Goal: Transaction & Acquisition: Book appointment/travel/reservation

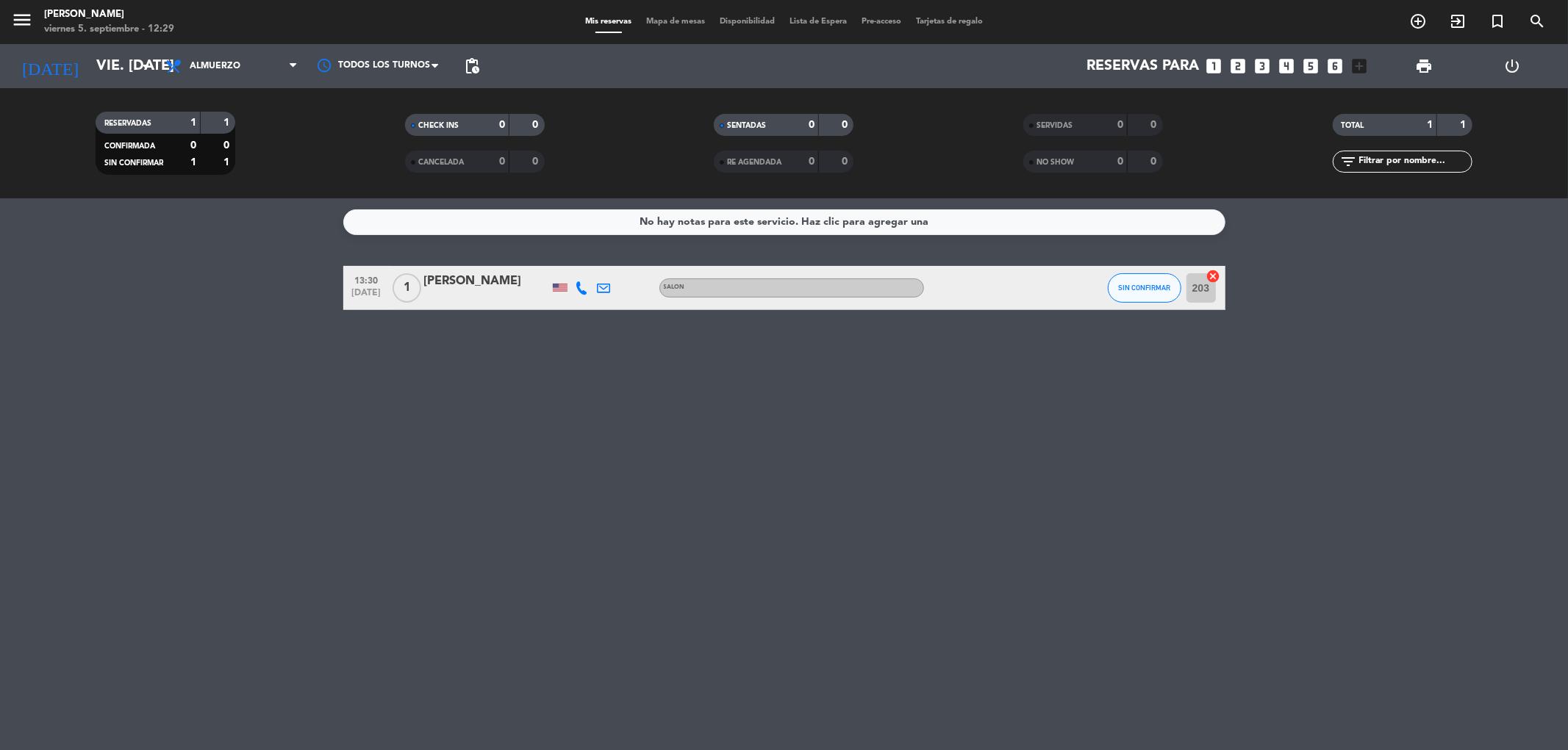
click at [1310, 65] on icon "looks_5" at bounding box center [1311, 66] width 19 height 19
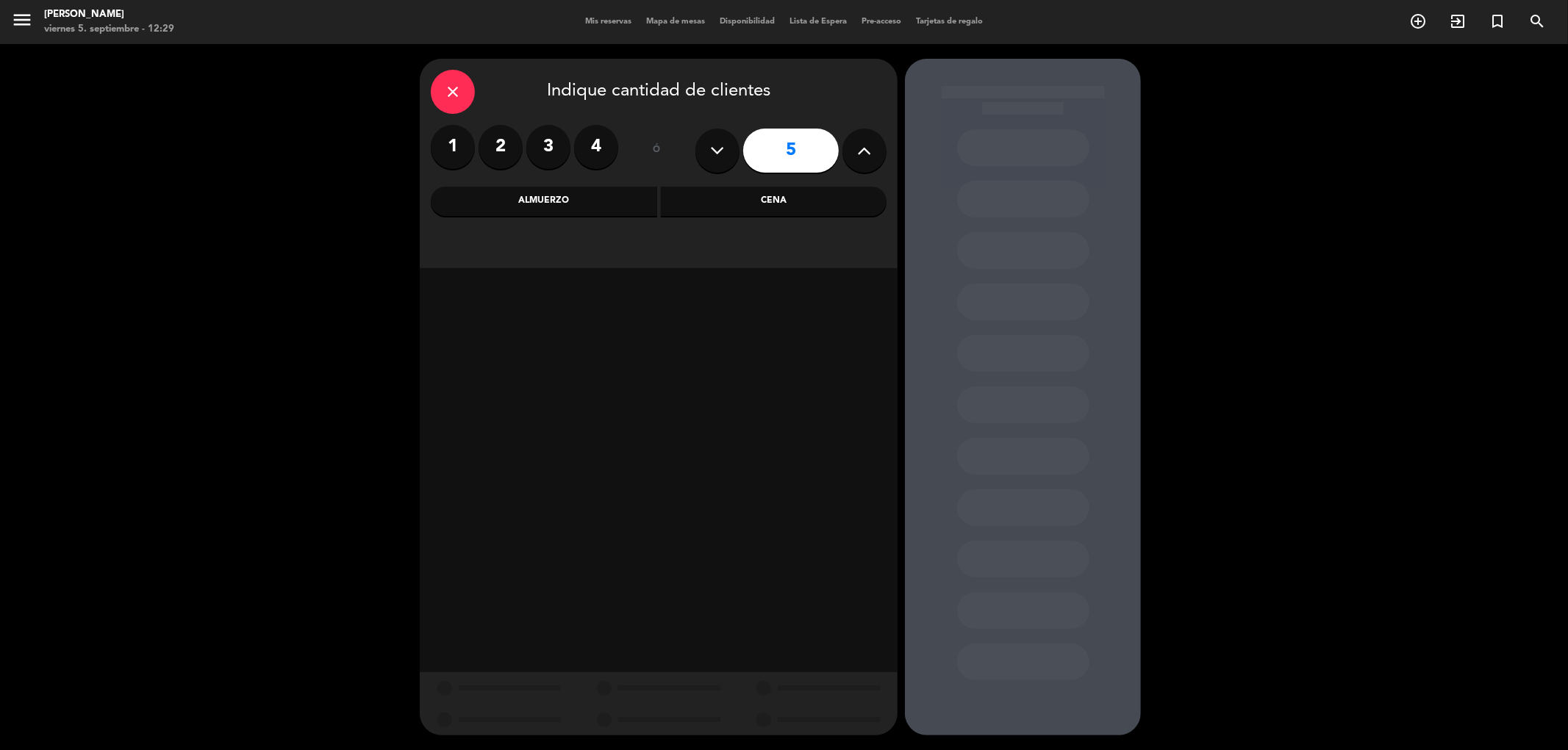
click at [629, 201] on div "Almuerzo" at bounding box center [544, 201] width 227 height 30
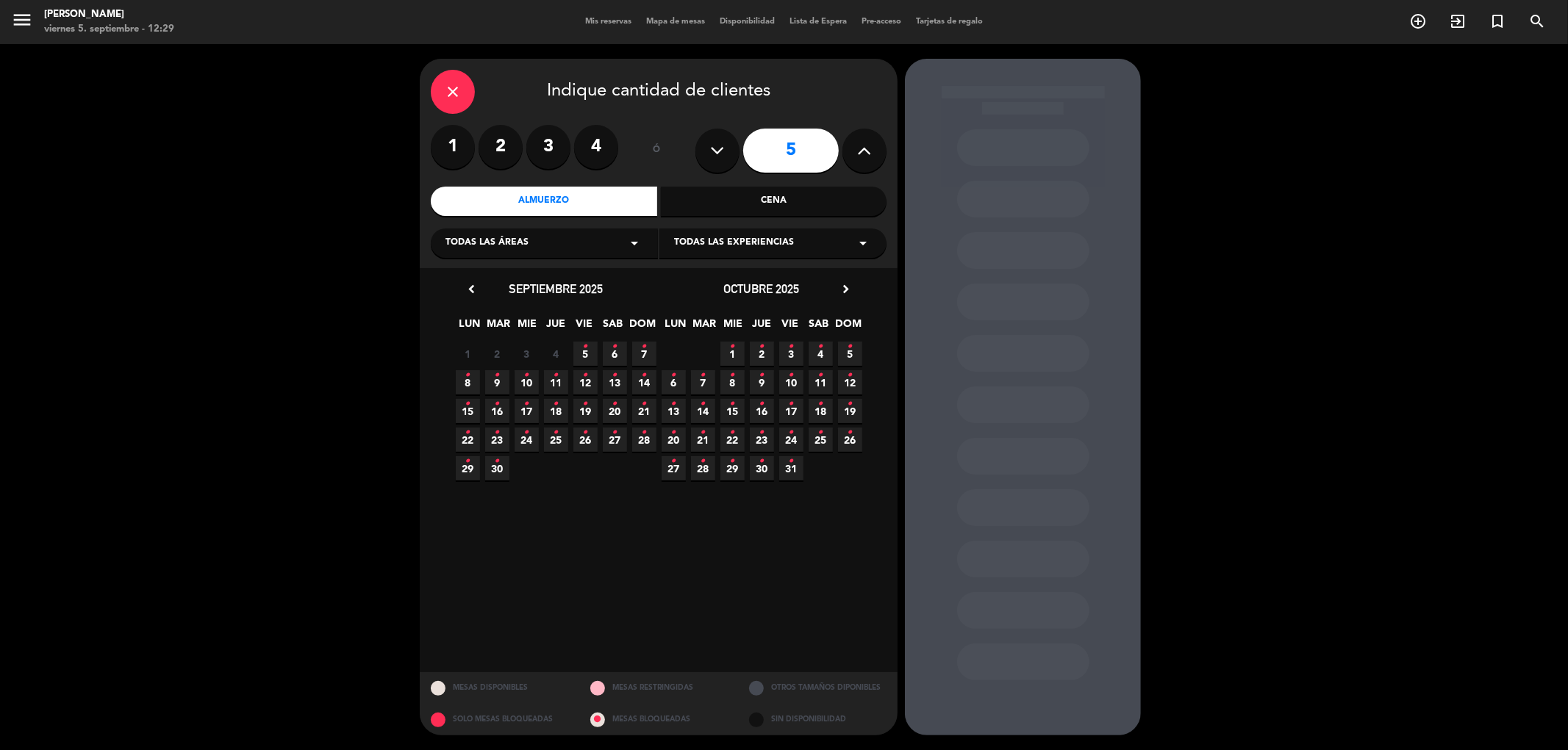
click at [593, 342] on span "5 •" at bounding box center [585, 353] width 24 height 24
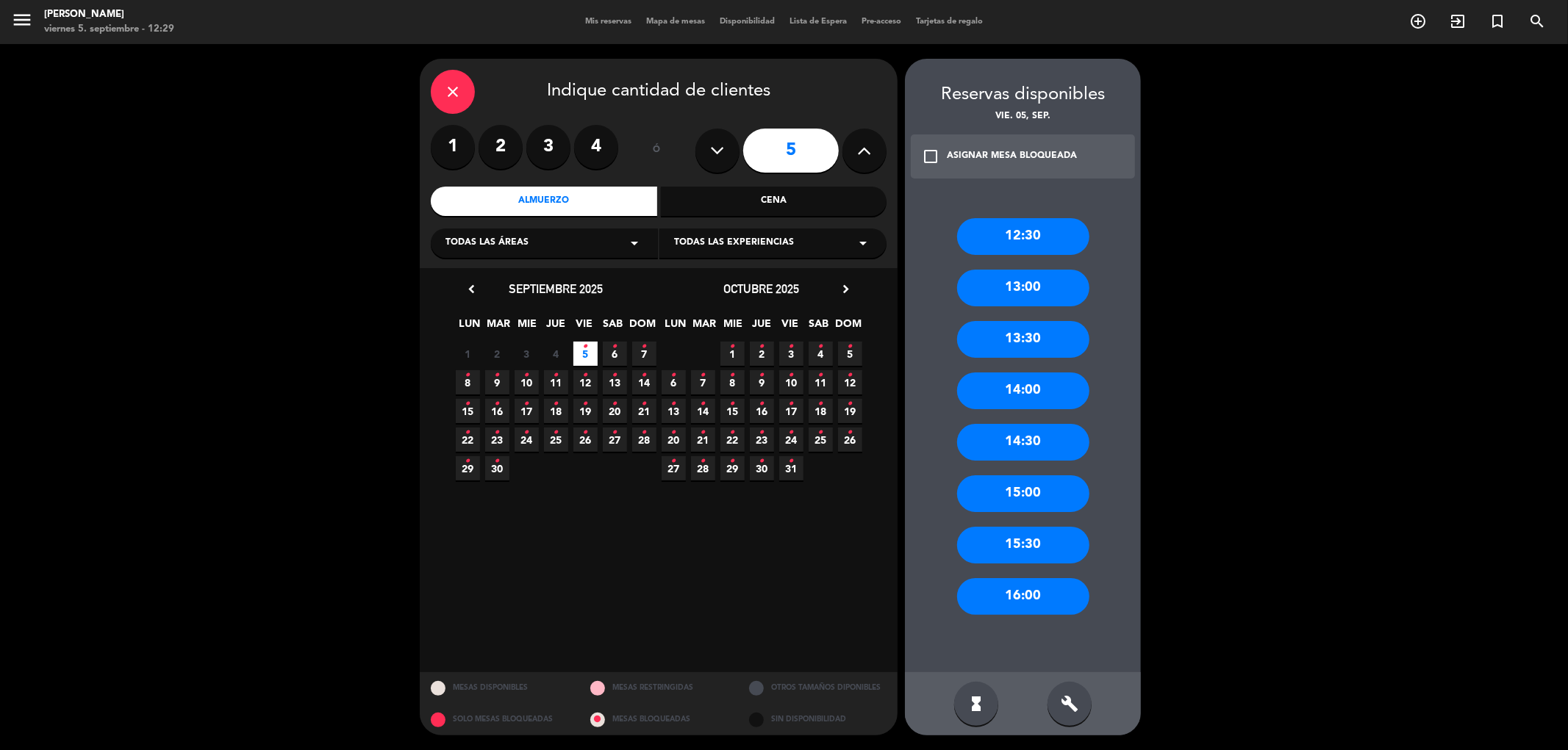
click at [1024, 296] on div "13:00" at bounding box center [1023, 288] width 132 height 36
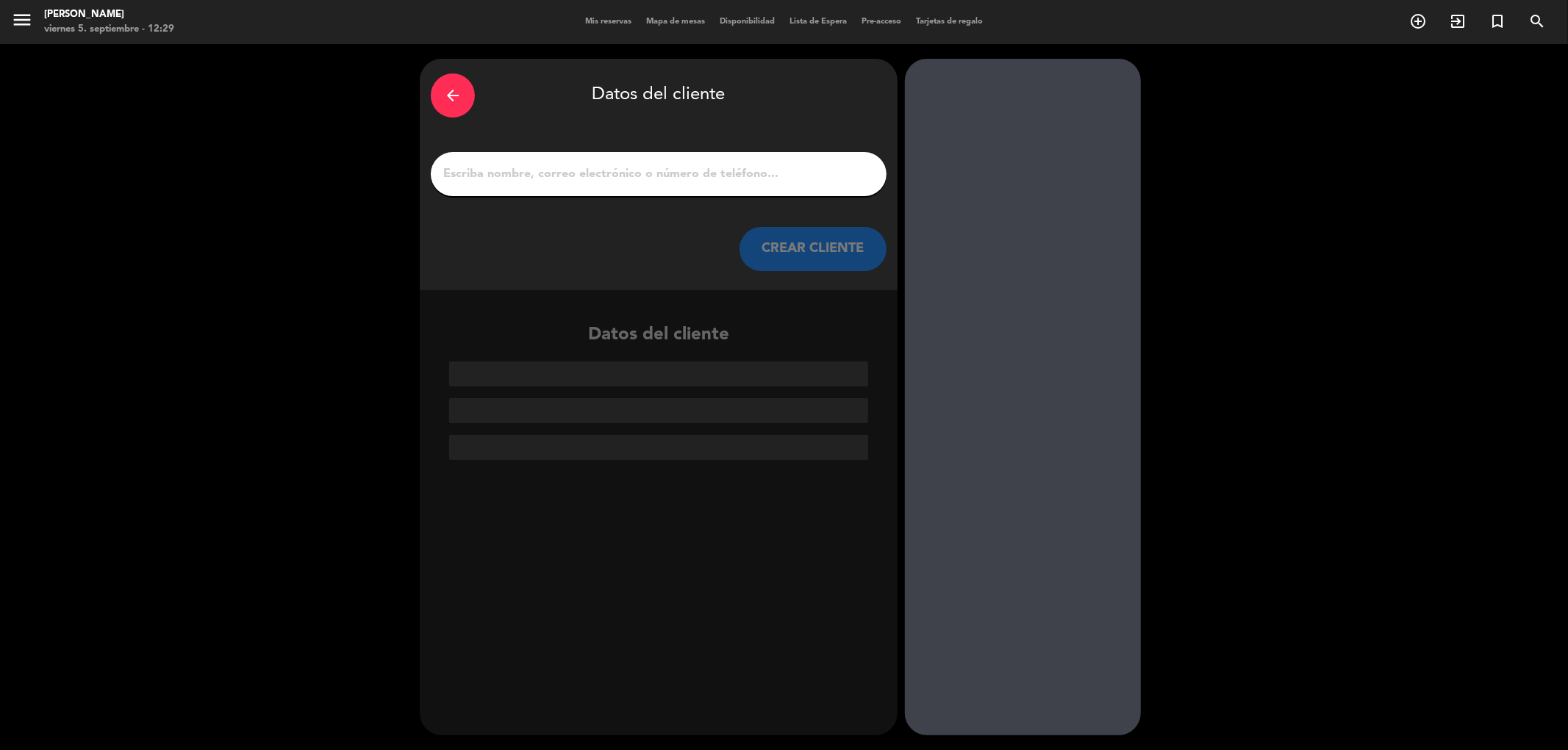
click at [488, 173] on input "1" at bounding box center [659, 174] width 434 height 21
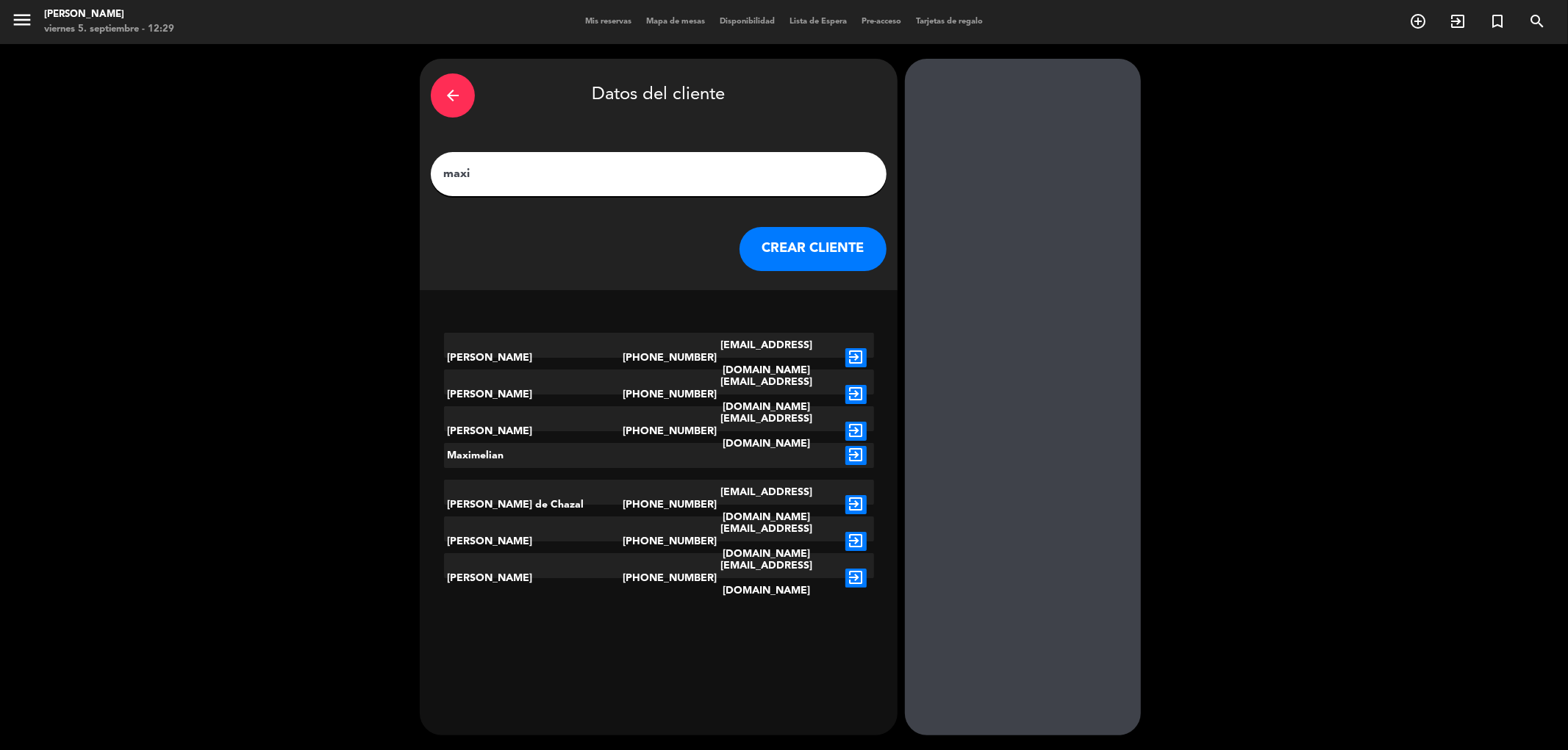
type input "maxi"
click at [792, 245] on button "CREAR CLIENTE" at bounding box center [814, 249] width 147 height 44
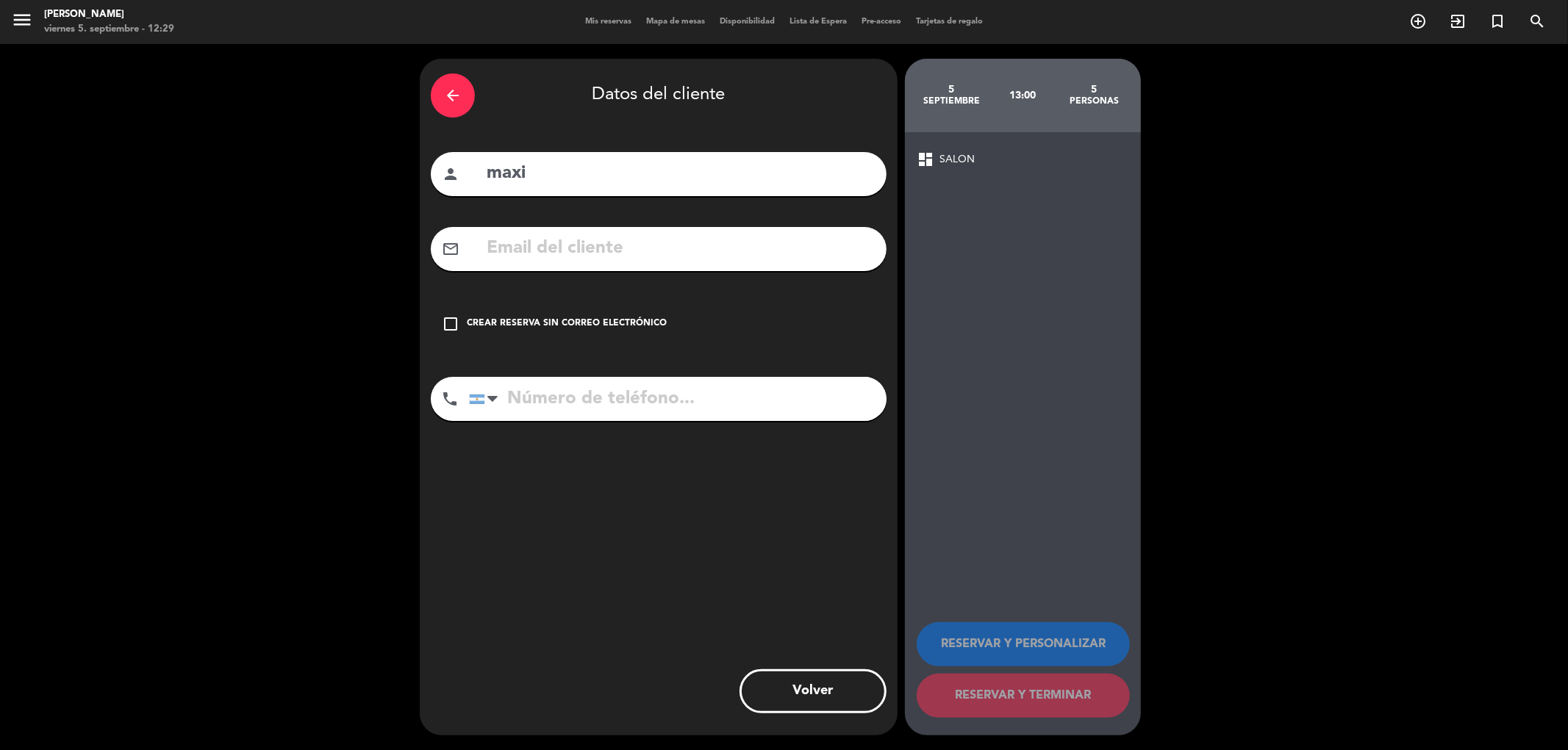
click at [460, 314] on div "check_box_outline_blank Crear reserva sin correo electrónico" at bounding box center [659, 324] width 456 height 44
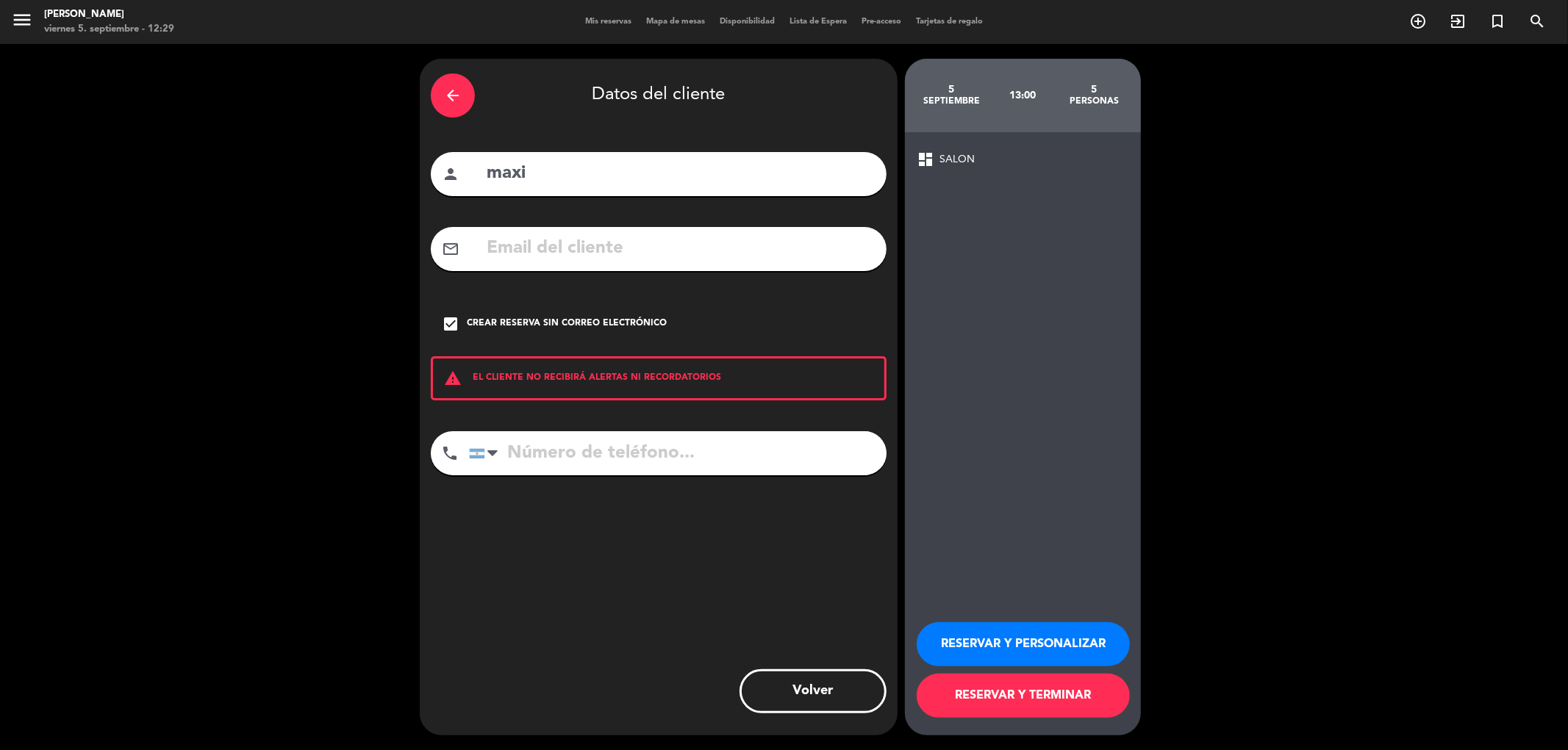
click at [1052, 682] on button "RESERVAR Y TERMINAR" at bounding box center [1023, 695] width 213 height 44
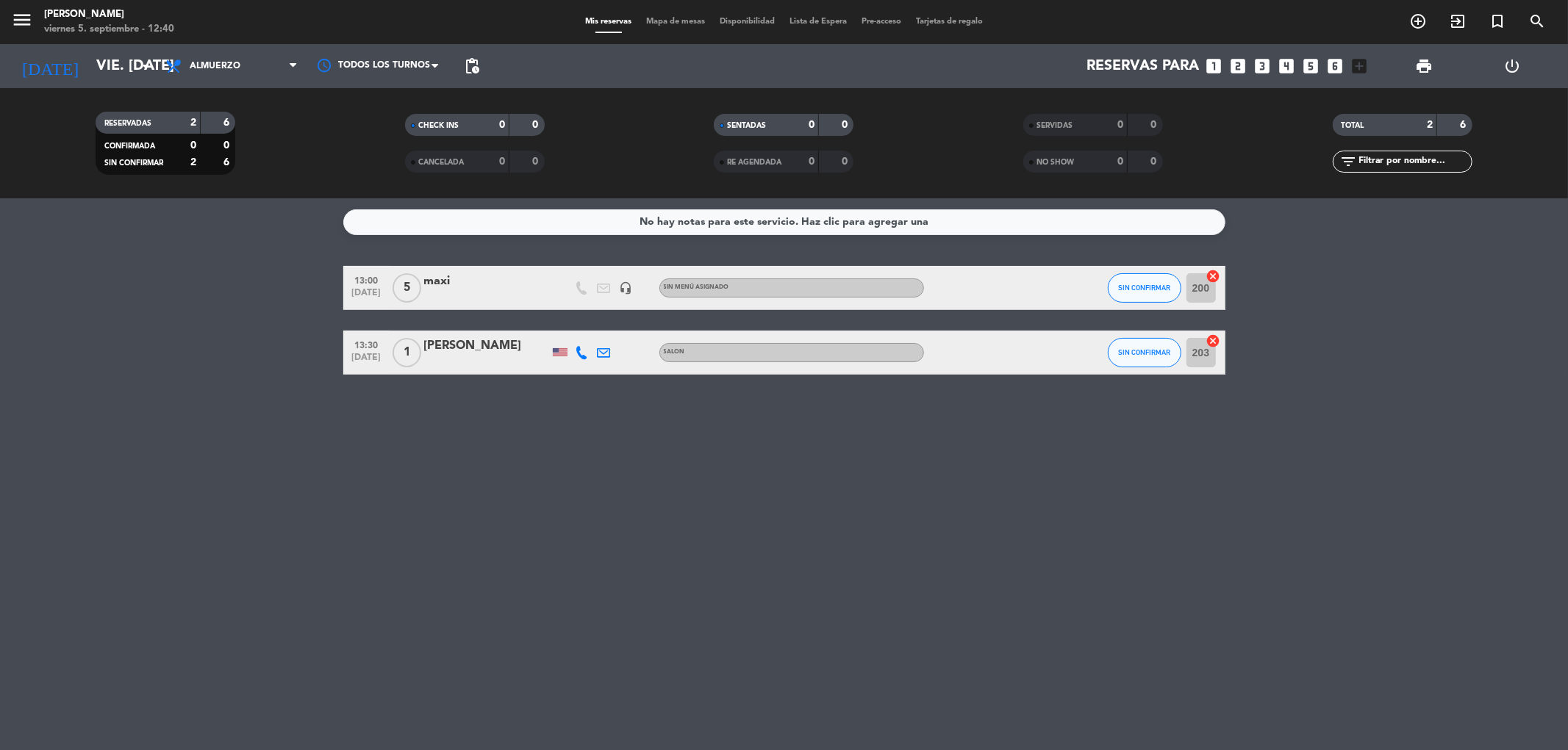
click at [1206, 365] on input "203" at bounding box center [1201, 352] width 30 height 30
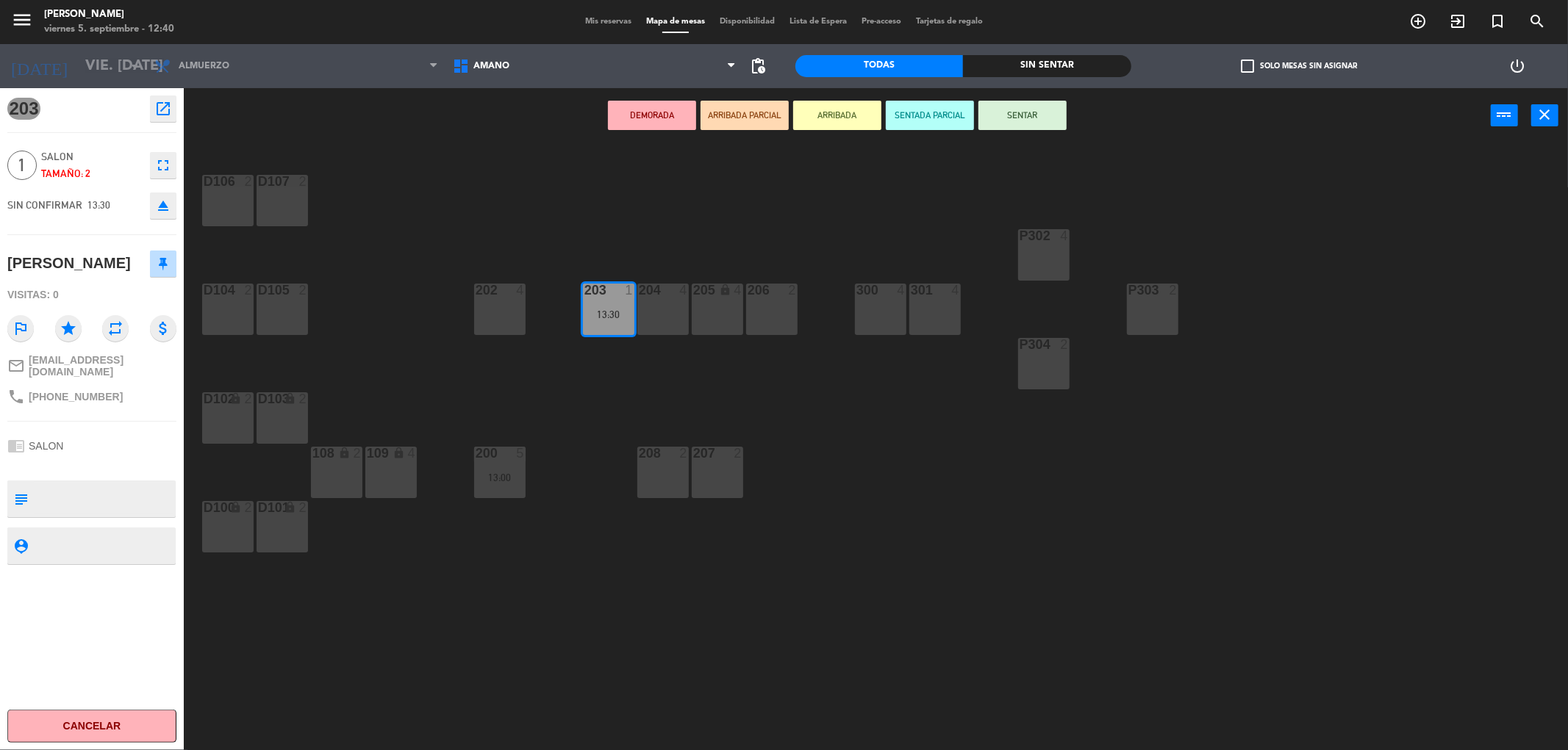
click at [589, 320] on div "203 1 13:30" at bounding box center [609, 309] width 52 height 52
click at [617, 313] on div "13:30" at bounding box center [609, 314] width 52 height 11
click at [607, 25] on span "Mis reservas" at bounding box center [609, 21] width 61 height 8
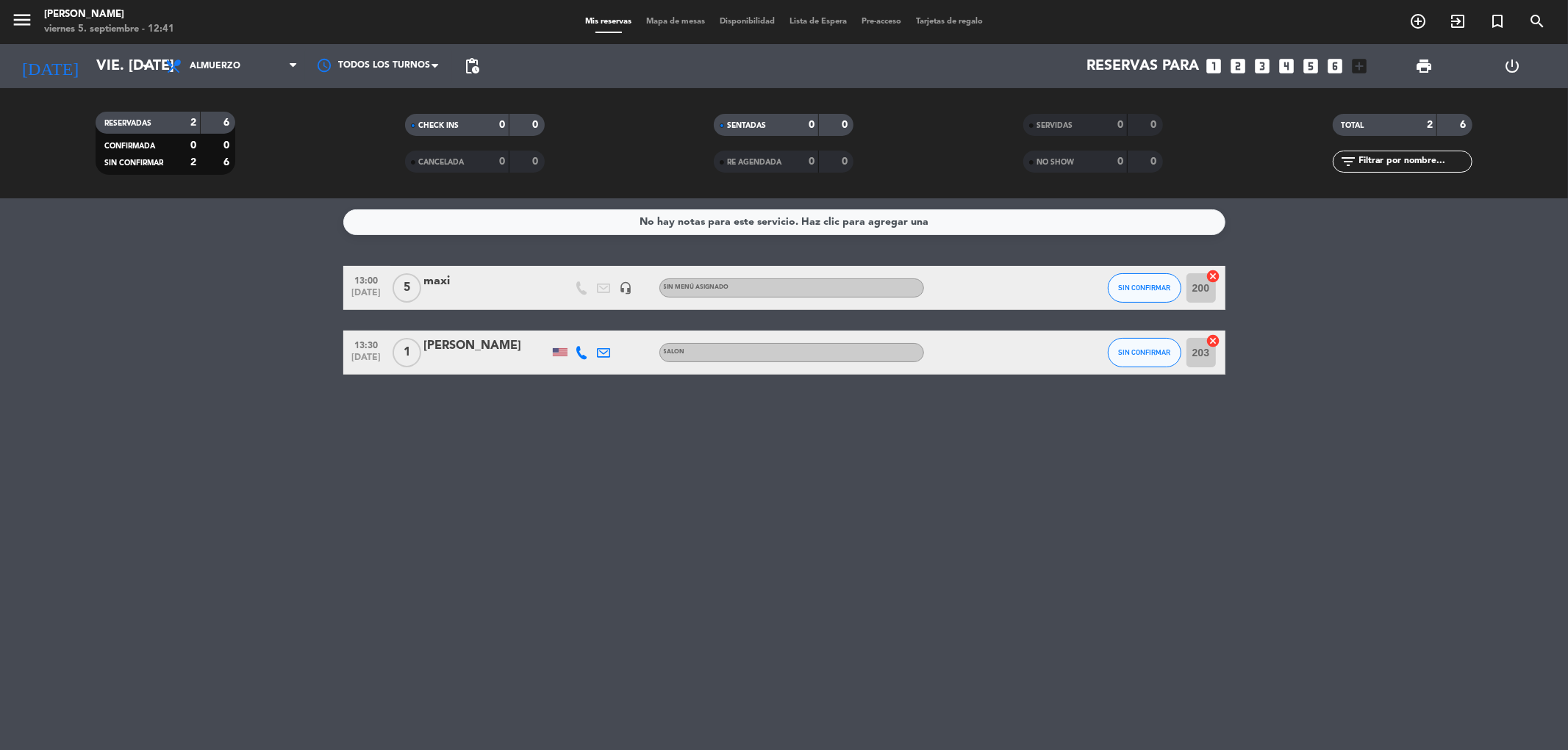
click at [1217, 339] on icon "cancel" at bounding box center [1213, 341] width 14 height 14
click at [1204, 350] on icon "border_all" at bounding box center [1203, 352] width 17 height 17
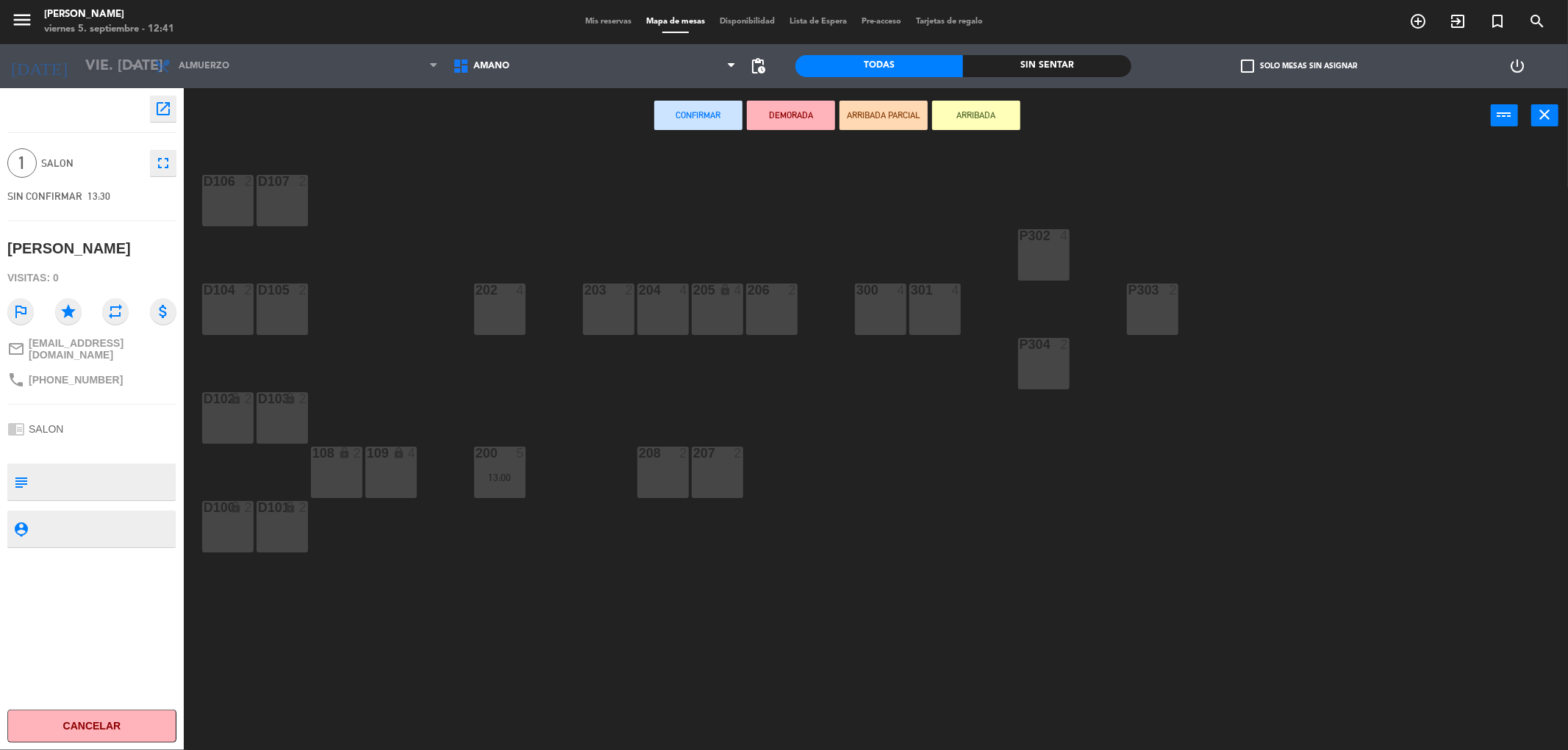
click at [718, 465] on div "207 2" at bounding box center [718, 473] width 52 height 52
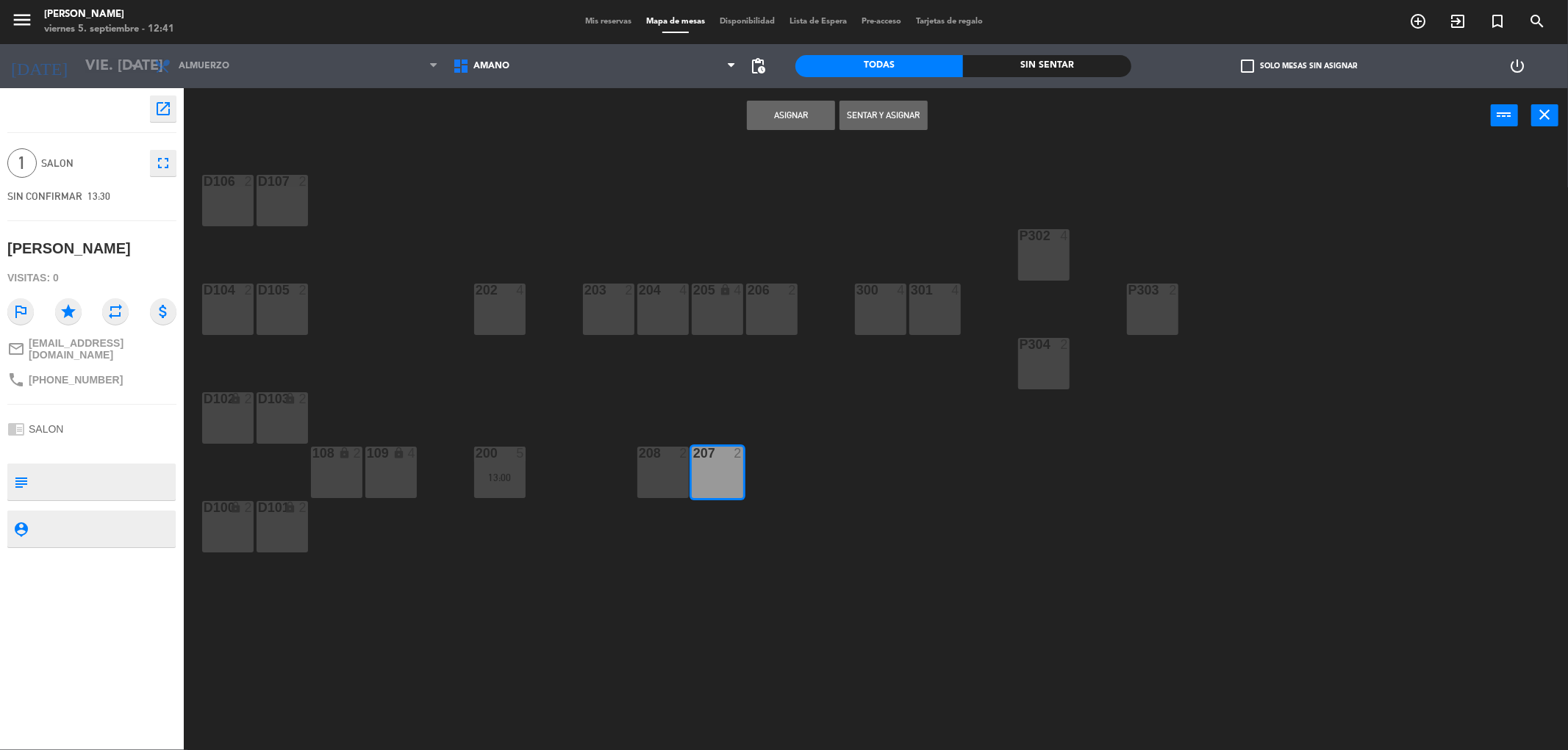
click at [778, 304] on div "206 2" at bounding box center [772, 309] width 52 height 52
click at [710, 471] on div "207 2" at bounding box center [718, 473] width 52 height 52
click at [782, 111] on button "Asignar" at bounding box center [791, 115] width 88 height 30
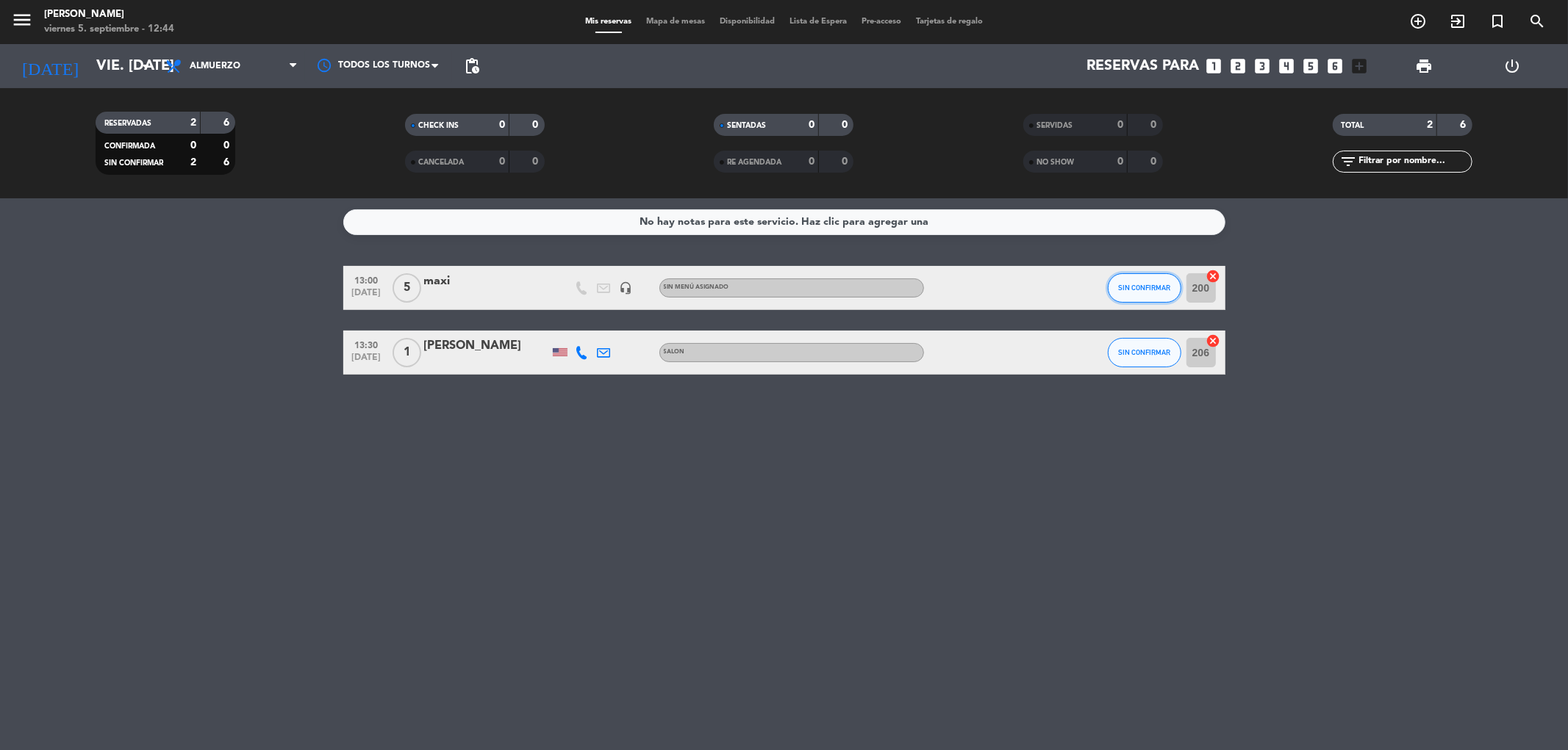
click at [1132, 295] on button "SIN CONFIRMAR" at bounding box center [1144, 288] width 74 height 30
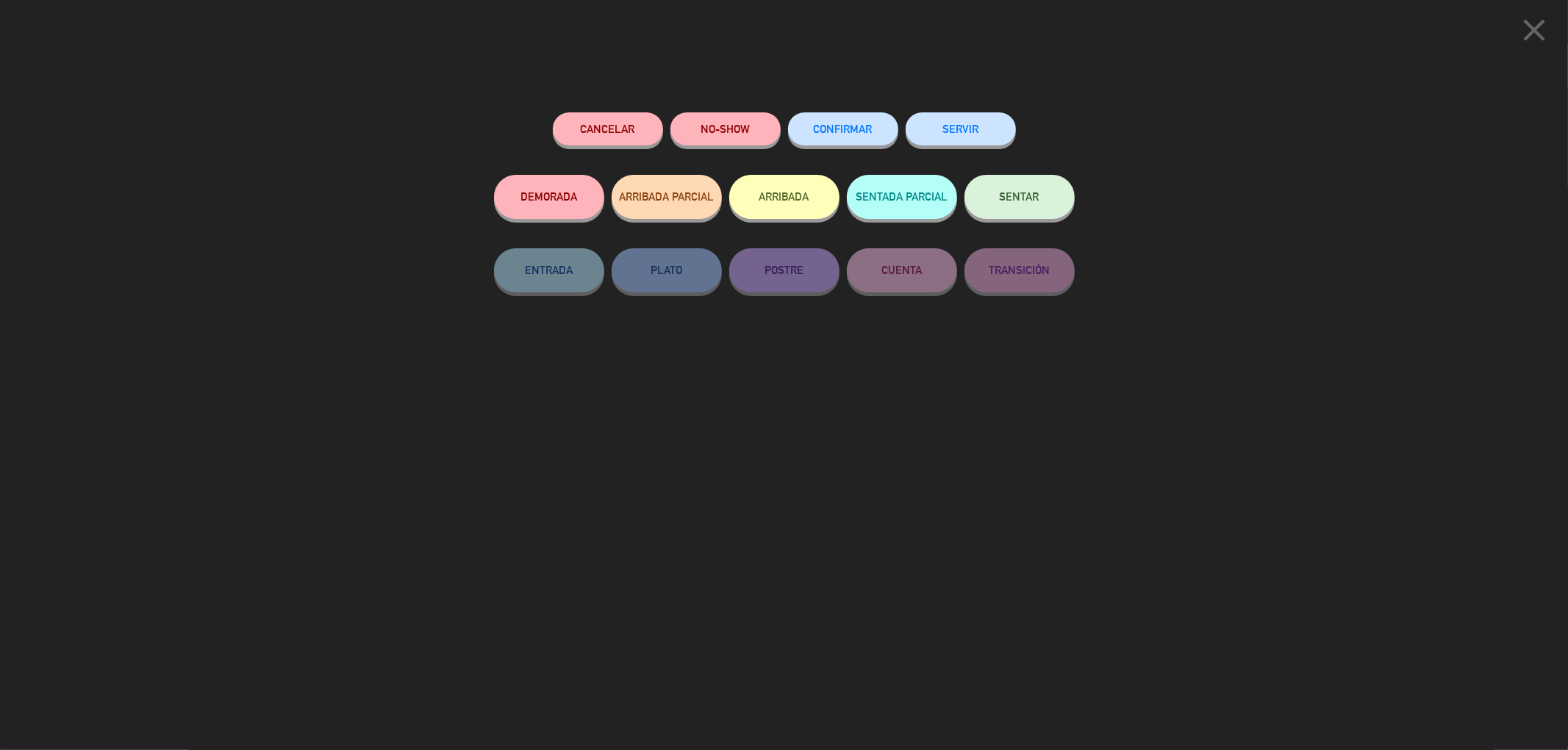
click at [862, 131] on span "CONFIRMAR" at bounding box center [842, 128] width 58 height 12
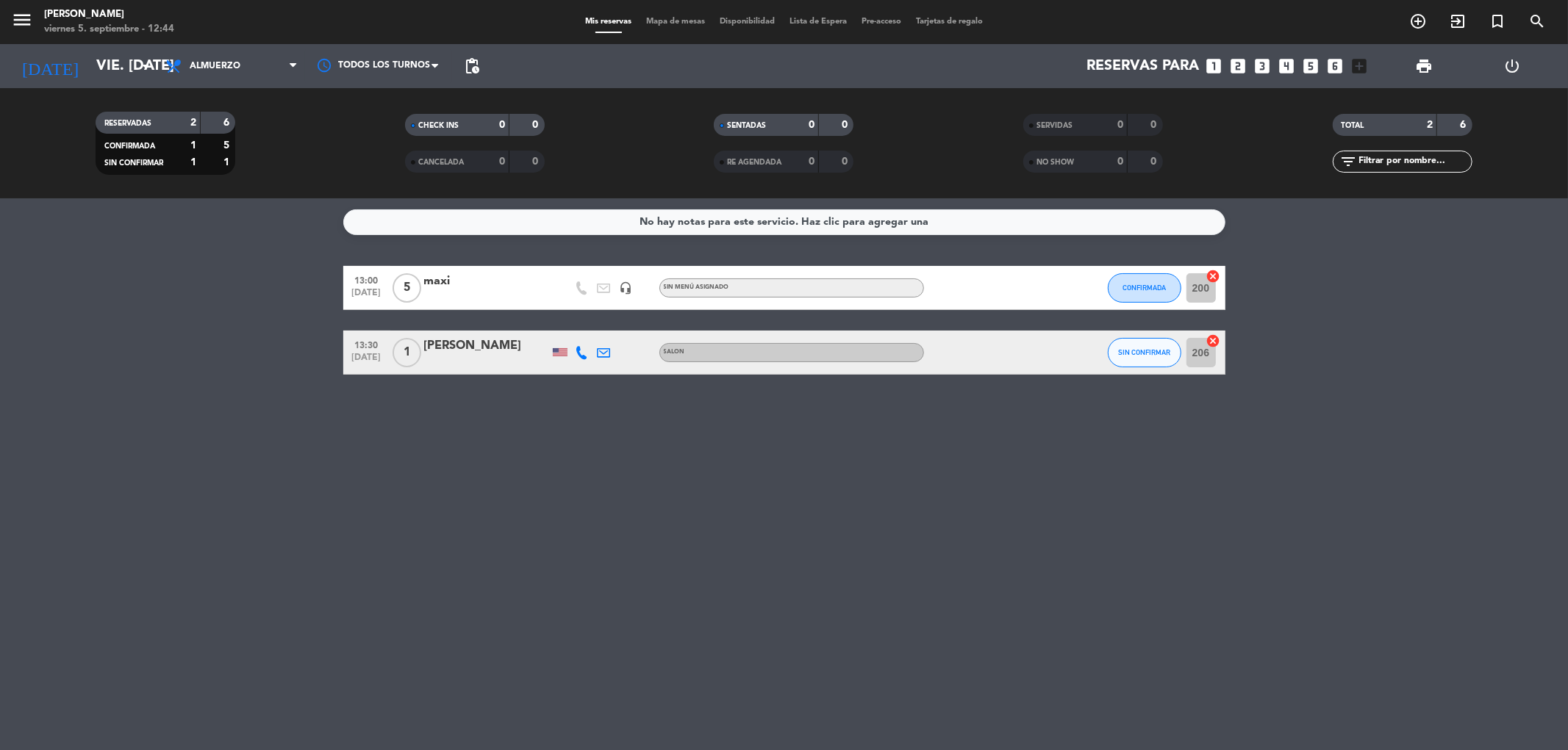
click at [1107, 285] on div "13:00 [DATE] 5 maxi headset_mic Sin menú asignado CONFIRMADA 200 cancel" at bounding box center [785, 288] width 883 height 44
click at [1149, 283] on span "CONFIRMADA" at bounding box center [1144, 287] width 43 height 8
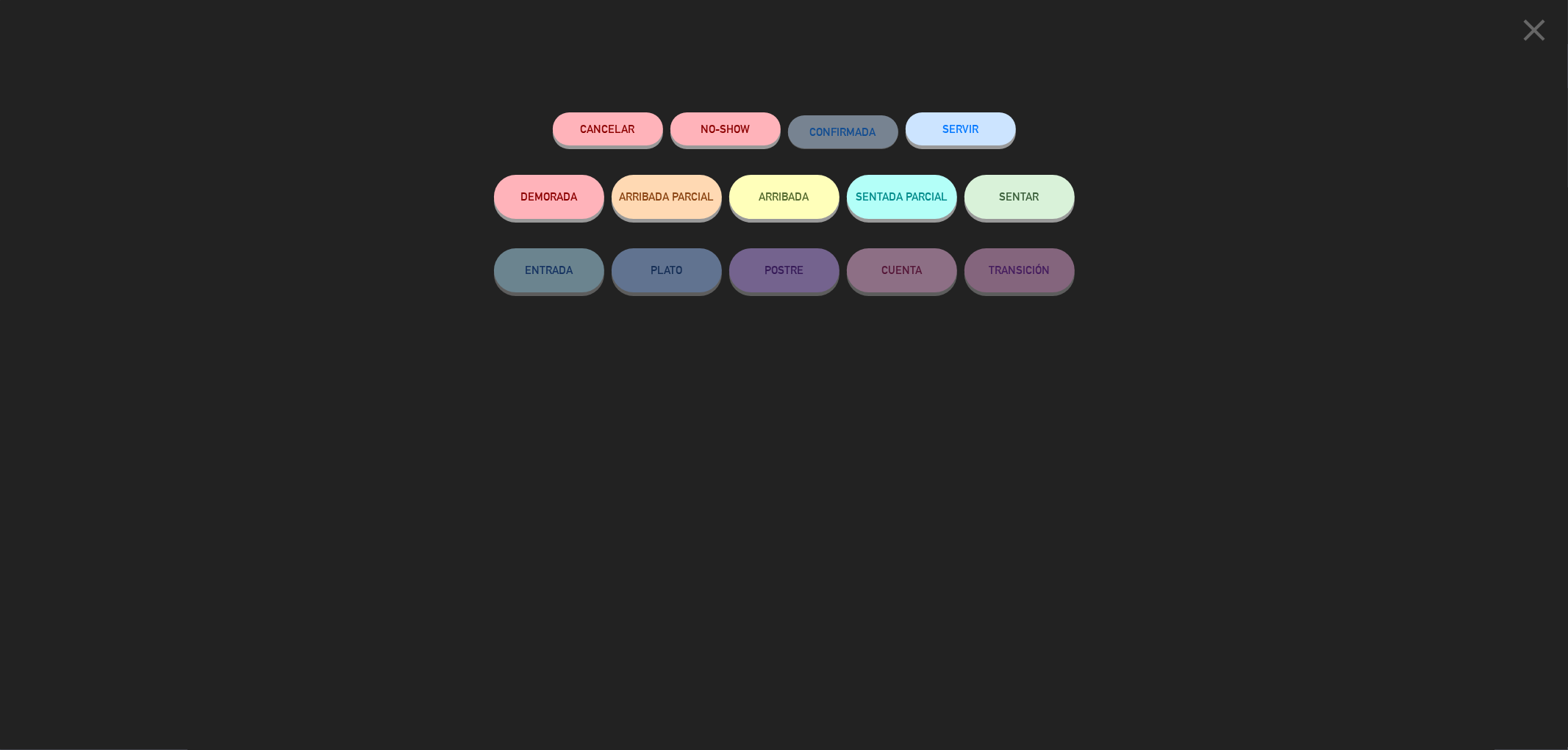
click at [1025, 191] on button "SENTAR" at bounding box center [1019, 197] width 110 height 44
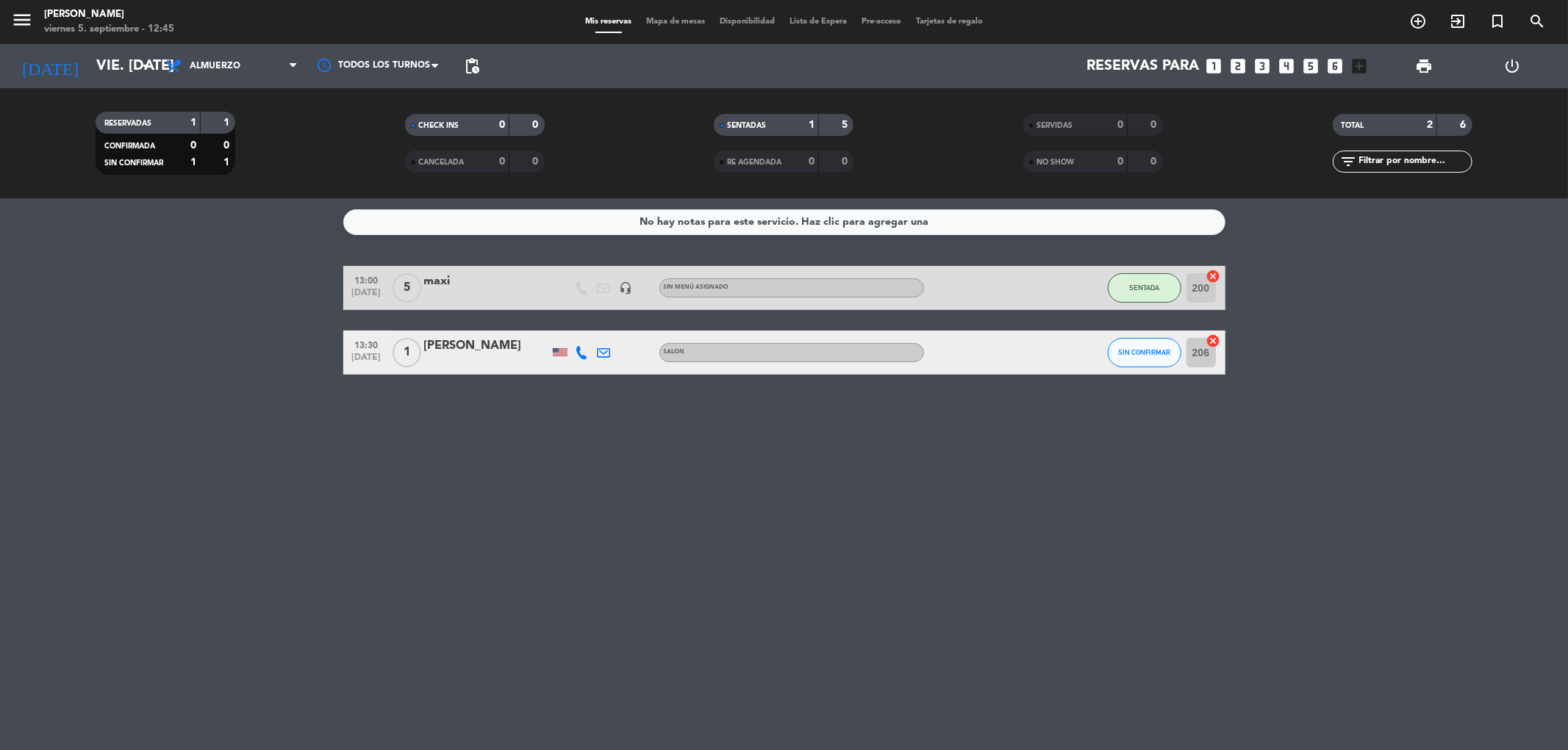
click at [657, 28] on div "Mis reservas Mapa de mesas Disponibilidad Lista de Espera Pre-acceso Tarjetas d…" at bounding box center [784, 22] width 413 height 13
click at [663, 25] on span "Mapa de mesas" at bounding box center [675, 21] width 74 height 8
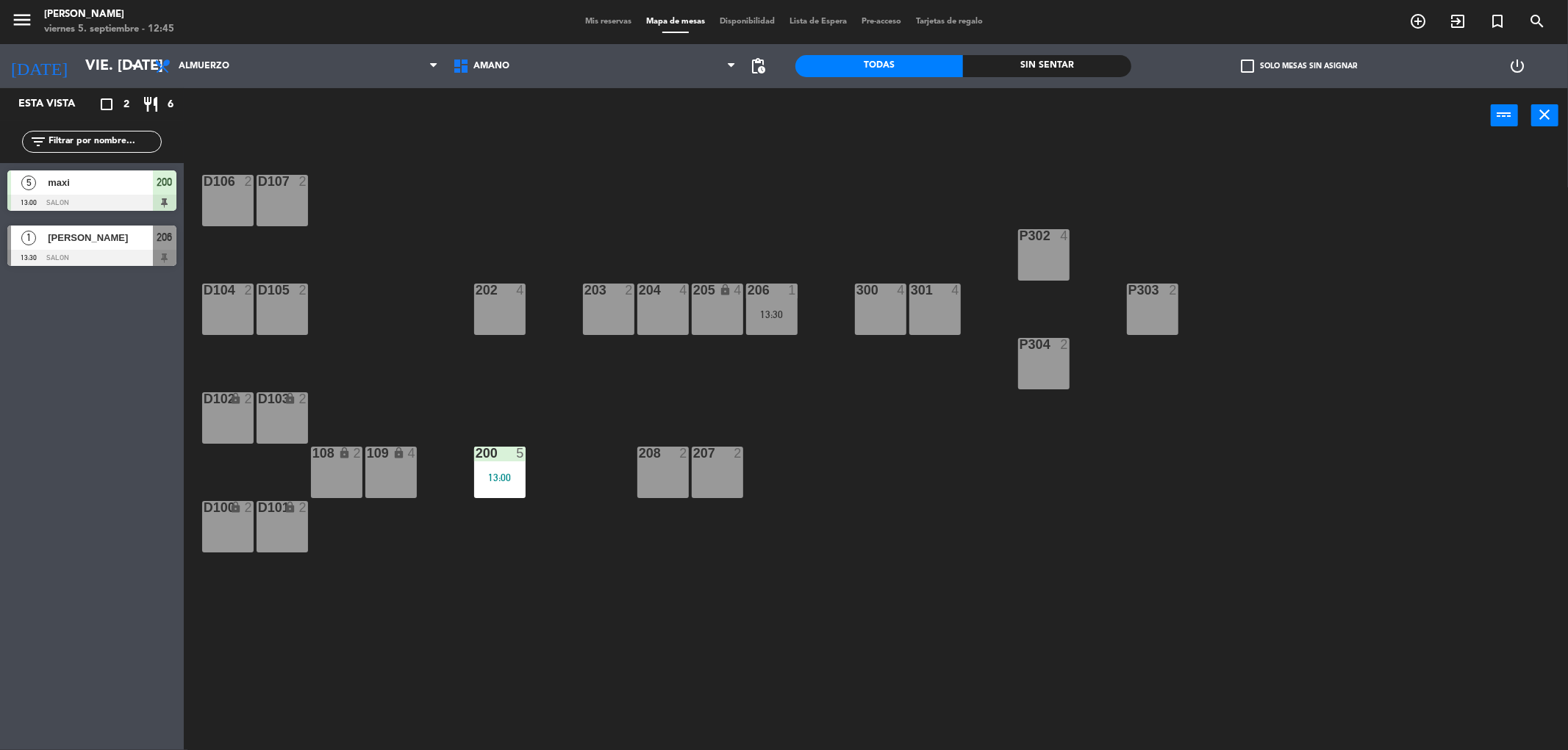
click at [590, 22] on span "Mis reservas" at bounding box center [609, 21] width 61 height 8
click at [721, 471] on div "207 2" at bounding box center [718, 473] width 52 height 52
click at [732, 109] on button "WALK IN" at bounding box center [745, 115] width 88 height 30
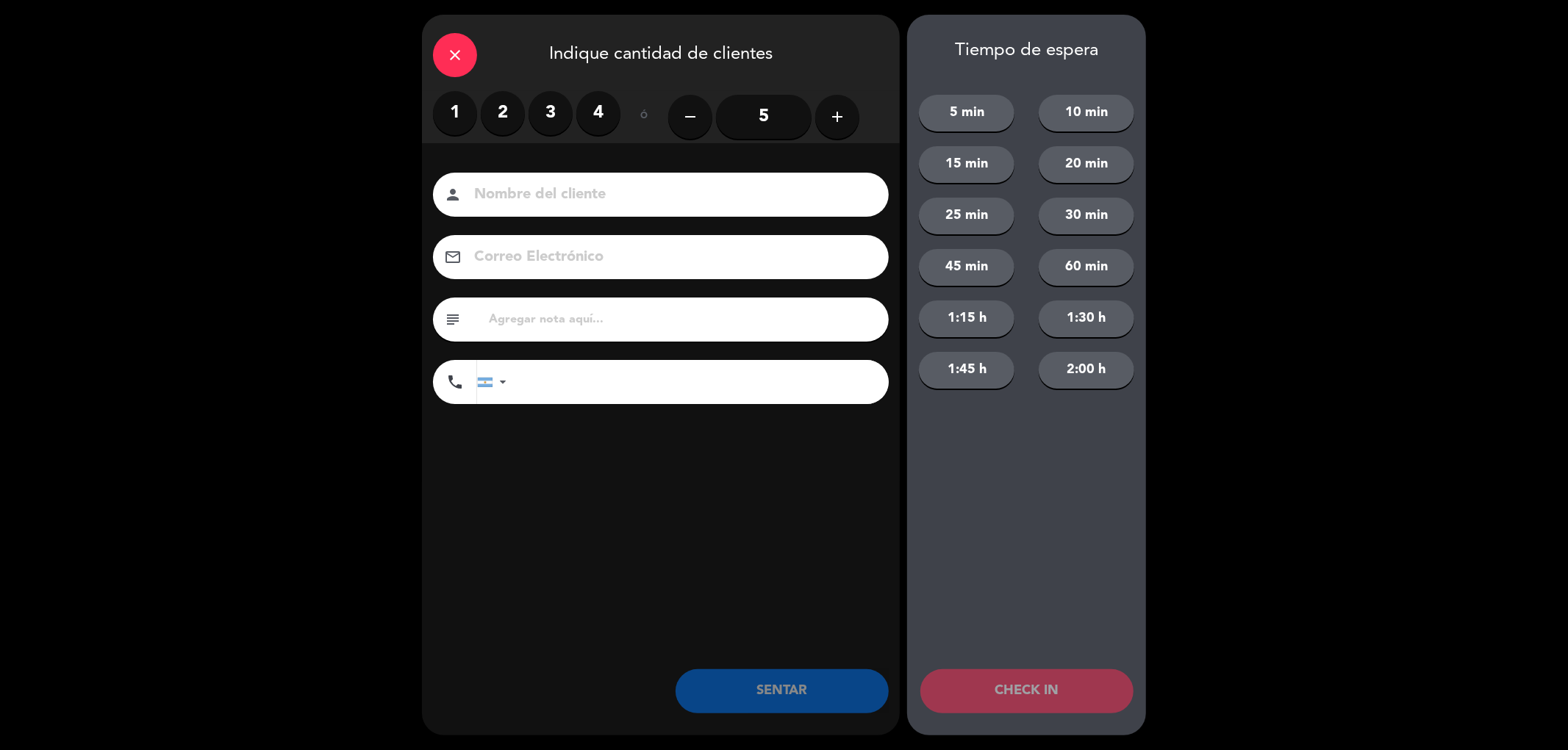
click at [463, 121] on label "1" at bounding box center [455, 113] width 44 height 44
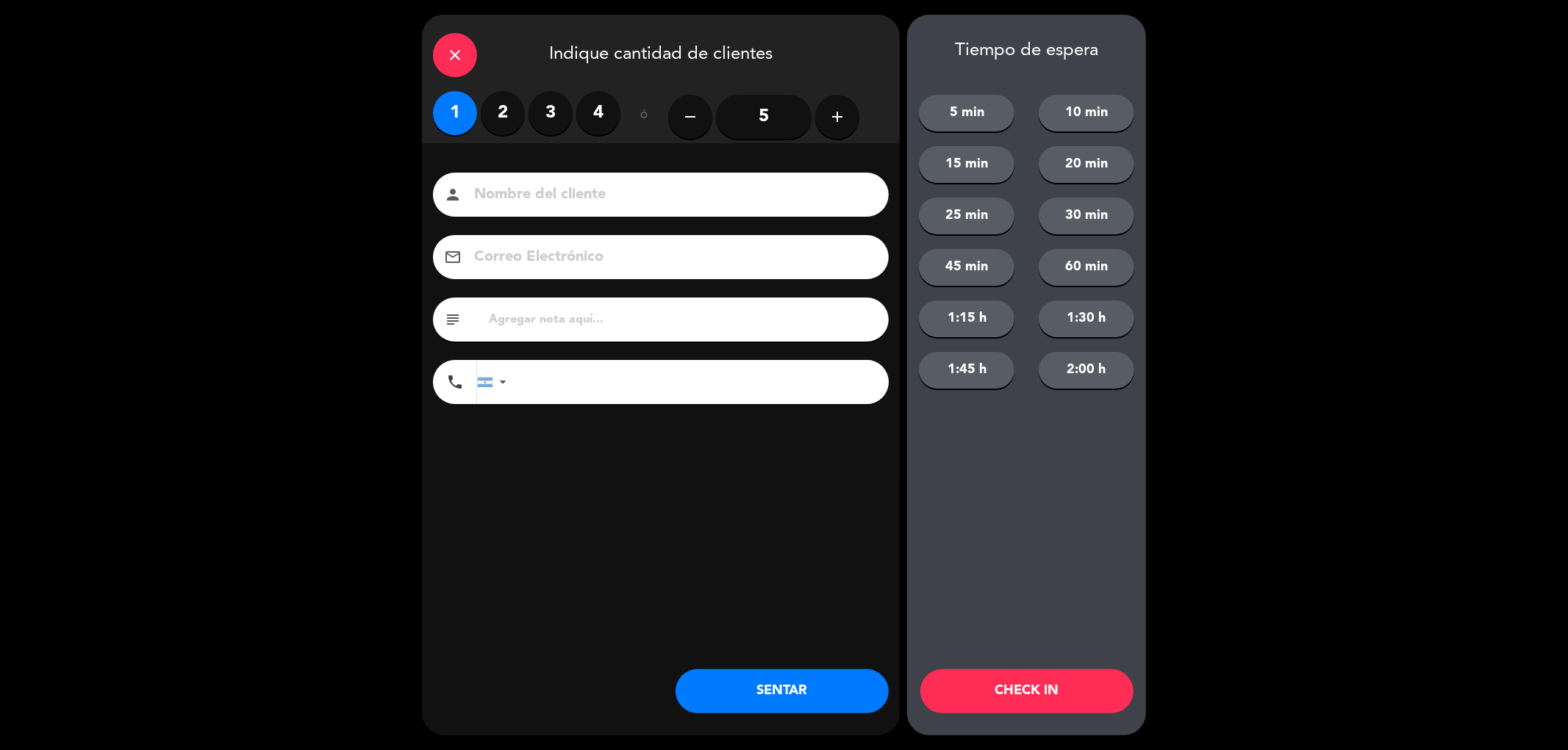
click at [796, 703] on button "SENTAR" at bounding box center [782, 692] width 213 height 44
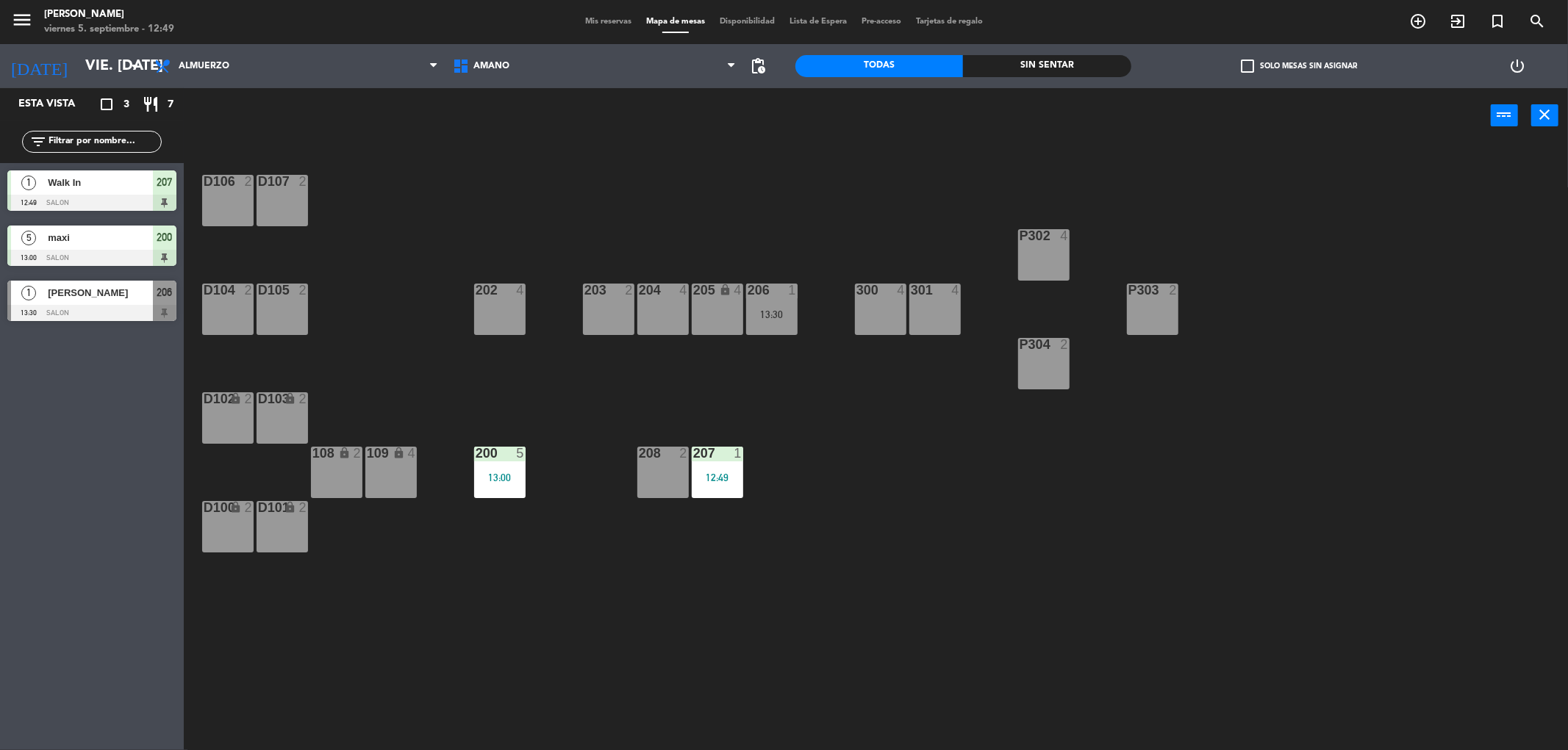
click at [593, 312] on div "203 2" at bounding box center [609, 309] width 52 height 52
click at [733, 104] on button "WALK IN" at bounding box center [745, 115] width 88 height 30
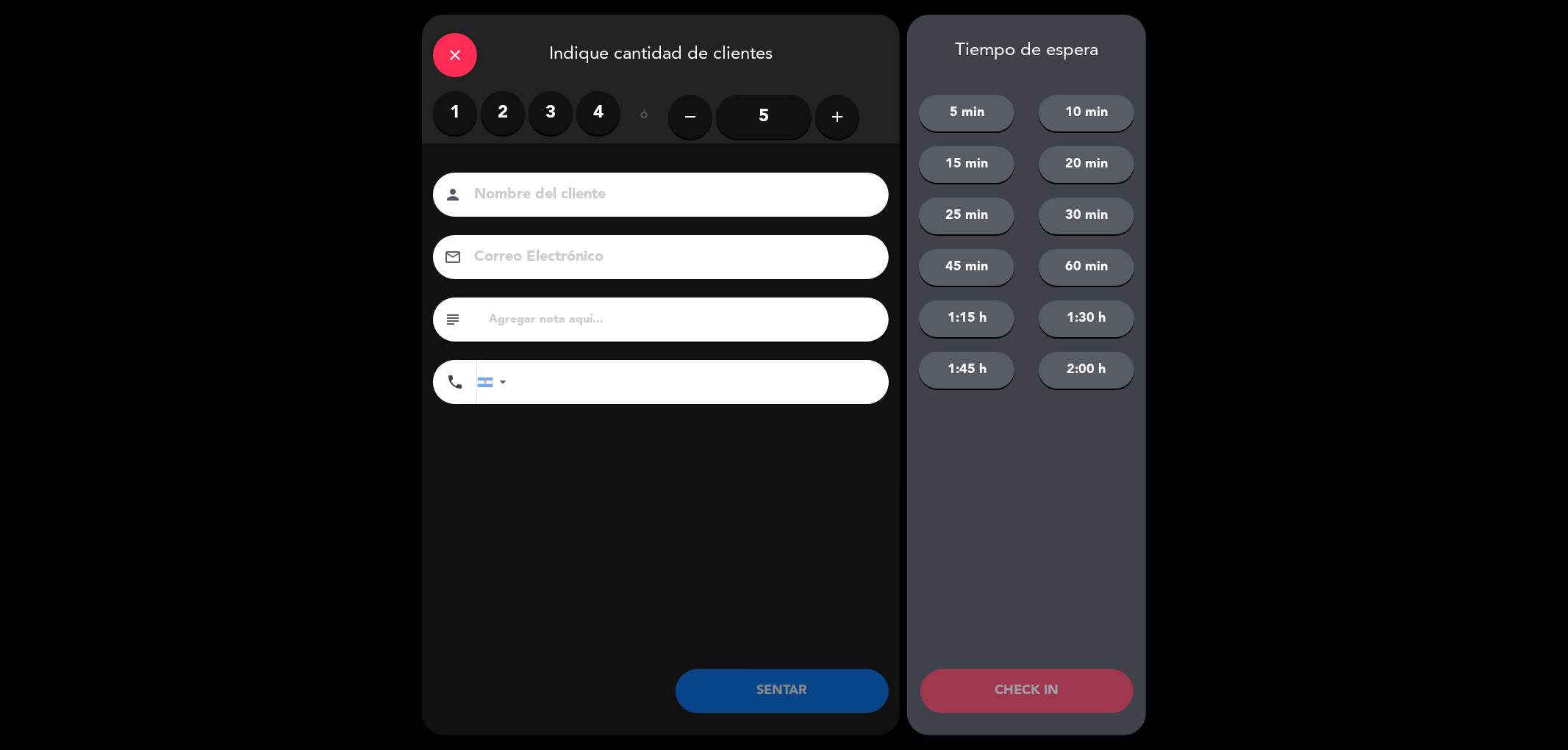
click at [495, 114] on label "2" at bounding box center [503, 113] width 44 height 44
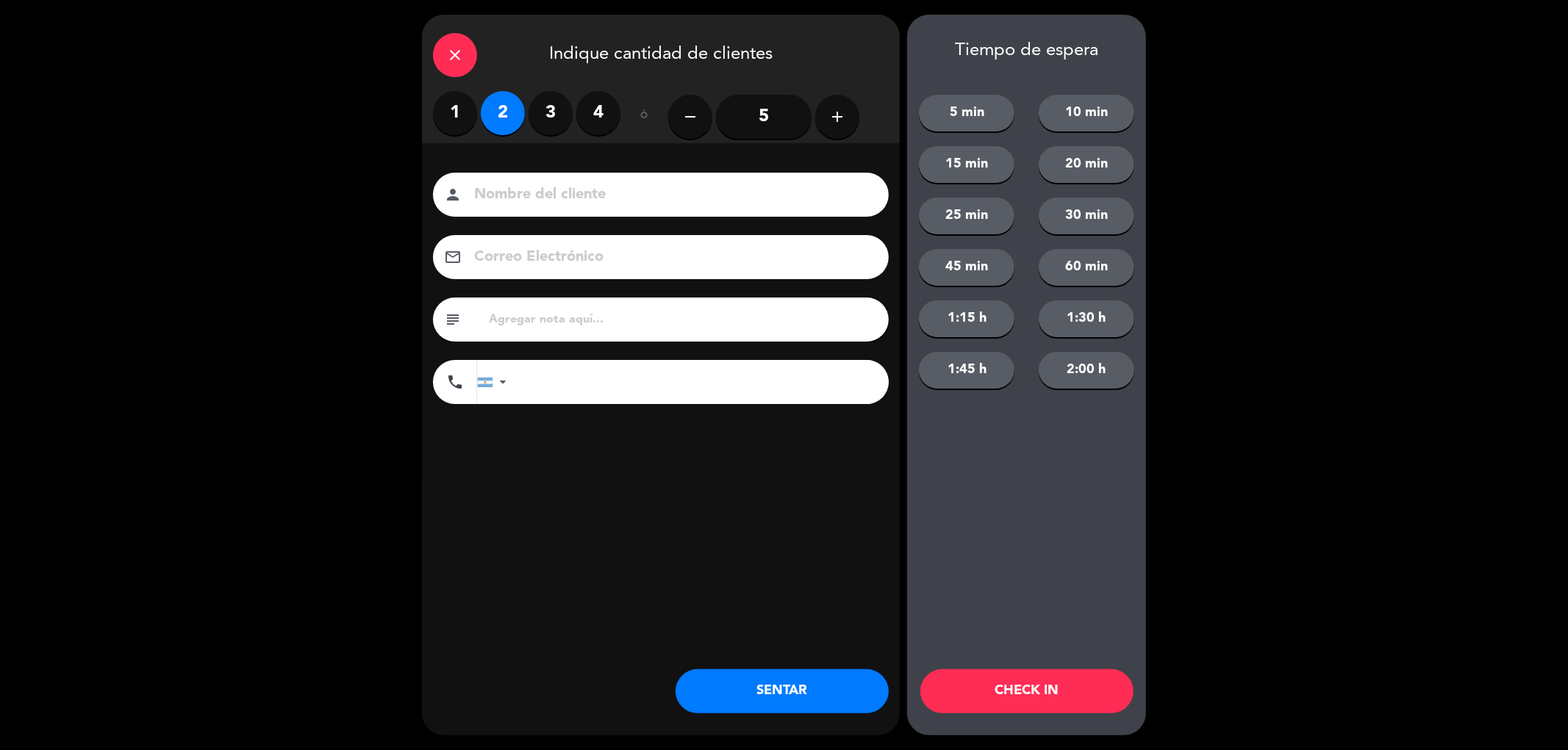
click at [771, 659] on div "close Indique cantidad de clientes 1 2 3 4 ó remove 5 add Nombre del cliente pe…" at bounding box center [661, 374] width 478 height 720
click at [785, 687] on button "SENTAR" at bounding box center [782, 692] width 213 height 44
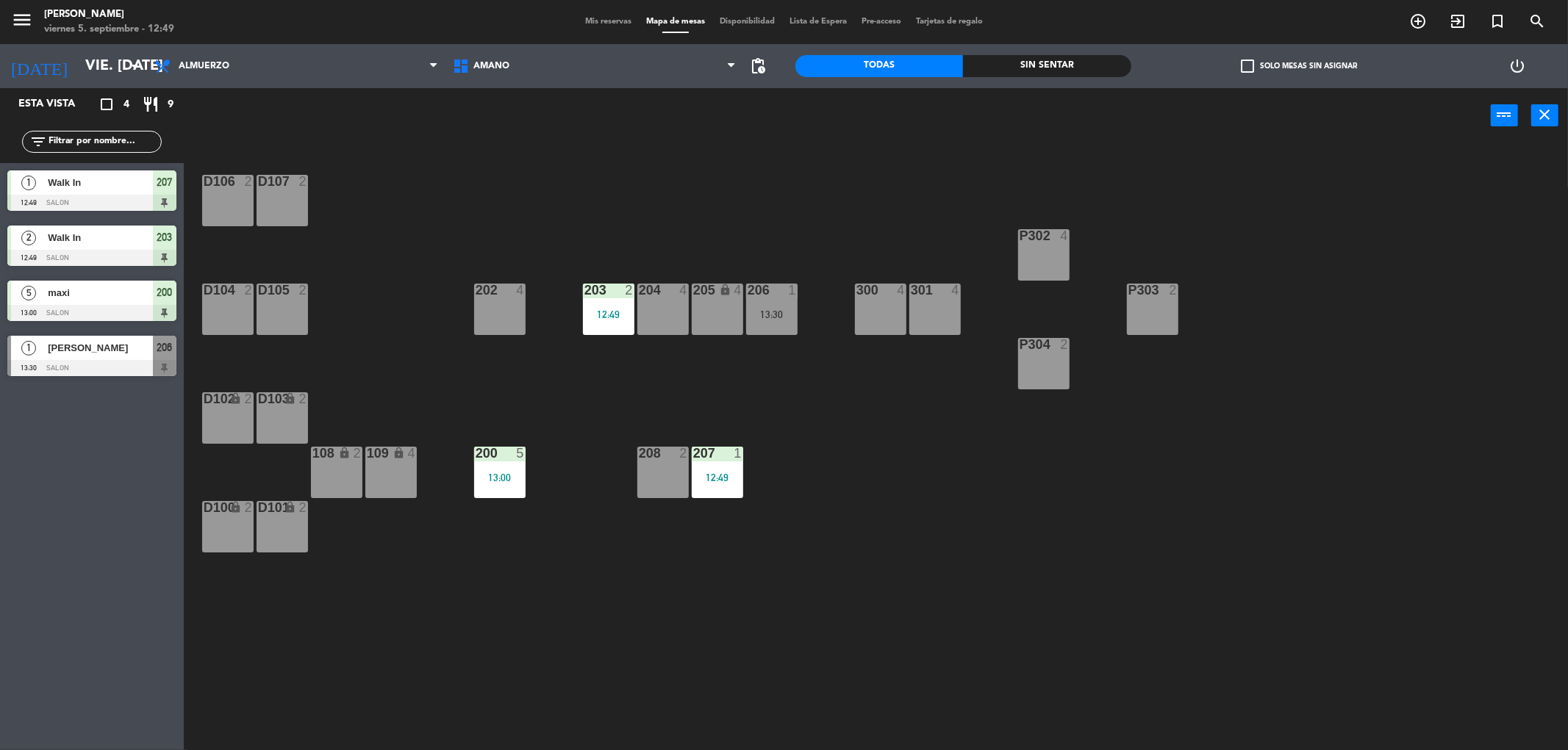
click at [1164, 297] on div "P303 2" at bounding box center [1153, 290] width 52 height 14
click at [714, 121] on button "WALK IN" at bounding box center [745, 115] width 88 height 30
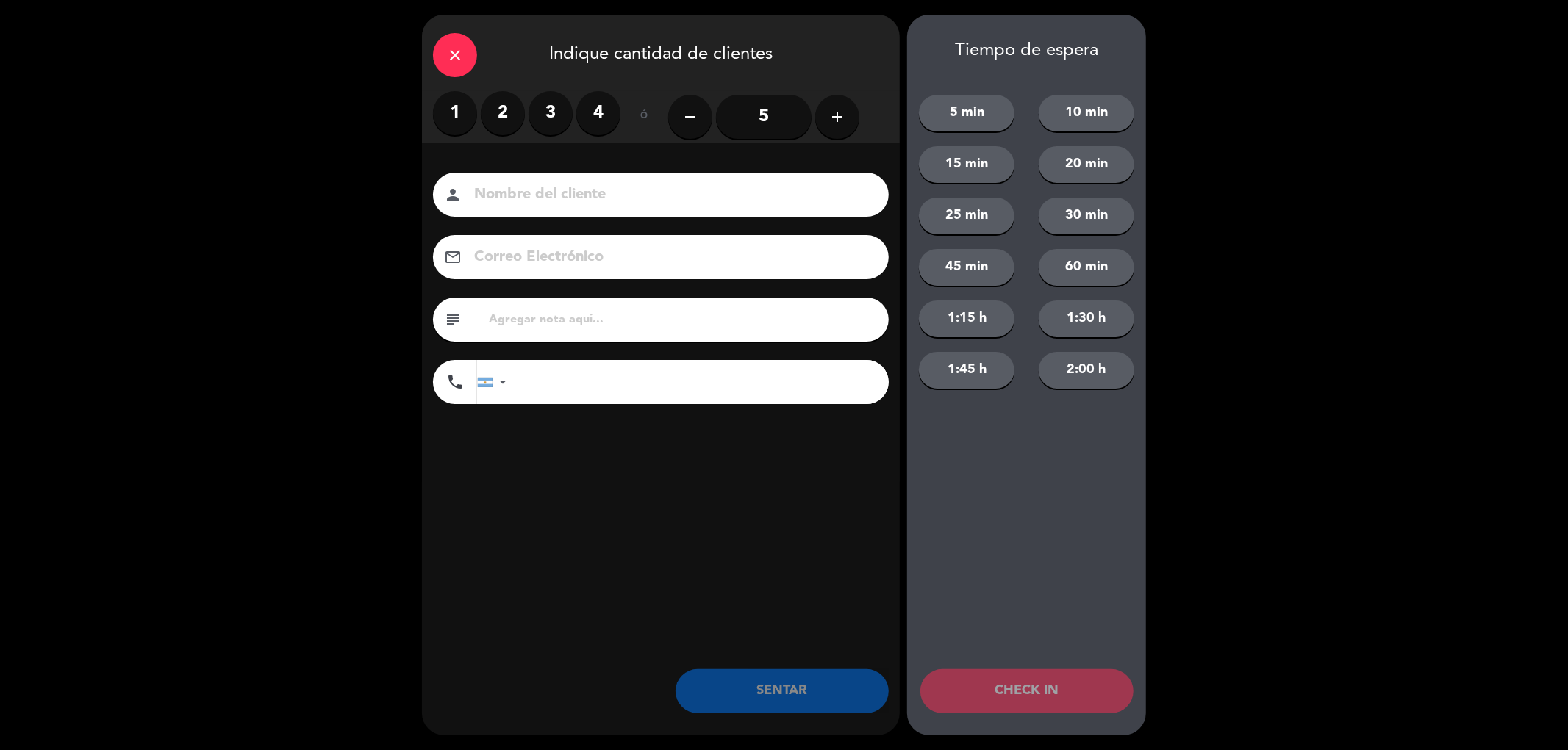
click at [493, 106] on label "2" at bounding box center [503, 113] width 44 height 44
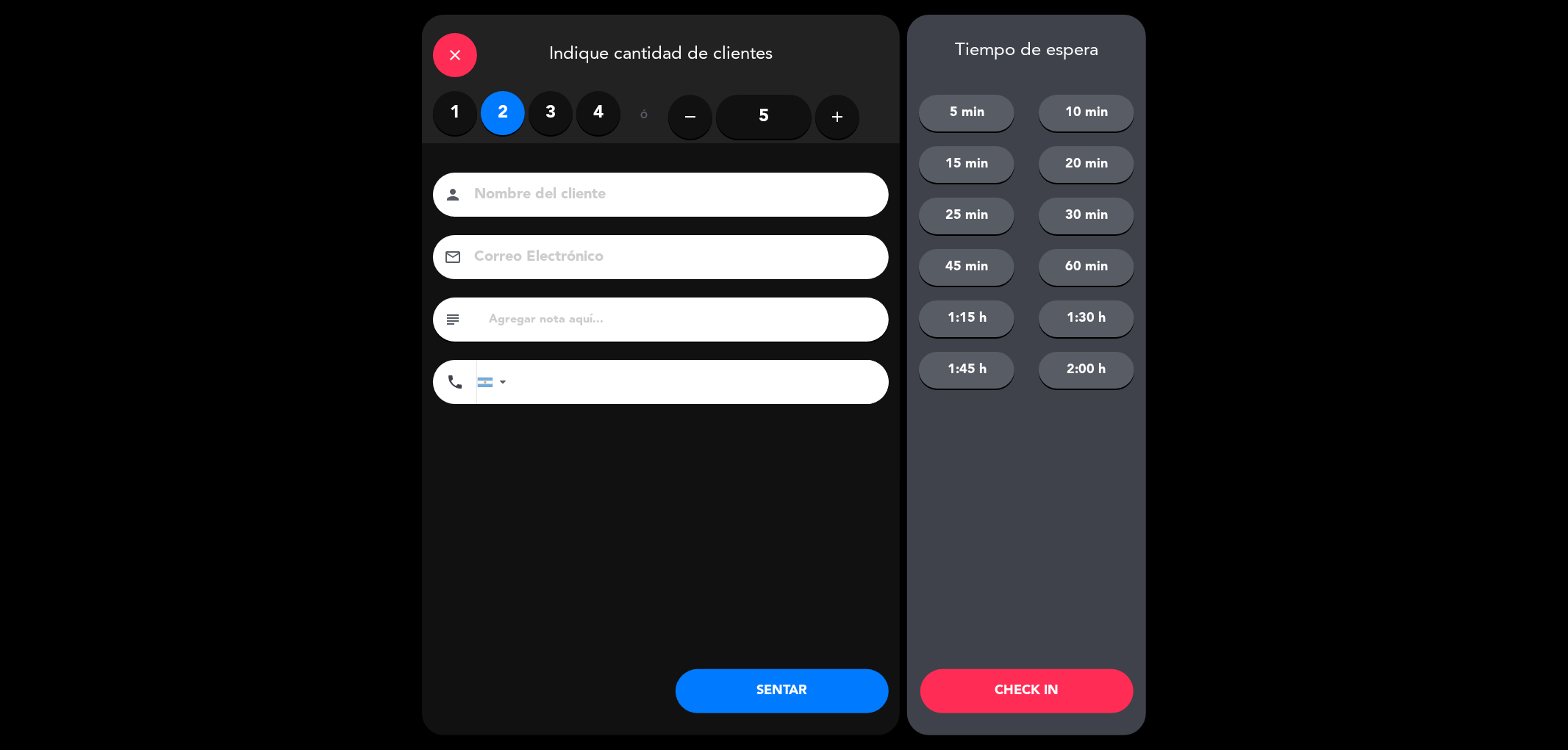
click at [787, 680] on button "SENTAR" at bounding box center [782, 692] width 213 height 44
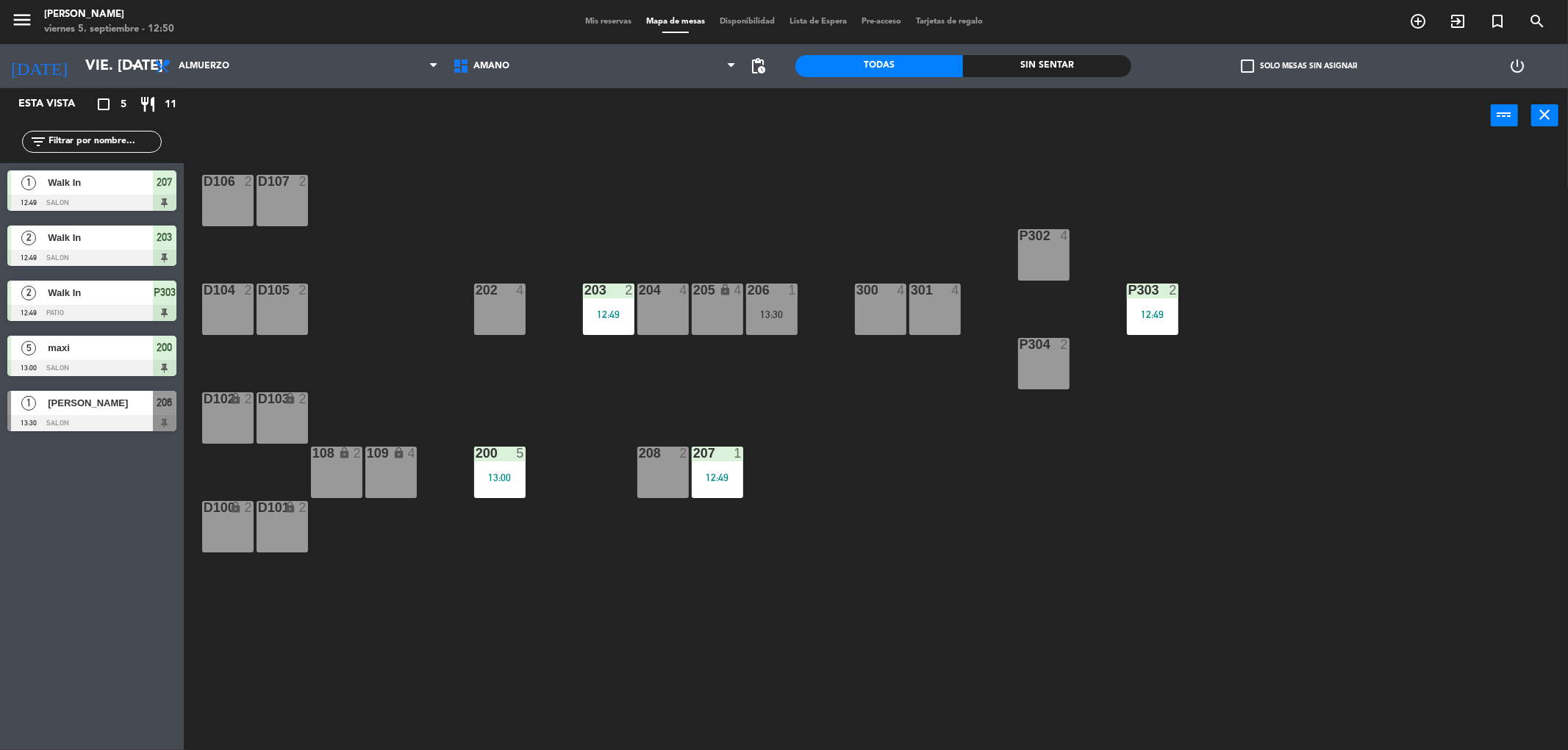
click at [585, 15] on div "Mis reservas Mapa de mesas Disponibilidad Lista de Espera Pre-acceso Tarjetas d…" at bounding box center [784, 22] width 413 height 13
click at [1050, 232] on div at bounding box center [1042, 236] width 24 height 13
click at [735, 123] on button "WALK IN" at bounding box center [745, 115] width 88 height 30
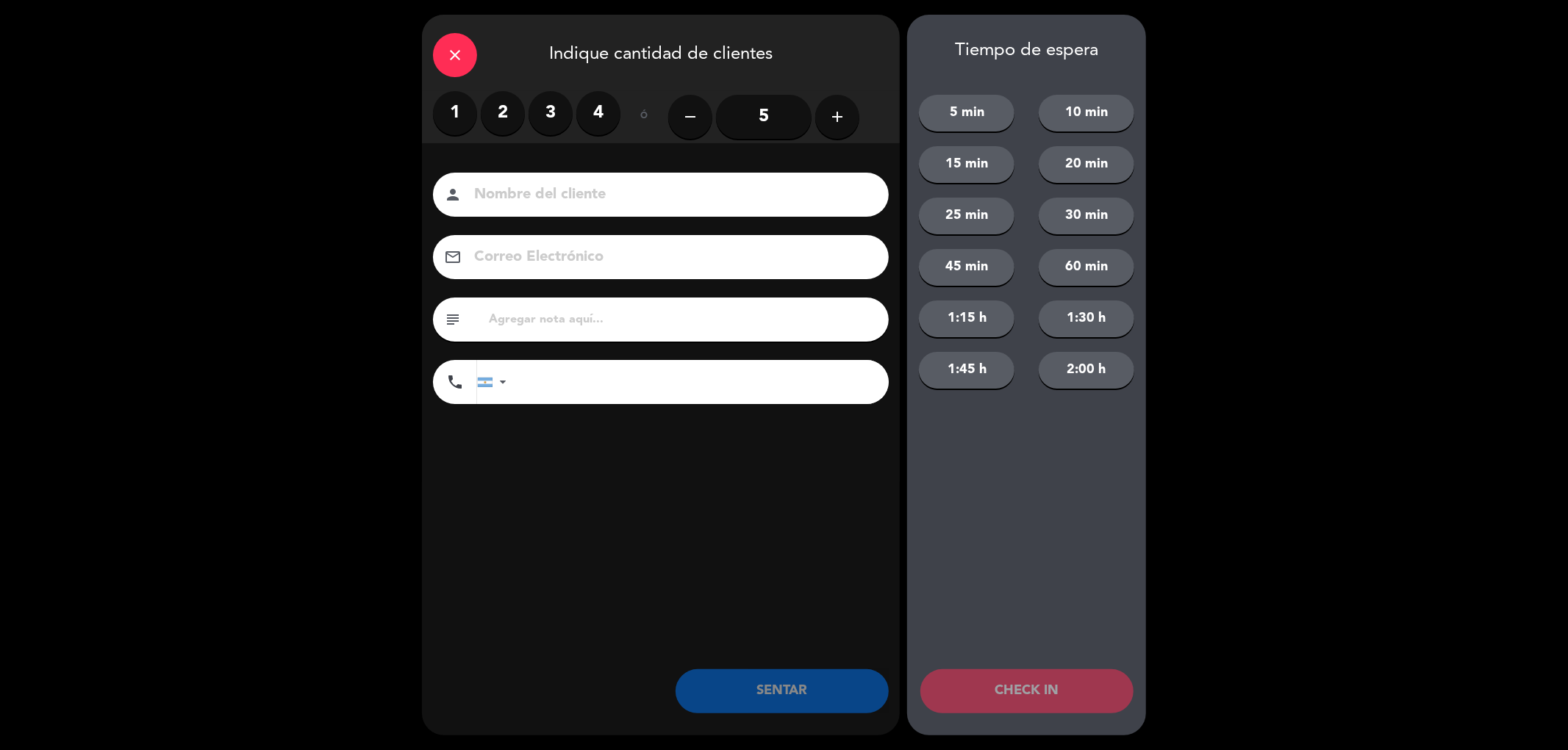
click at [607, 107] on label "4" at bounding box center [598, 113] width 44 height 44
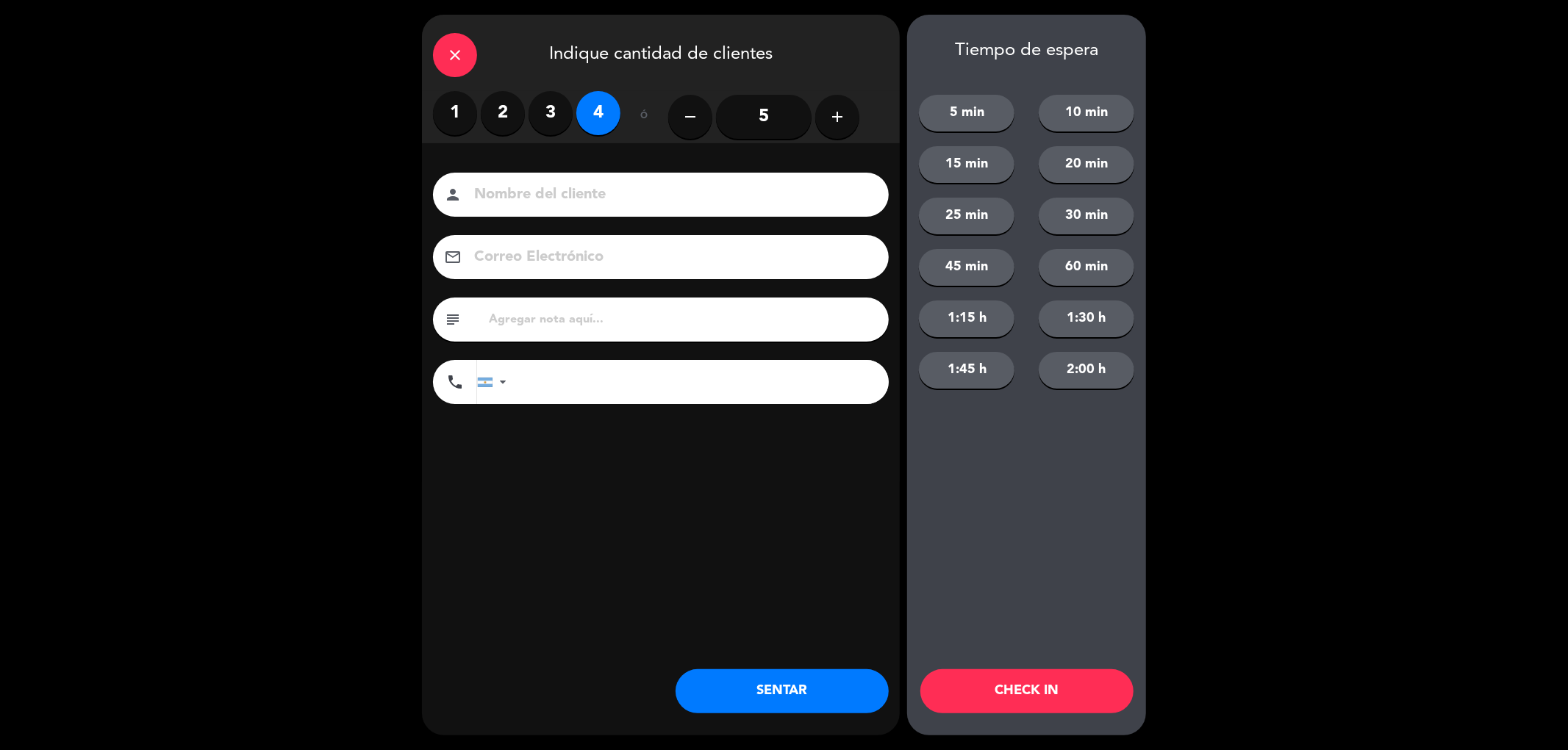
click at [806, 687] on button "SENTAR" at bounding box center [782, 692] width 213 height 44
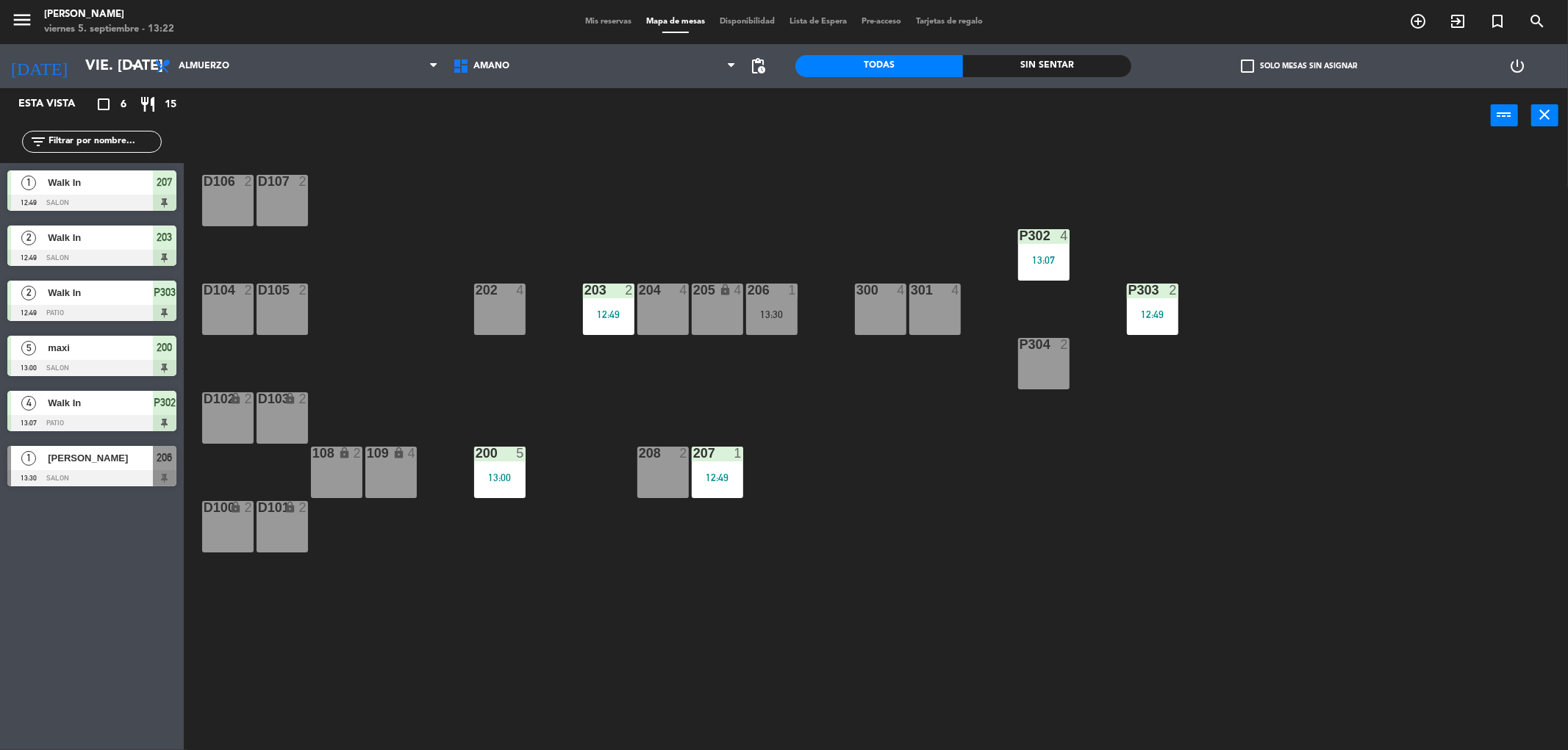
click at [1032, 356] on div "P304 2" at bounding box center [1044, 364] width 52 height 52
click at [750, 118] on button "WALK IN" at bounding box center [745, 115] width 88 height 30
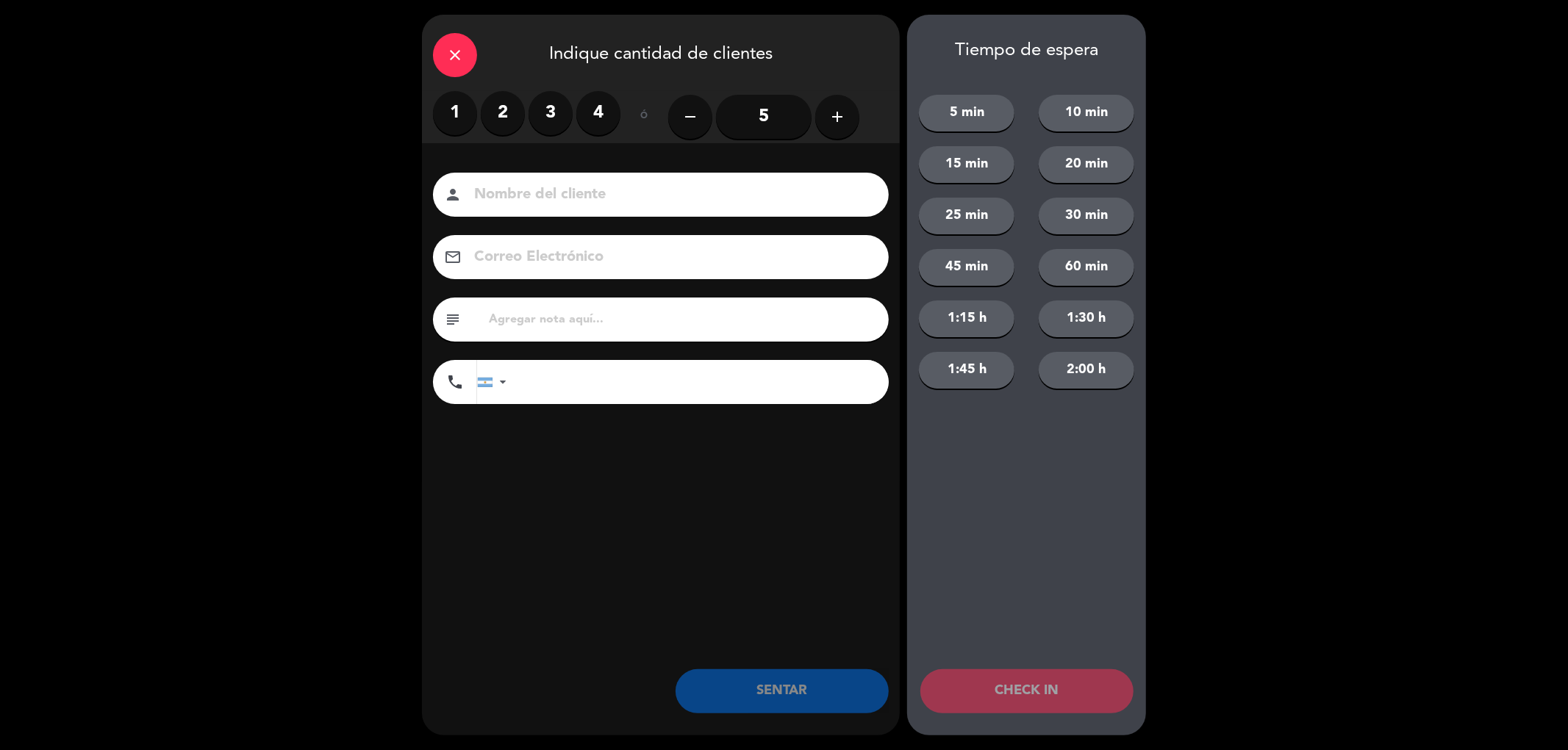
click at [497, 116] on label "2" at bounding box center [503, 113] width 44 height 44
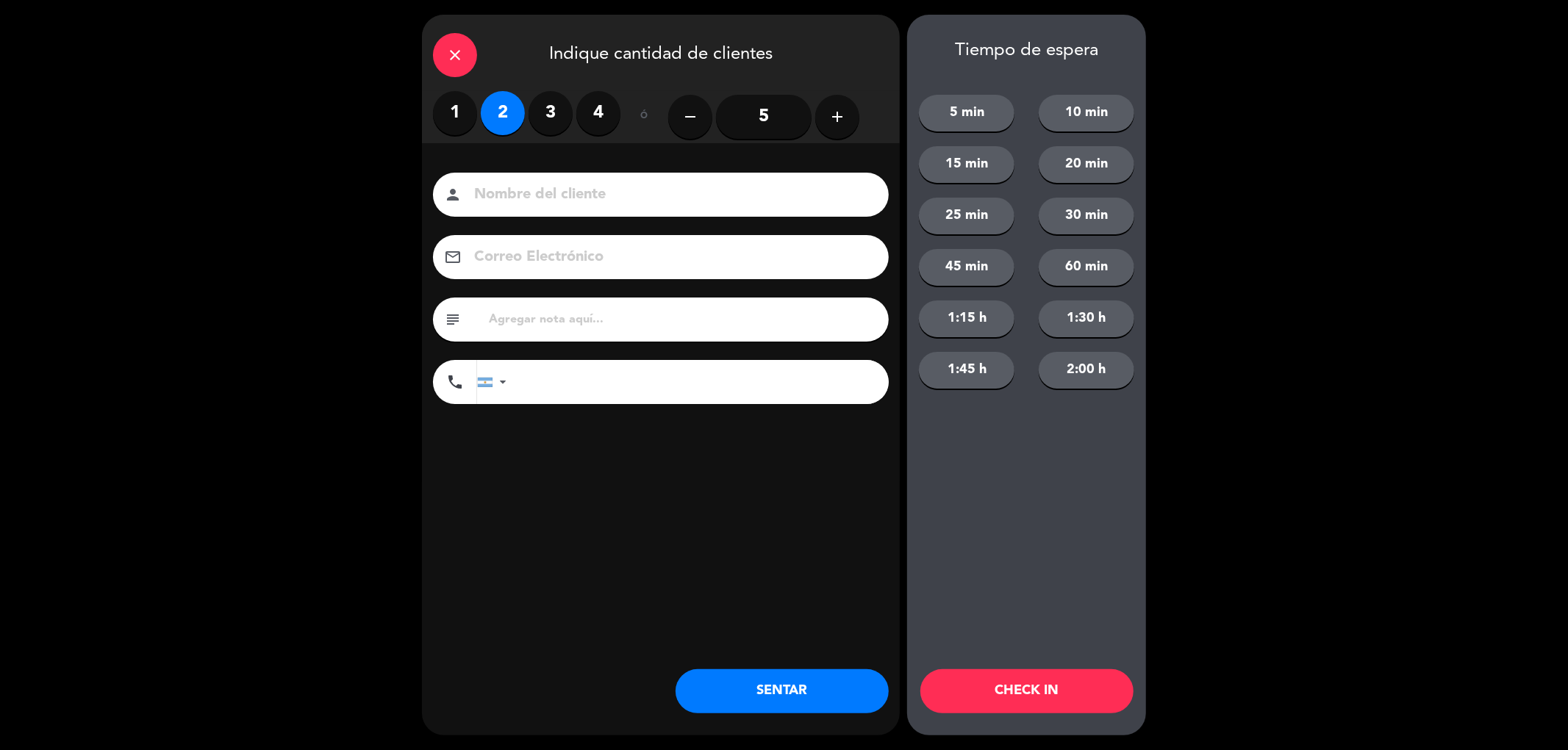
click at [777, 692] on button "SENTAR" at bounding box center [782, 692] width 213 height 44
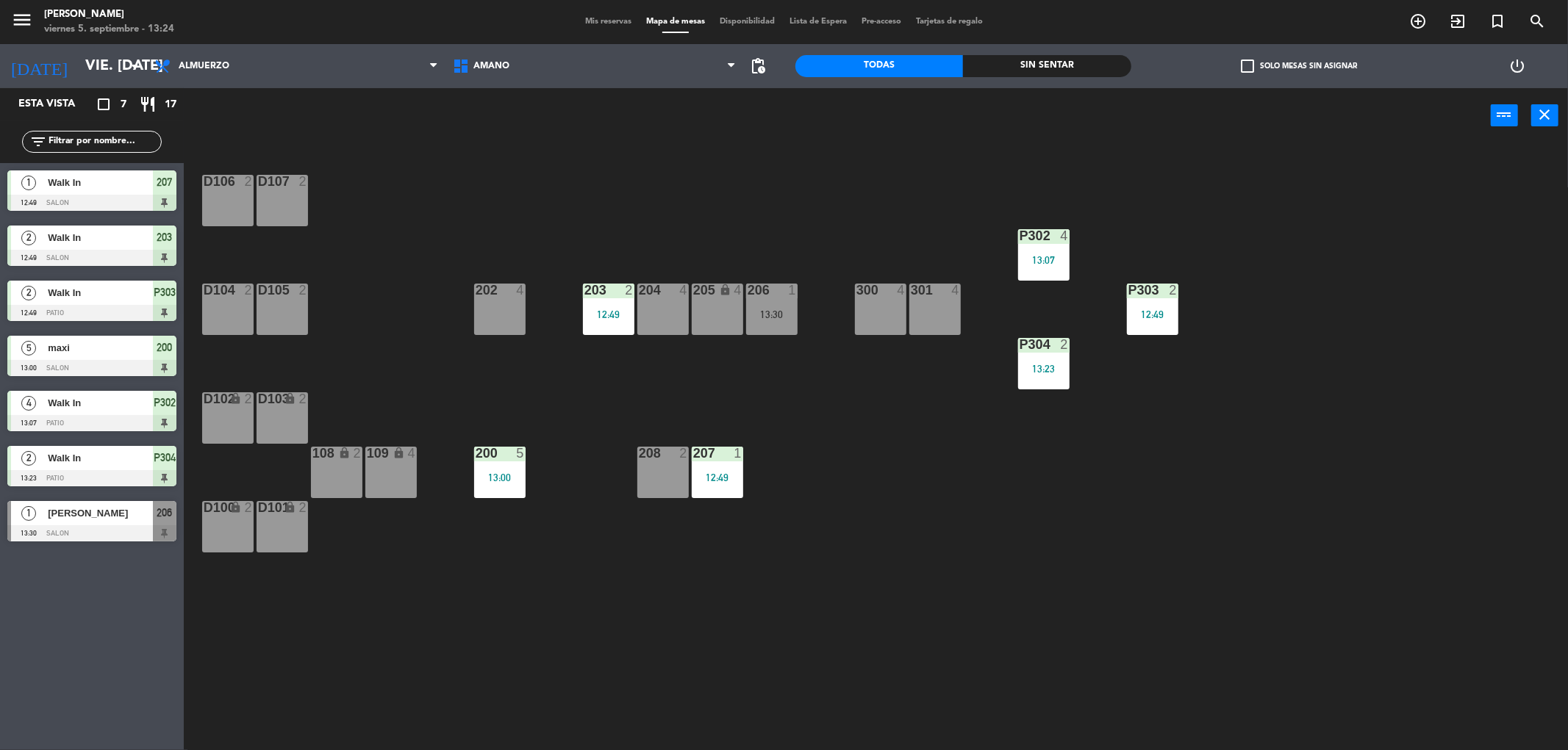
click at [586, 18] on span "Mis reservas" at bounding box center [609, 21] width 61 height 8
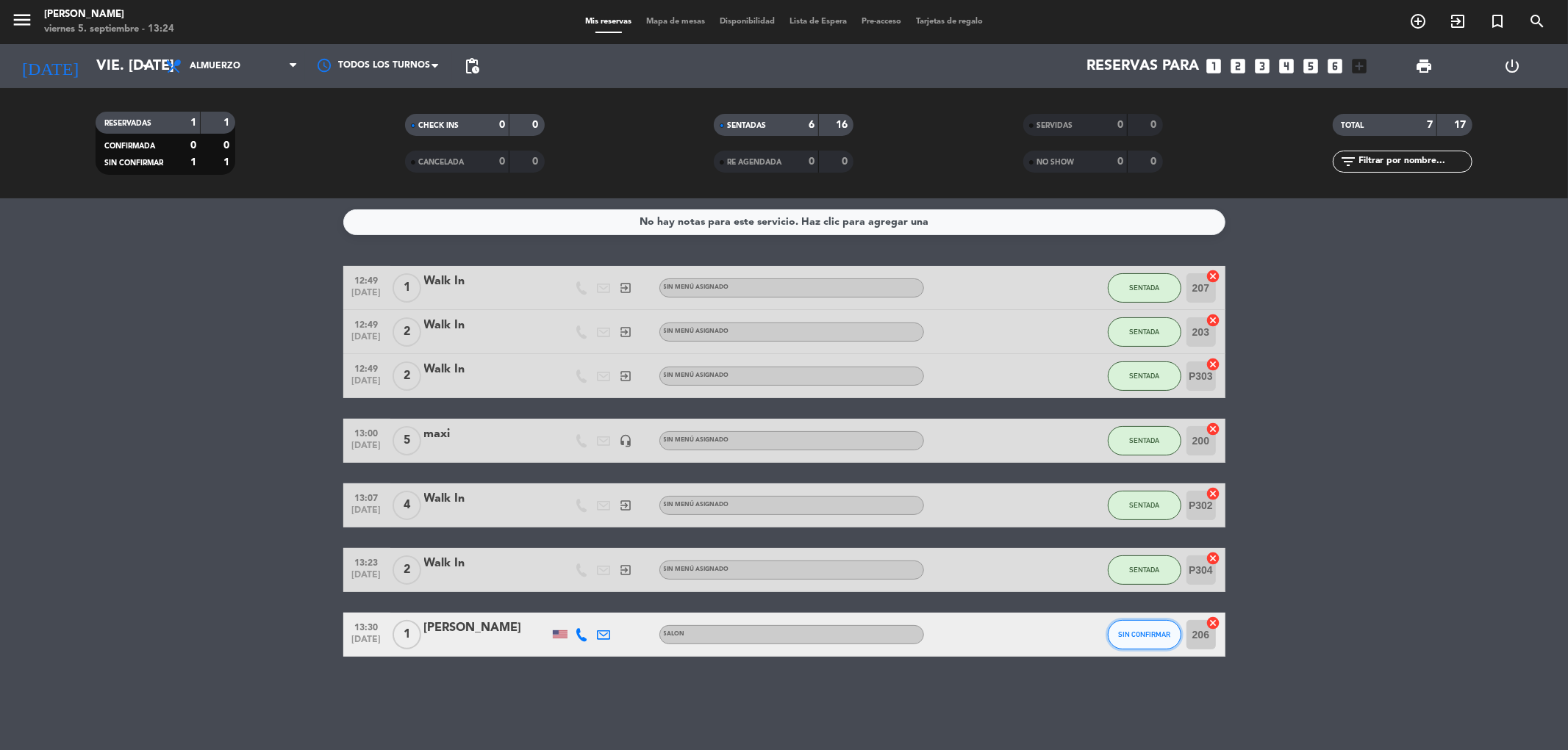
click at [1131, 637] on span "SIN CONFIRMAR" at bounding box center [1144, 634] width 53 height 8
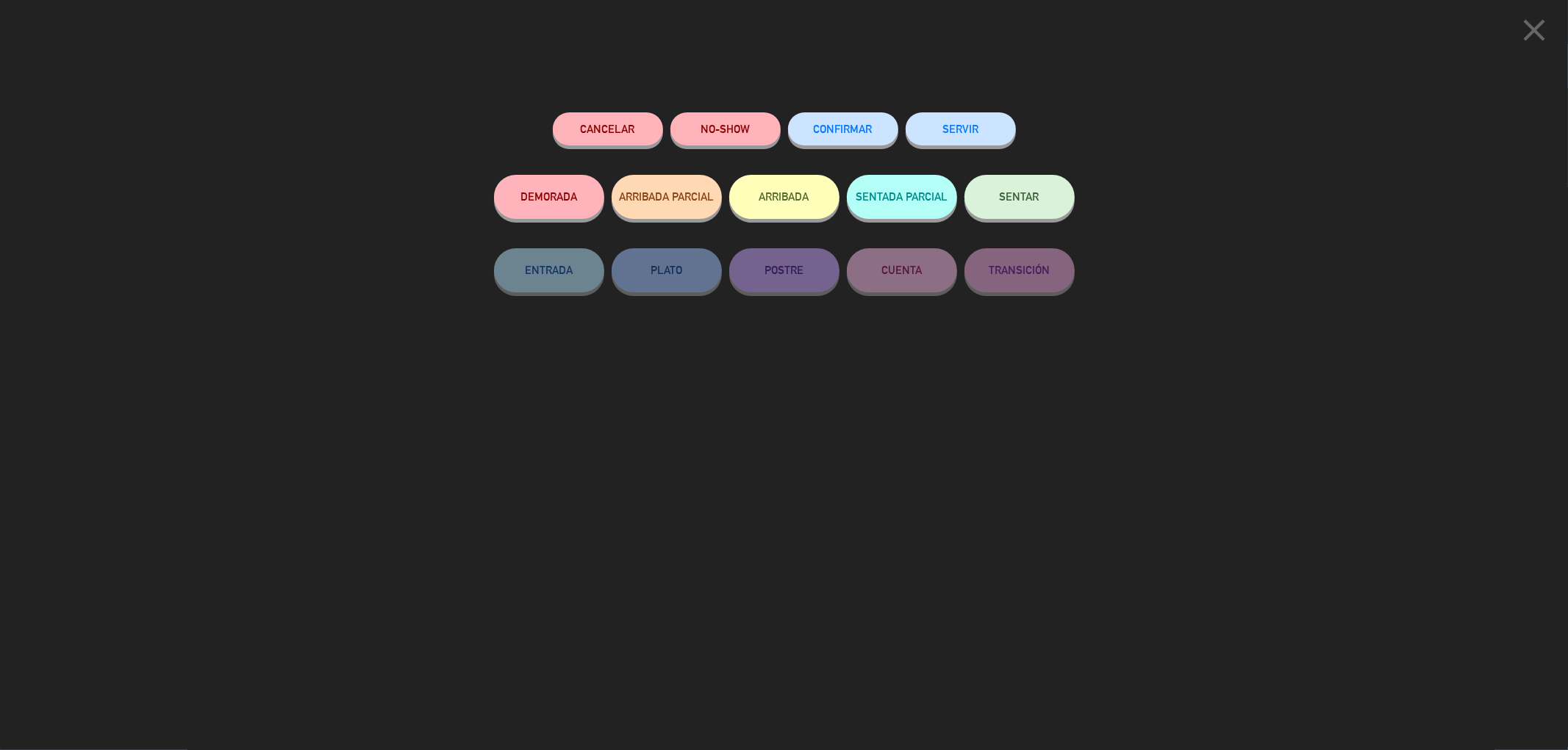
click at [851, 128] on span "CONFIRMAR" at bounding box center [842, 128] width 58 height 12
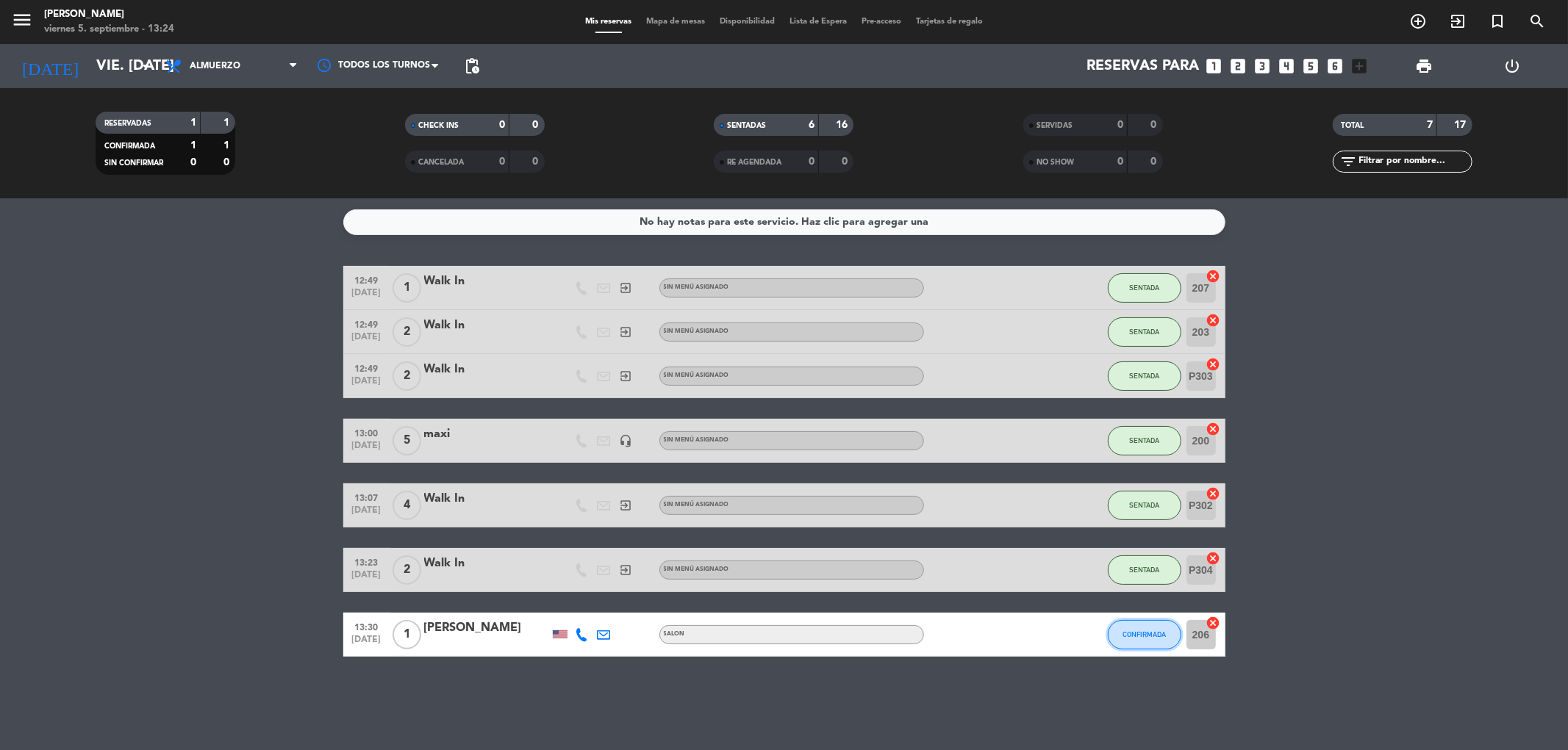
click at [1142, 631] on span "CONFIRMADA" at bounding box center [1144, 634] width 43 height 8
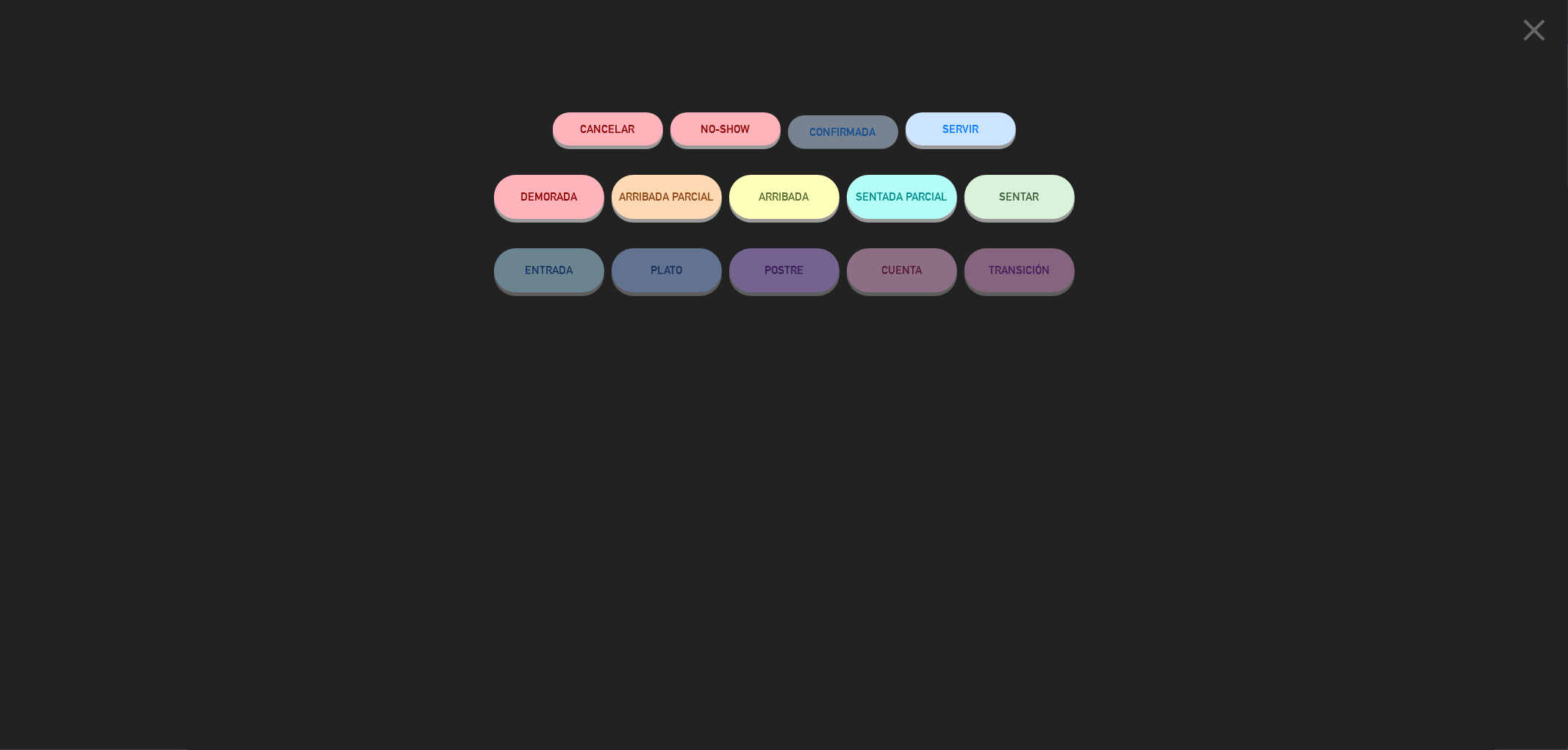
click at [1018, 195] on span "SENTAR" at bounding box center [1019, 196] width 39 height 12
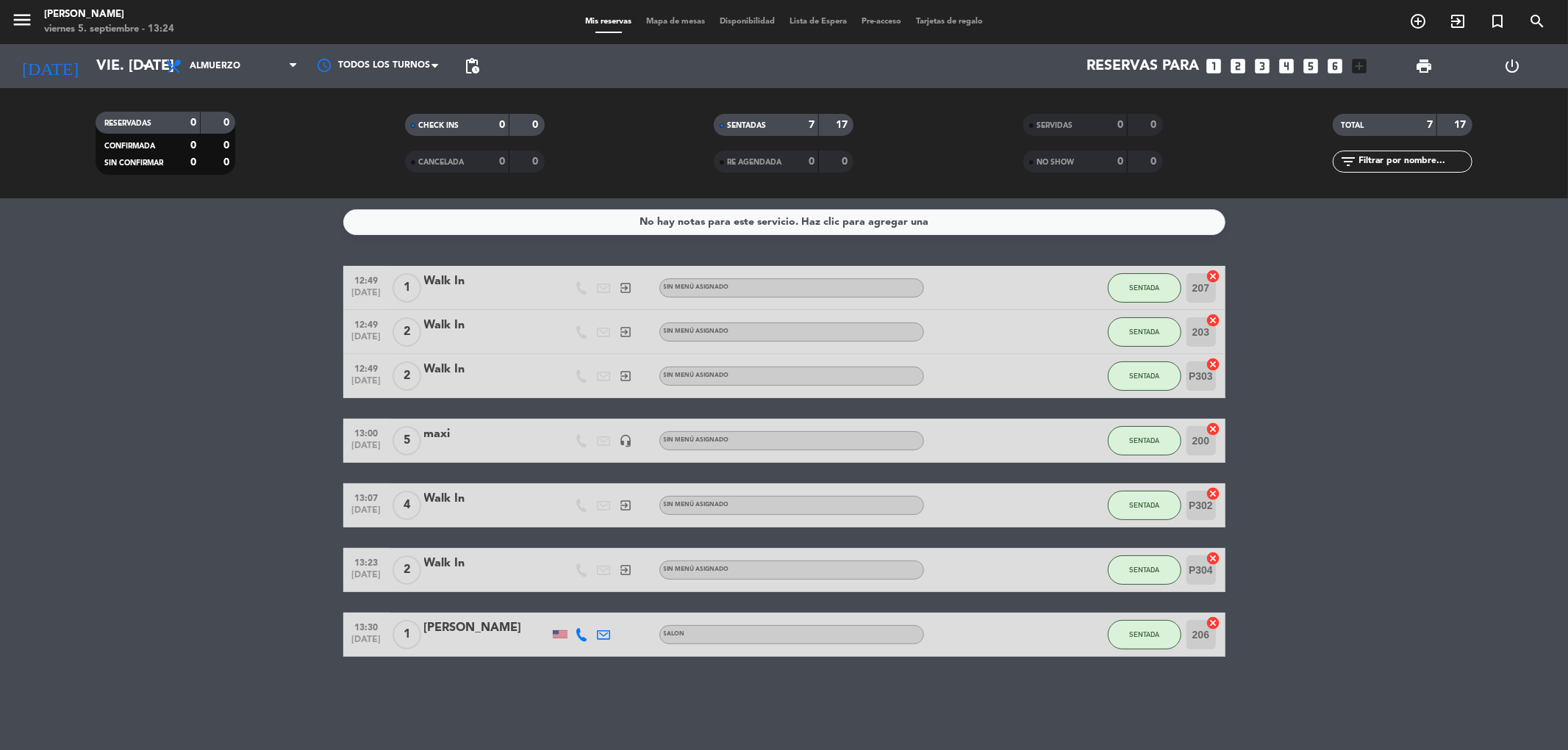
click at [672, 25] on span "Mapa de mesas" at bounding box center [675, 21] width 74 height 8
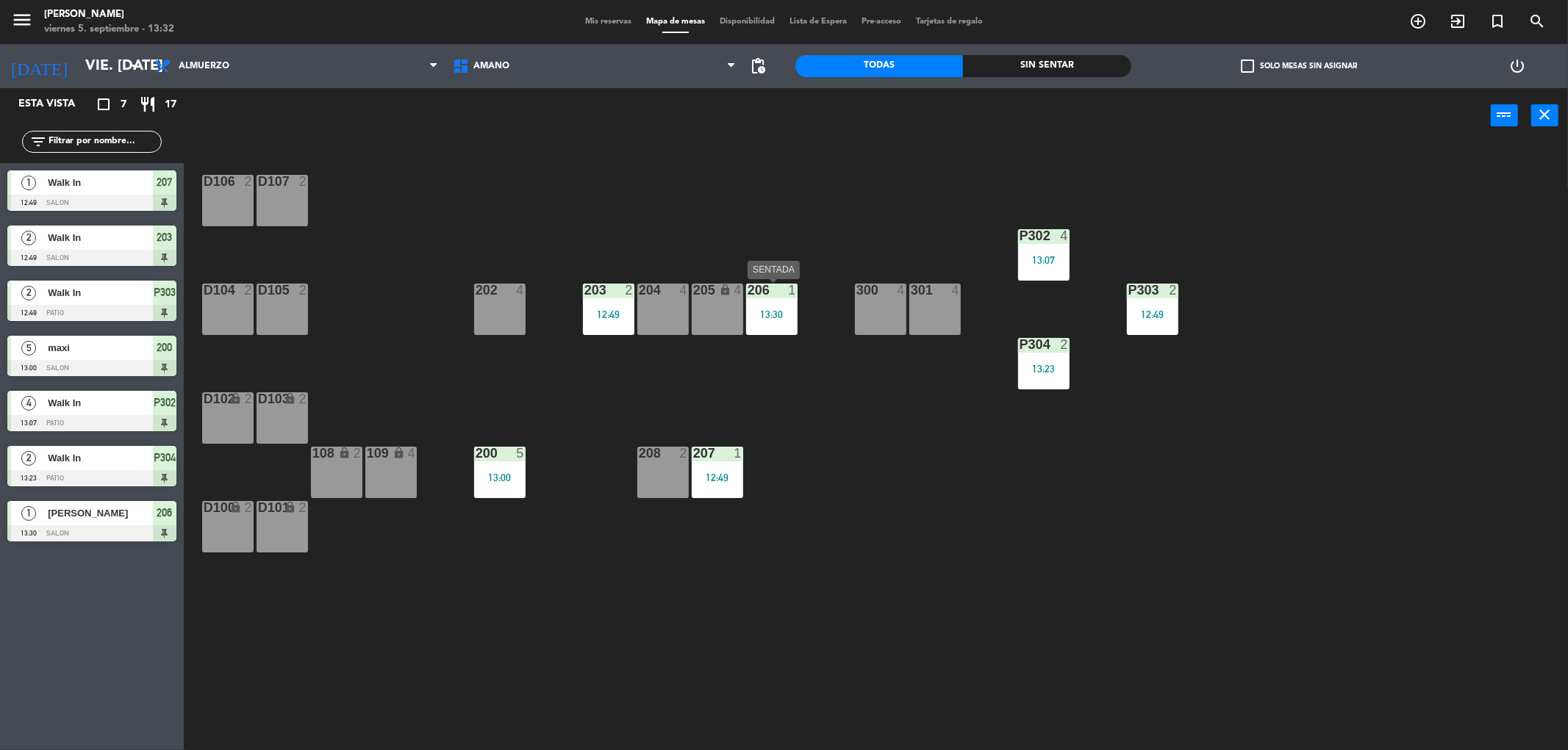
click at [773, 315] on div "13:30" at bounding box center [772, 314] width 52 height 11
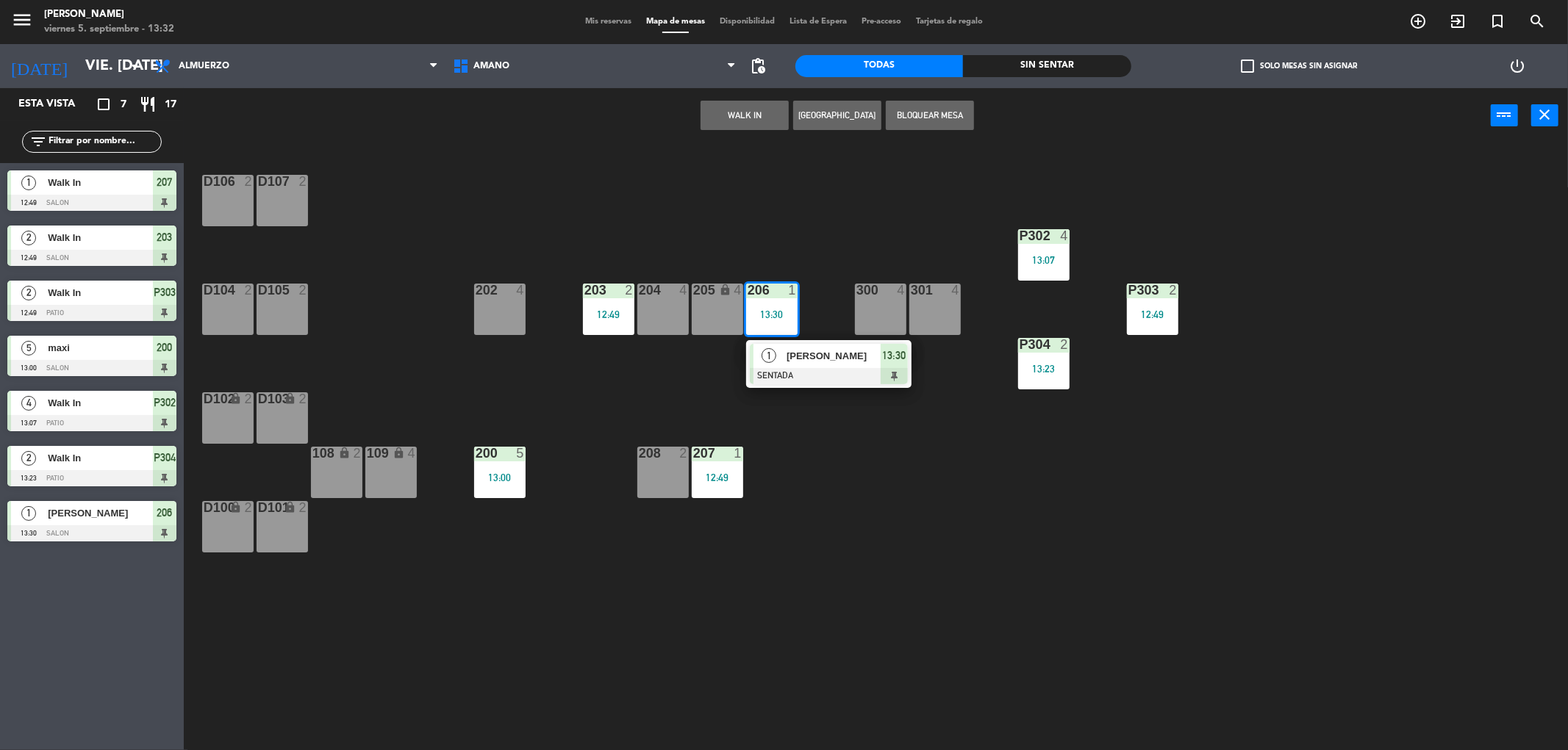
click at [1567, 667] on div "D106 2 D107 2 P302 4 13:07 202 4 203 2 12:49 204 4 206 1 13:30 1 [PERSON_NAME] …" at bounding box center [884, 452] width 1369 height 607
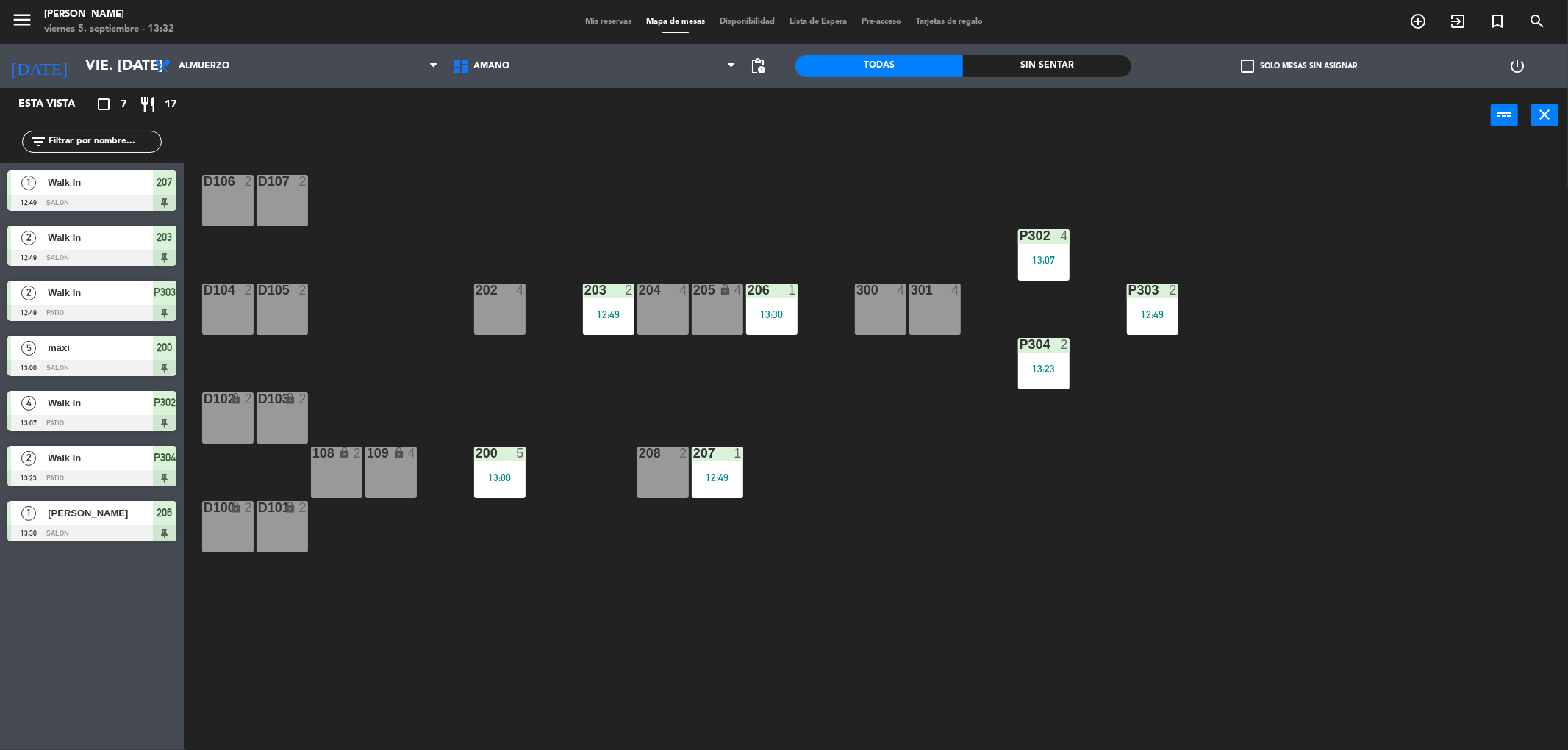
click at [722, 467] on div "207 1 12:49" at bounding box center [718, 473] width 52 height 52
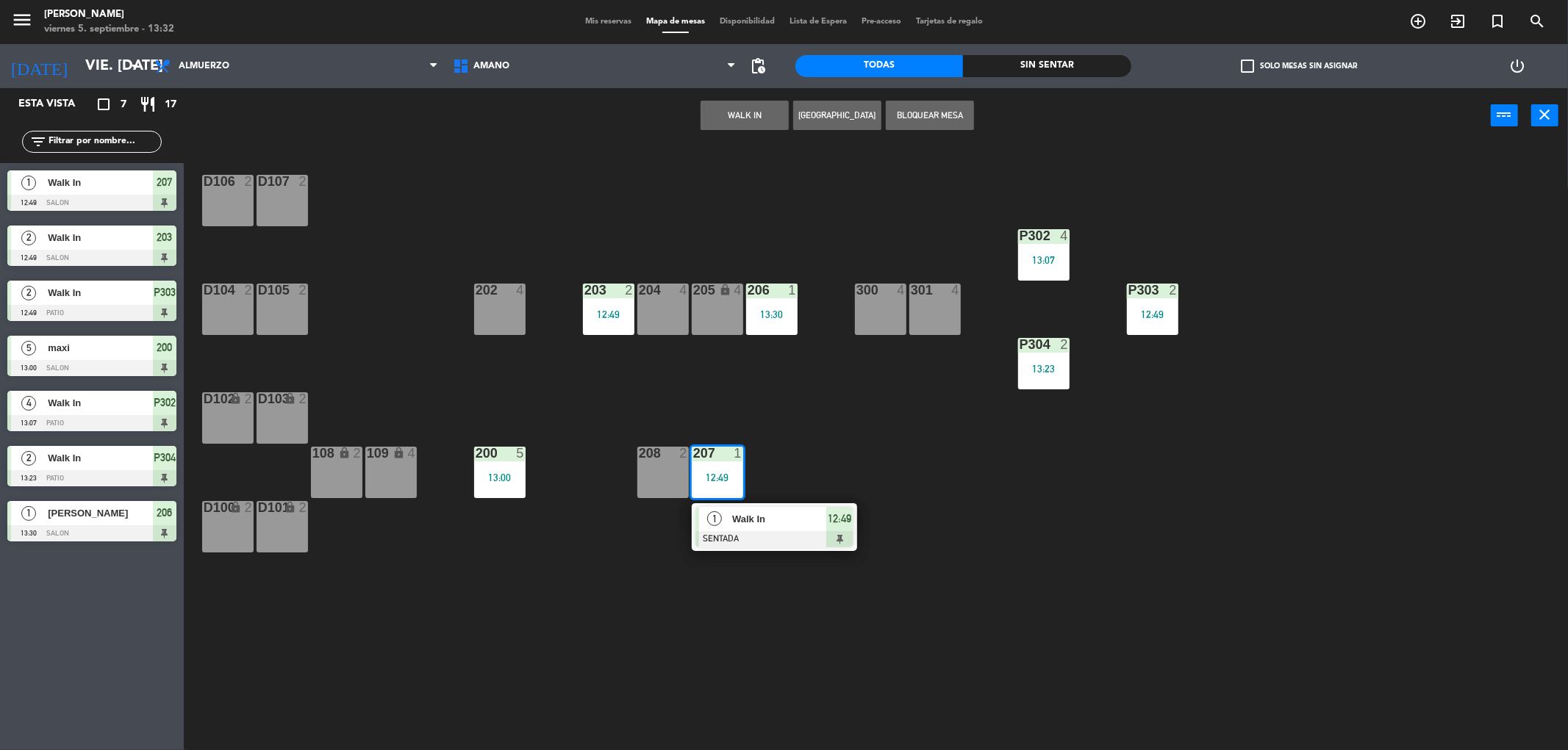
click at [1259, 505] on div "D106 2 D107 2 P302 4 13:07 202 4 203 2 12:49 204 4 206 1 13:30 300 4 301 4 205 …" at bounding box center [884, 452] width 1369 height 607
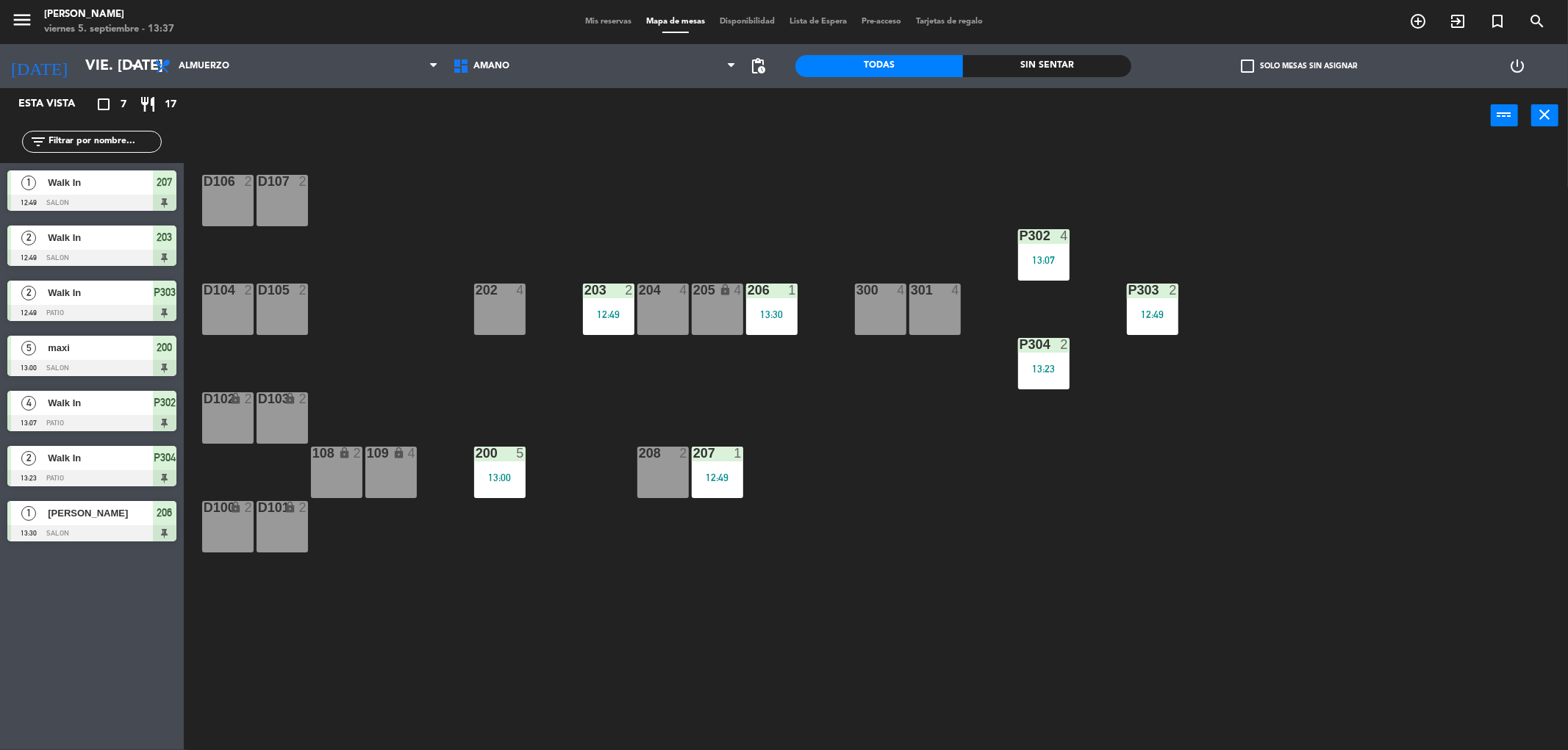
click at [616, 17] on span "Mis reservas" at bounding box center [609, 21] width 61 height 8
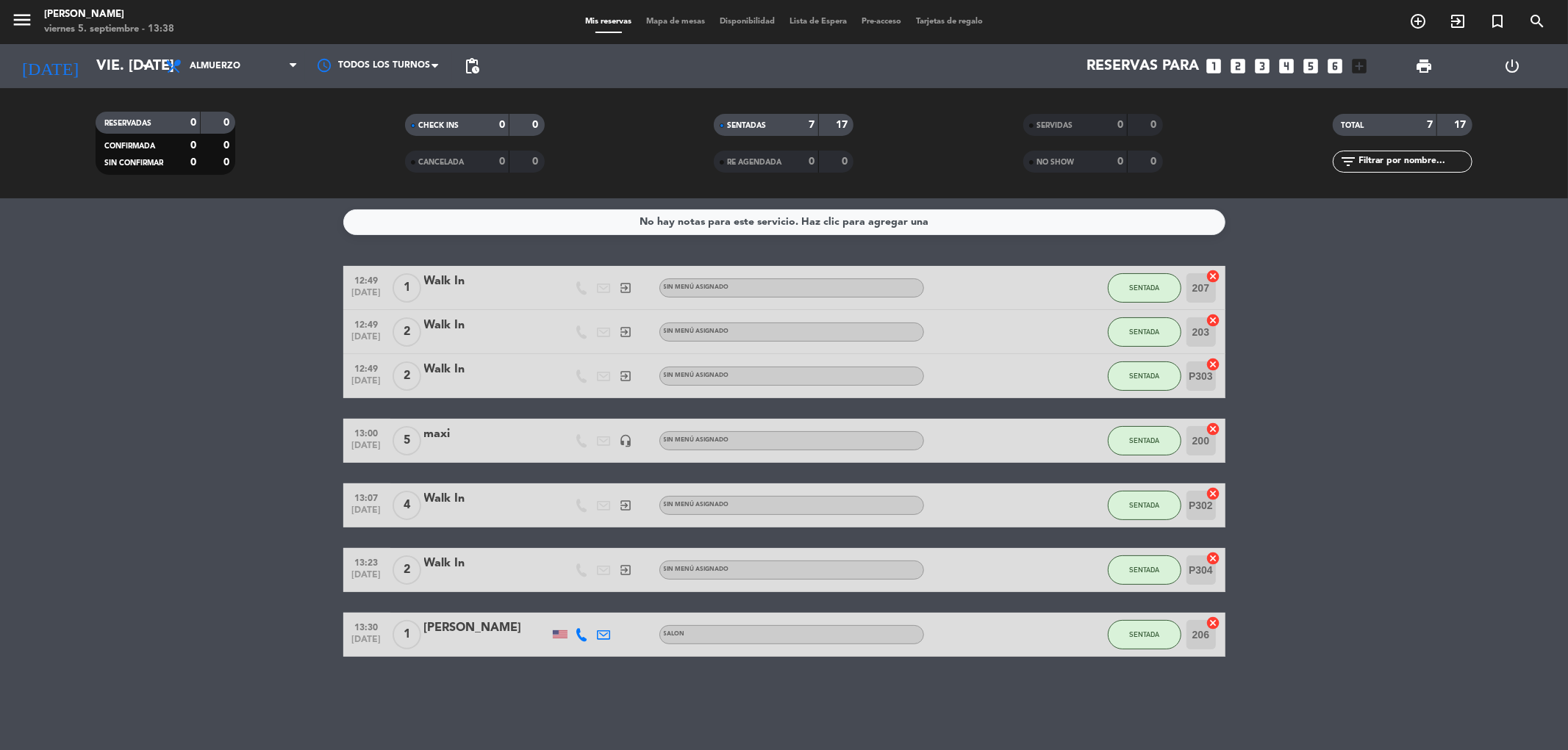
click at [1211, 619] on icon "cancel" at bounding box center [1213, 623] width 14 height 14
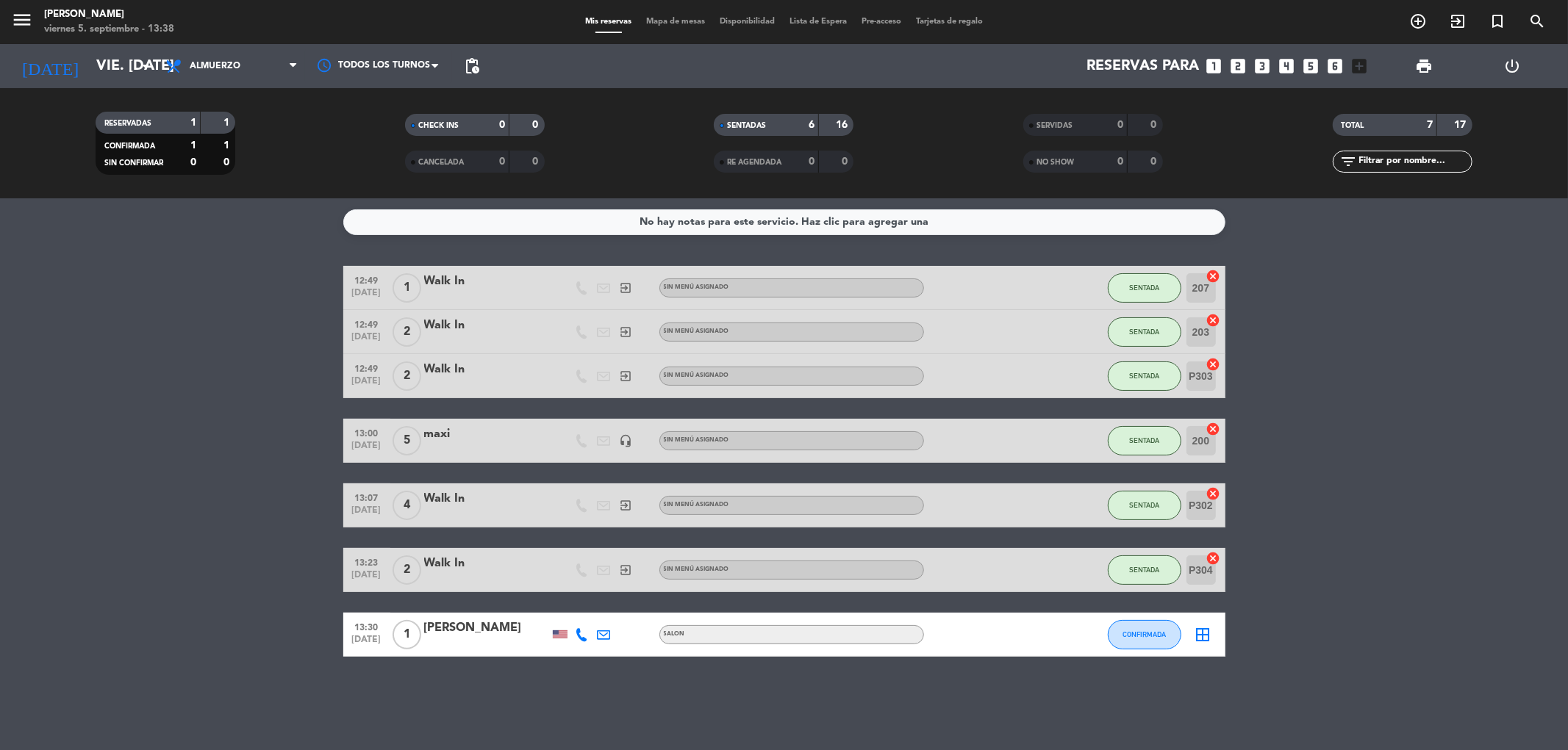
click at [1202, 641] on icon "border_all" at bounding box center [1203, 634] width 17 height 17
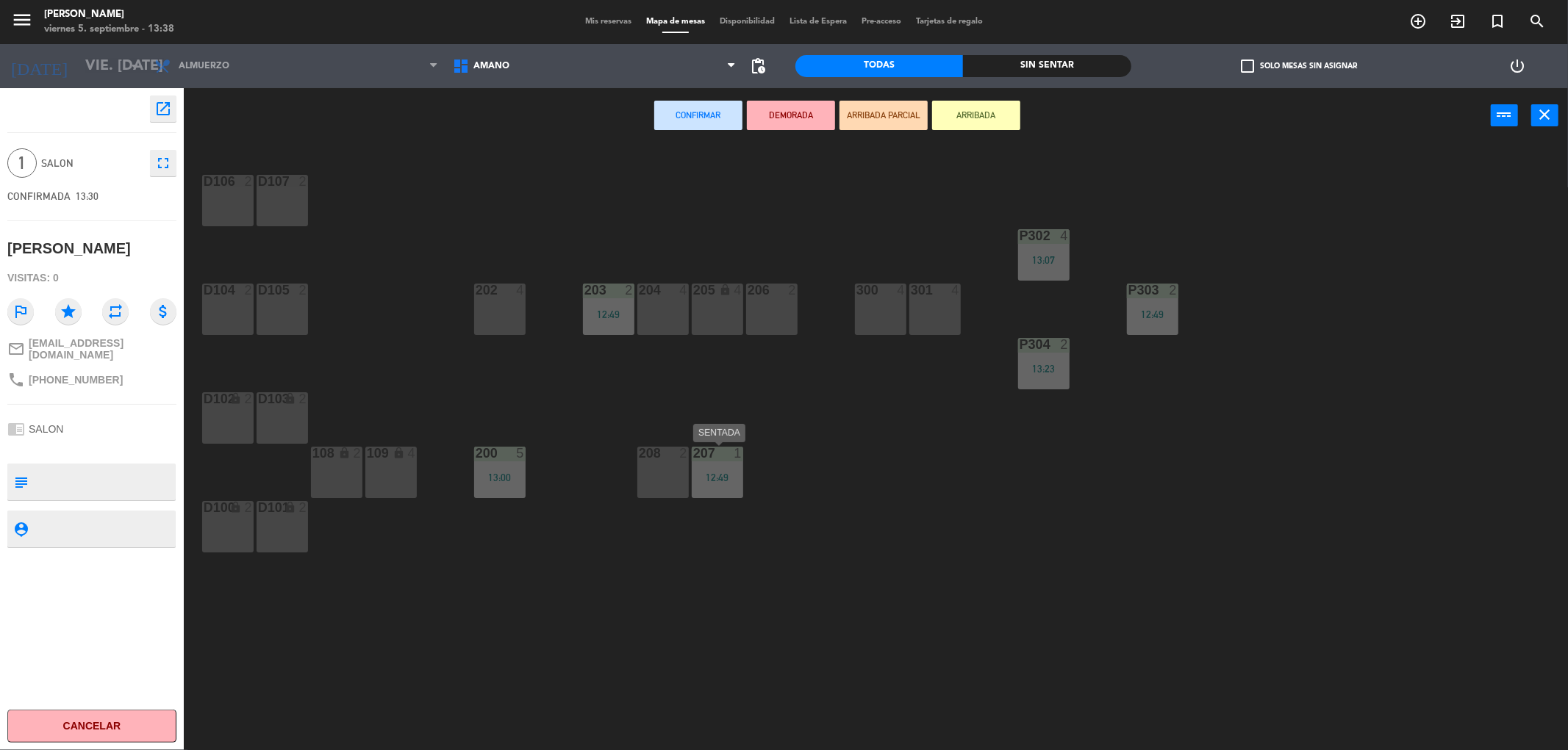
click at [732, 483] on div "207 1 12:49" at bounding box center [718, 473] width 52 height 52
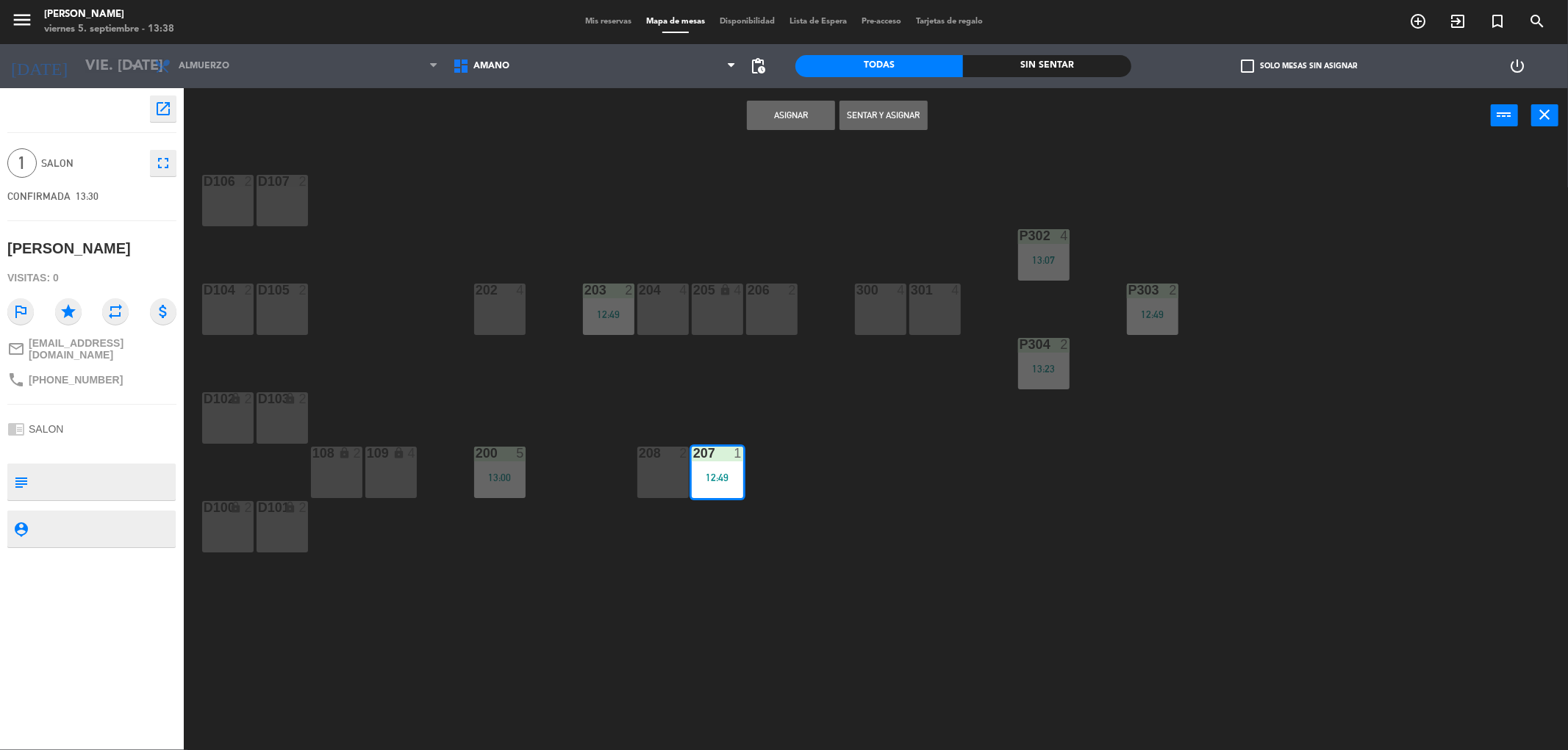
click at [775, 106] on button "Asignar" at bounding box center [791, 115] width 88 height 30
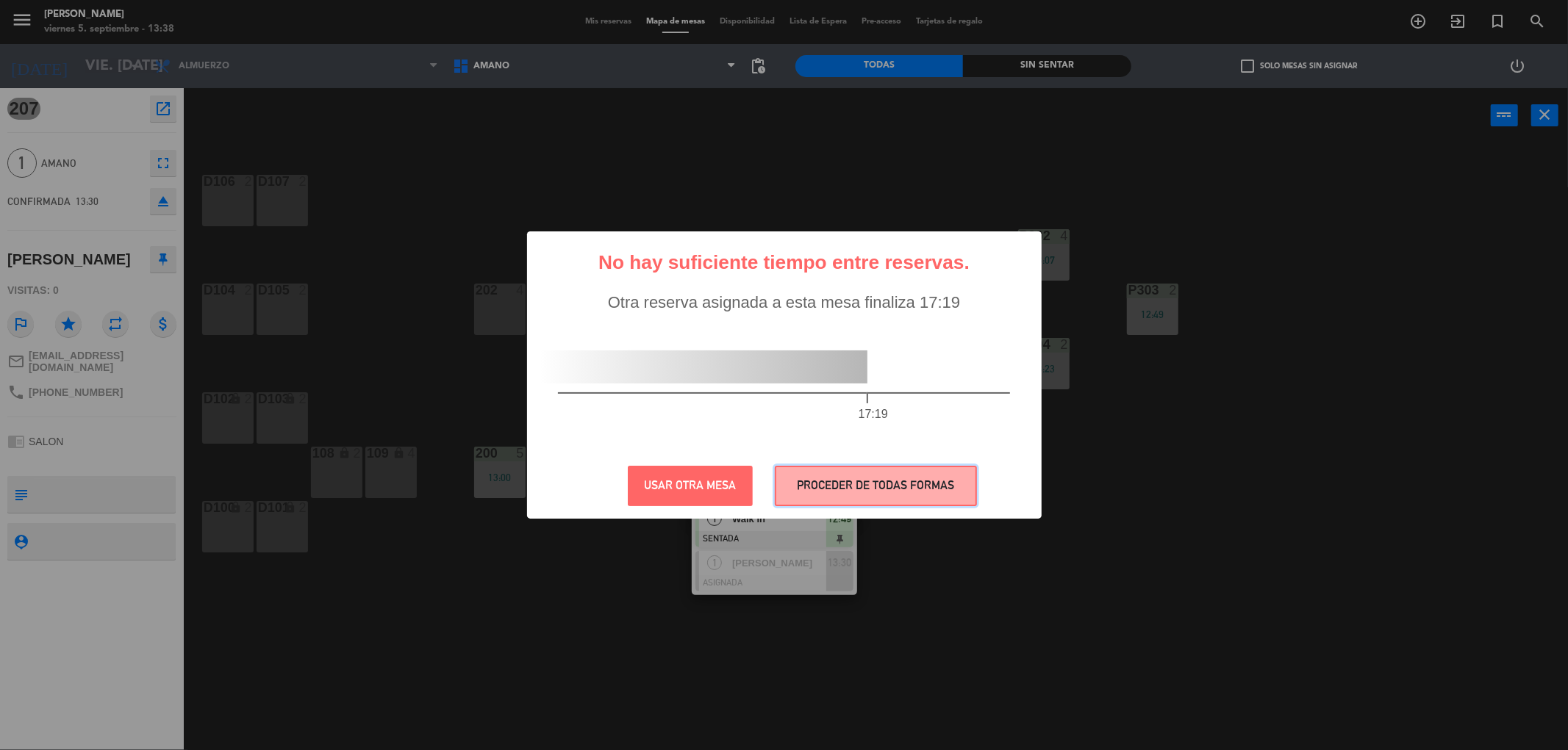
click at [917, 494] on button "PROCEDER DE TODAS FORMAS" at bounding box center [875, 486] width 202 height 40
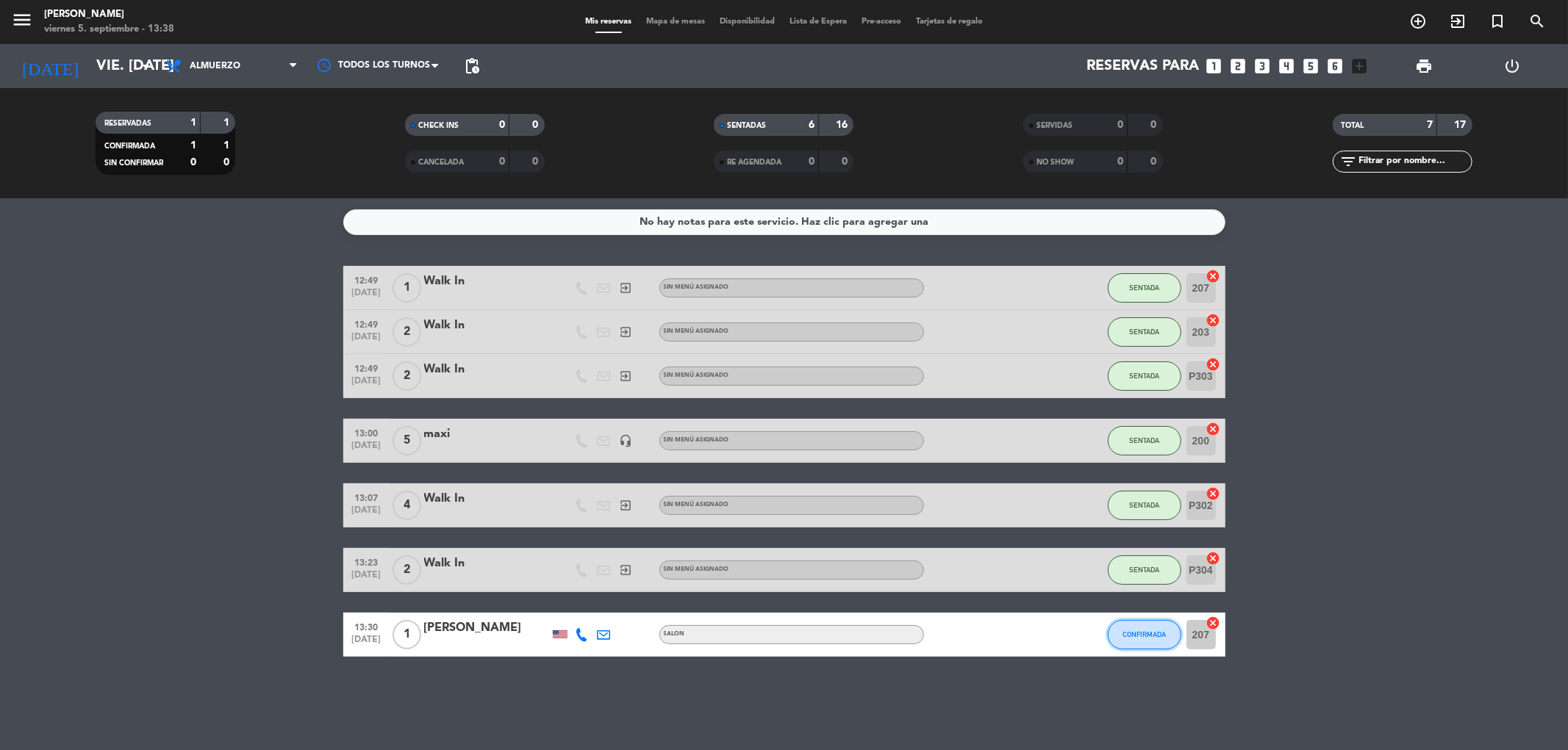
click at [1127, 648] on button "CONFIRMADA" at bounding box center [1144, 634] width 74 height 30
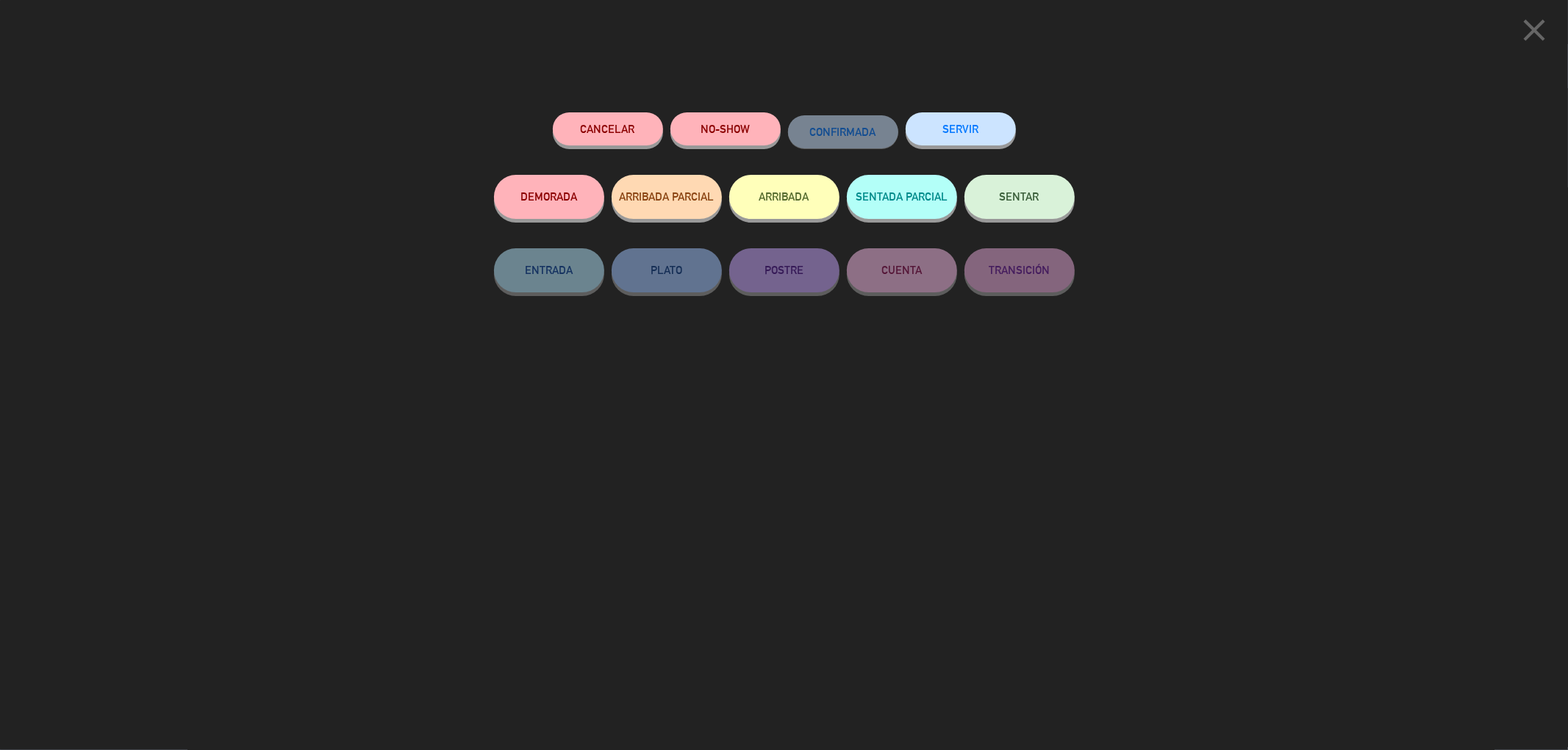
click at [1019, 217] on button "SENTAR" at bounding box center [1019, 197] width 110 height 44
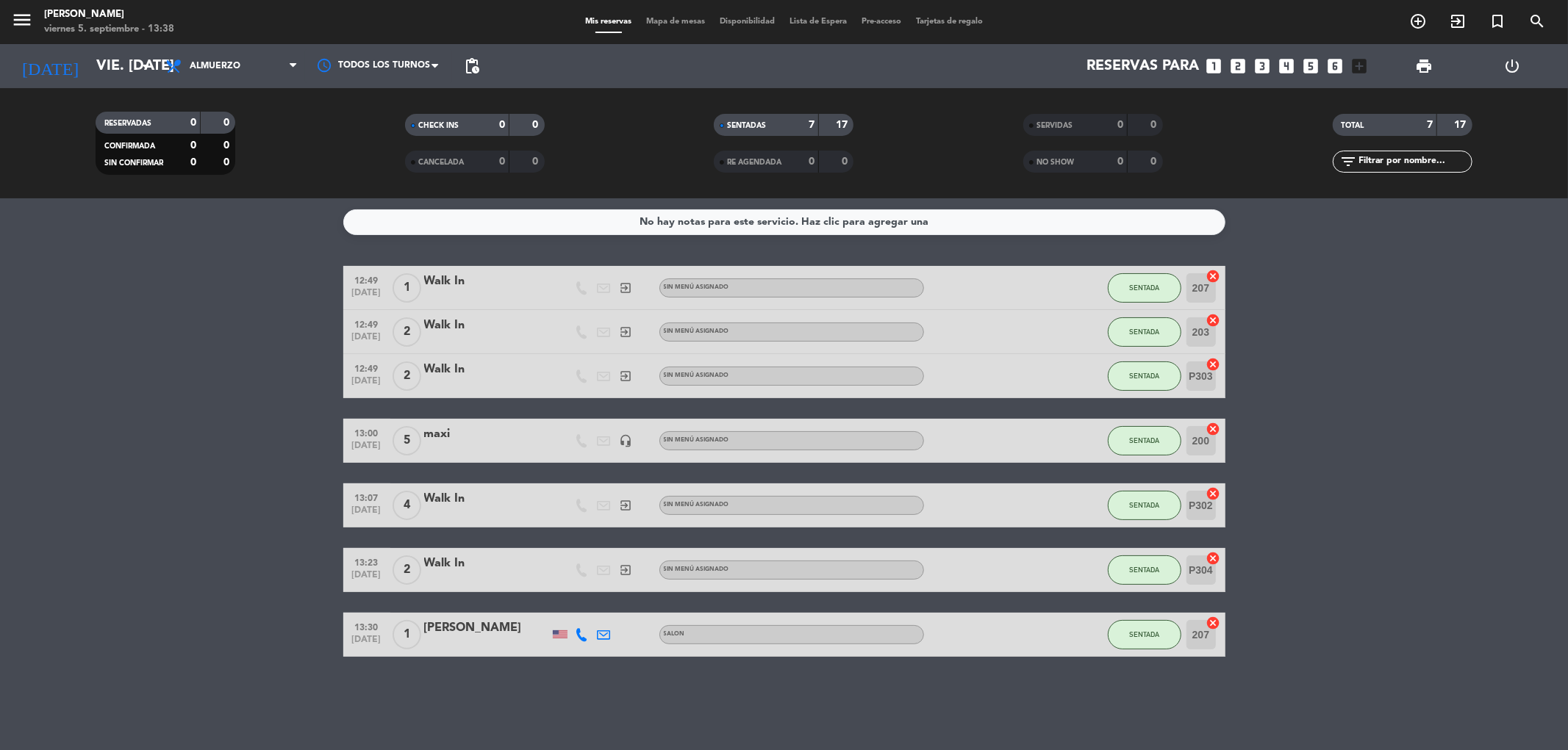
click at [677, 27] on div "Mis reservas Mapa de mesas Disponibilidad Lista de Espera Pre-acceso Tarjetas d…" at bounding box center [784, 22] width 413 height 13
click at [667, 36] on div "menu [PERSON_NAME] viernes 5. septiembre - 13:38 Mis reservas Mapa de mesas Dis…" at bounding box center [784, 22] width 1568 height 44
click at [683, 30] on div "menu [PERSON_NAME] viernes 5. septiembre - 13:38 Mis reservas Mapa de mesas Dis…" at bounding box center [784, 22] width 1568 height 44
click at [692, 23] on span "Mapa de mesas" at bounding box center [675, 21] width 74 height 8
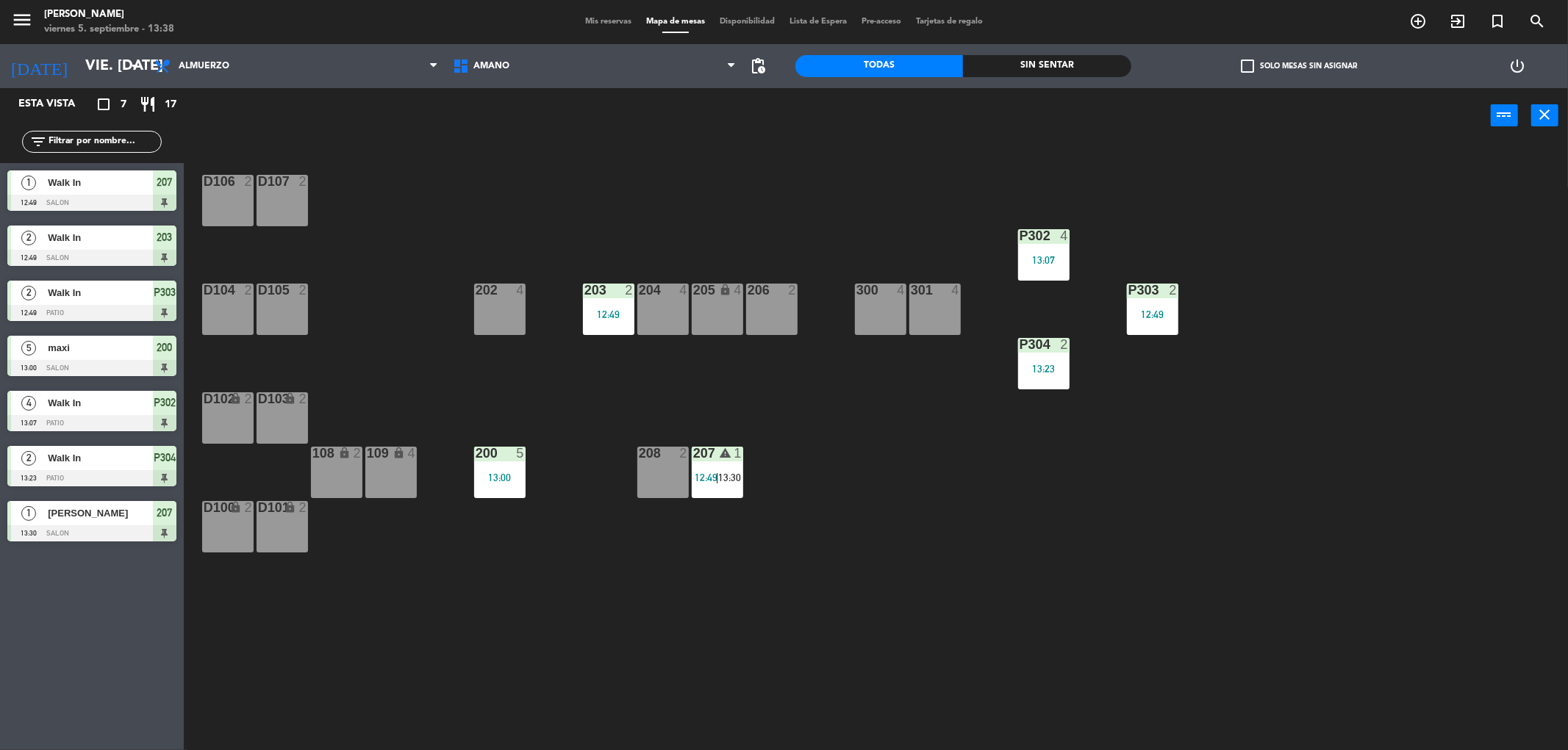
click at [757, 299] on div "206 2" at bounding box center [772, 309] width 52 height 52
click at [775, 106] on button "WALK IN" at bounding box center [745, 115] width 88 height 30
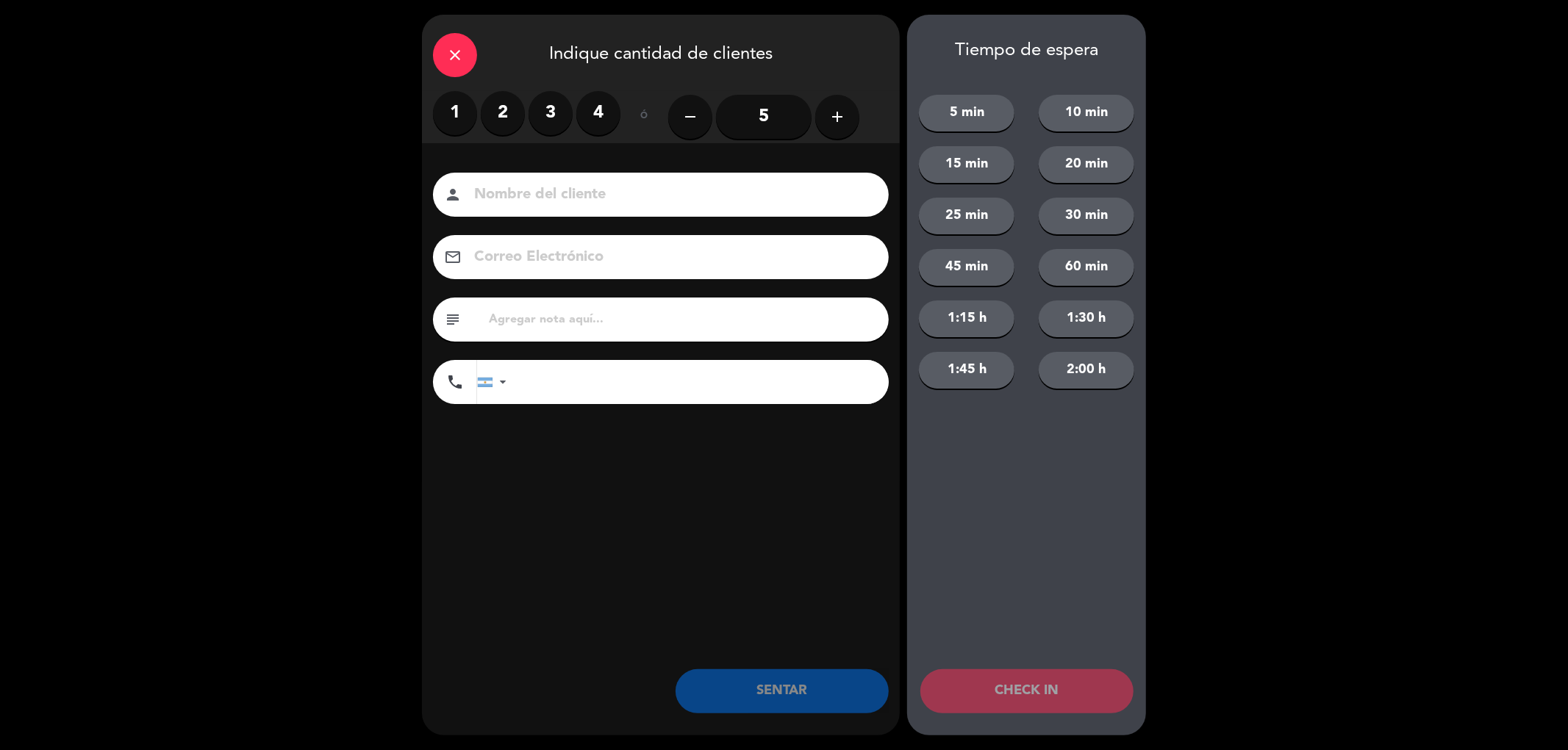
click at [496, 125] on label "2" at bounding box center [503, 113] width 44 height 44
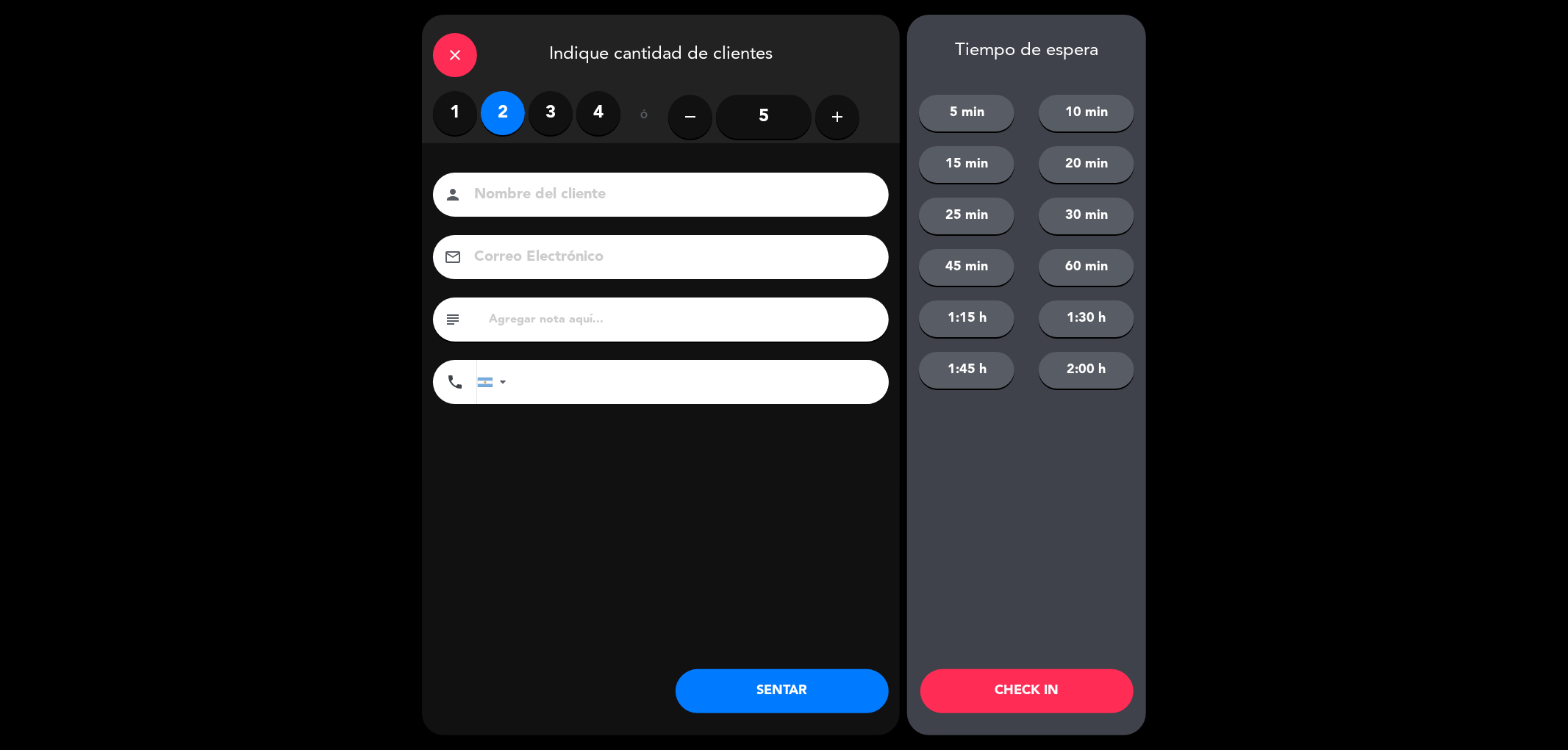
click at [798, 696] on button "SENTAR" at bounding box center [782, 692] width 213 height 44
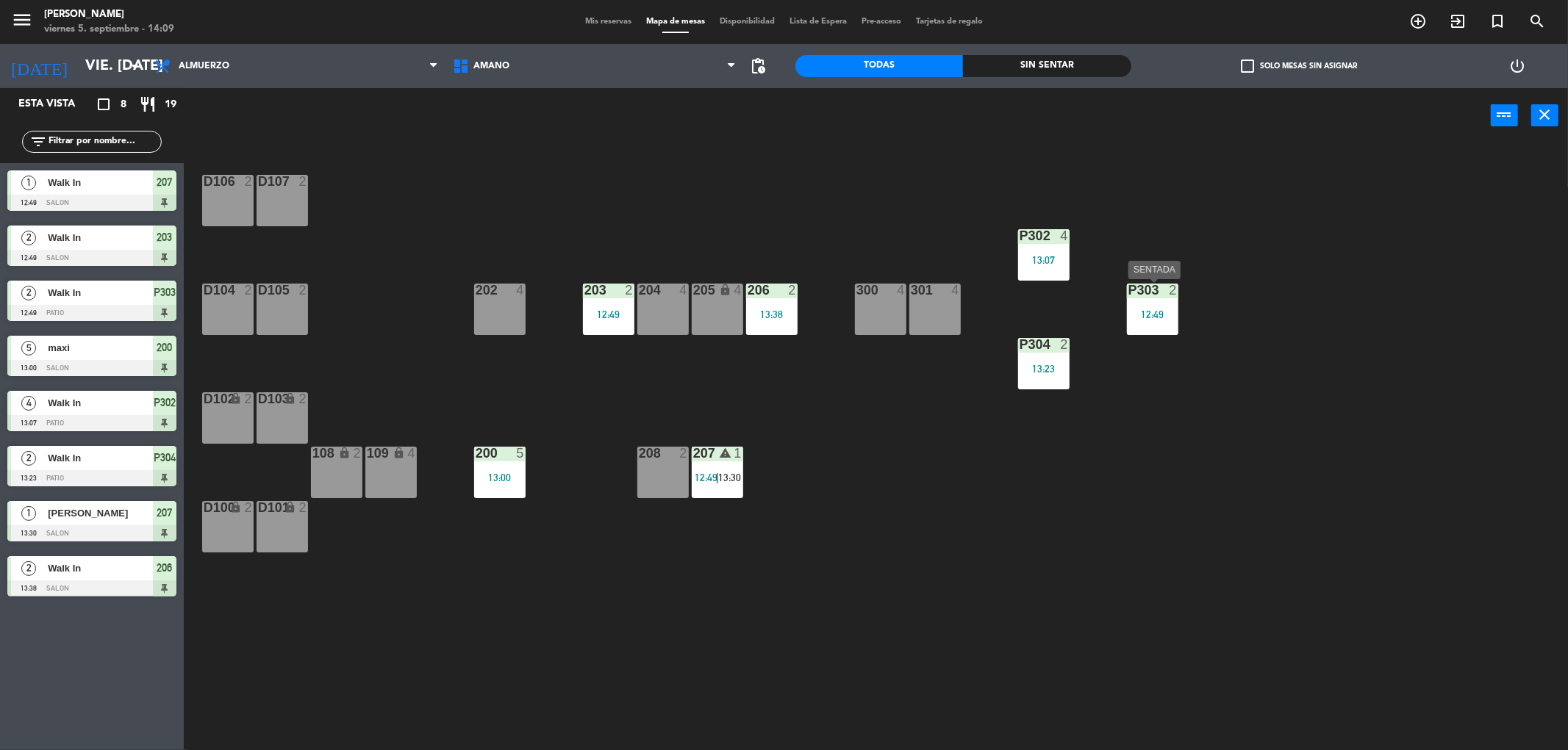
click at [1155, 313] on div "12:49" at bounding box center [1153, 314] width 52 height 11
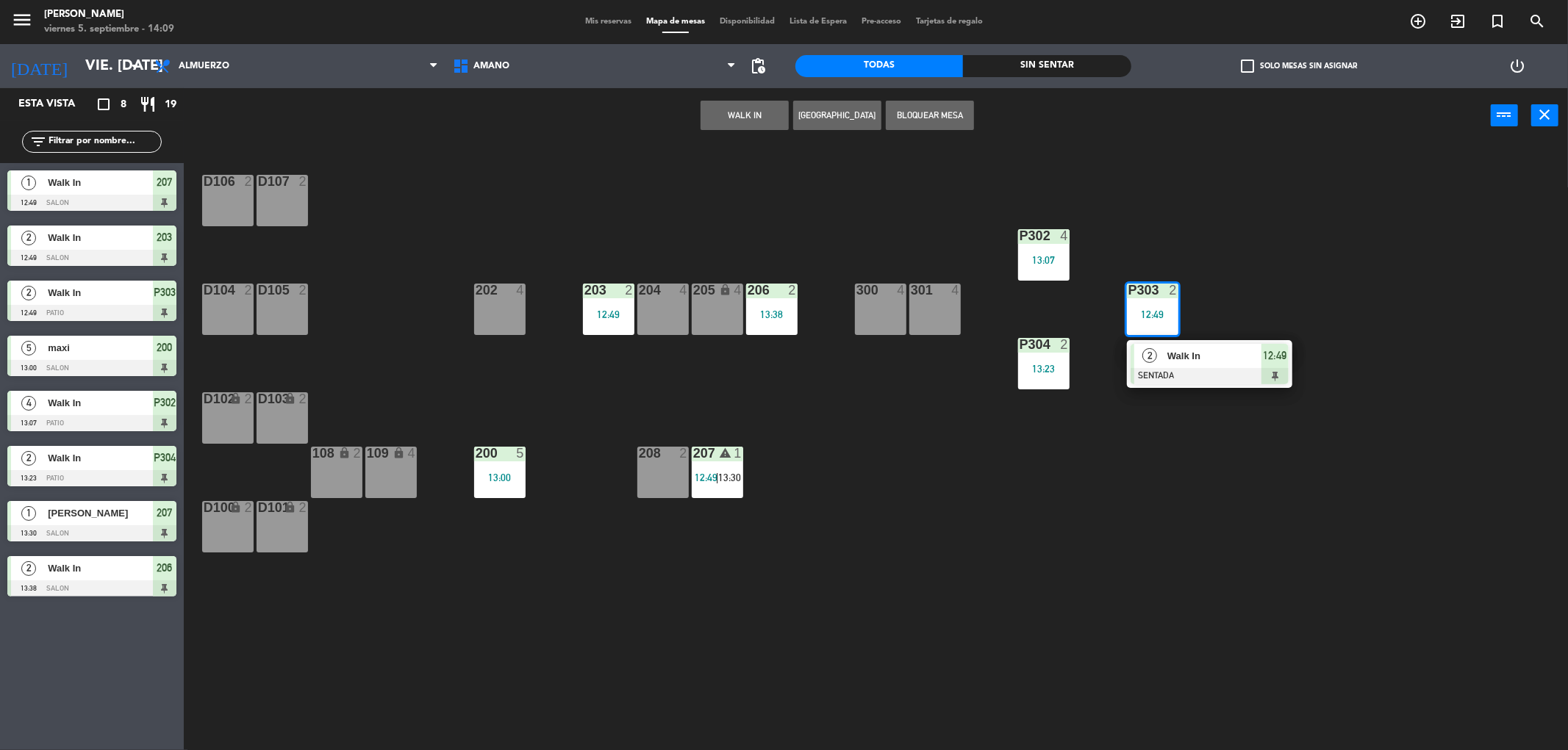
click at [1300, 236] on div "D106 2 D107 2 P302 4 13:07 202 4 203 2 12:49 204 4 206 2 13:38 300 4 301 4 205 …" at bounding box center [884, 452] width 1369 height 607
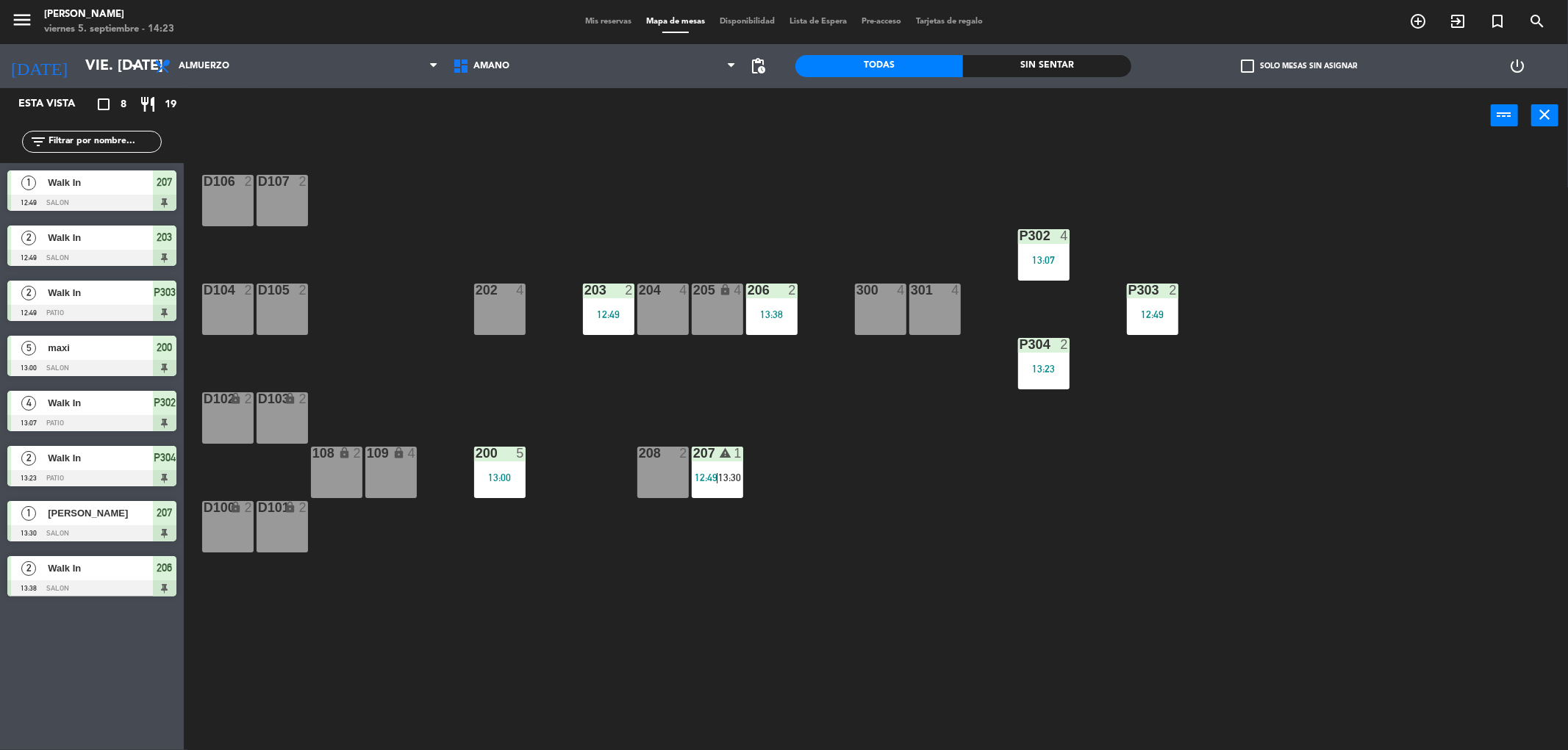
click at [664, 283] on div at bounding box center [662, 290] width 24 height 13
click at [747, 112] on button "WALK IN" at bounding box center [745, 115] width 88 height 30
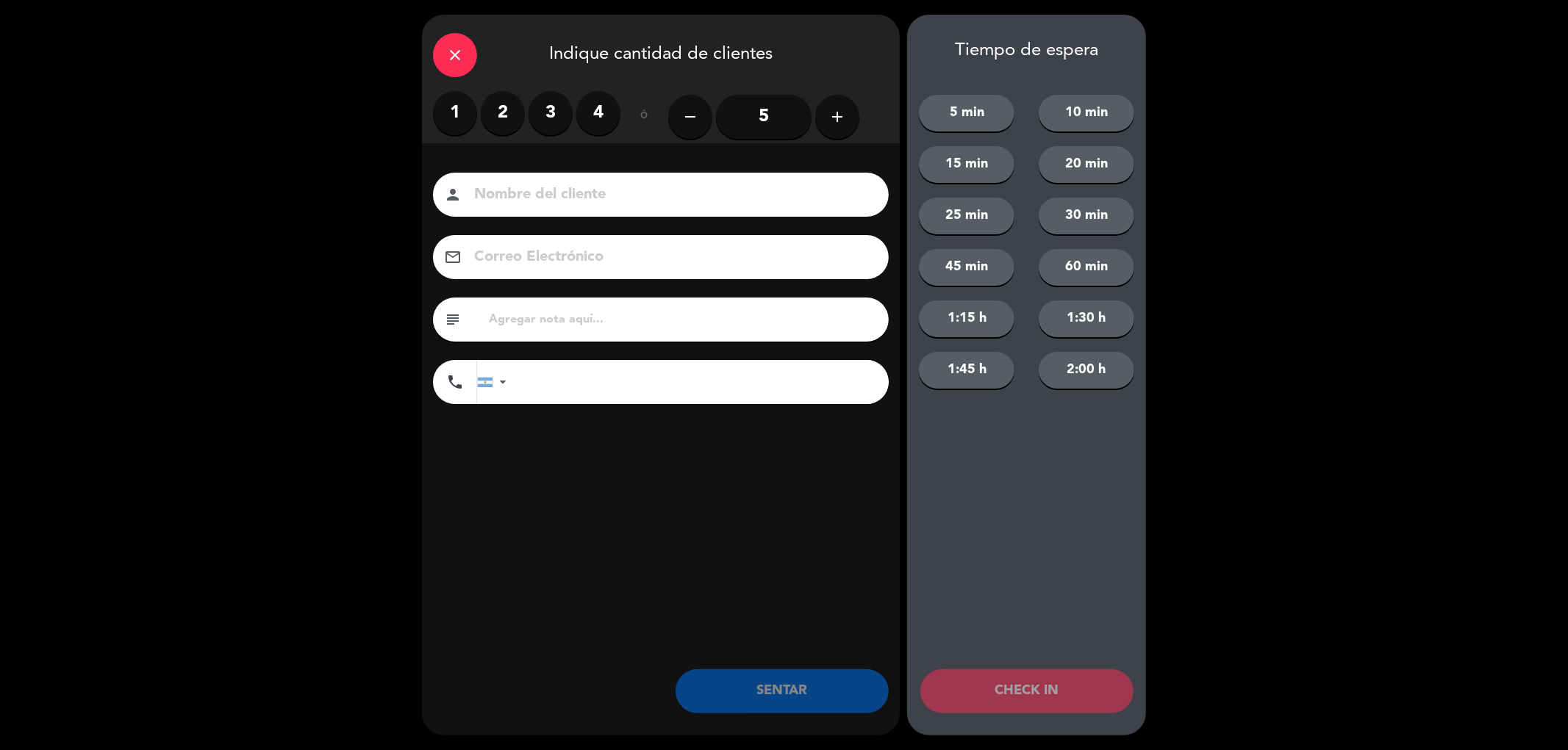
click at [551, 112] on label "3" at bounding box center [550, 113] width 44 height 44
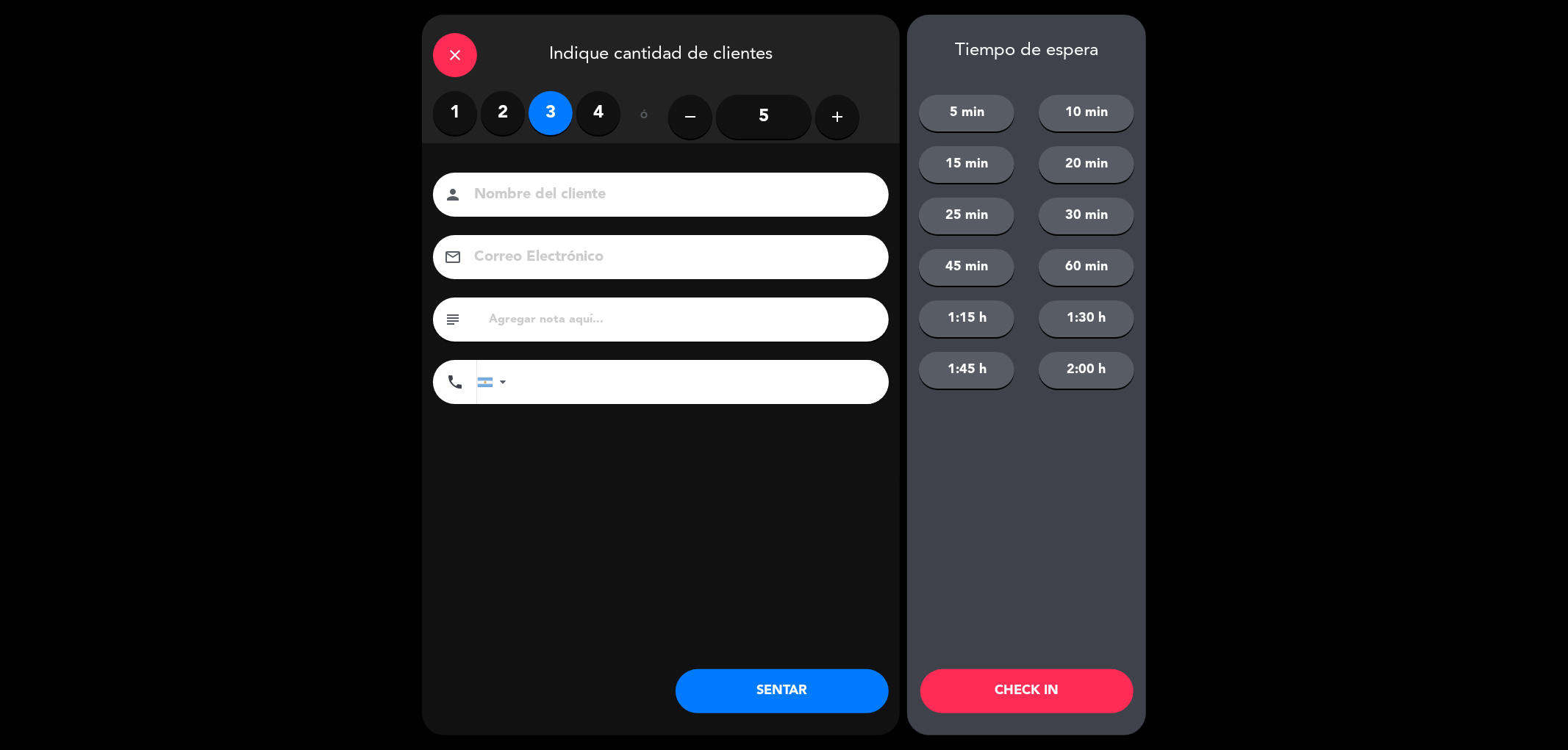
click at [766, 694] on button "SENTAR" at bounding box center [782, 692] width 213 height 44
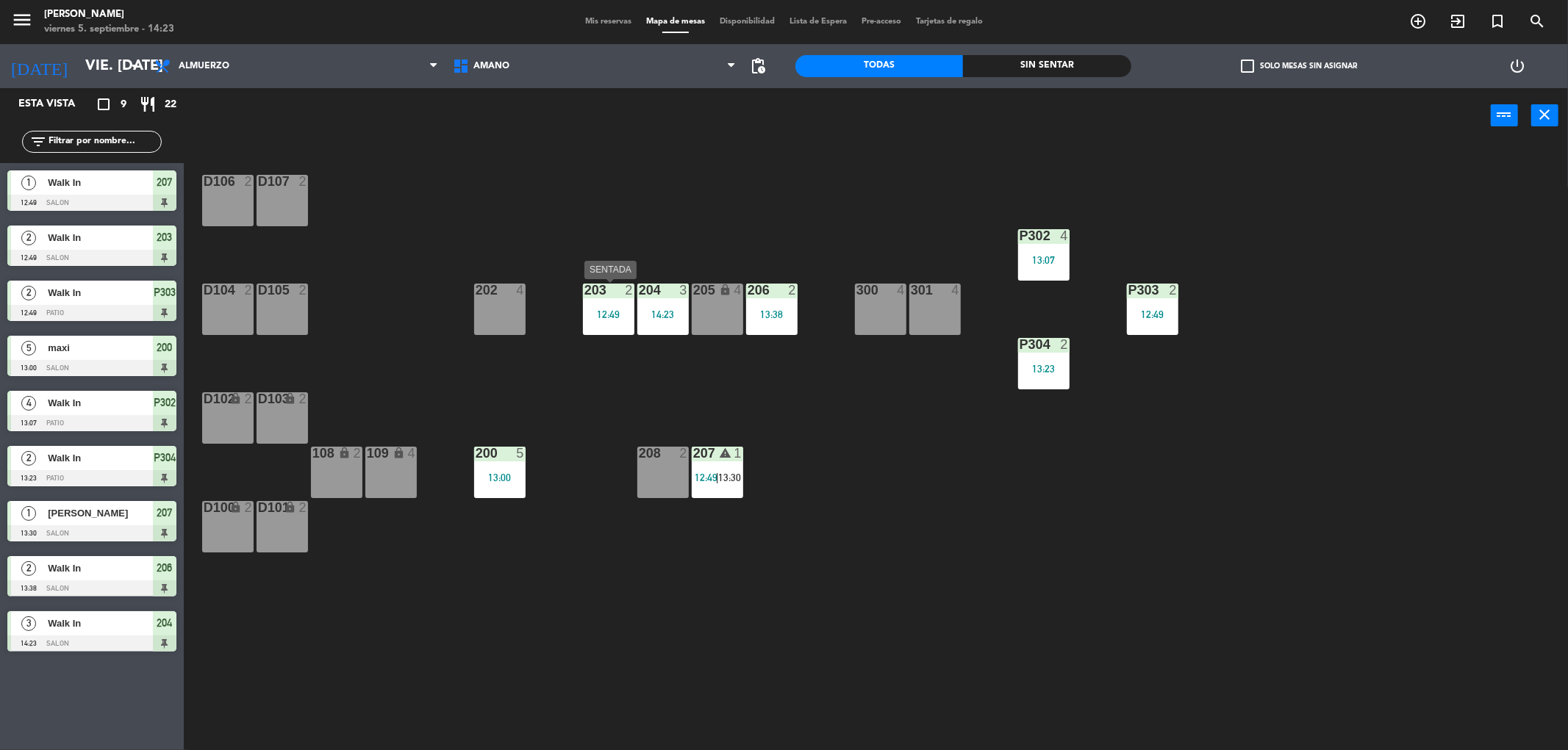
click at [623, 293] on div "2" at bounding box center [632, 290] width 24 height 13
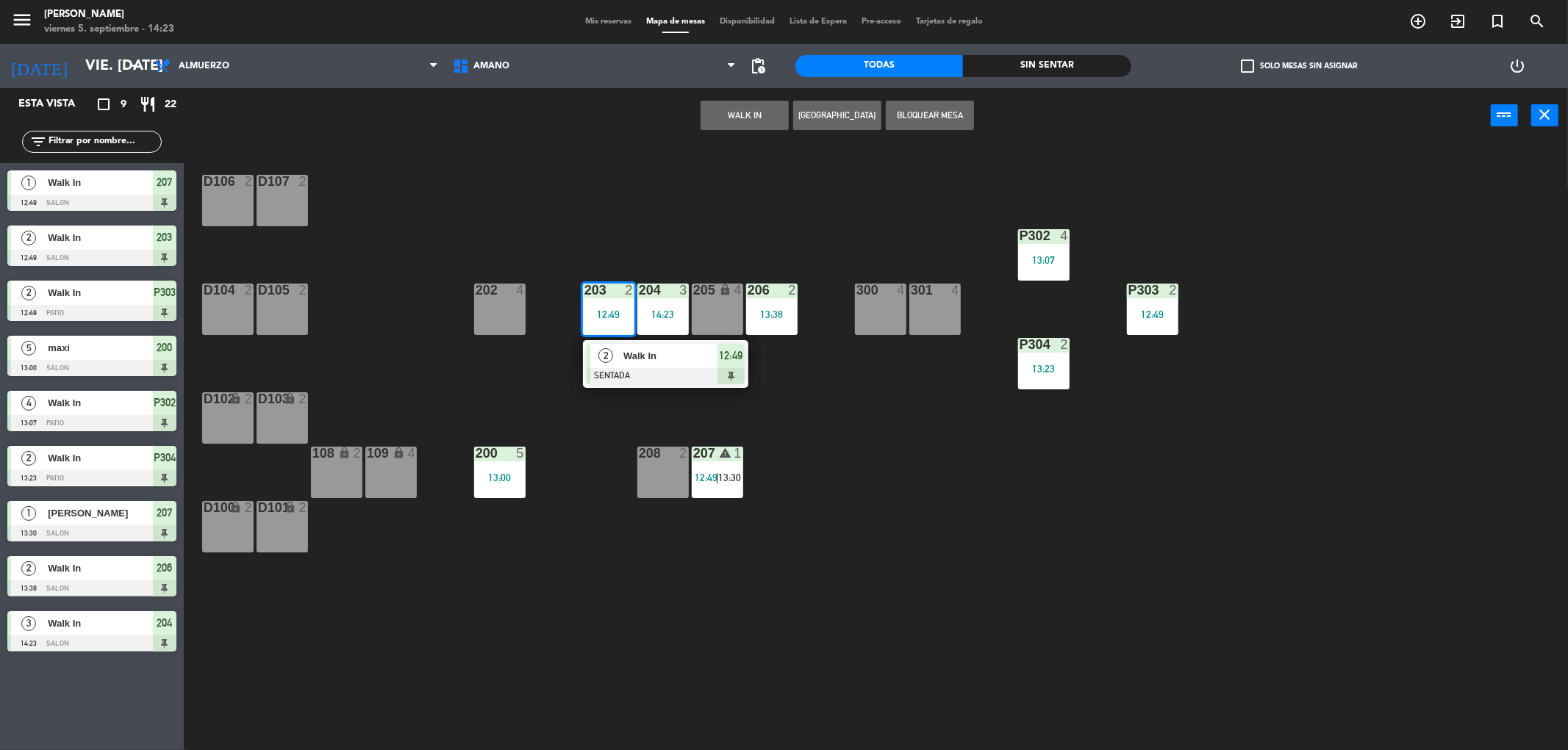
click at [772, 160] on div "D106 2 D107 2 P302 4 13:07 202 4 203 2 12:49 2 Walk In SENTADA 12:49 204 3 14:2…" at bounding box center [884, 452] width 1369 height 607
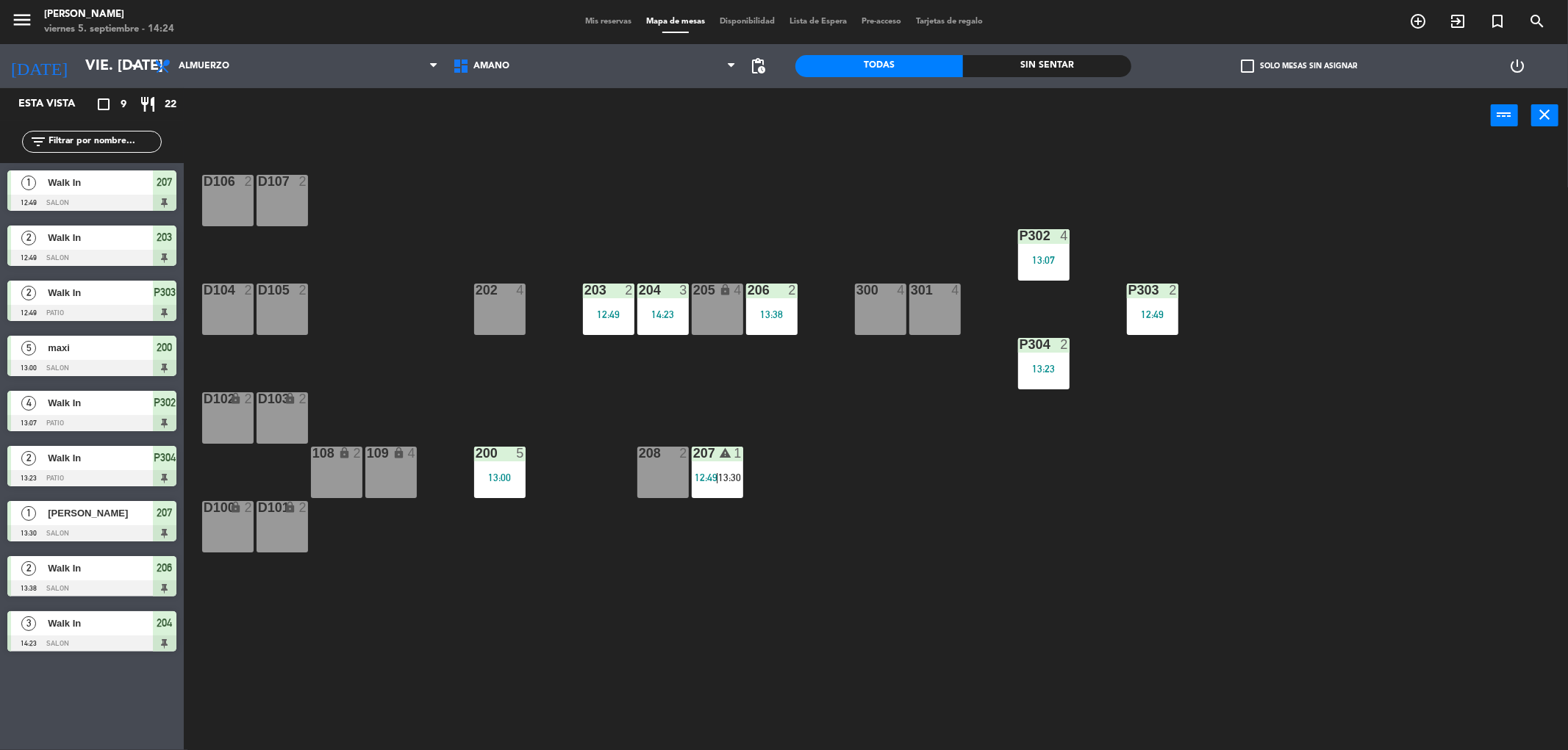
click at [601, 24] on span "Mis reservas" at bounding box center [609, 21] width 61 height 8
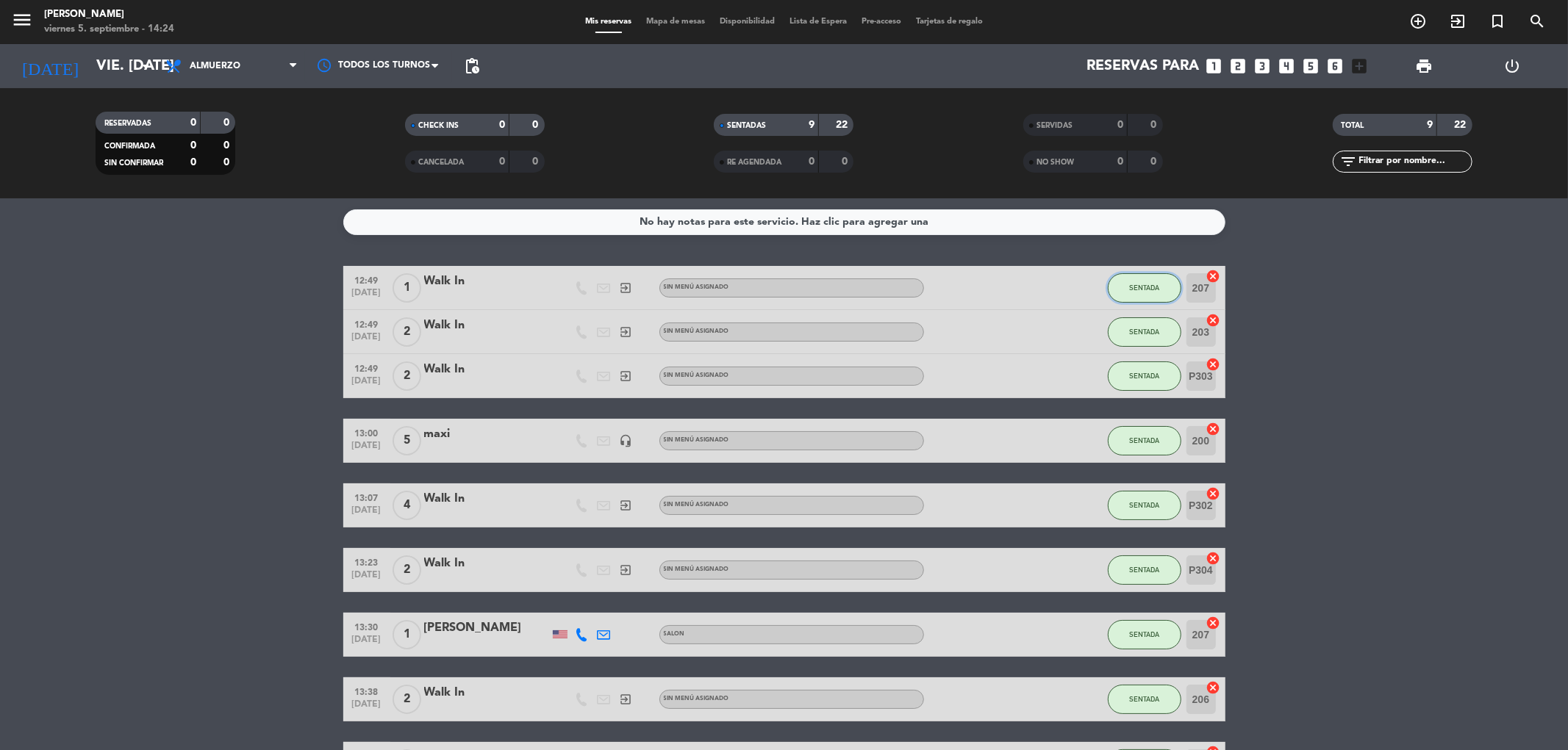
click at [1143, 283] on span "SENTADA" at bounding box center [1144, 287] width 30 height 8
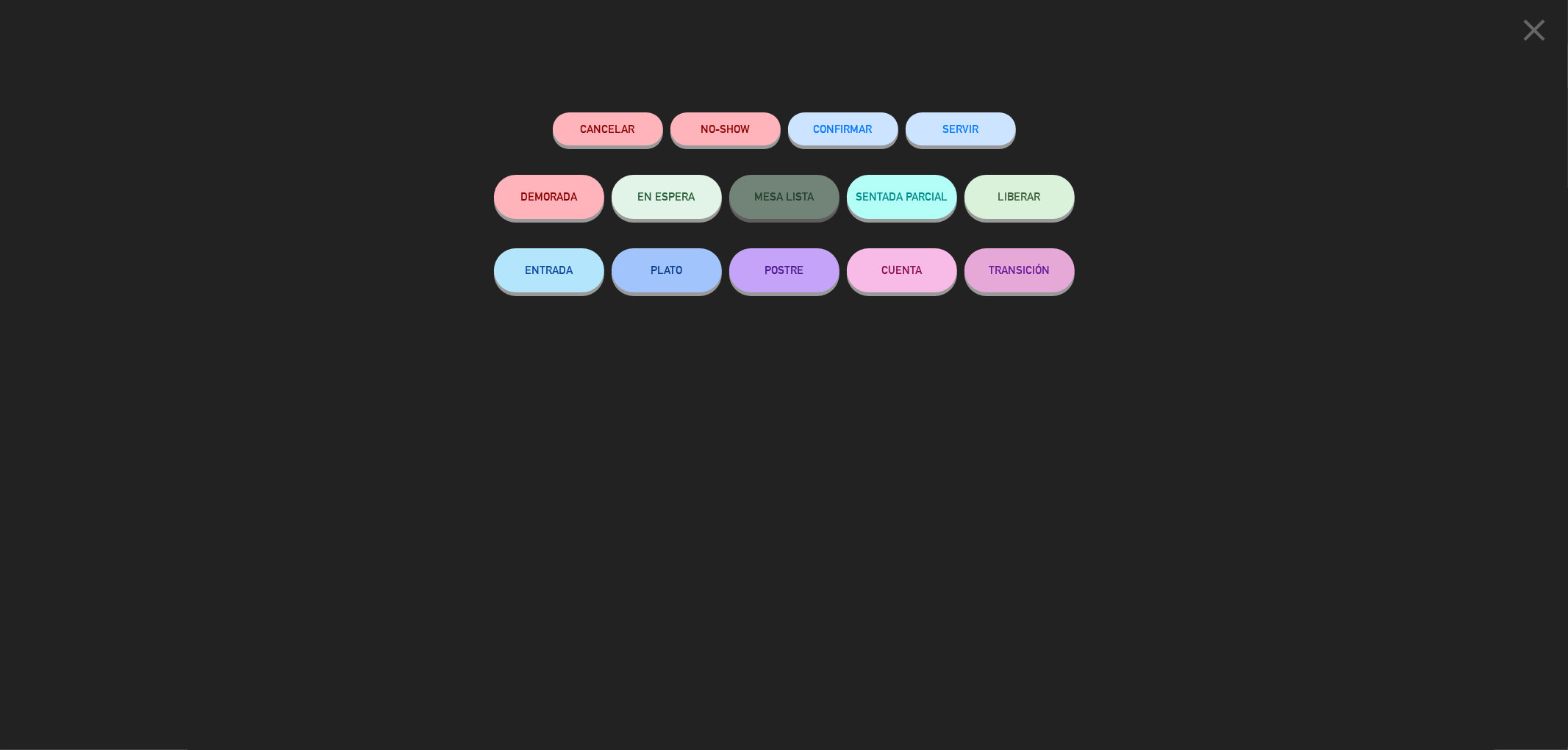
click at [1035, 208] on button "LIBERAR" at bounding box center [1019, 197] width 110 height 44
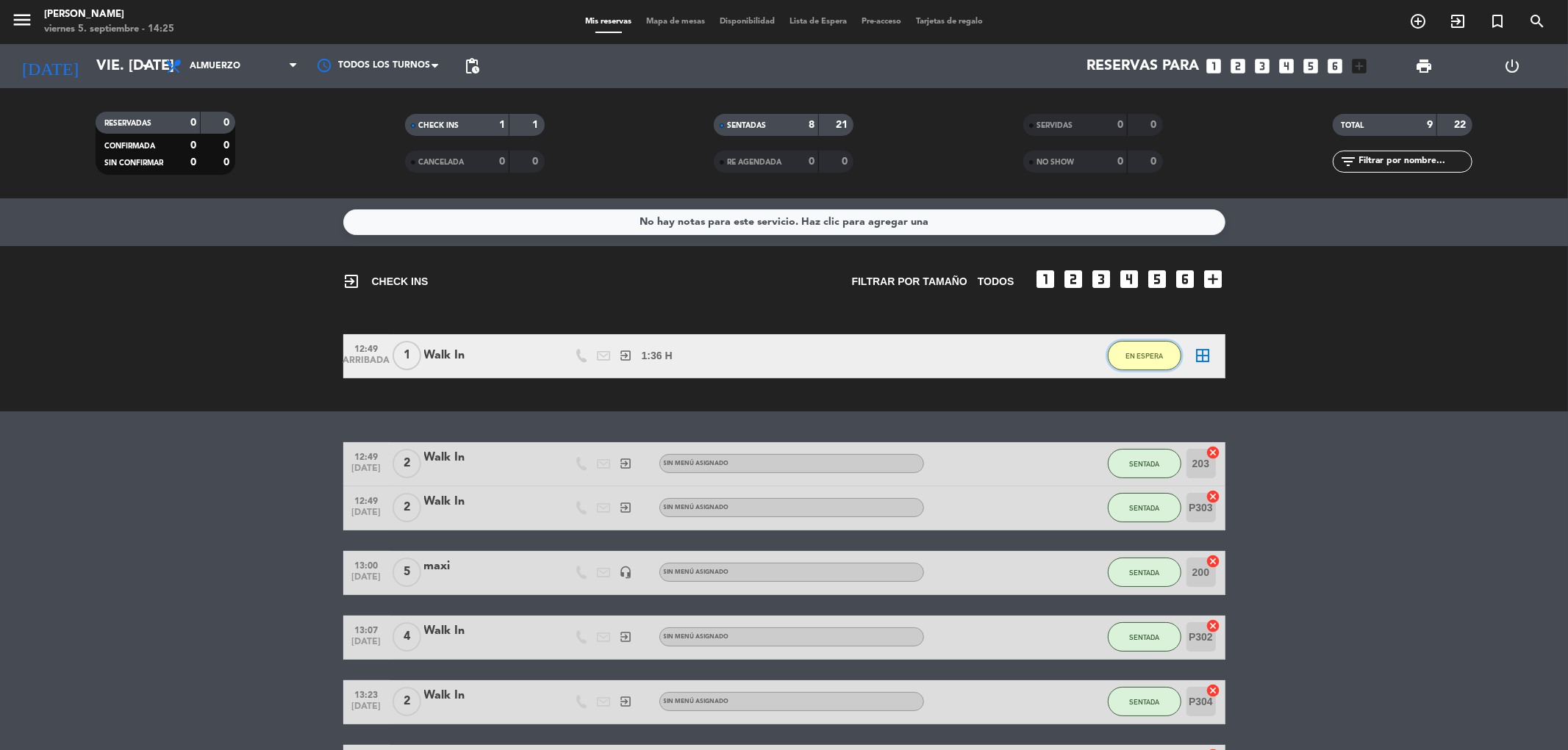
click at [1143, 358] on span "EN ESPERA" at bounding box center [1144, 356] width 37 height 8
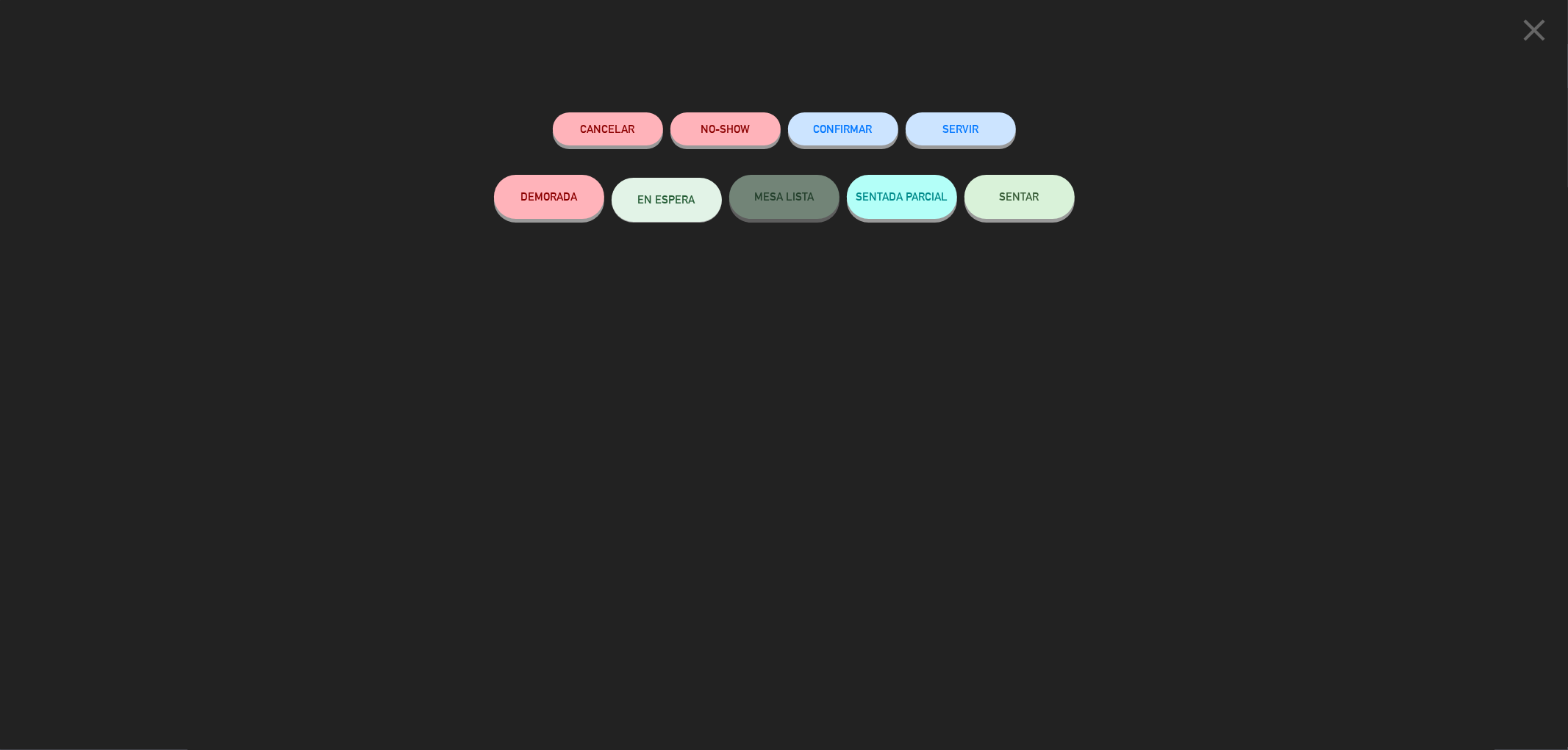
click at [976, 192] on button "SENTAR" at bounding box center [1019, 197] width 110 height 44
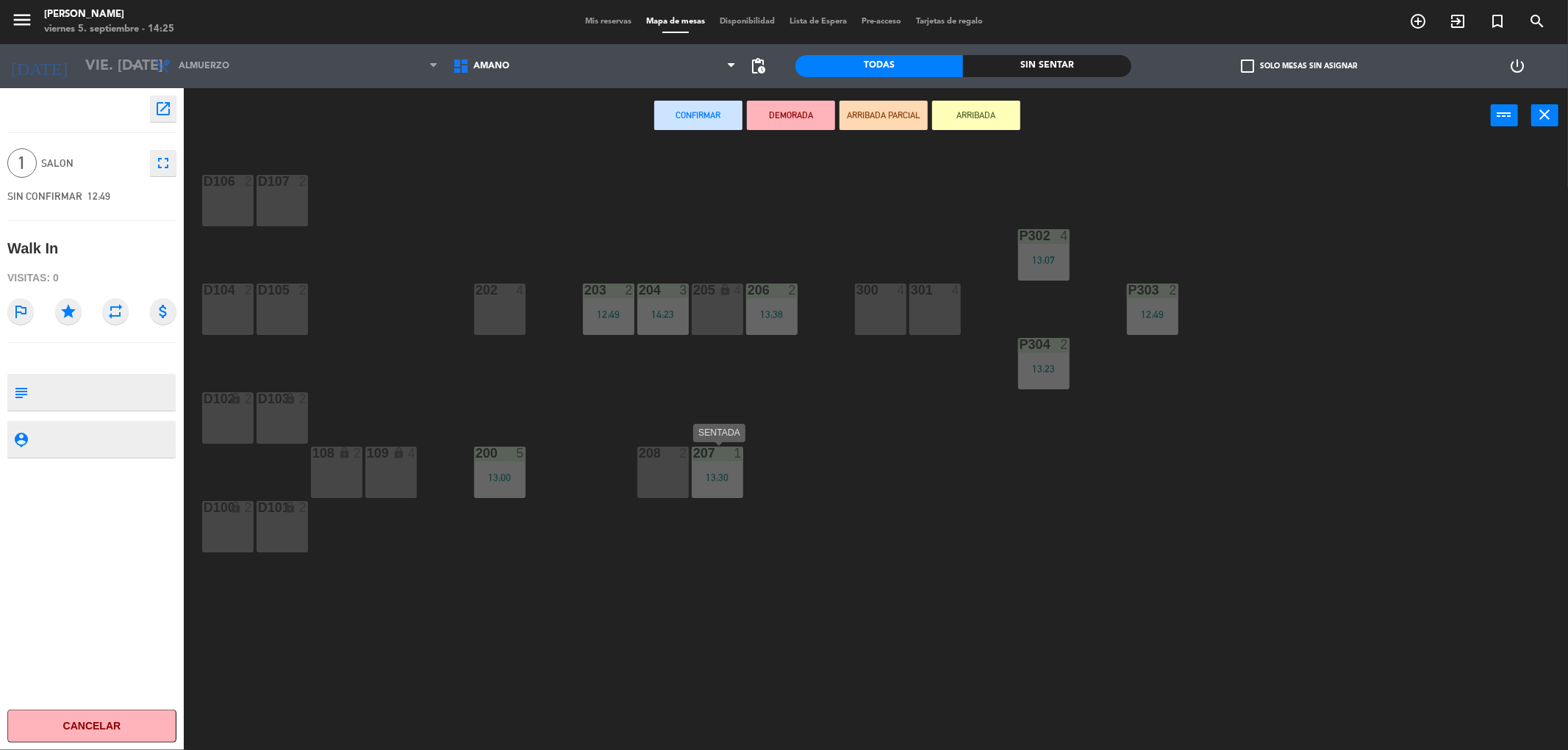
click at [723, 474] on div "13:30" at bounding box center [718, 477] width 52 height 11
click at [718, 473] on div "13:30" at bounding box center [718, 477] width 52 height 11
drag, startPoint x: 711, startPoint y: 474, endPoint x: 803, endPoint y: 593, distance: 150.4
click at [803, 593] on div "D106 2 D107 2 P302 4 13:07 202 4 203 2 12:49 204 3 14:23 206 2 13:38 300 4 301 …" at bounding box center [884, 452] width 1369 height 607
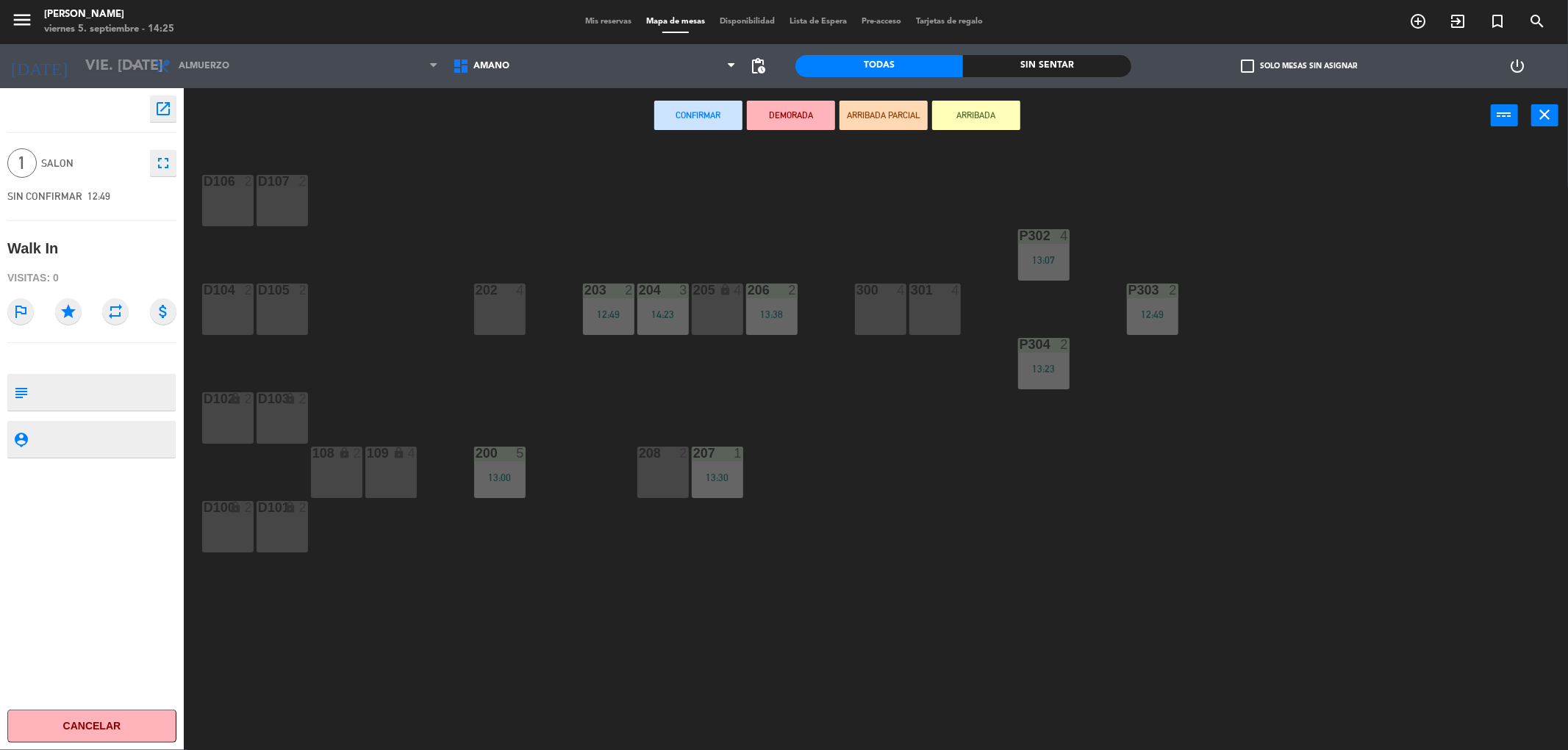
click at [667, 476] on div "208 2" at bounding box center [663, 473] width 52 height 52
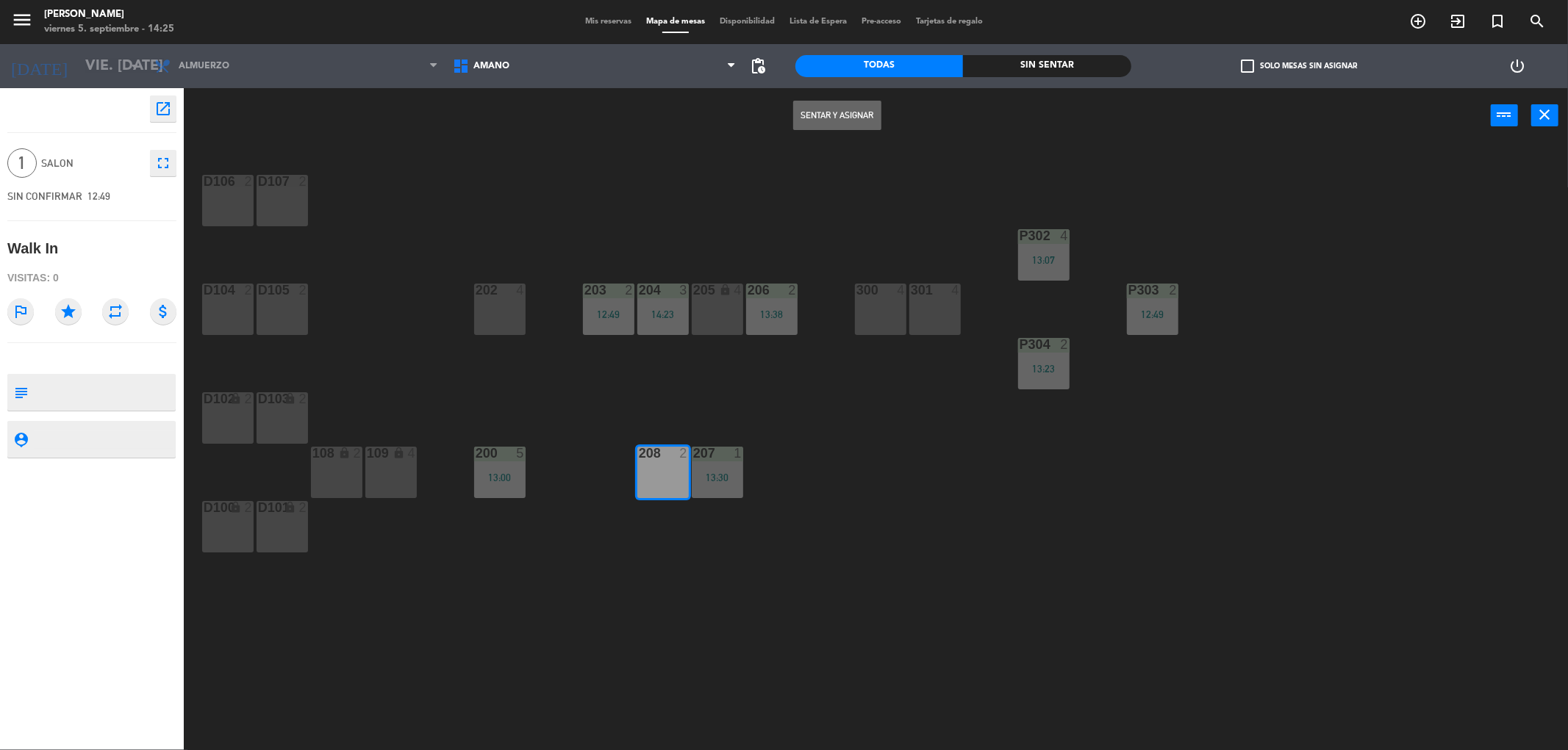
click at [813, 116] on button "Sentar y Asignar" at bounding box center [838, 115] width 88 height 30
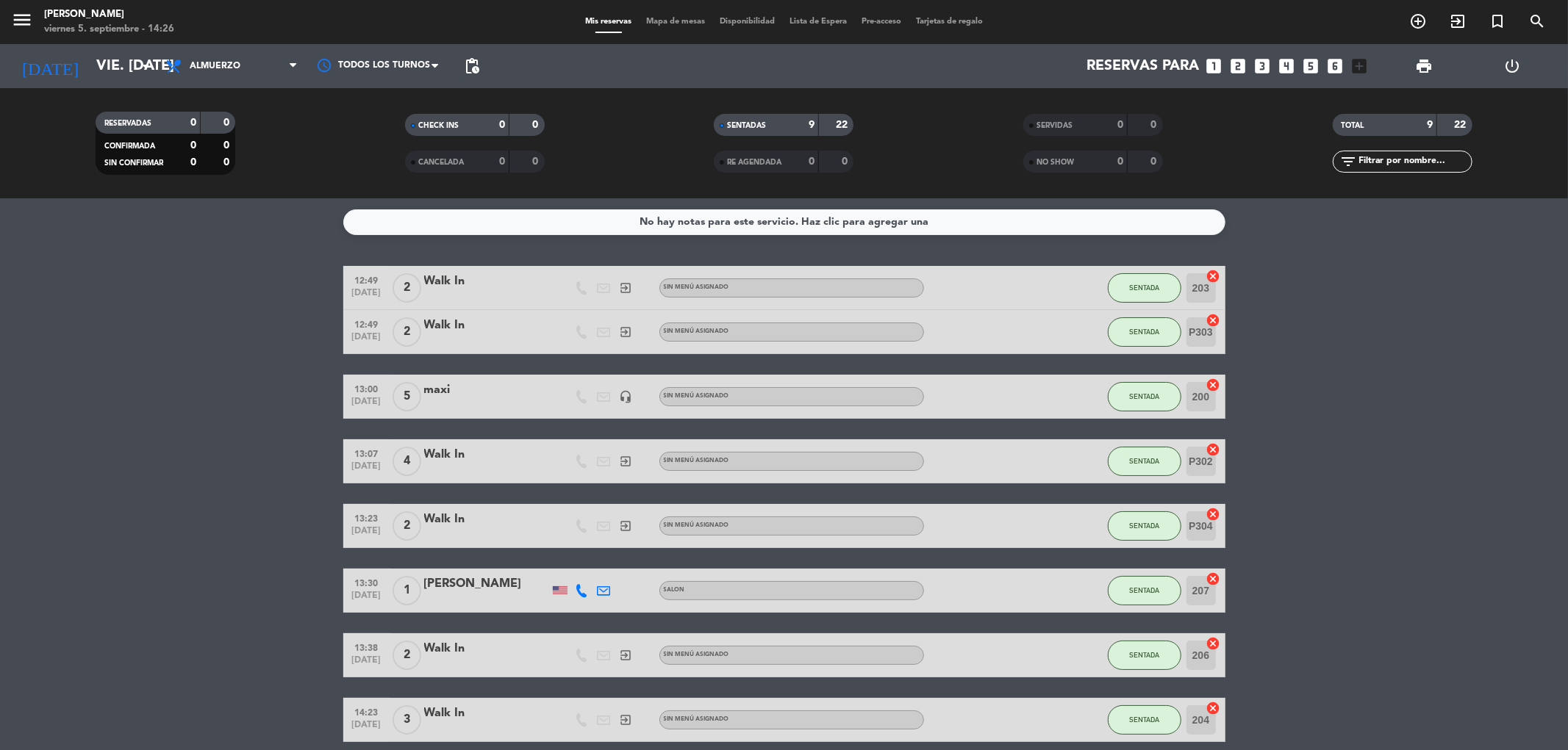
click at [687, 16] on div "Mis reservas Mapa de mesas Disponibilidad Lista de Espera Pre-acceso Tarjetas d…" at bounding box center [784, 22] width 413 height 13
click at [666, 26] on div "Mis reservas Mapa de mesas Disponibilidad Lista de Espera Pre-acceso Tarjetas d…" at bounding box center [784, 22] width 413 height 13
click at [666, 24] on span "Mapa de mesas" at bounding box center [675, 21] width 74 height 8
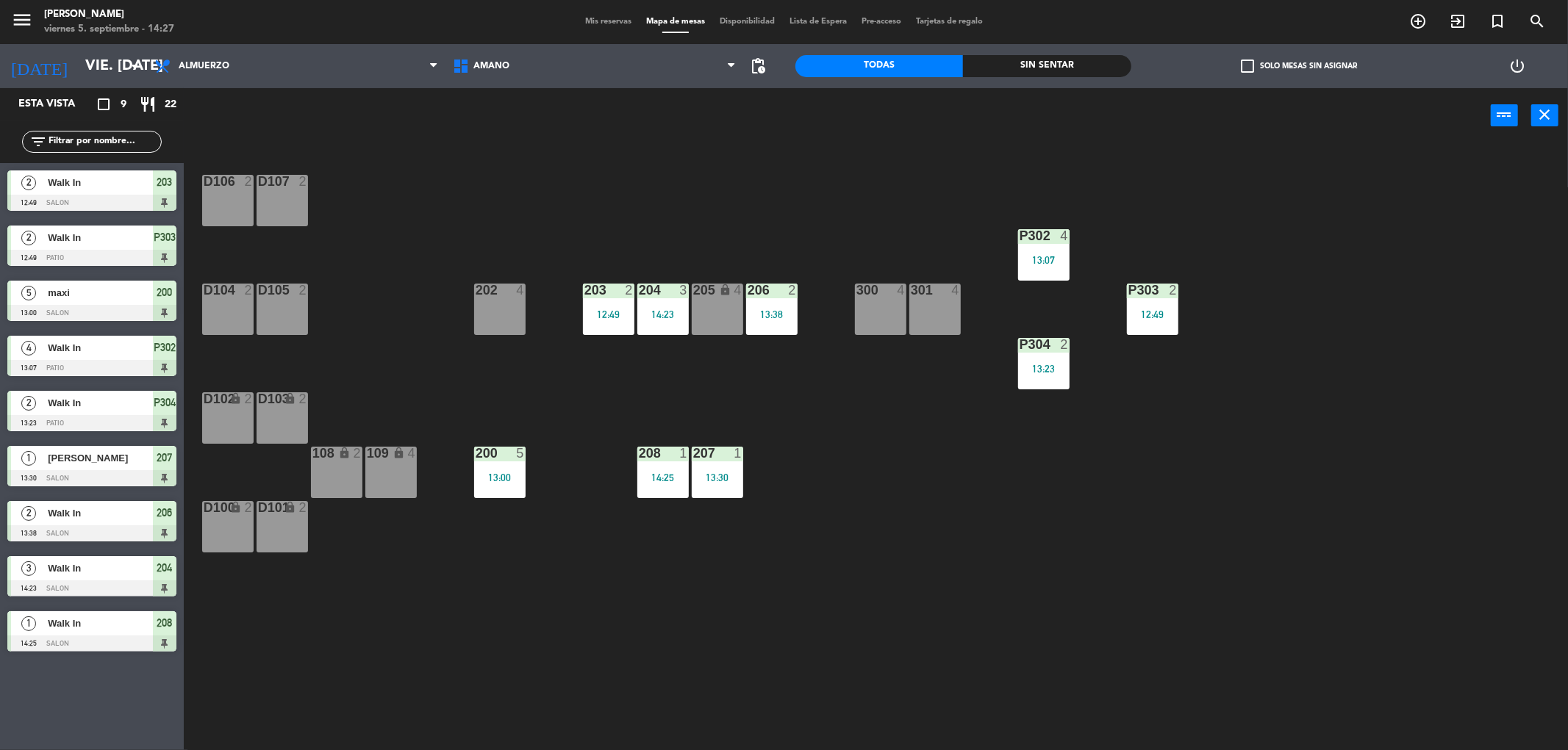
click at [584, 24] on span "Mis reservas" at bounding box center [609, 21] width 61 height 8
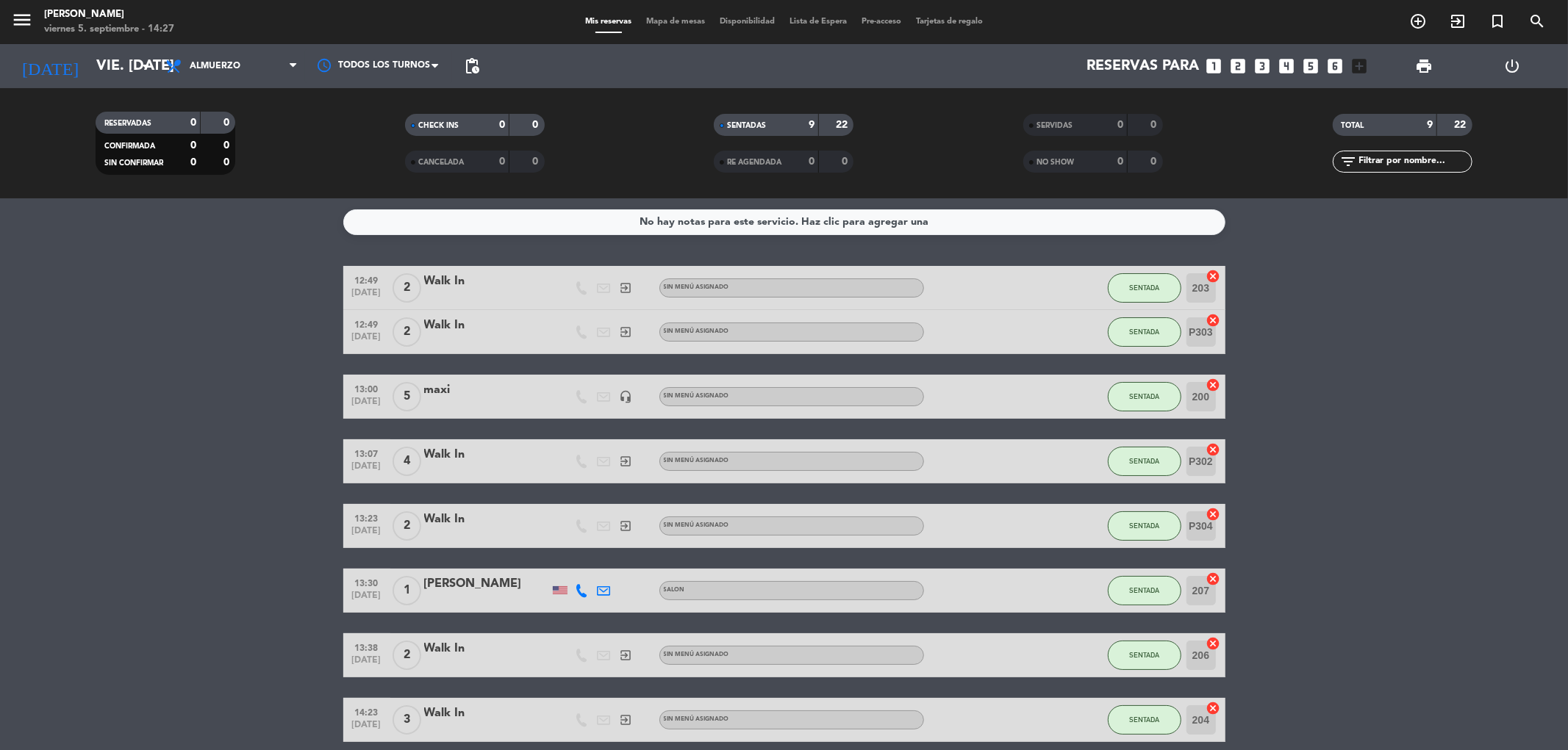
click at [1212, 269] on icon "cancel" at bounding box center [1213, 276] width 14 height 14
click at [1212, 277] on icon "cancel" at bounding box center [1213, 276] width 14 height 14
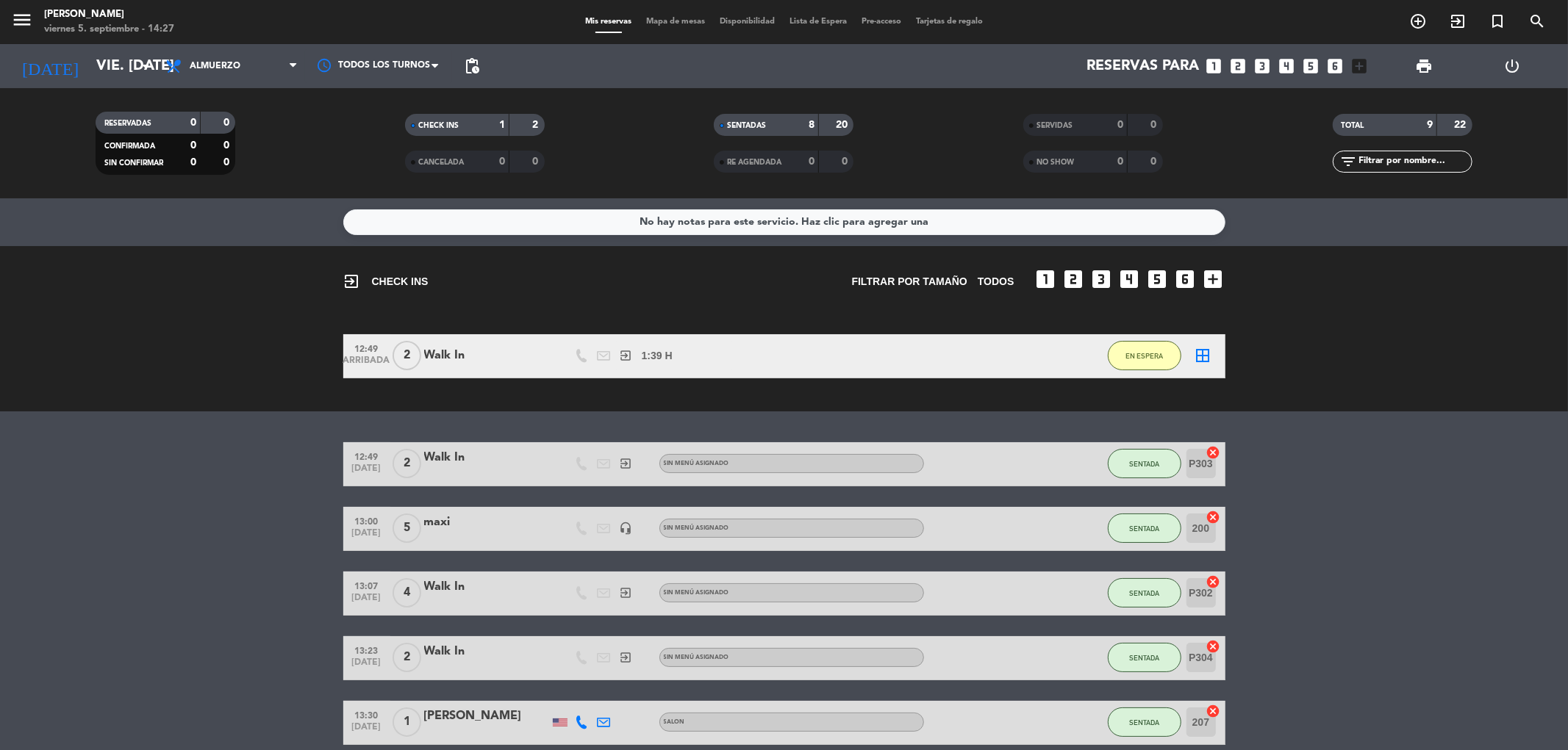
click at [654, 23] on span "Mapa de mesas" at bounding box center [675, 21] width 74 height 8
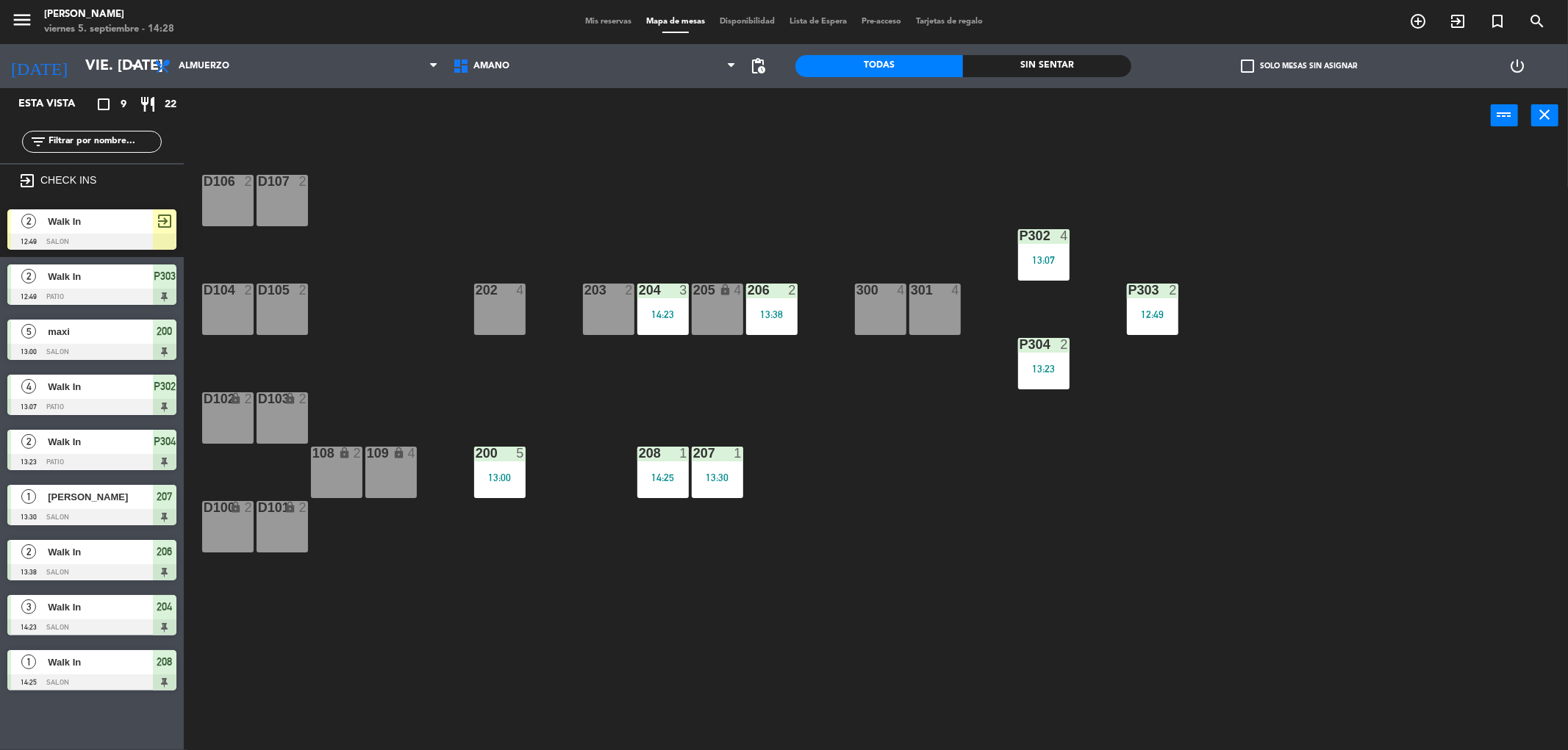
click at [607, 24] on span "Mis reservas" at bounding box center [609, 21] width 61 height 8
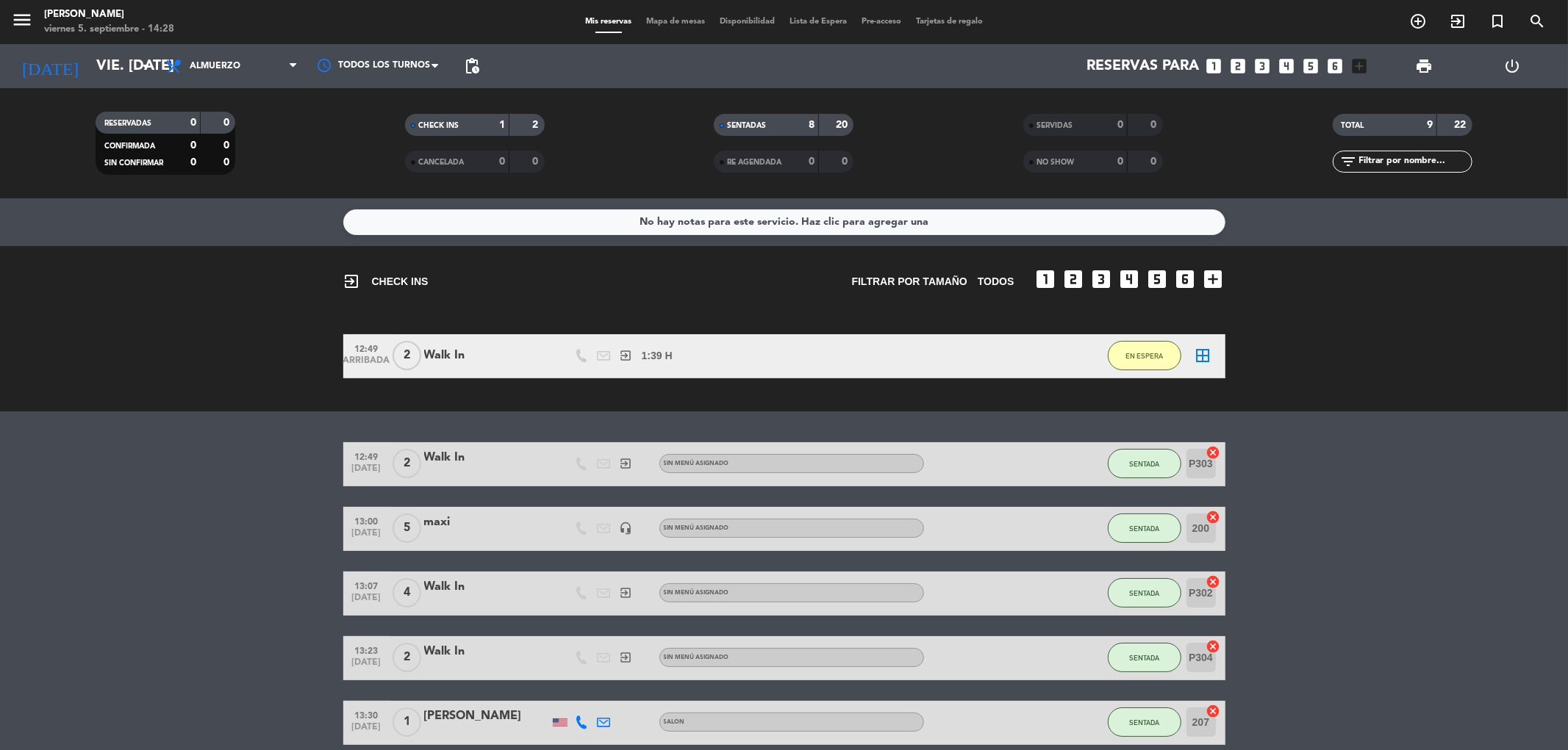
click at [1215, 455] on icon "cancel" at bounding box center [1213, 452] width 14 height 14
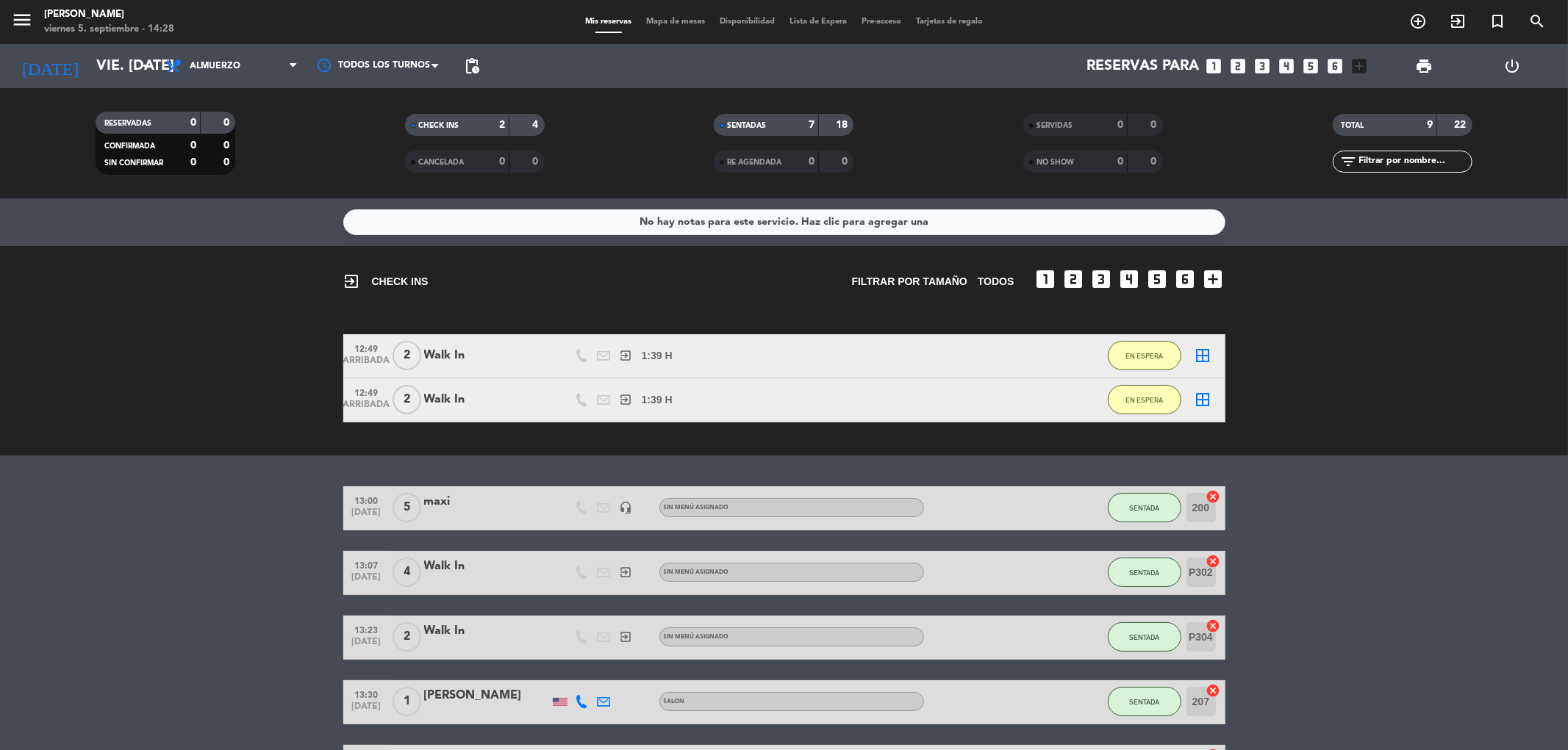
click at [1215, 499] on icon "cancel" at bounding box center [1213, 496] width 14 height 14
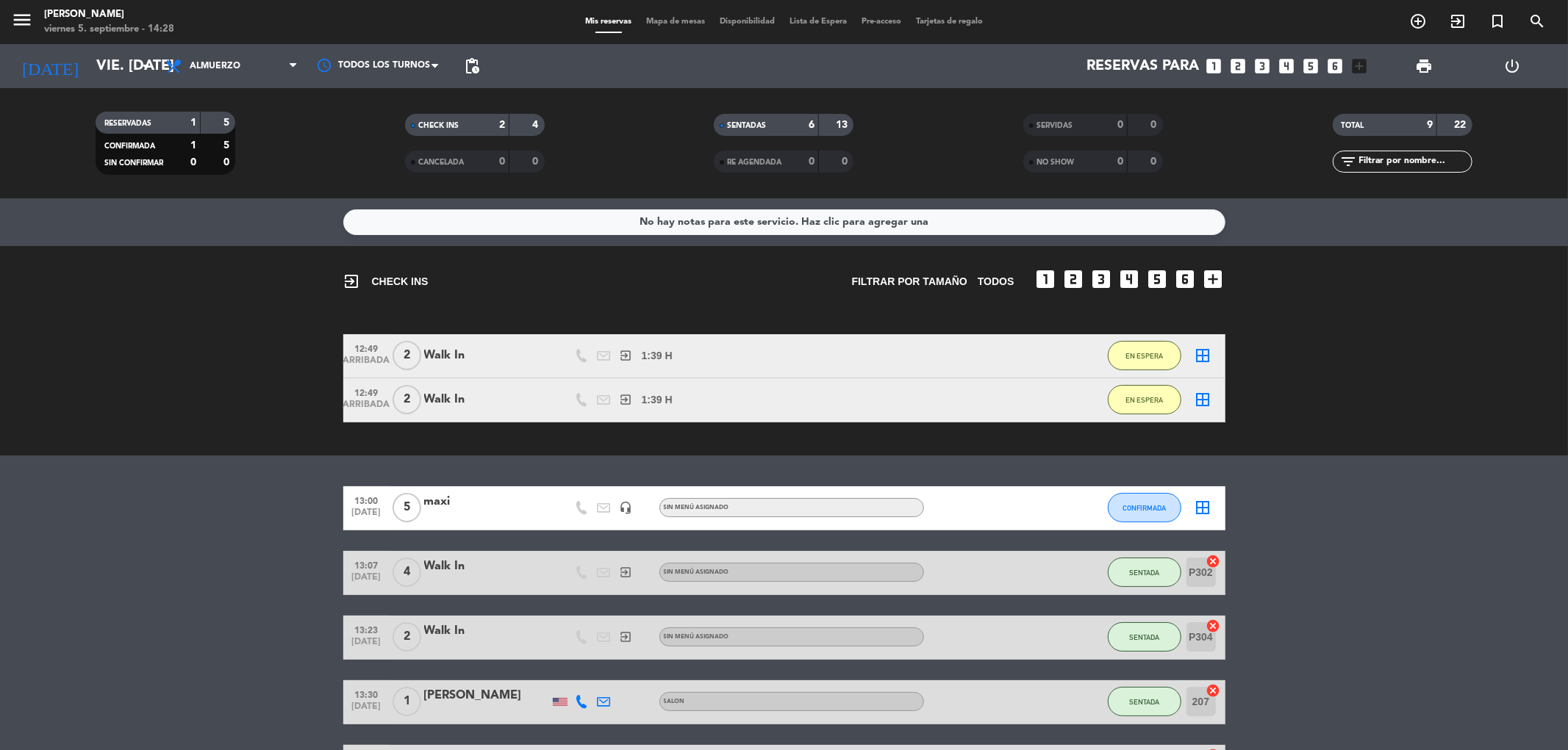
click at [1212, 568] on input "P302" at bounding box center [1201, 572] width 30 height 30
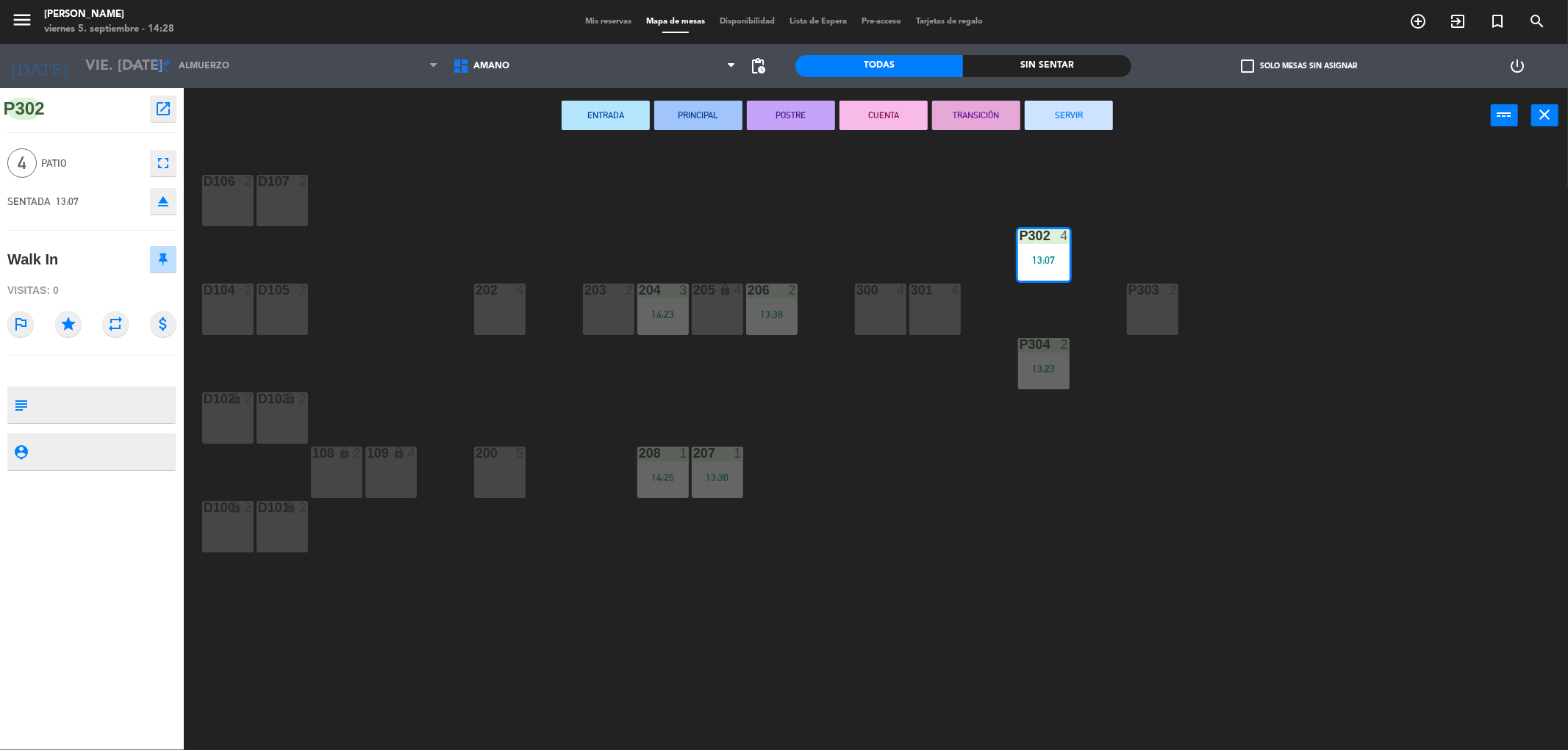
click at [610, 19] on span "Mis reservas" at bounding box center [609, 21] width 61 height 8
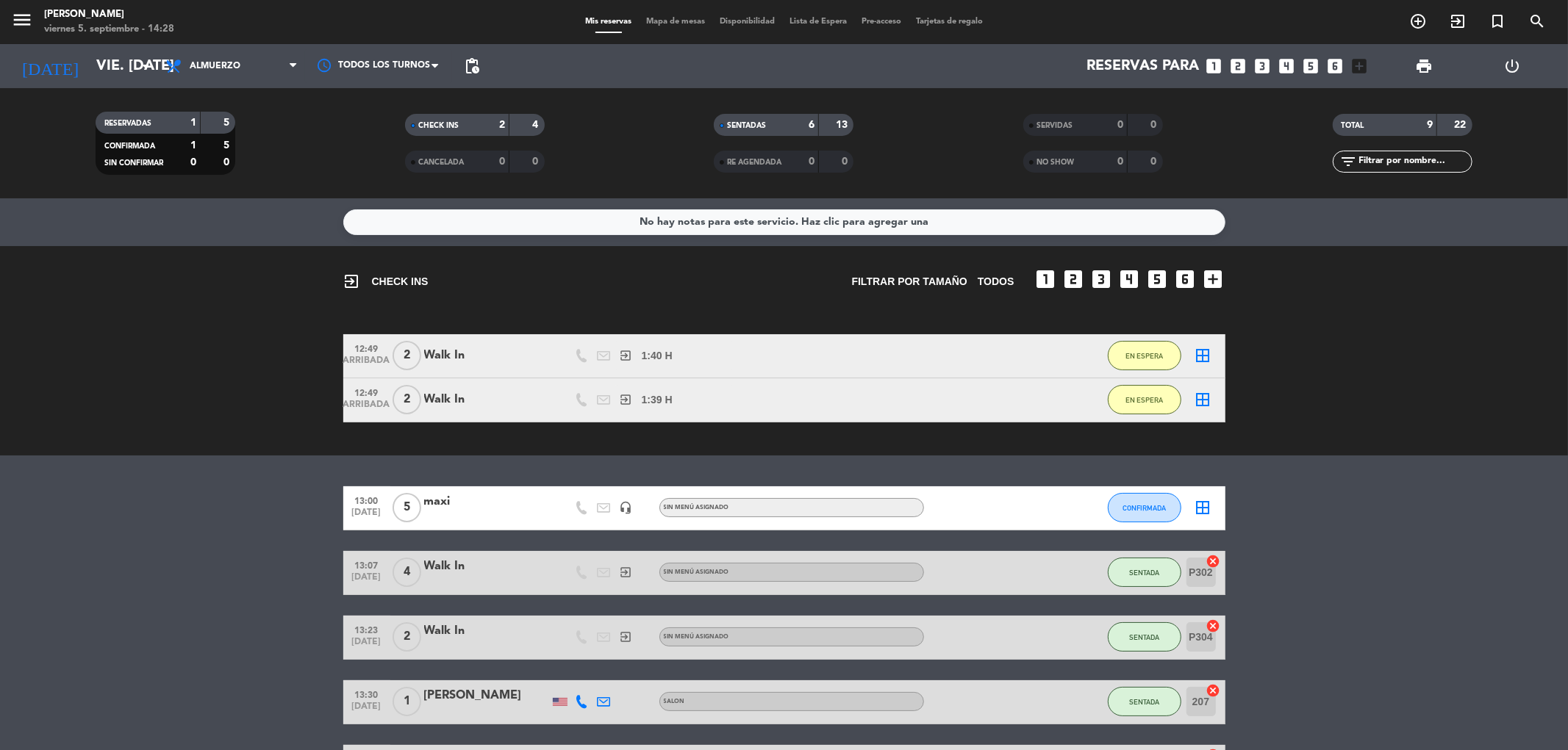
click at [1215, 688] on icon "cancel" at bounding box center [1213, 690] width 14 height 14
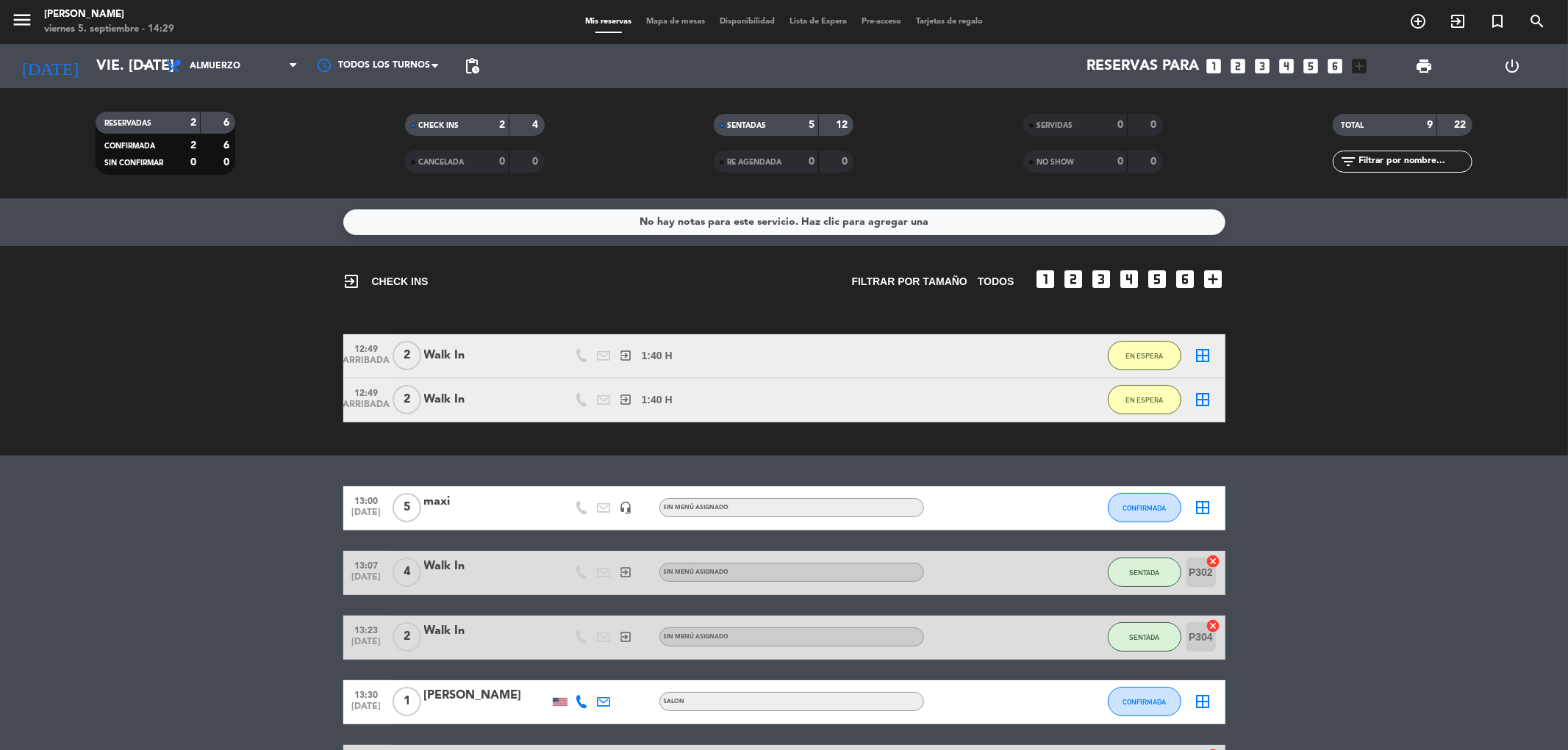
click at [1218, 626] on icon "cancel" at bounding box center [1213, 626] width 14 height 14
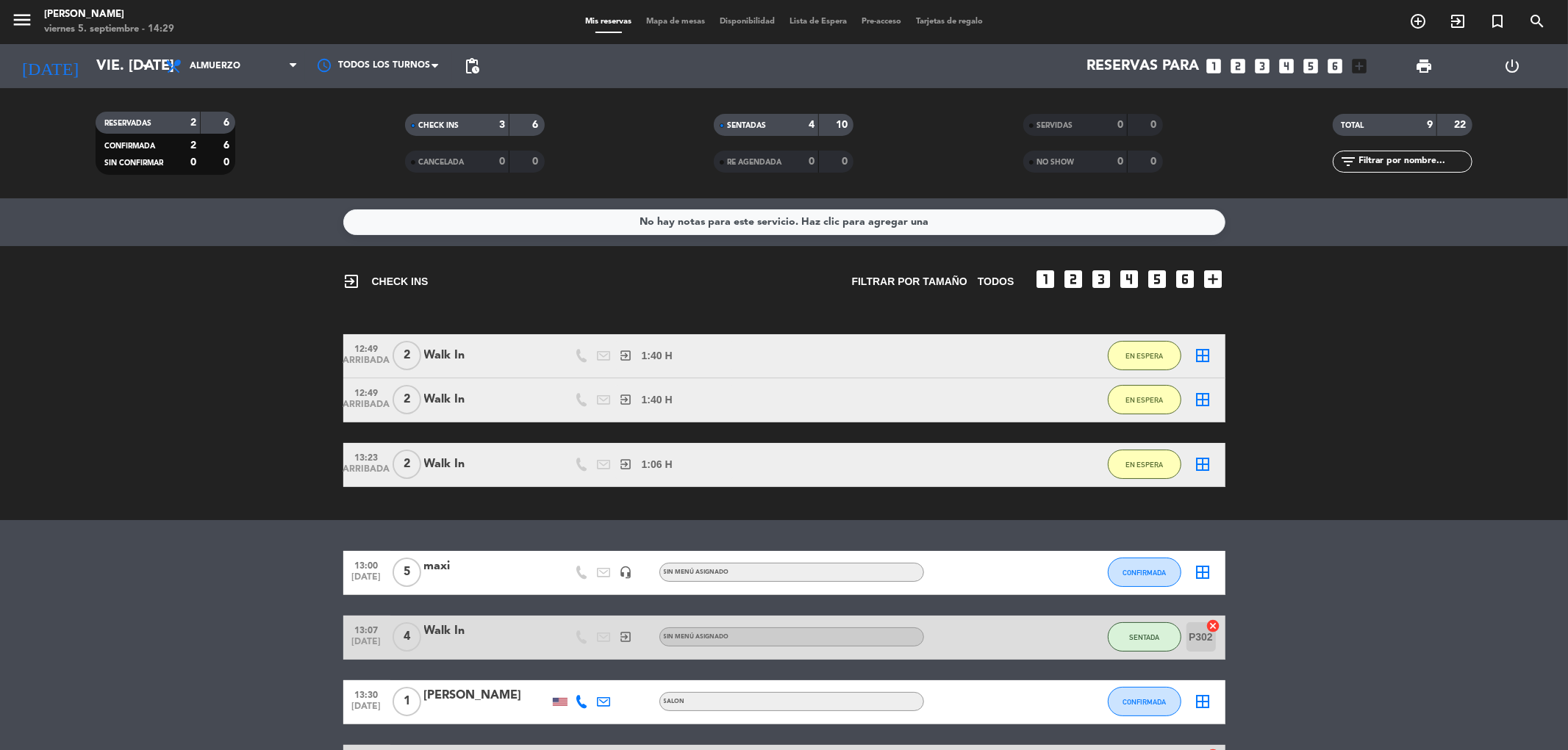
scroll to position [240, 0]
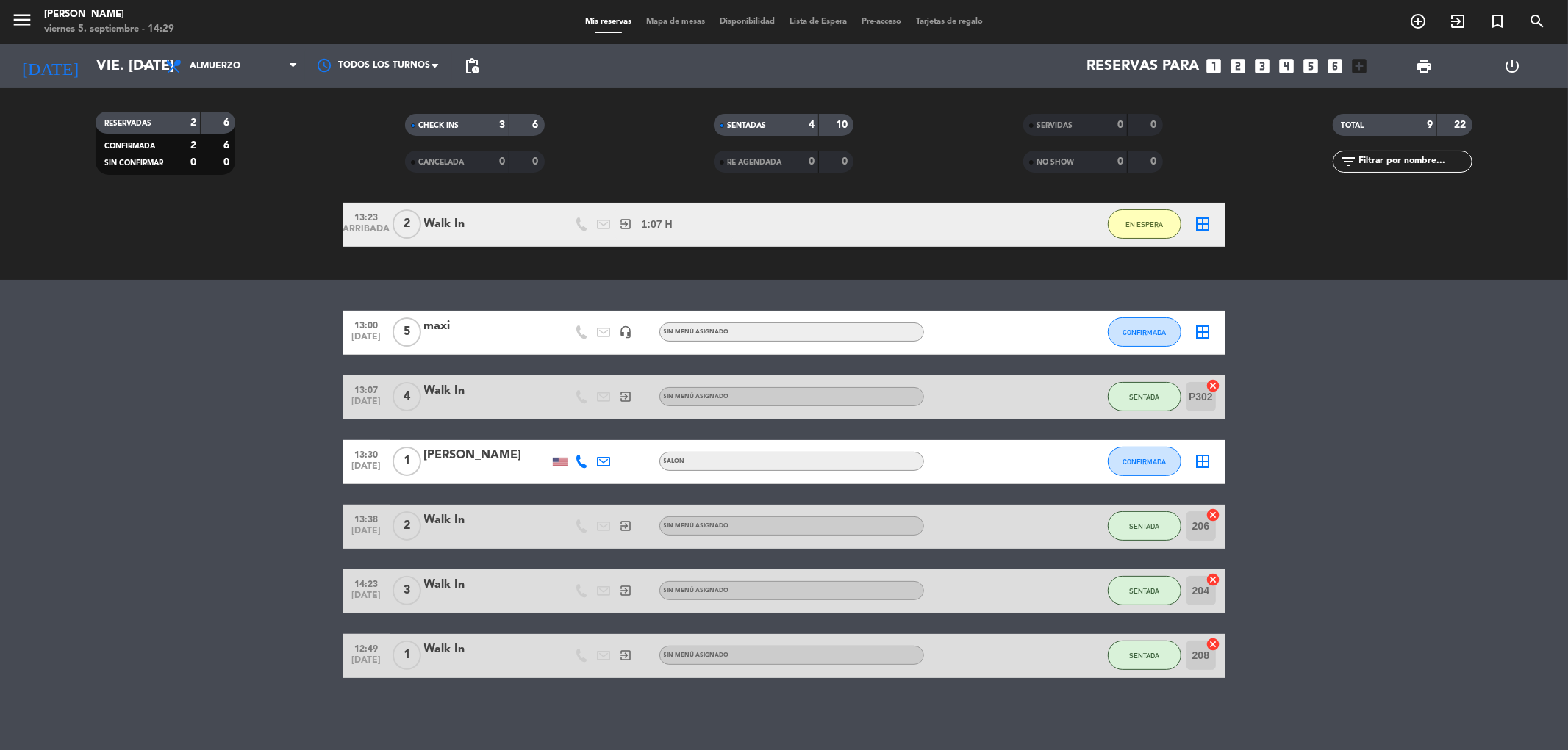
click at [1212, 628] on div "13:00 [DATE] 5 maxi headset_mic Sin menú asignado CONFIRMADA border_all 13:07 […" at bounding box center [785, 495] width 883 height 367
click at [1216, 641] on icon "cancel" at bounding box center [1213, 644] width 14 height 14
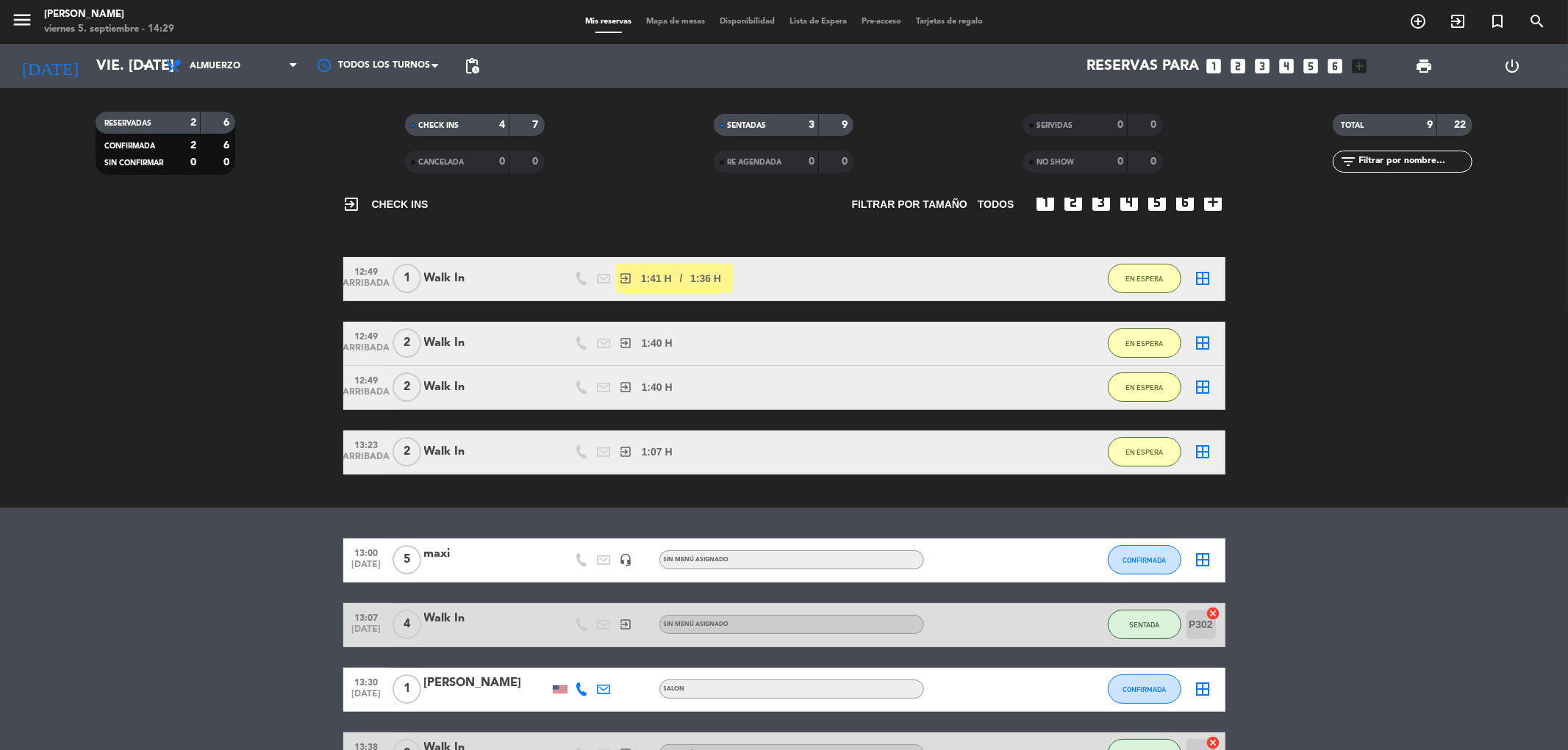
scroll to position [0, 0]
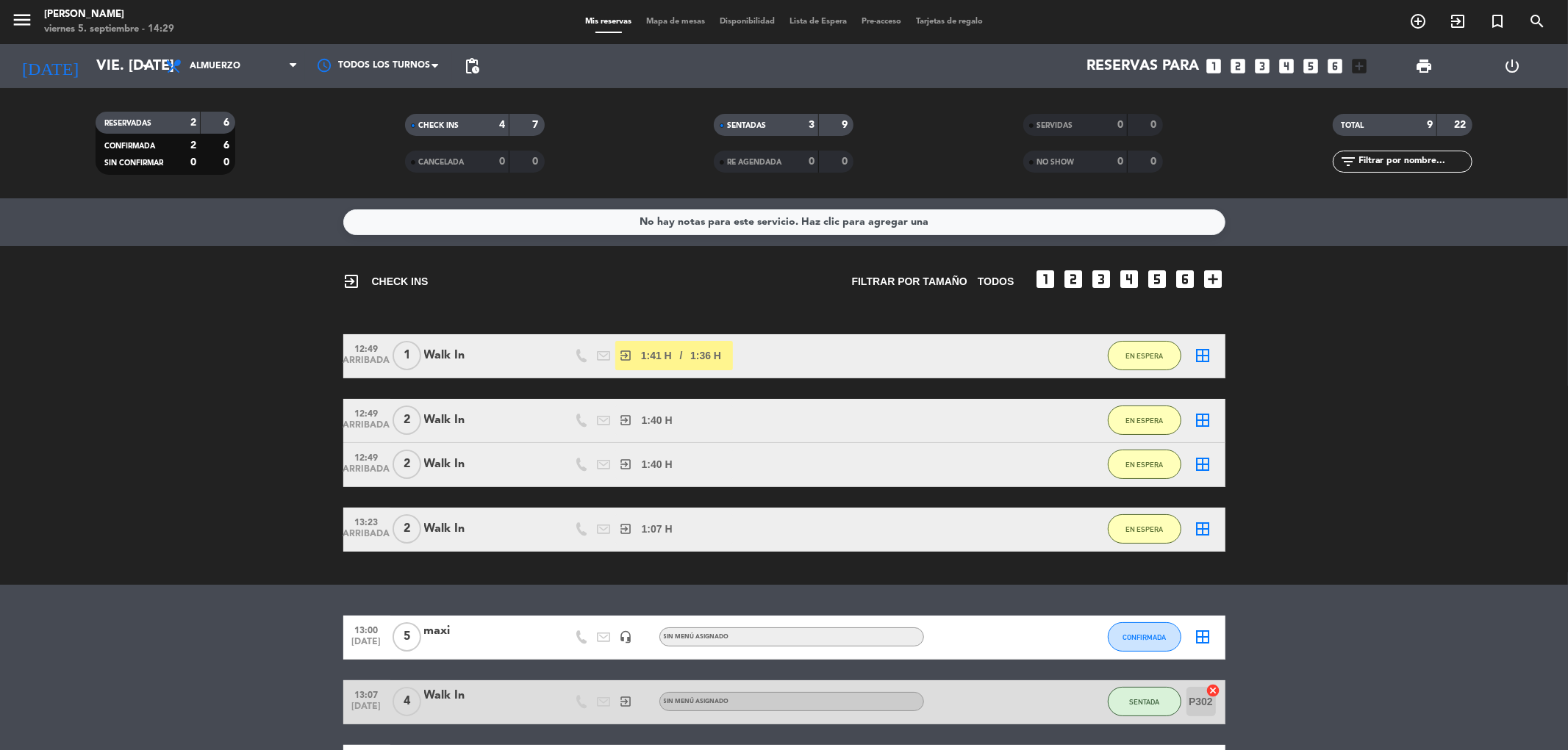
click at [687, 21] on span "Mapa de mesas" at bounding box center [675, 21] width 74 height 8
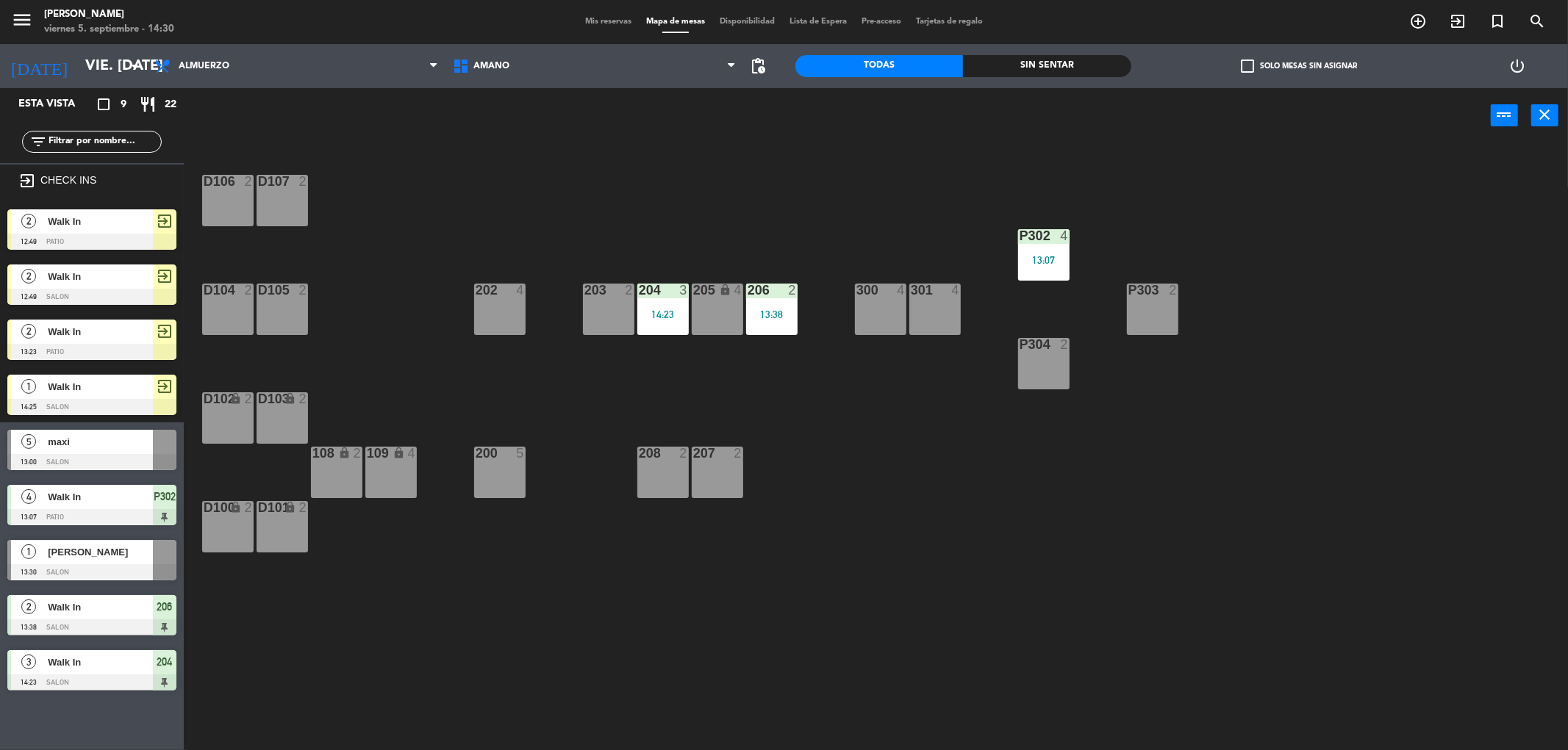
click at [578, 20] on span "Mis reservas" at bounding box center [609, 21] width 61 height 8
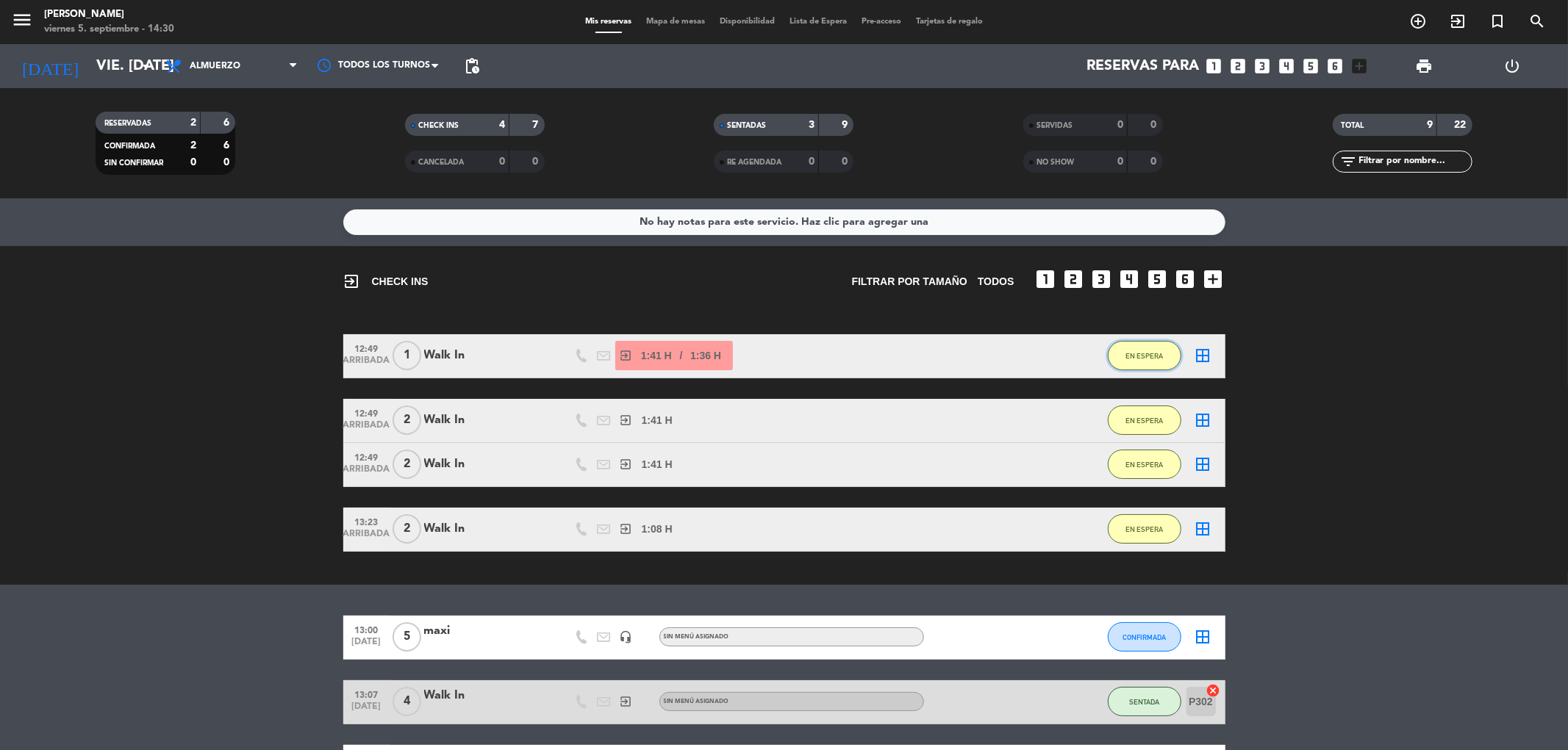
click at [1154, 356] on span "EN ESPERA" at bounding box center [1144, 356] width 37 height 8
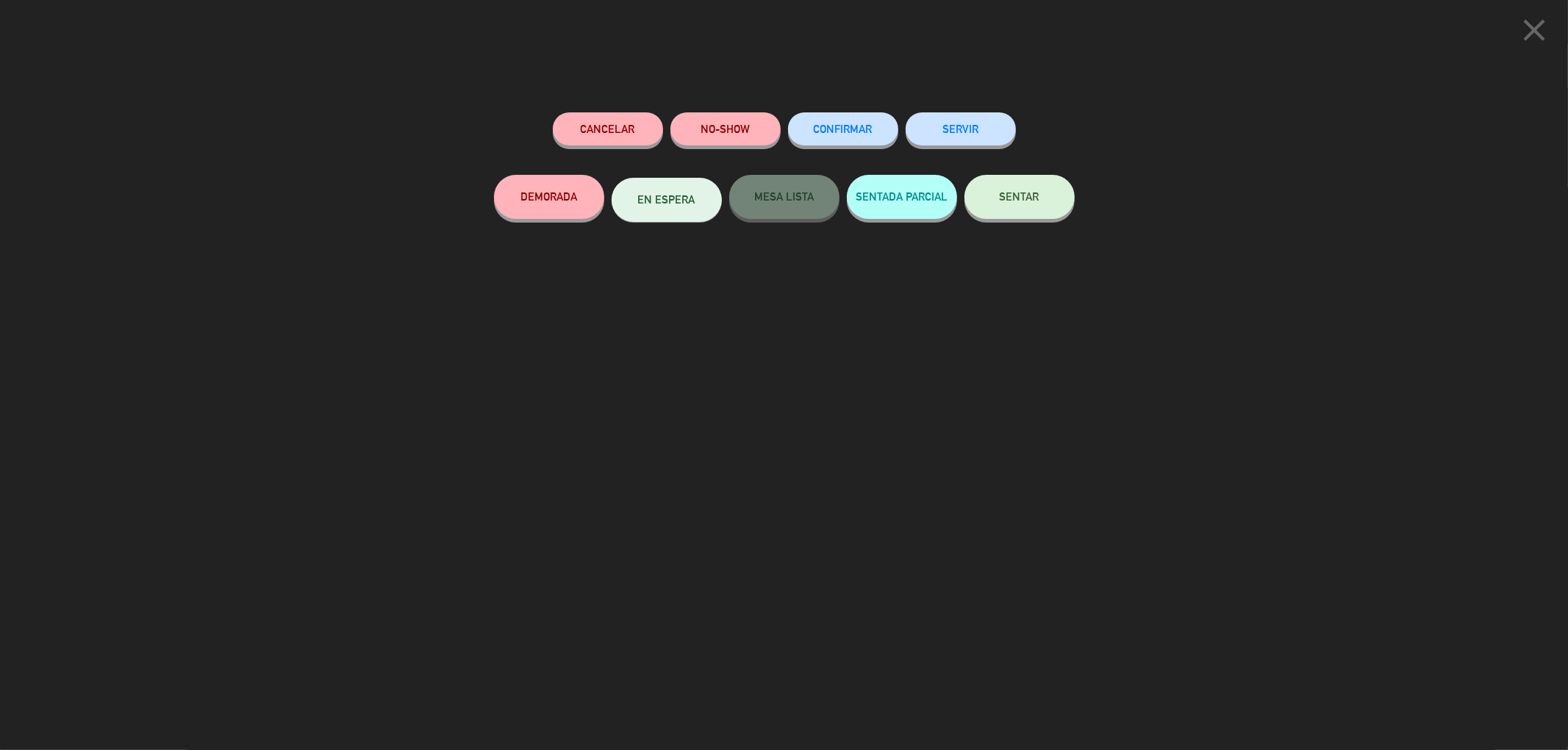
click at [832, 132] on span "CONFIRMAR" at bounding box center [842, 128] width 58 height 12
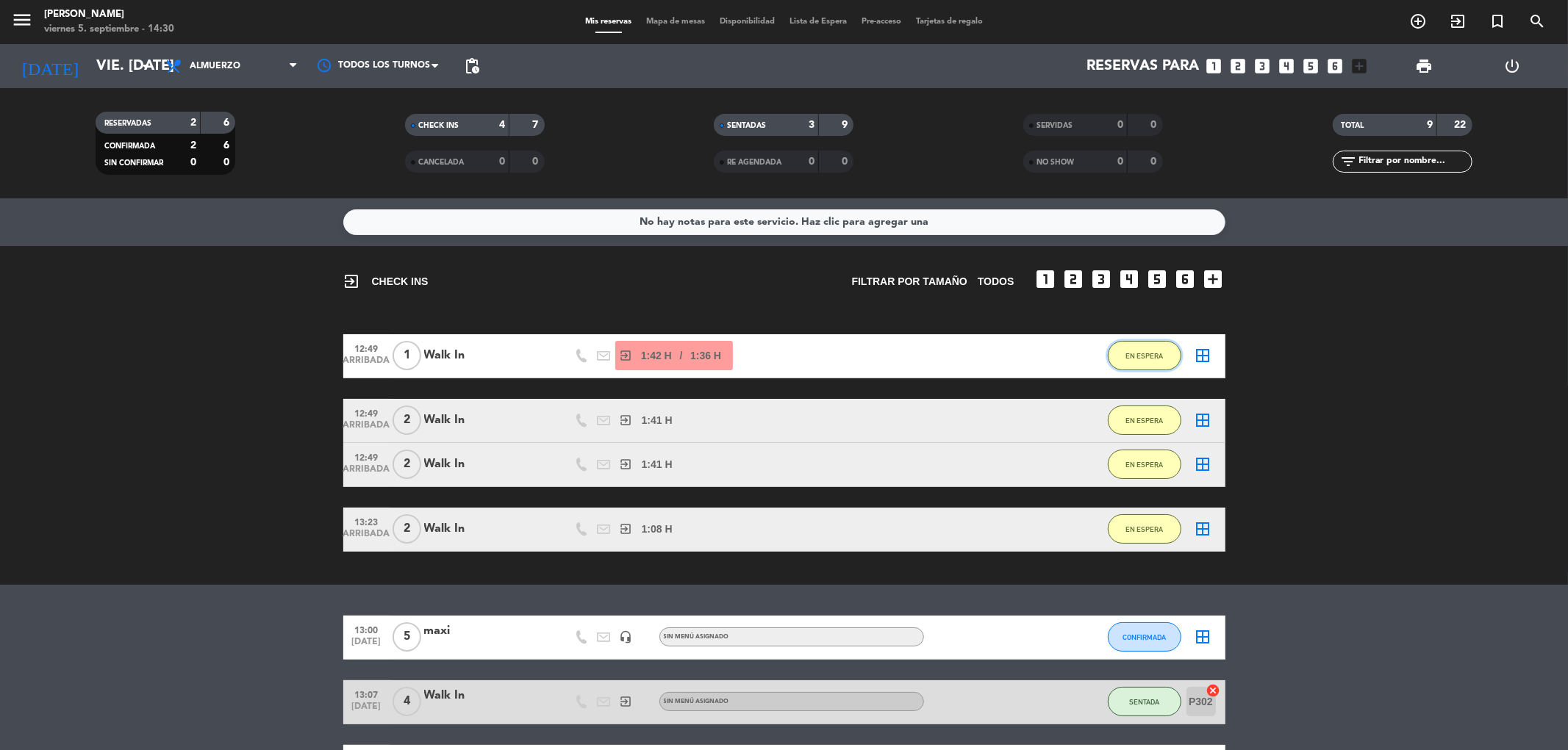
click at [1130, 357] on span "EN ESPERA" at bounding box center [1144, 356] width 37 height 8
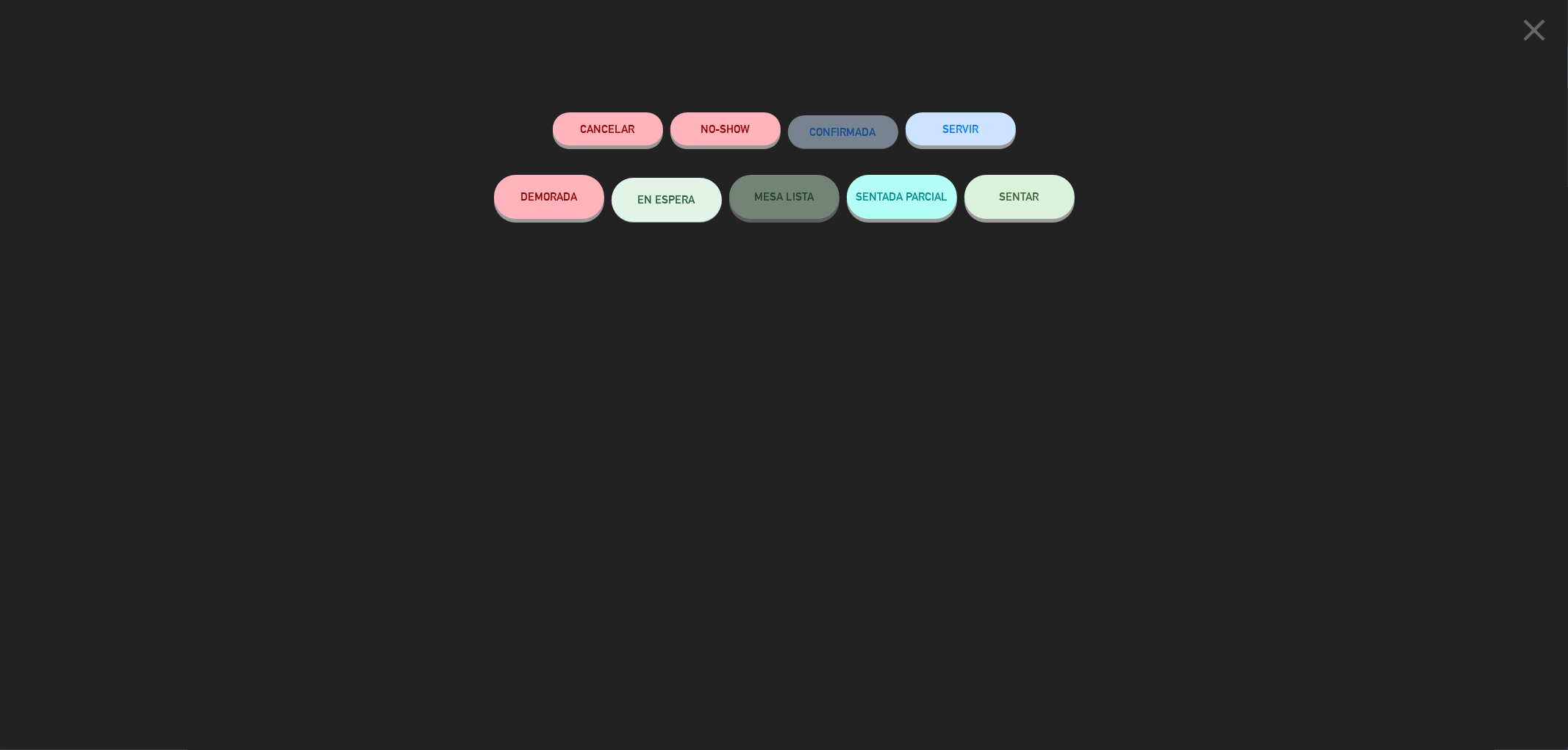
click at [1017, 184] on button "SENTAR" at bounding box center [1019, 197] width 110 height 44
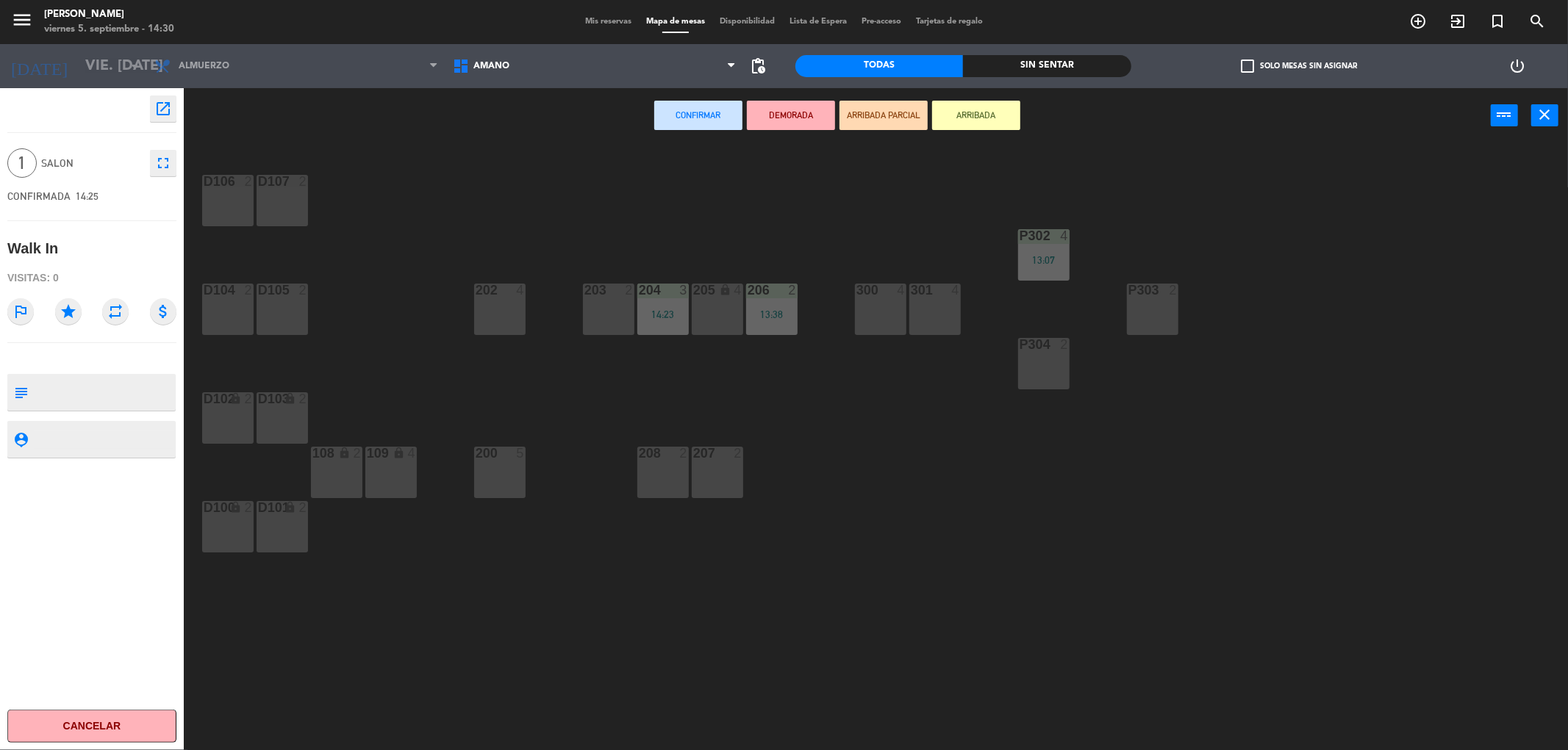
click at [597, 11] on div "menu [PERSON_NAME] viernes 5. septiembre - 14:30 Mis reservas Mapa de mesas Dis…" at bounding box center [784, 22] width 1568 height 44
click at [603, 24] on span "Mis reservas" at bounding box center [609, 21] width 61 height 8
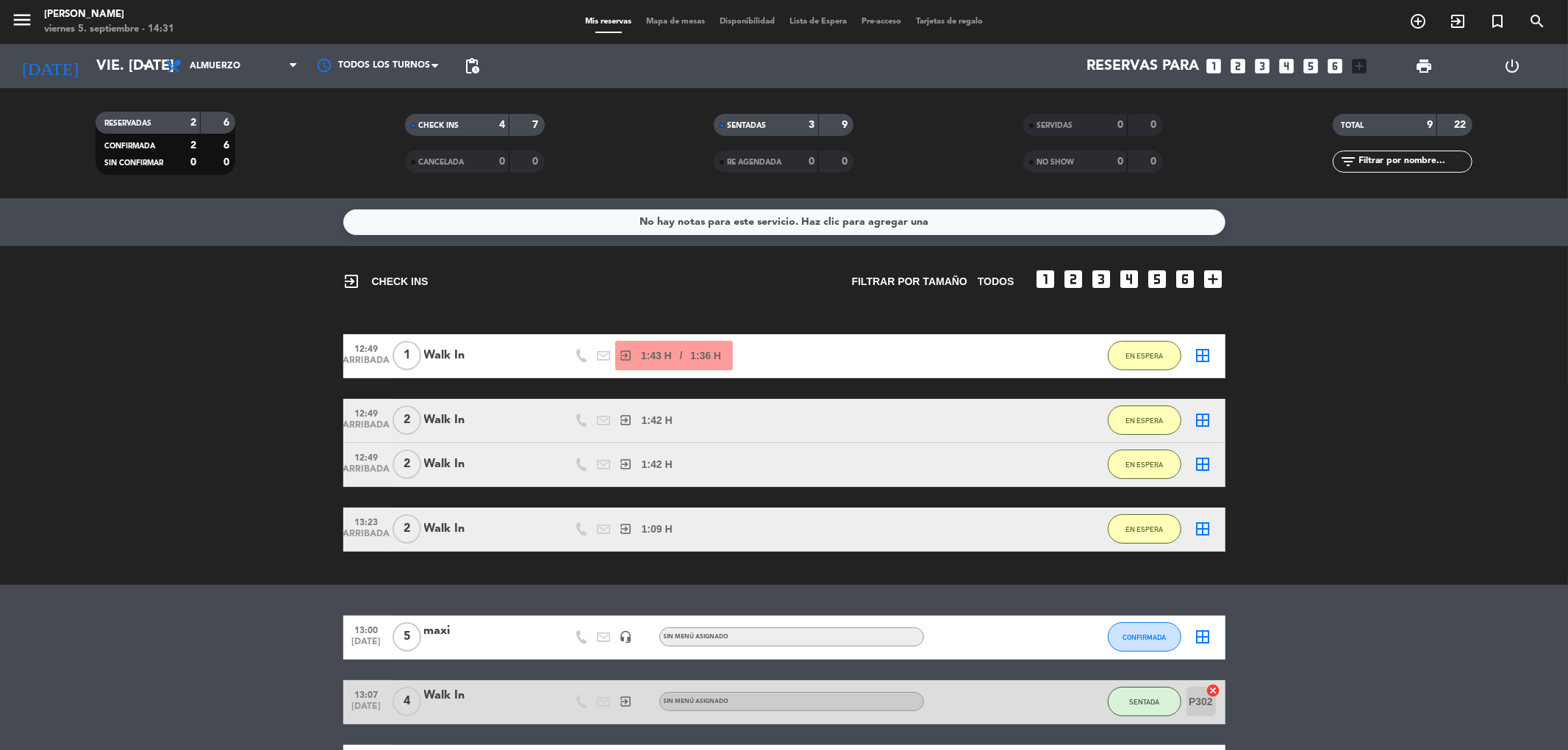
click at [662, 19] on span "Mapa de mesas" at bounding box center [675, 21] width 74 height 8
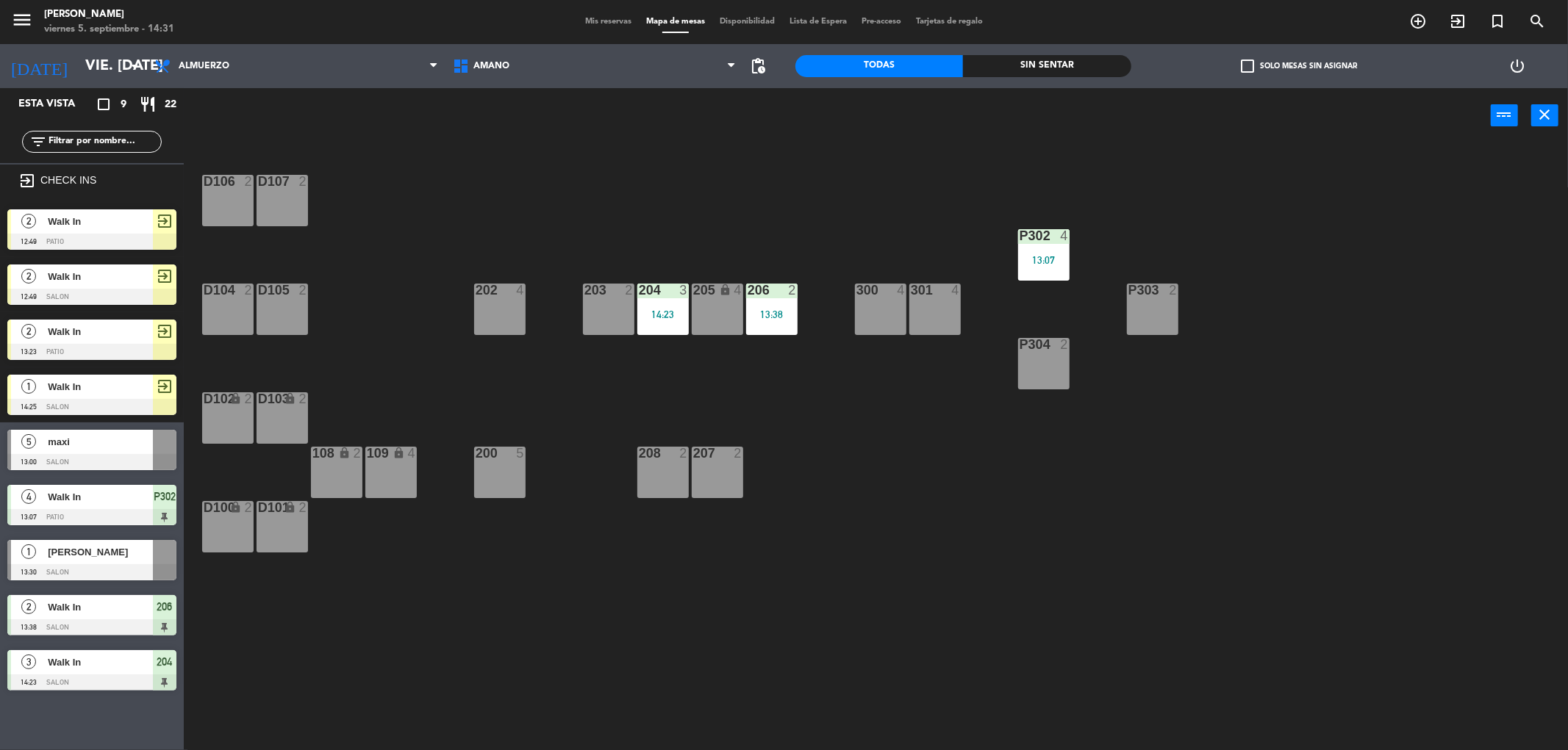
click at [607, 305] on div "203 2" at bounding box center [609, 309] width 52 height 52
click at [763, 105] on button "WALK IN" at bounding box center [745, 115] width 88 height 30
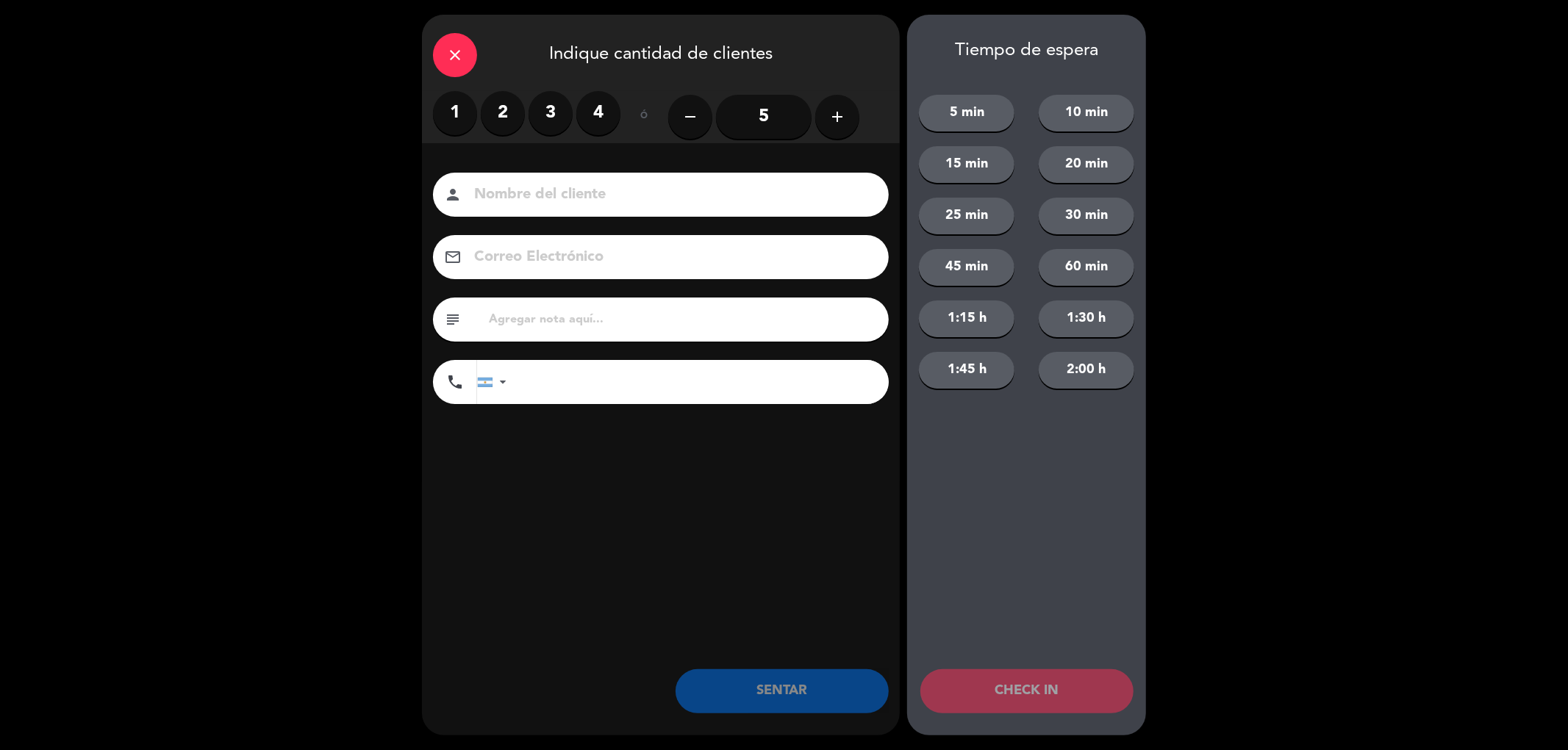
click at [503, 108] on label "2" at bounding box center [503, 113] width 44 height 44
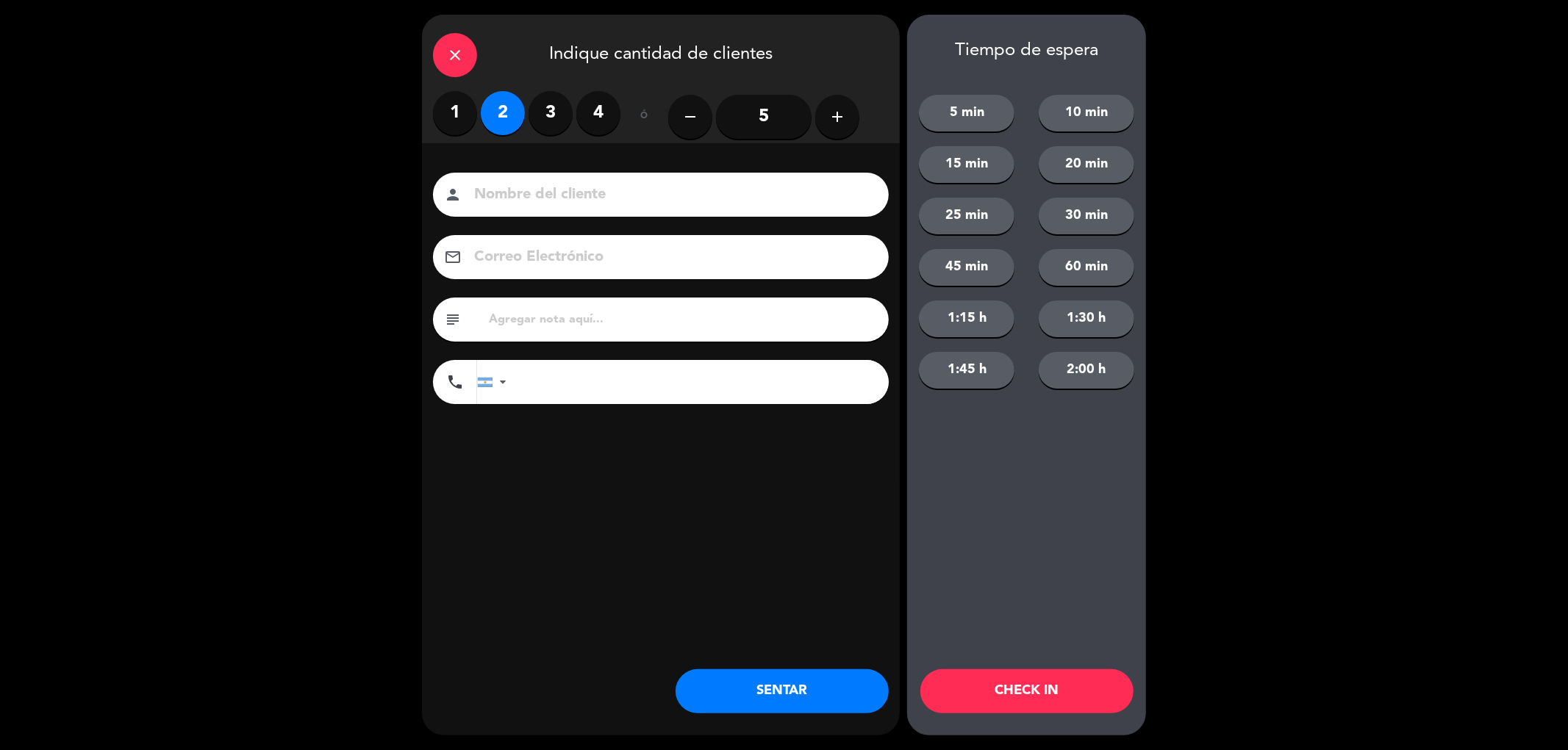
click at [790, 679] on button "SENTAR" at bounding box center [782, 692] width 213 height 44
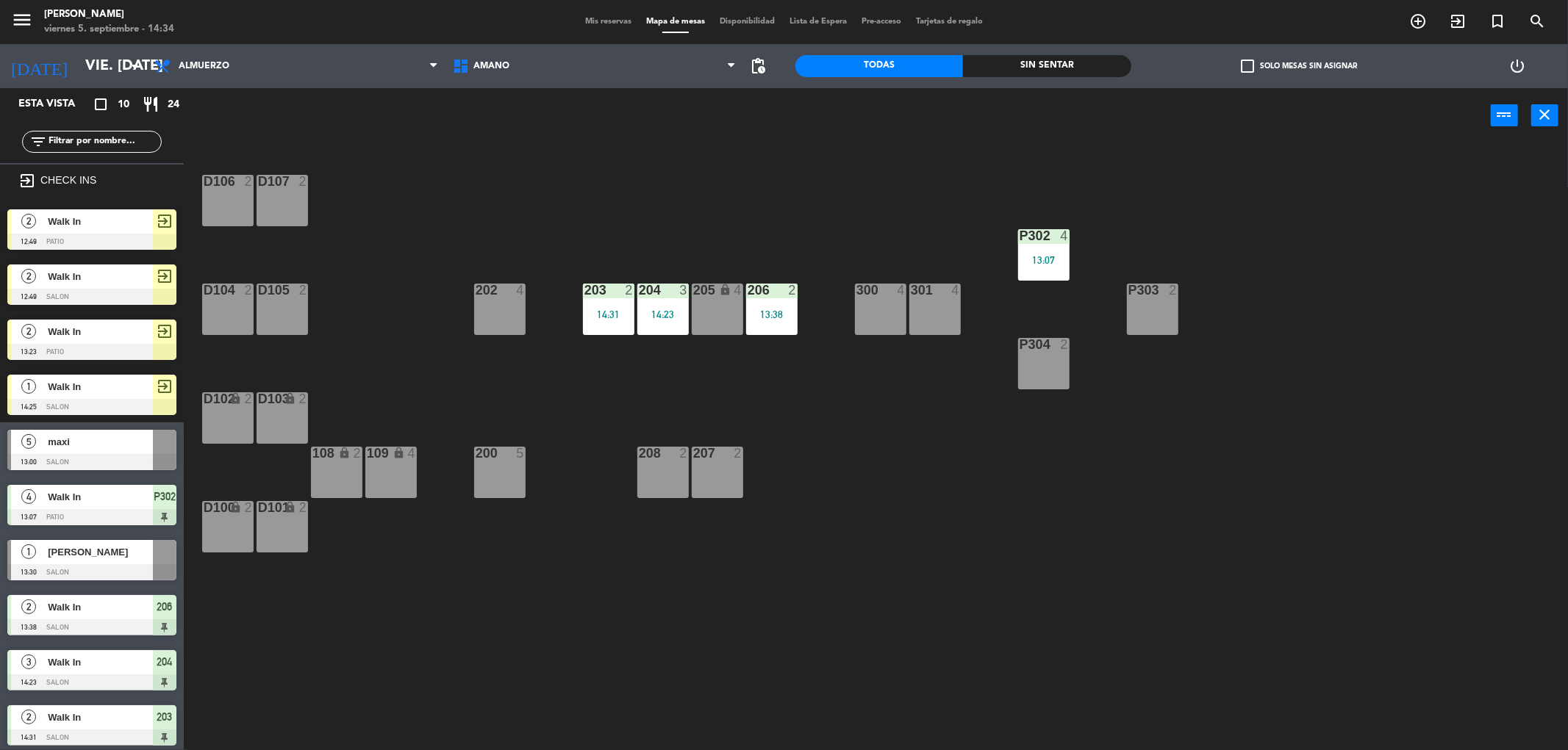
click at [946, 305] on div "301 4" at bounding box center [935, 309] width 52 height 52
click at [766, 103] on button "WALK IN" at bounding box center [745, 115] width 88 height 30
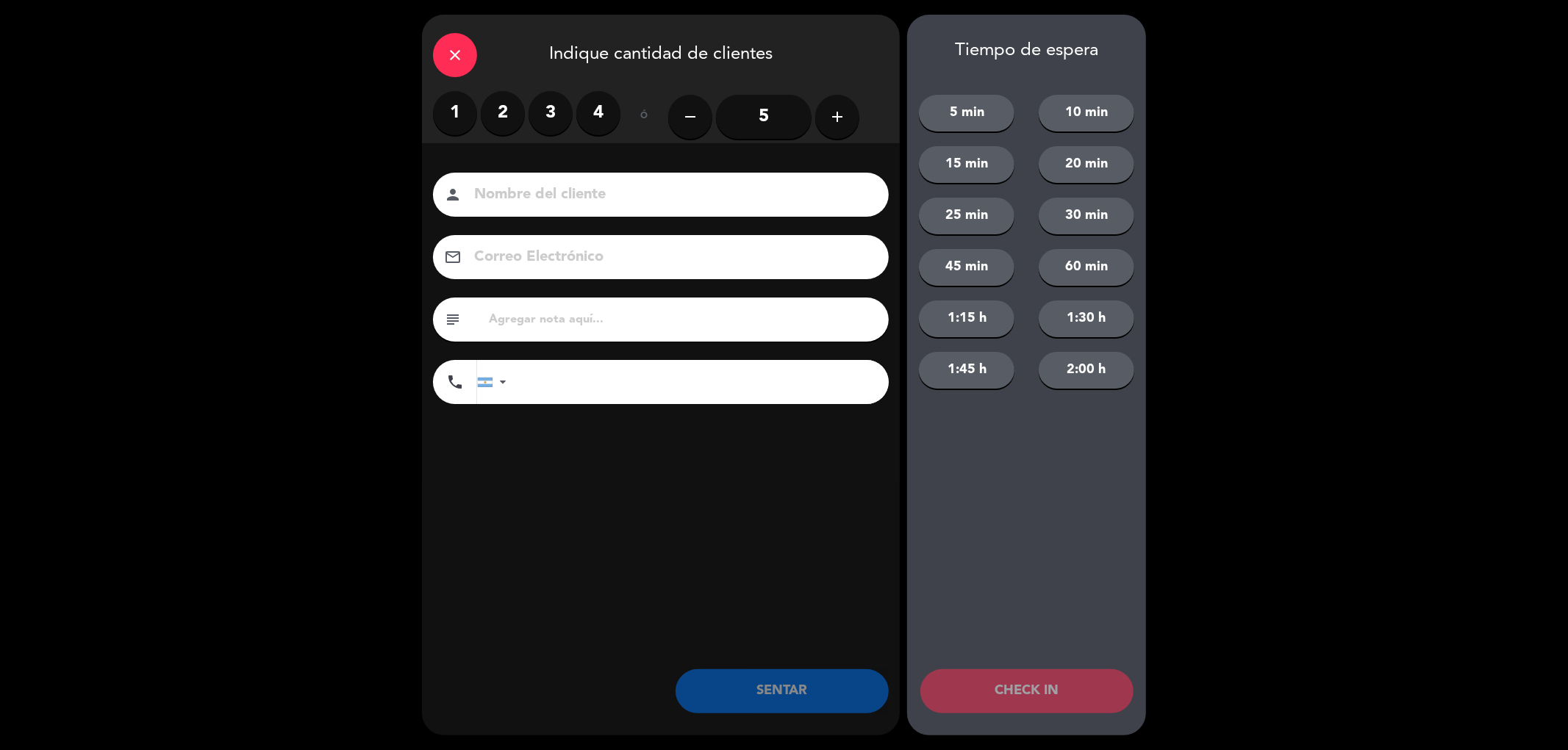
click at [559, 119] on label "3" at bounding box center [550, 113] width 44 height 44
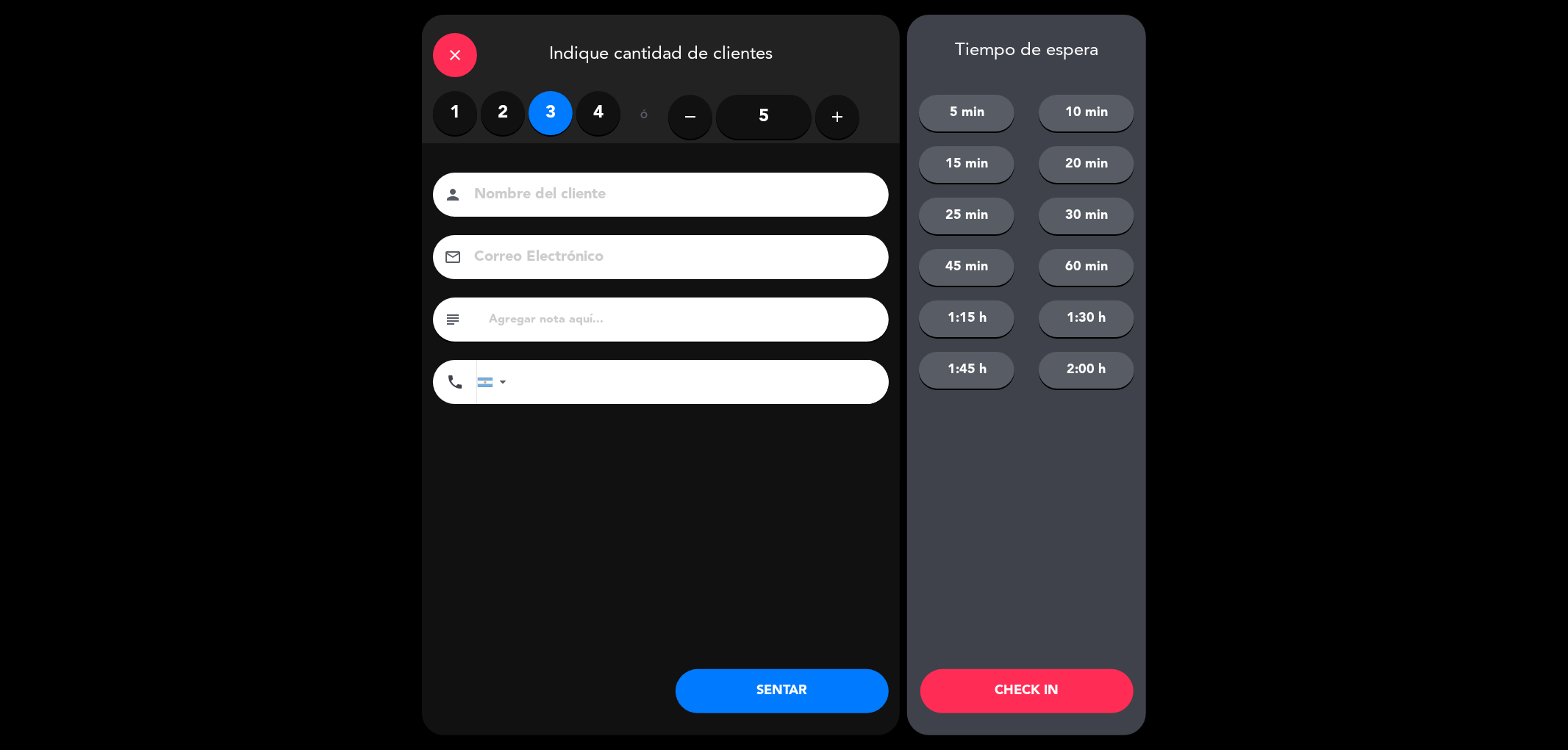
click at [834, 691] on button "SENTAR" at bounding box center [782, 692] width 213 height 44
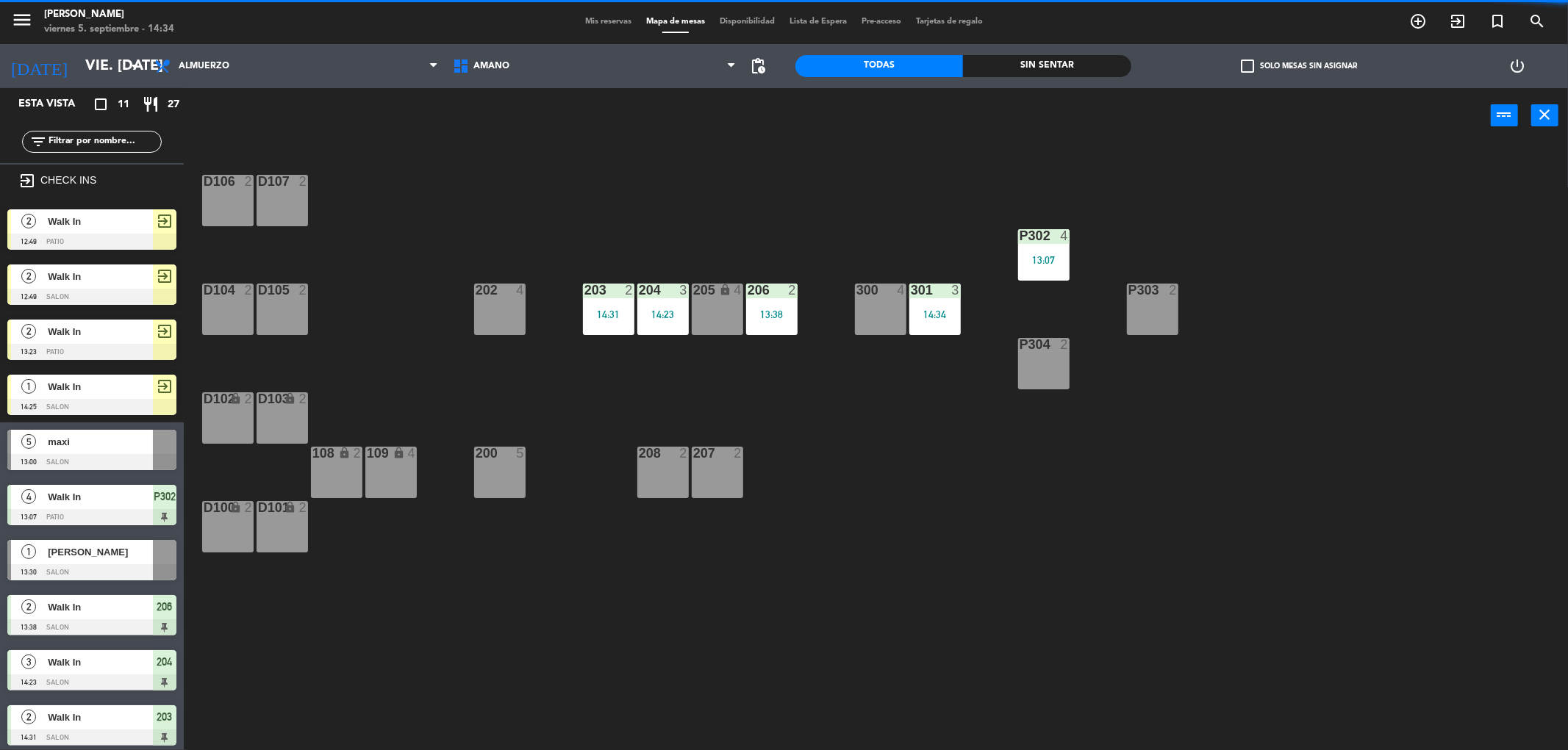
click at [601, 21] on span "Mis reservas" at bounding box center [609, 21] width 61 height 8
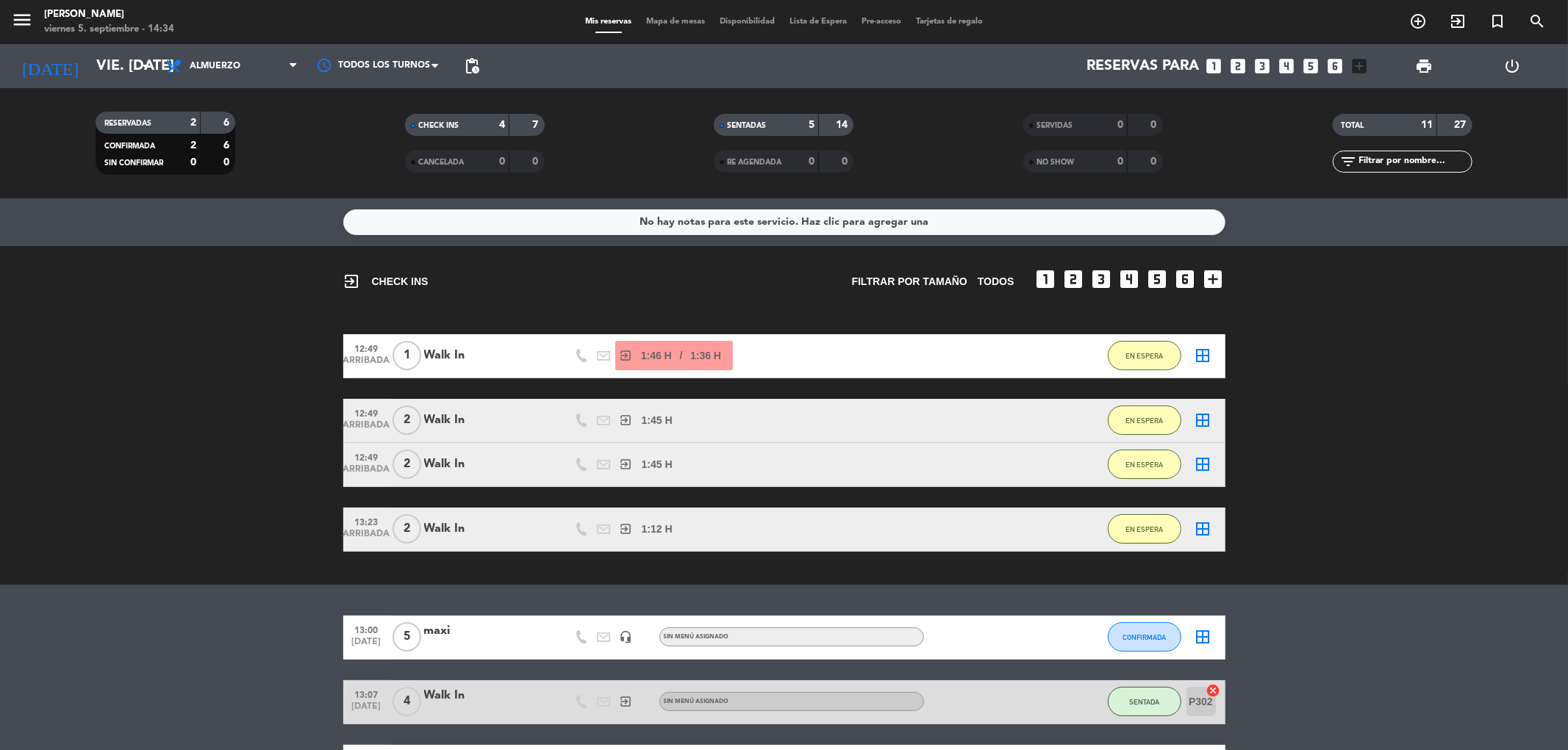
scroll to position [81, 0]
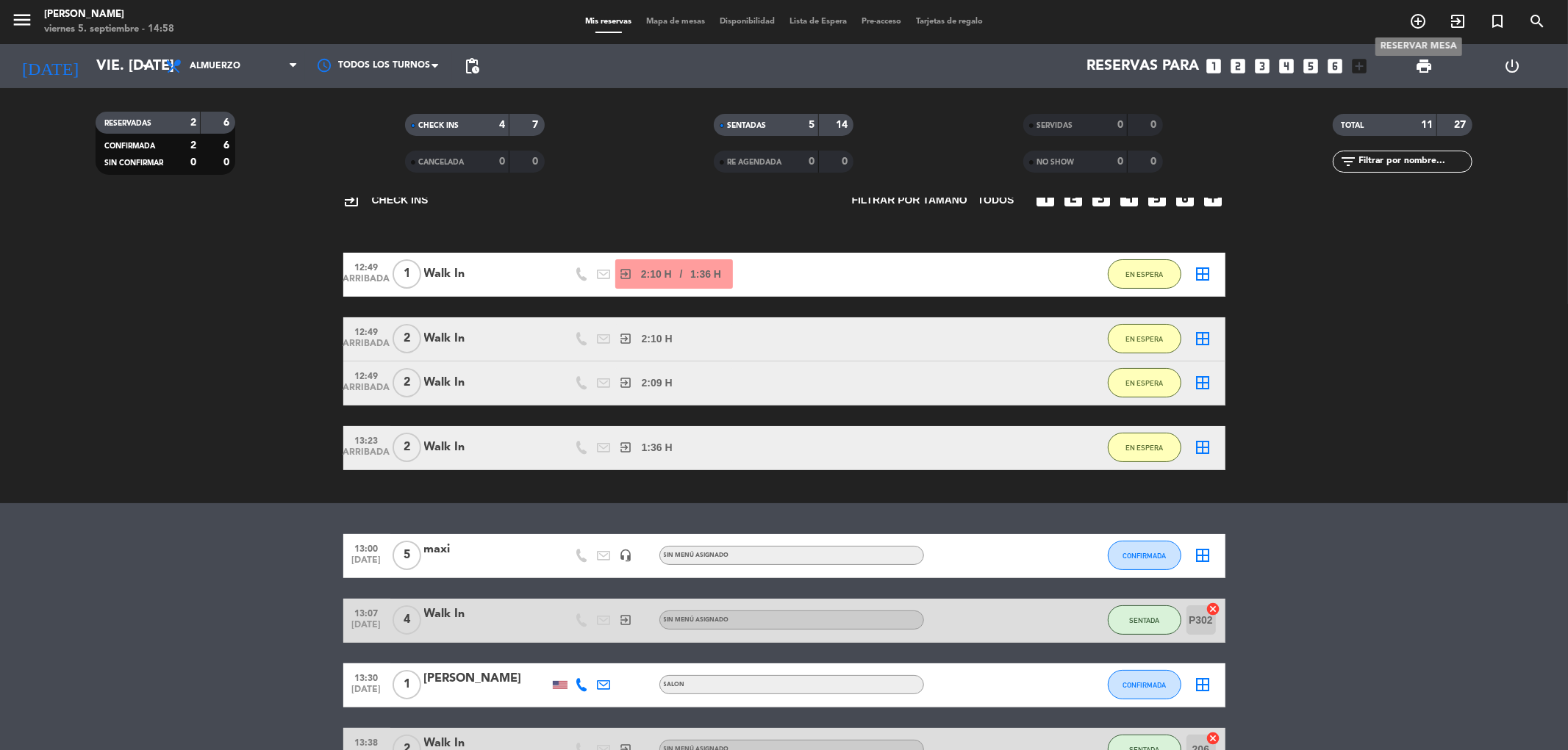
click at [1419, 17] on icon "add_circle_outline" at bounding box center [1418, 21] width 17 height 17
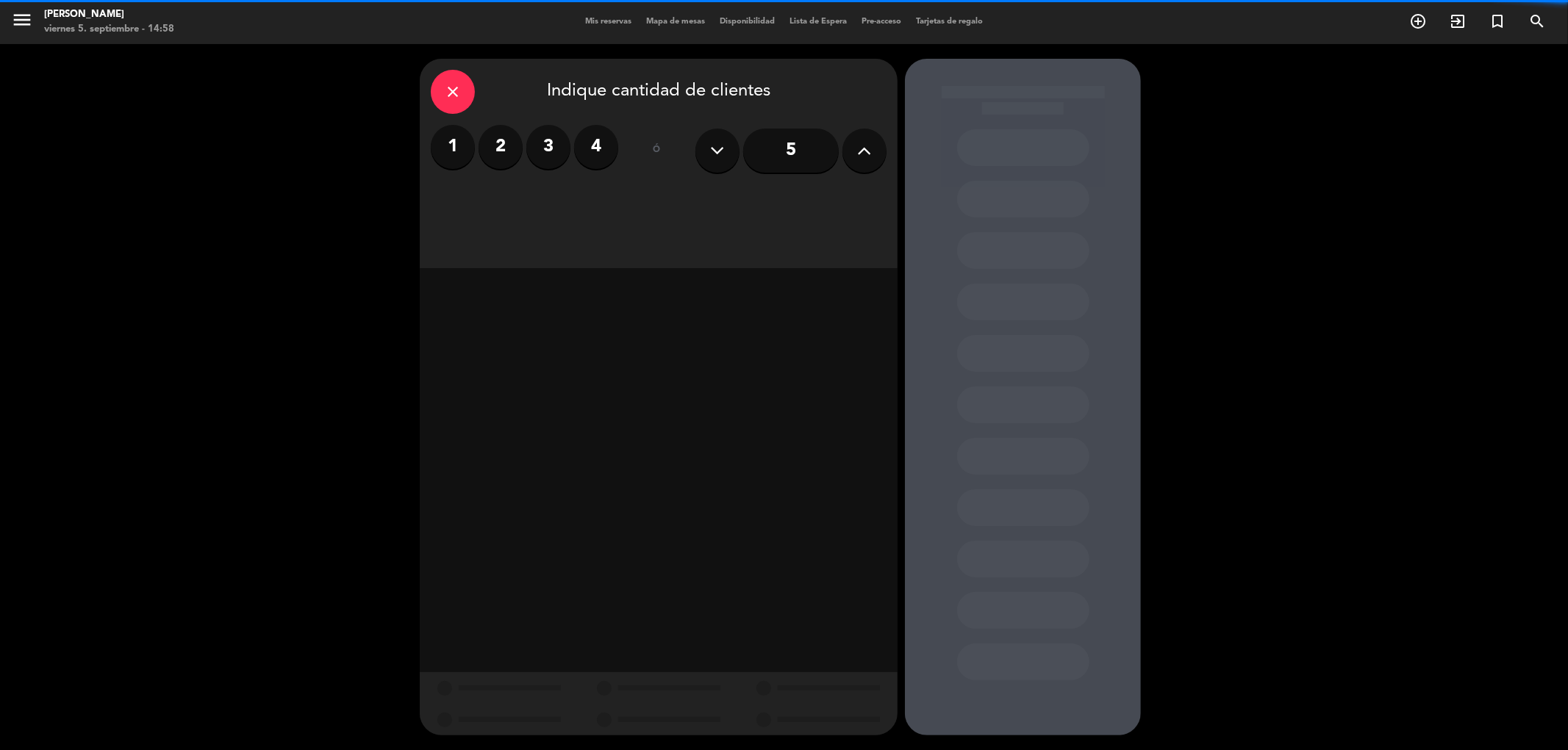
click at [592, 156] on label "4" at bounding box center [596, 147] width 44 height 44
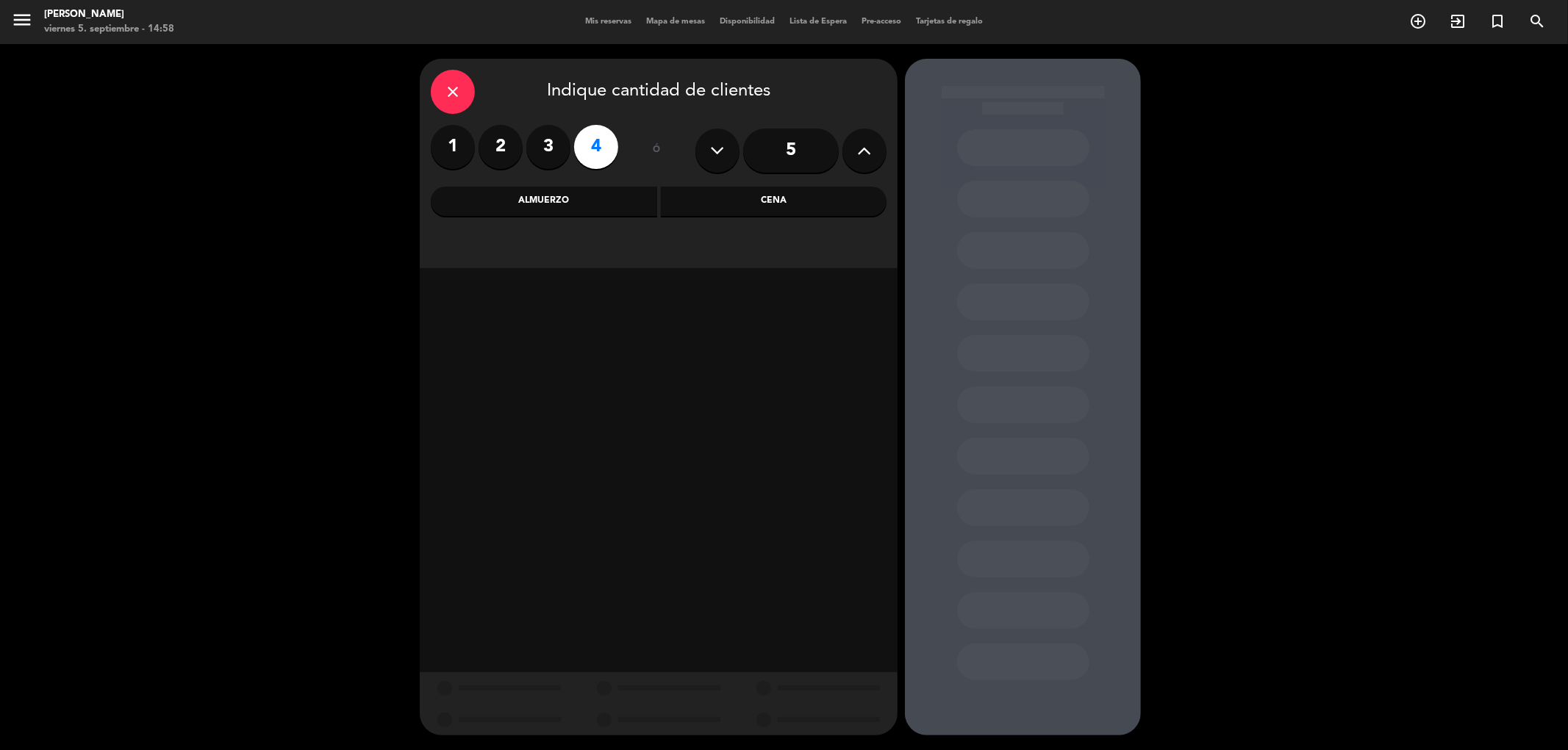
click at [817, 187] on div "Cena" at bounding box center [773, 201] width 227 height 30
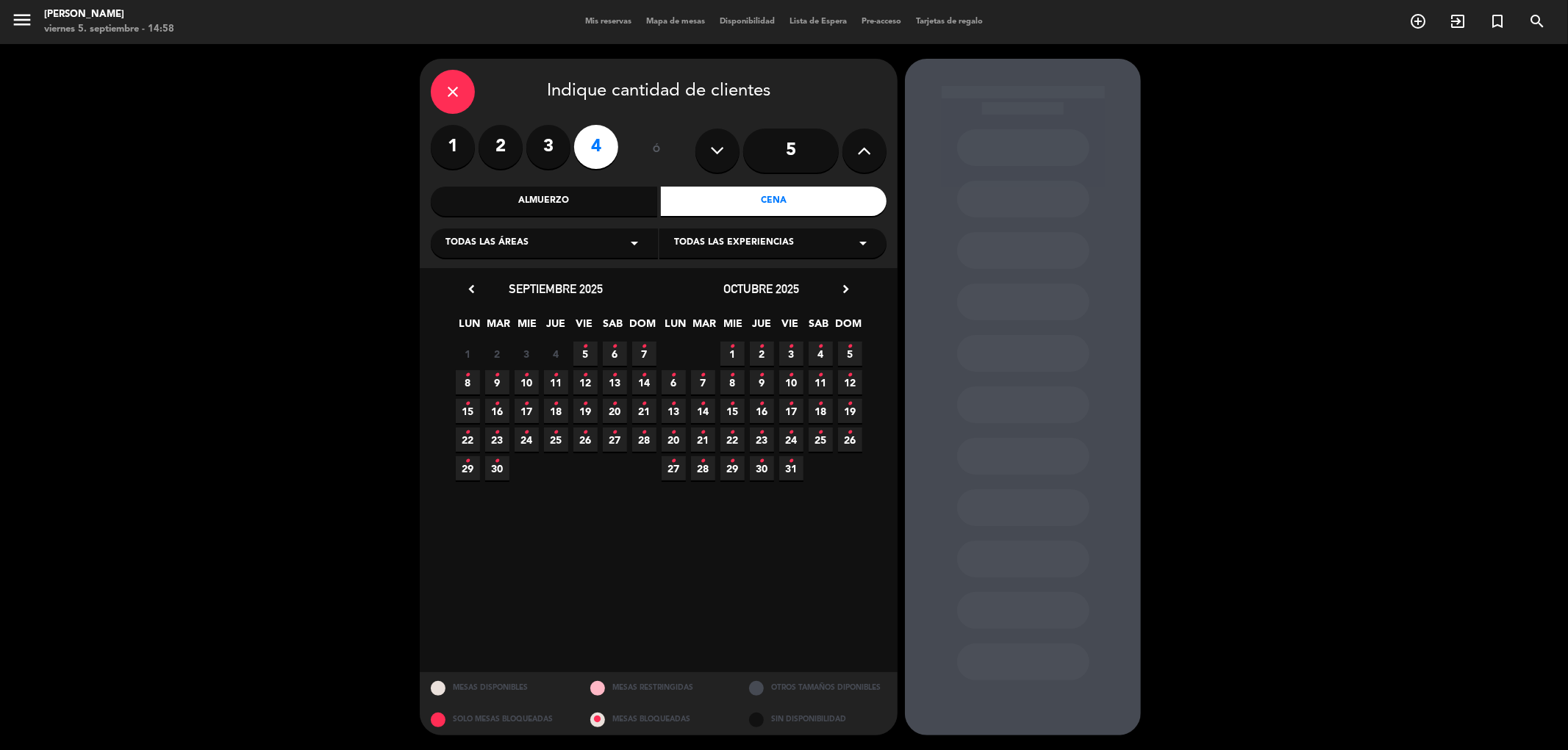
click at [599, 356] on div "1 2 3 4 5 • 6 • 7 •" at bounding box center [555, 354] width 206 height 29
click at [583, 356] on icon "•" at bounding box center [585, 346] width 5 height 24
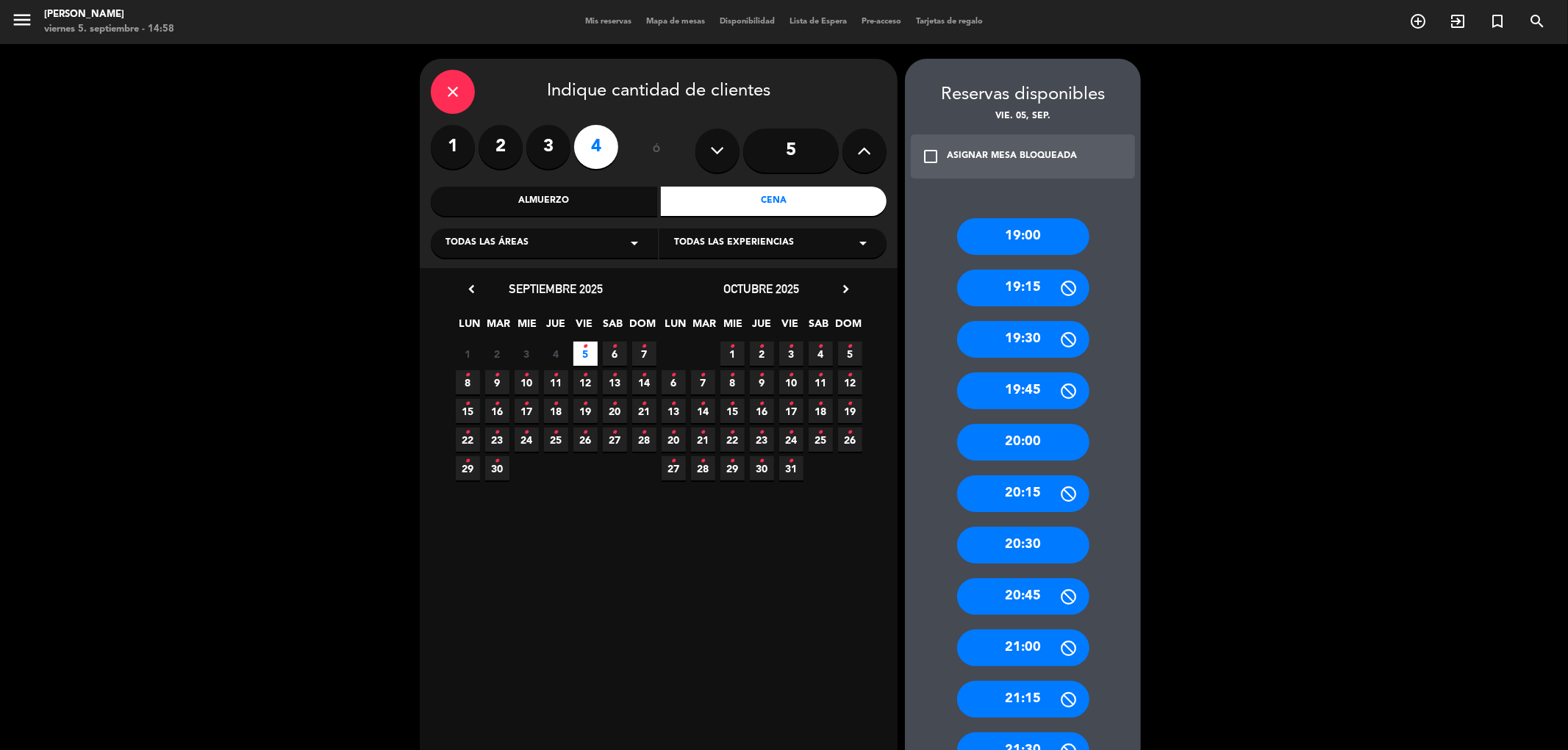
click at [1024, 539] on div "20:30" at bounding box center [1023, 545] width 132 height 36
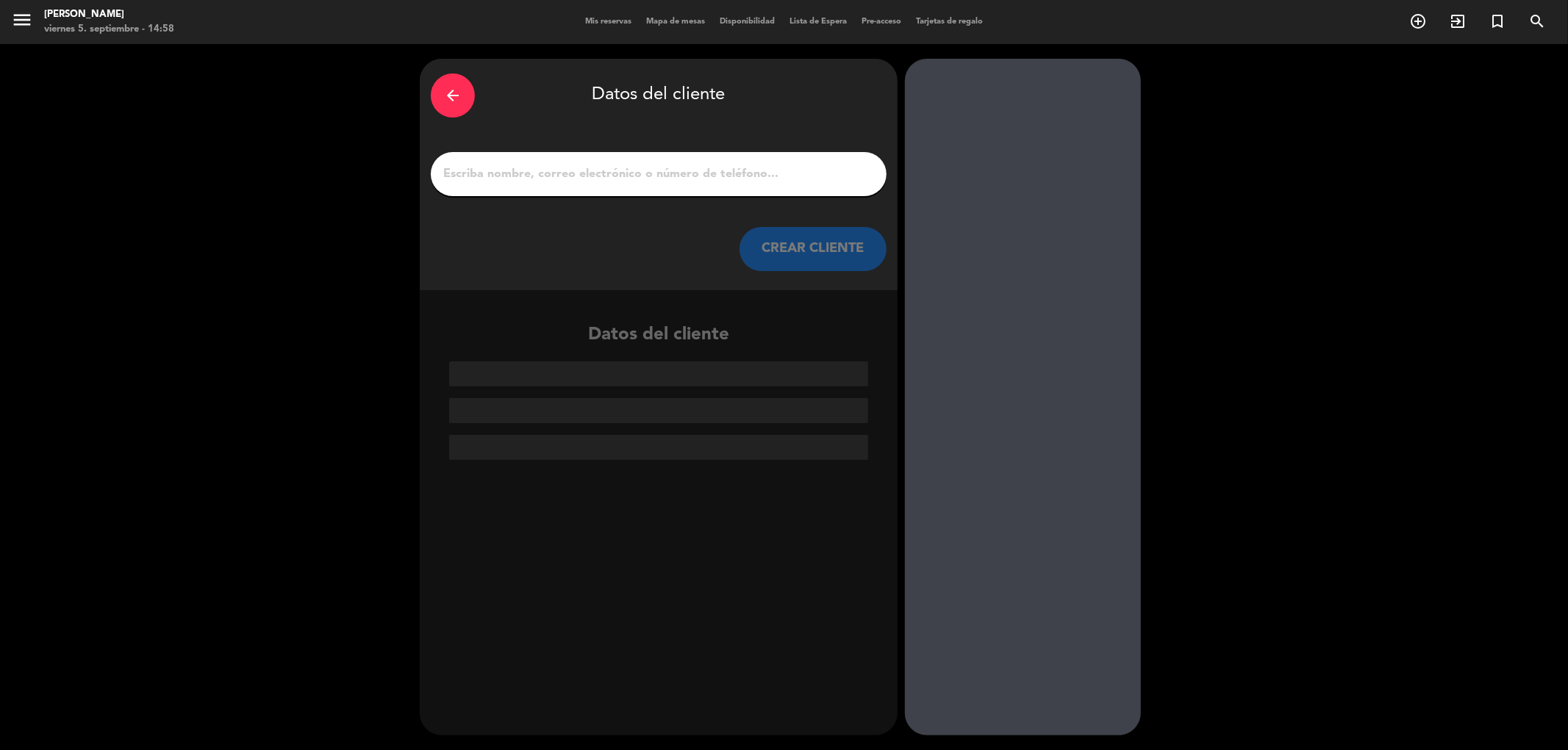
click at [553, 186] on div at bounding box center [659, 174] width 456 height 44
click at [496, 166] on input "1" at bounding box center [659, 174] width 434 height 21
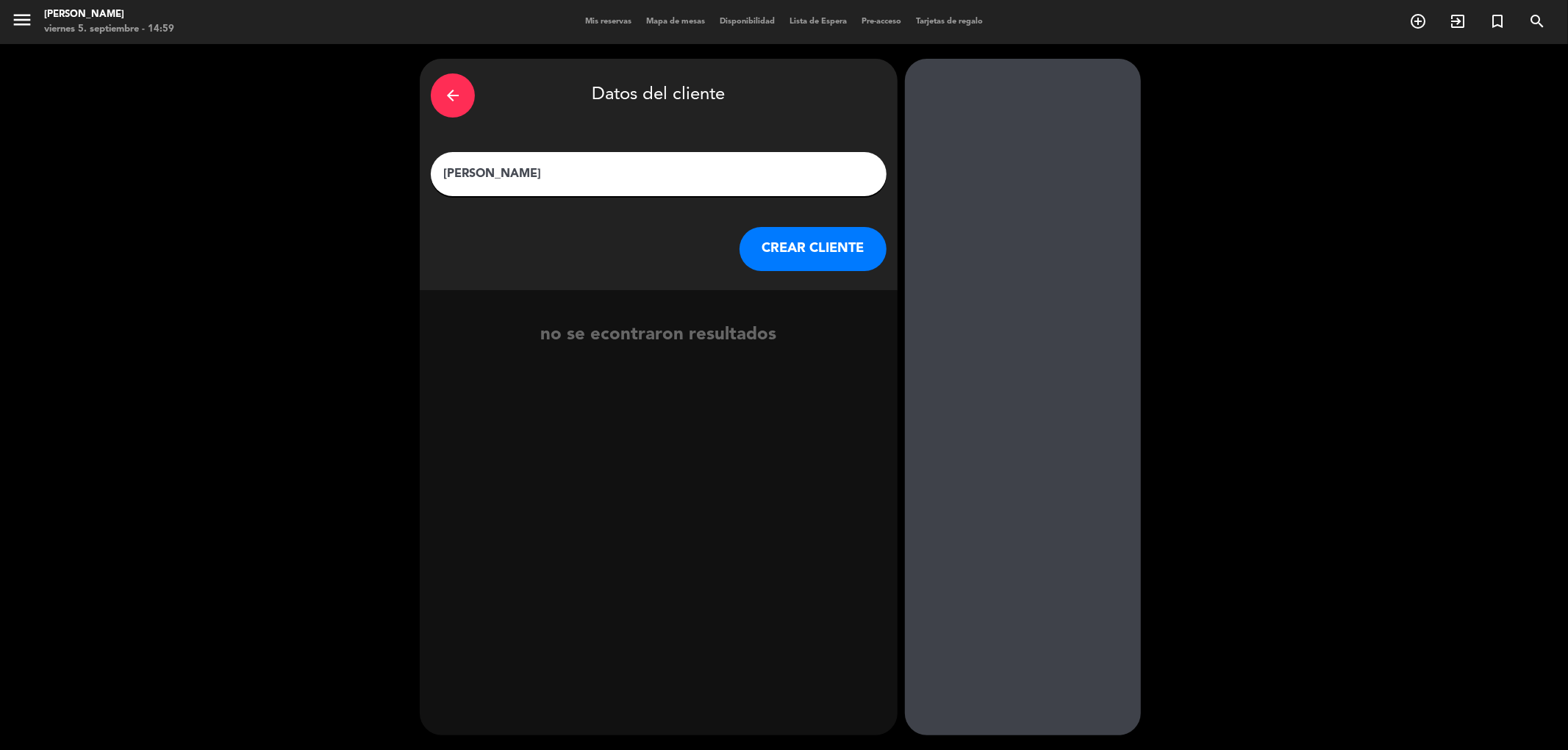
type input "[PERSON_NAME]"
click at [767, 268] on button "CREAR CLIENTE" at bounding box center [814, 249] width 147 height 44
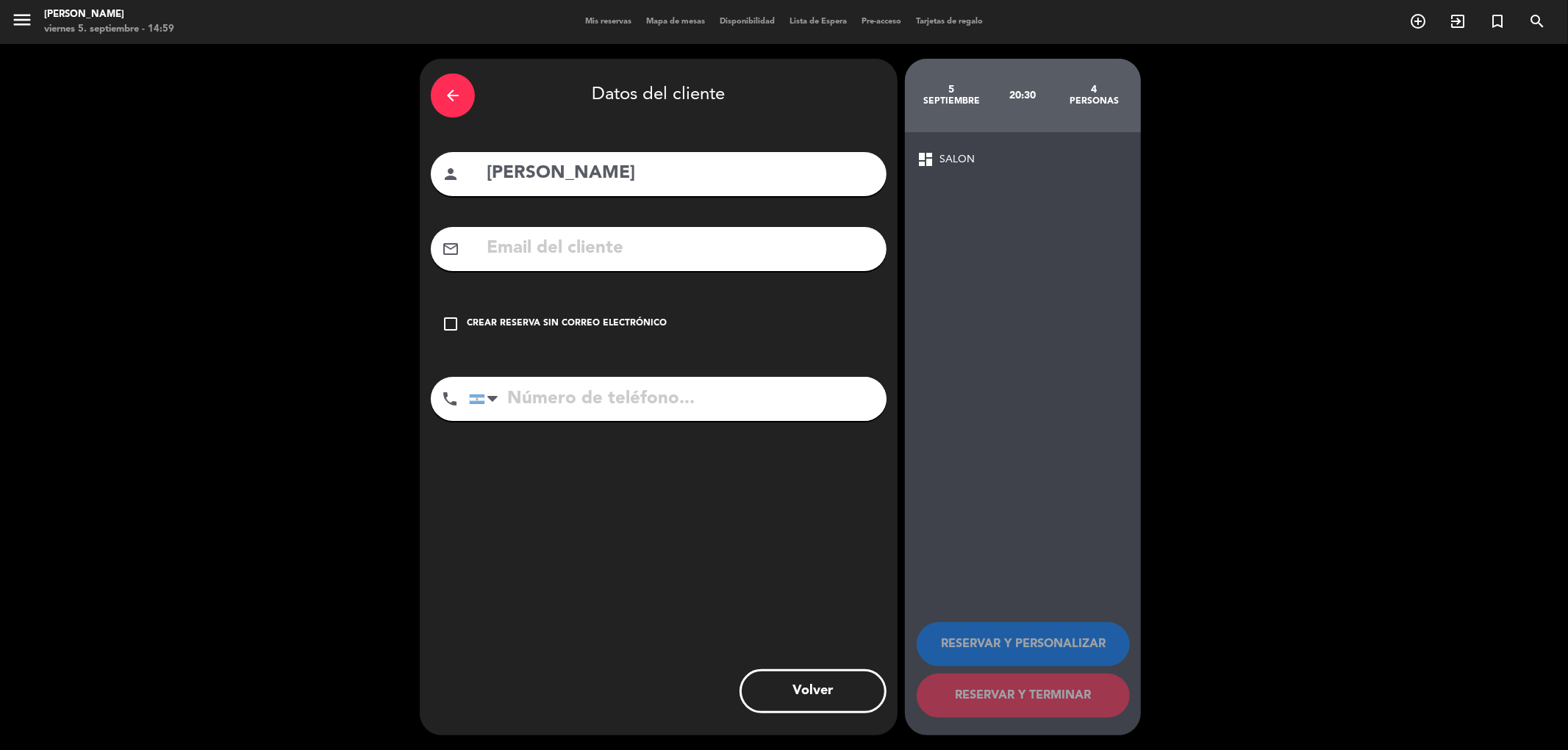
click at [581, 405] on input "tel" at bounding box center [678, 399] width 417 height 44
type input "1149494889"
click at [467, 316] on div "check_box_outline_blank Crear reserva sin correo electrónico" at bounding box center [659, 324] width 456 height 44
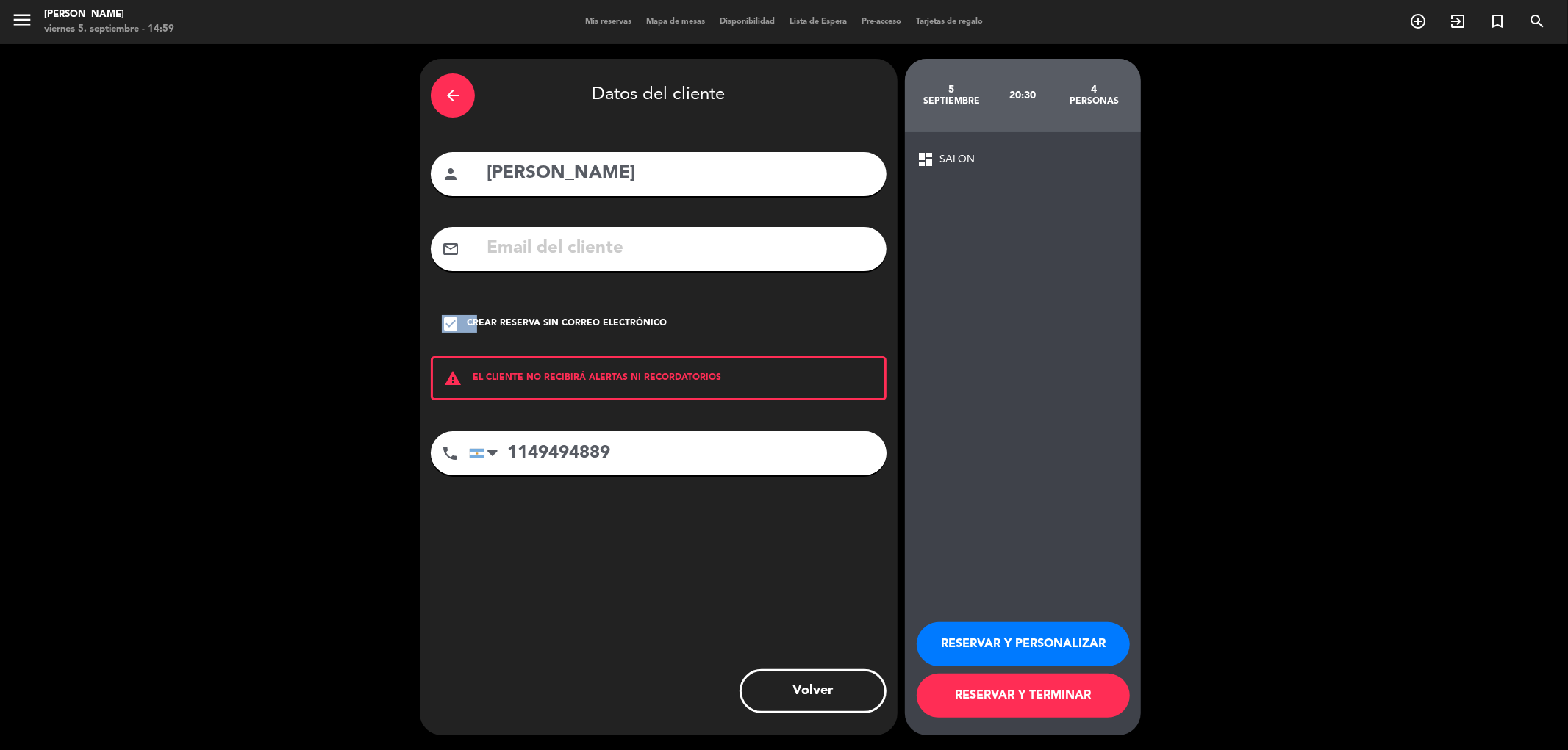
click at [1041, 657] on button "RESERVAR Y PERSONALIZAR" at bounding box center [1023, 644] width 213 height 44
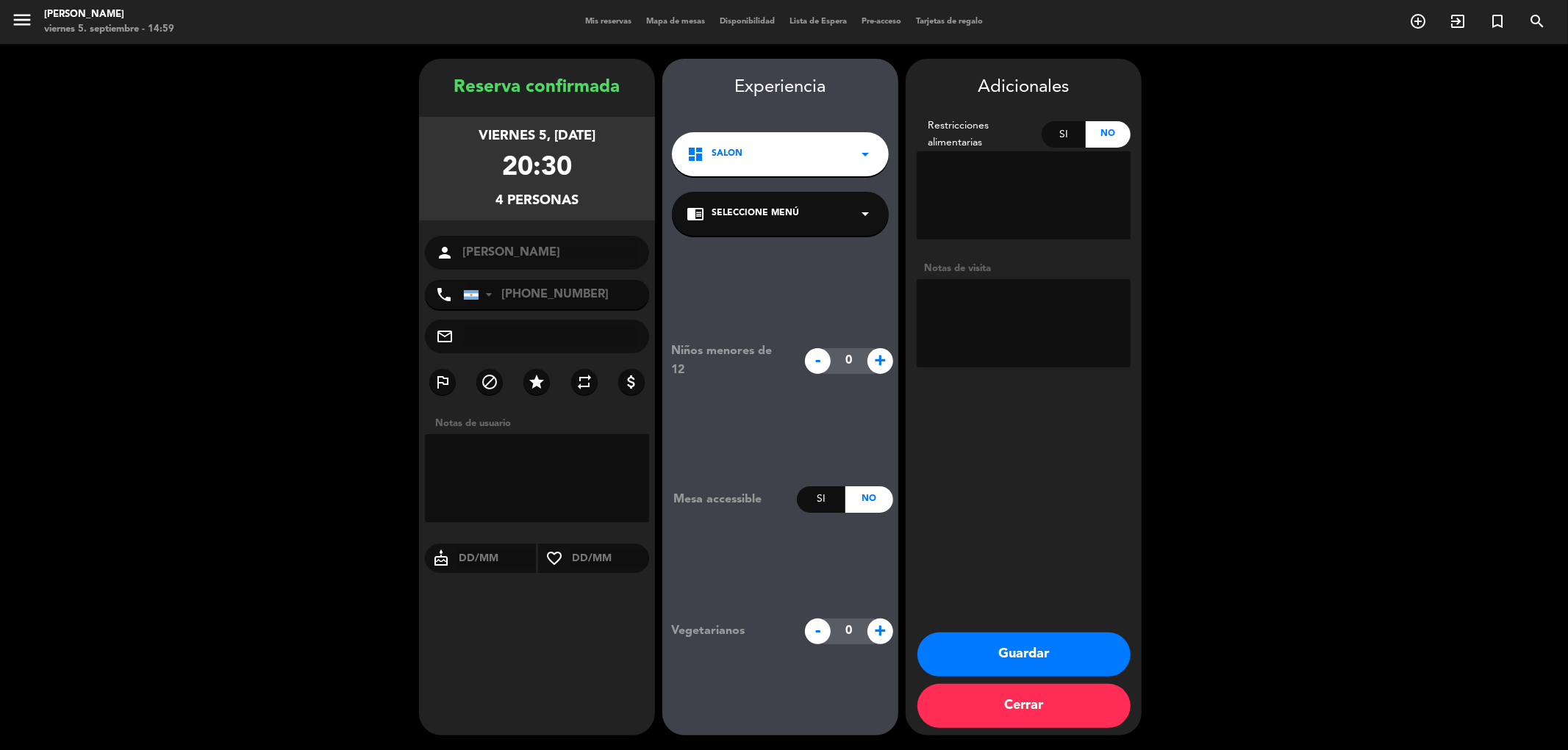
click at [761, 210] on span "Seleccione Menú" at bounding box center [754, 213] width 87 height 14
click at [785, 257] on div "SALON" at bounding box center [780, 254] width 188 height 14
click at [1052, 656] on button "Guardar" at bounding box center [1023, 654] width 213 height 44
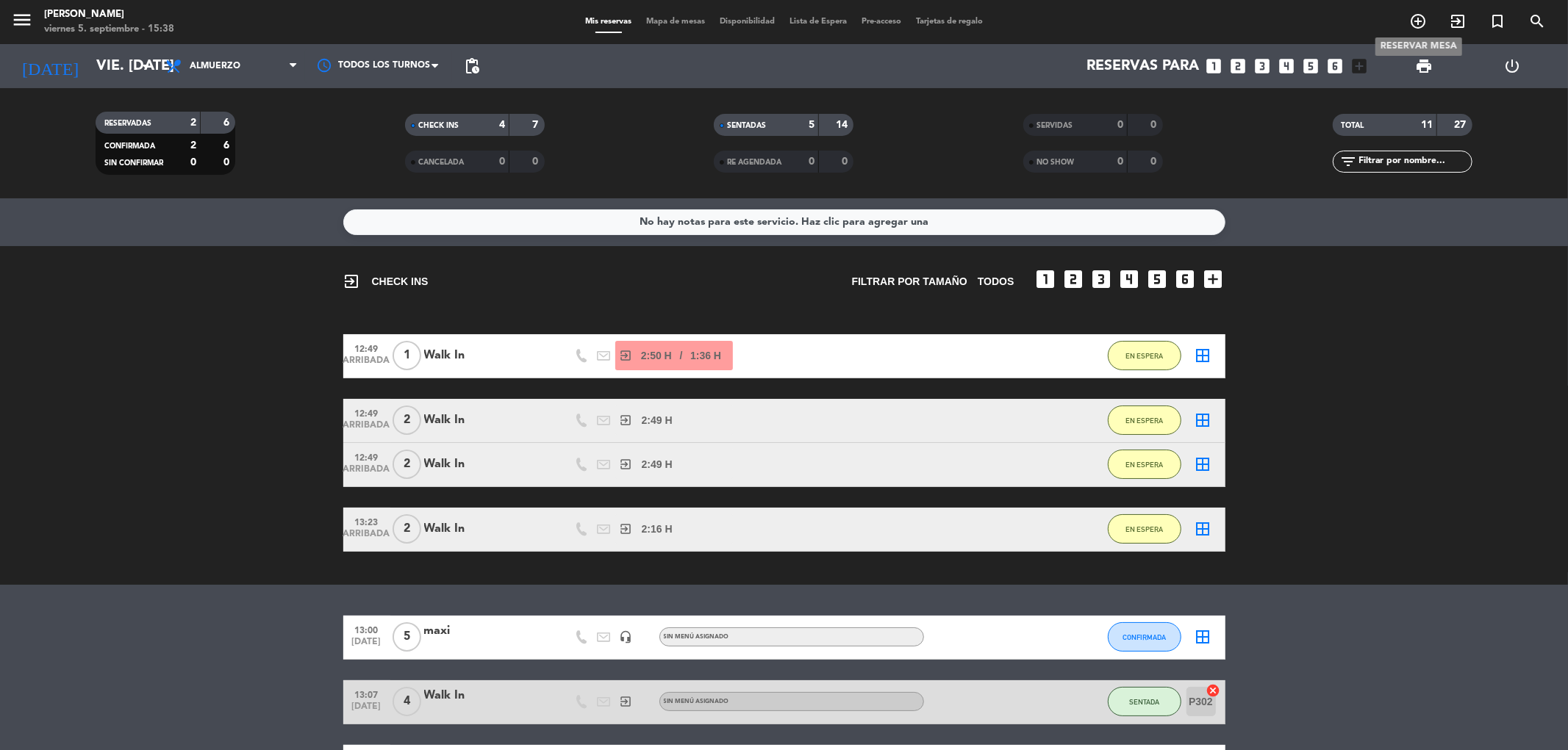
click at [1418, 24] on icon "add_circle_outline" at bounding box center [1418, 21] width 17 height 17
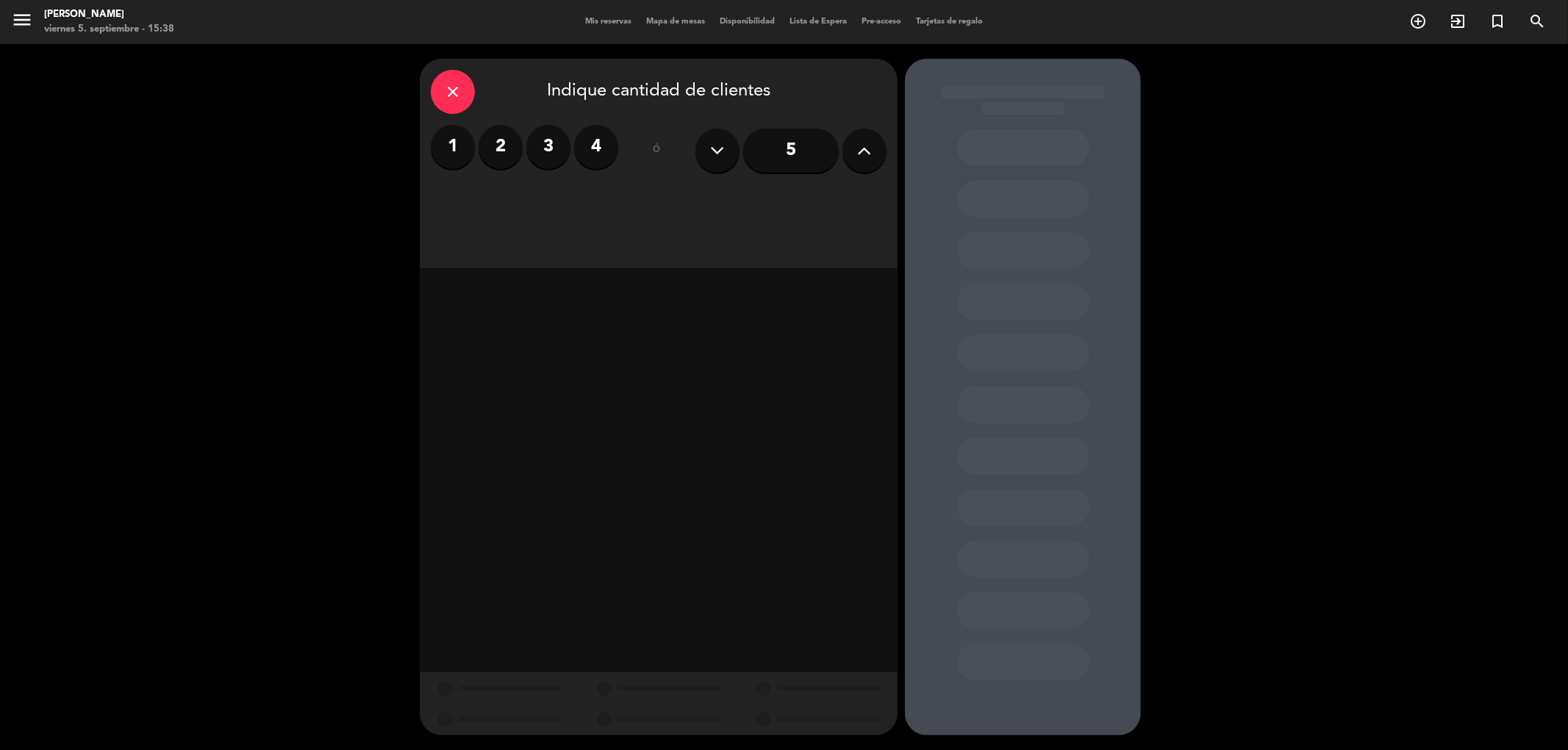
click at [507, 162] on label "2" at bounding box center [501, 147] width 44 height 44
click at [763, 207] on div "Cena" at bounding box center [773, 201] width 227 height 30
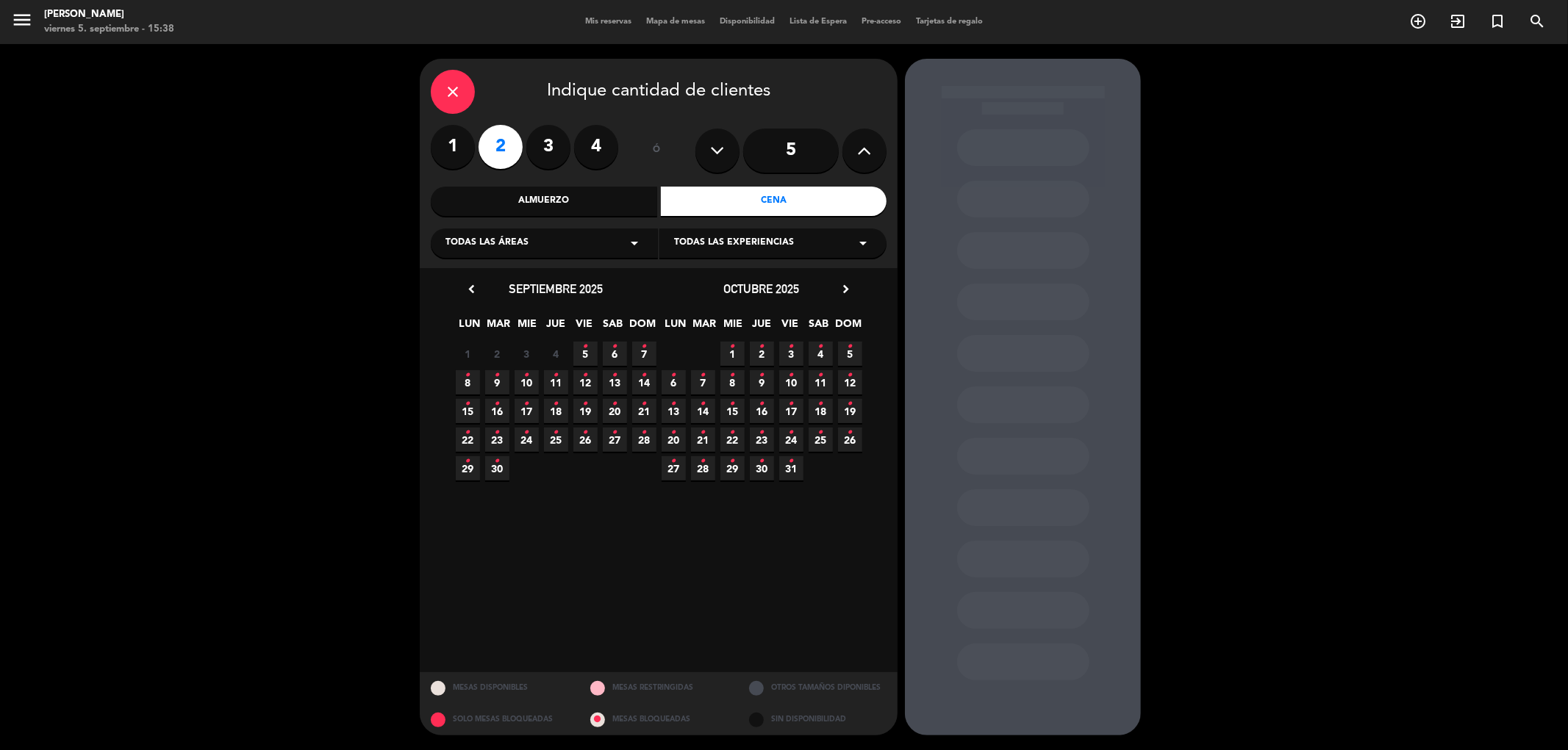
click at [619, 353] on span "6 •" at bounding box center [615, 353] width 24 height 24
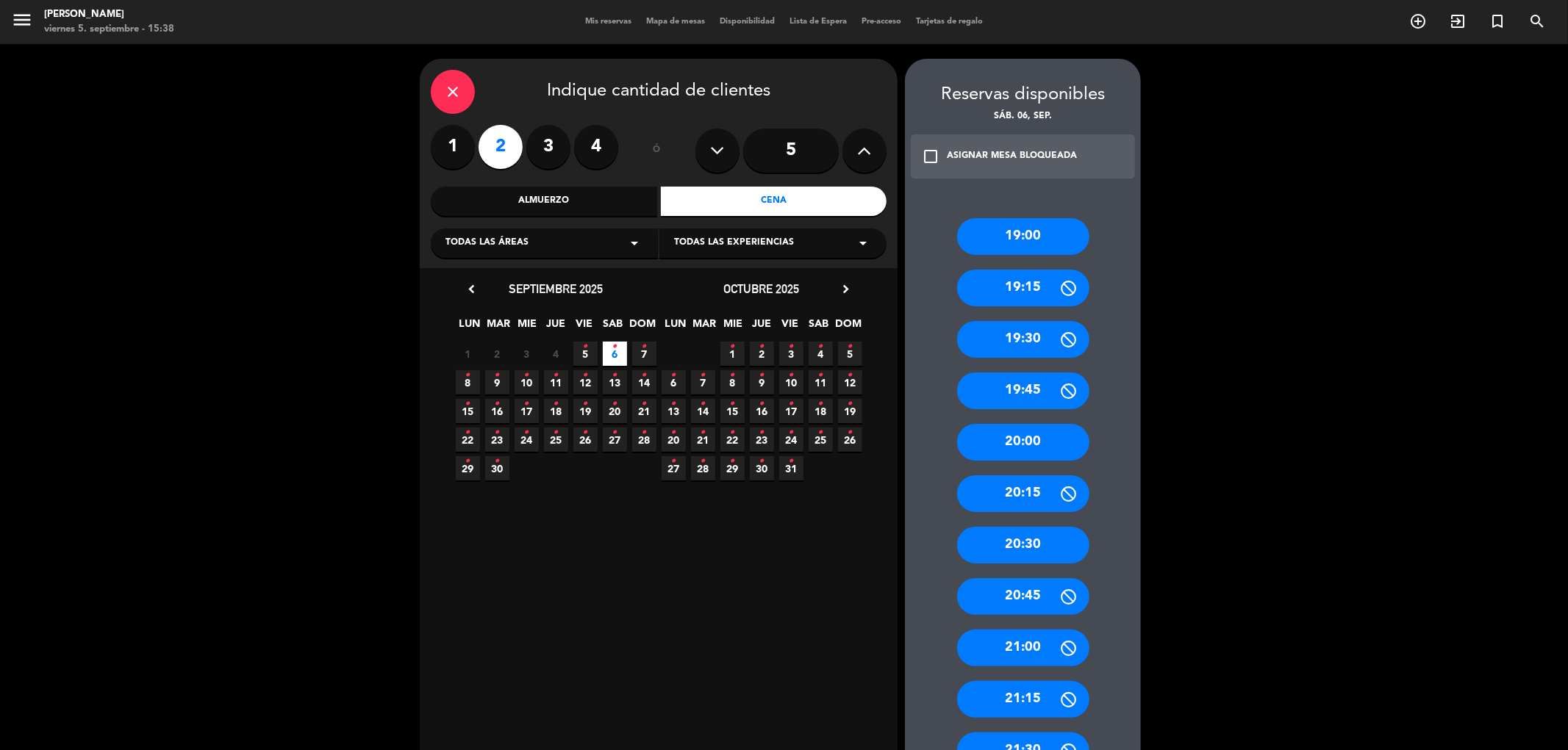
click at [1074, 450] on div "20:00" at bounding box center [1023, 442] width 132 height 36
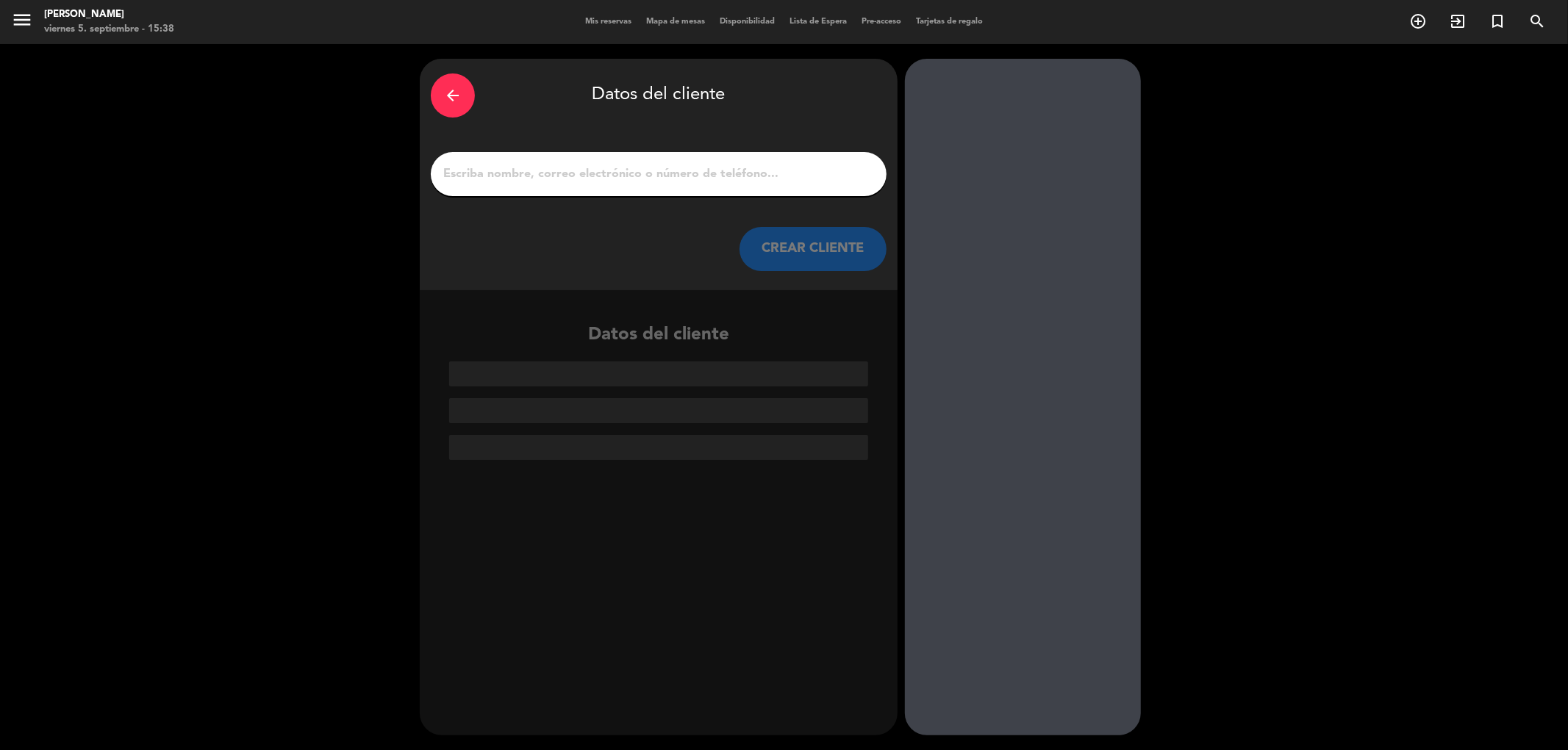
click at [578, 171] on input "1" at bounding box center [659, 174] width 434 height 21
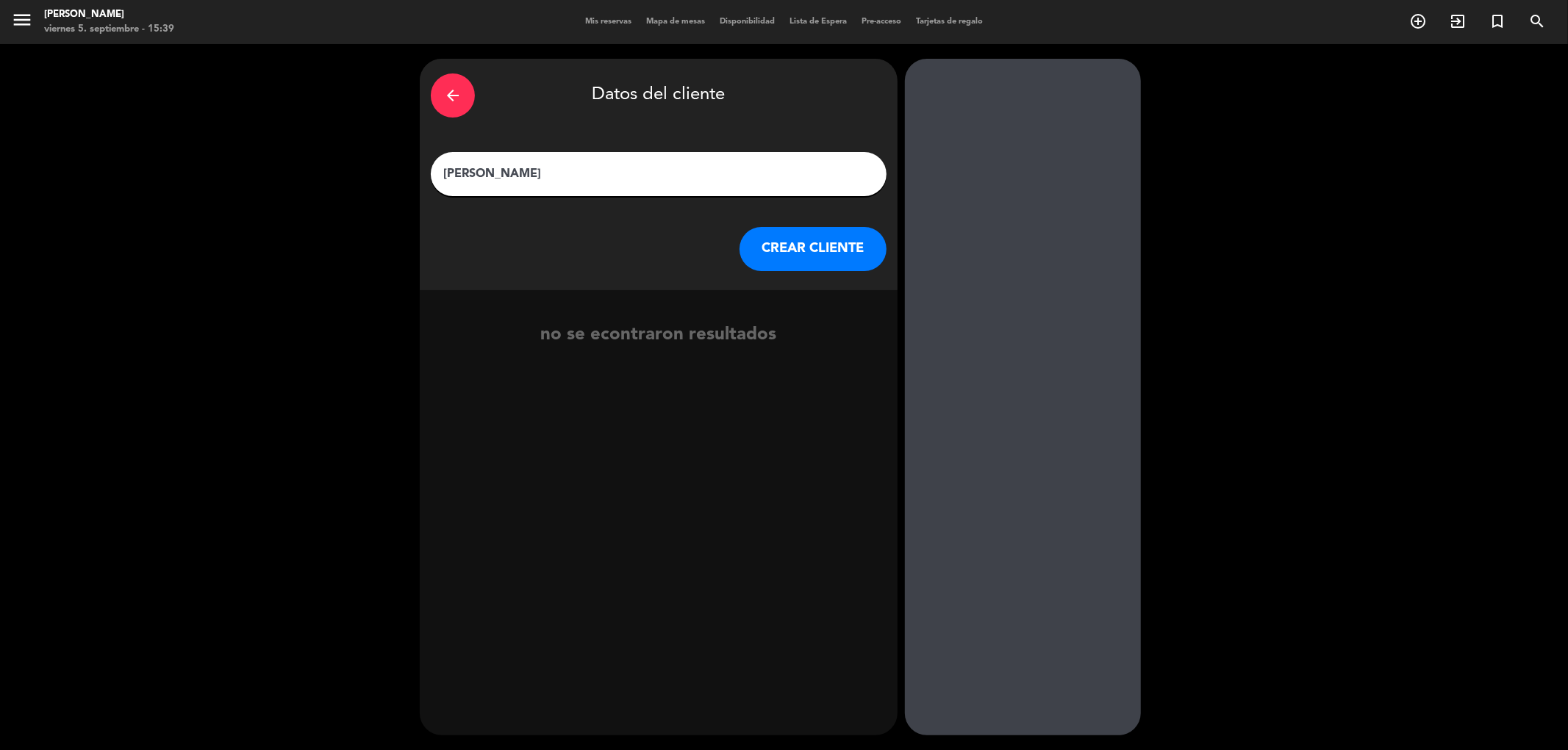
type input "[PERSON_NAME]"
click at [815, 232] on button "CREAR CLIENTE" at bounding box center [814, 249] width 147 height 44
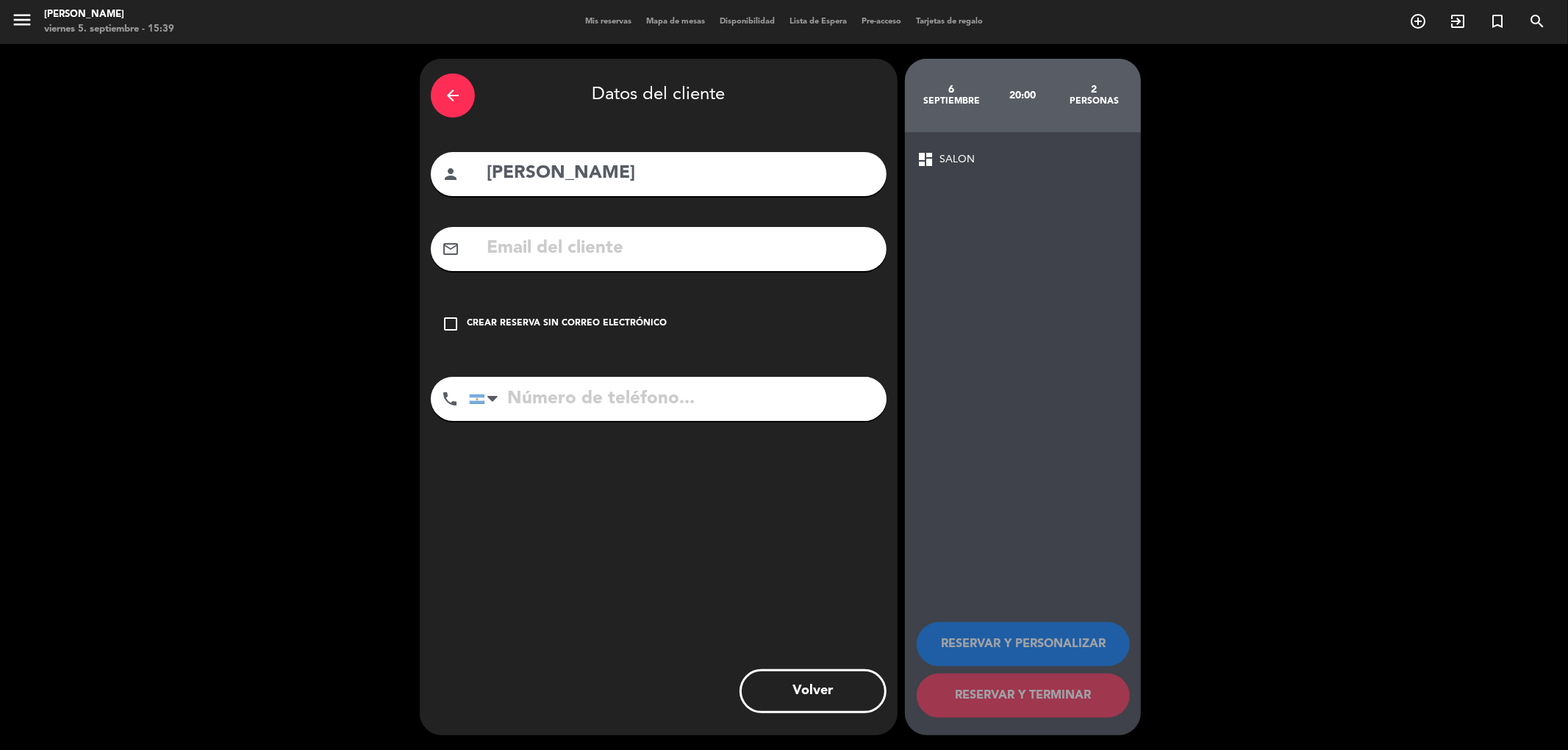
click at [630, 407] on input "tel" at bounding box center [678, 399] width 417 height 44
type input "1151507246"
click at [600, 323] on div "Crear reserva sin correo electrónico" at bounding box center [567, 323] width 200 height 14
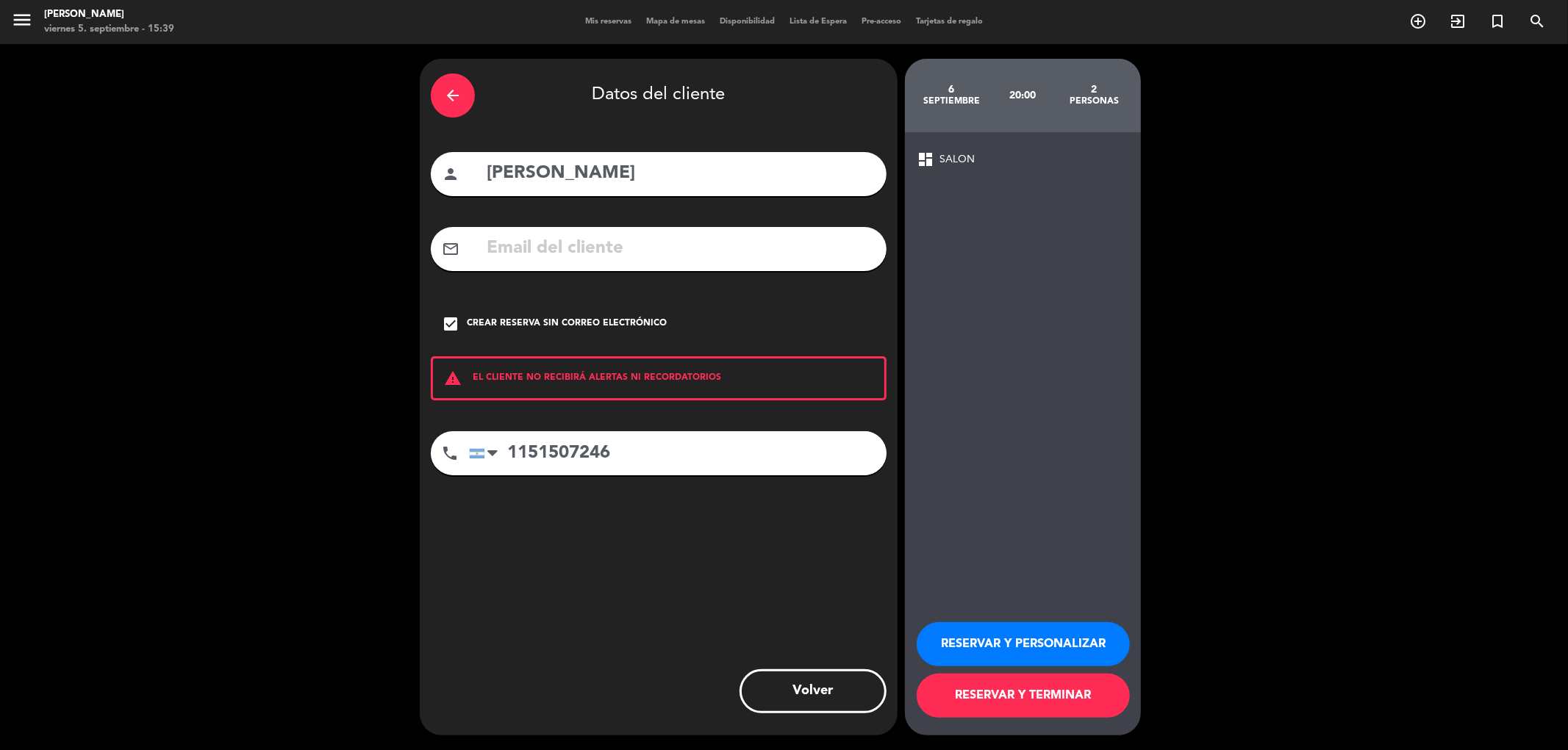
click at [949, 632] on button "RESERVAR Y PERSONALIZAR" at bounding box center [1023, 644] width 213 height 44
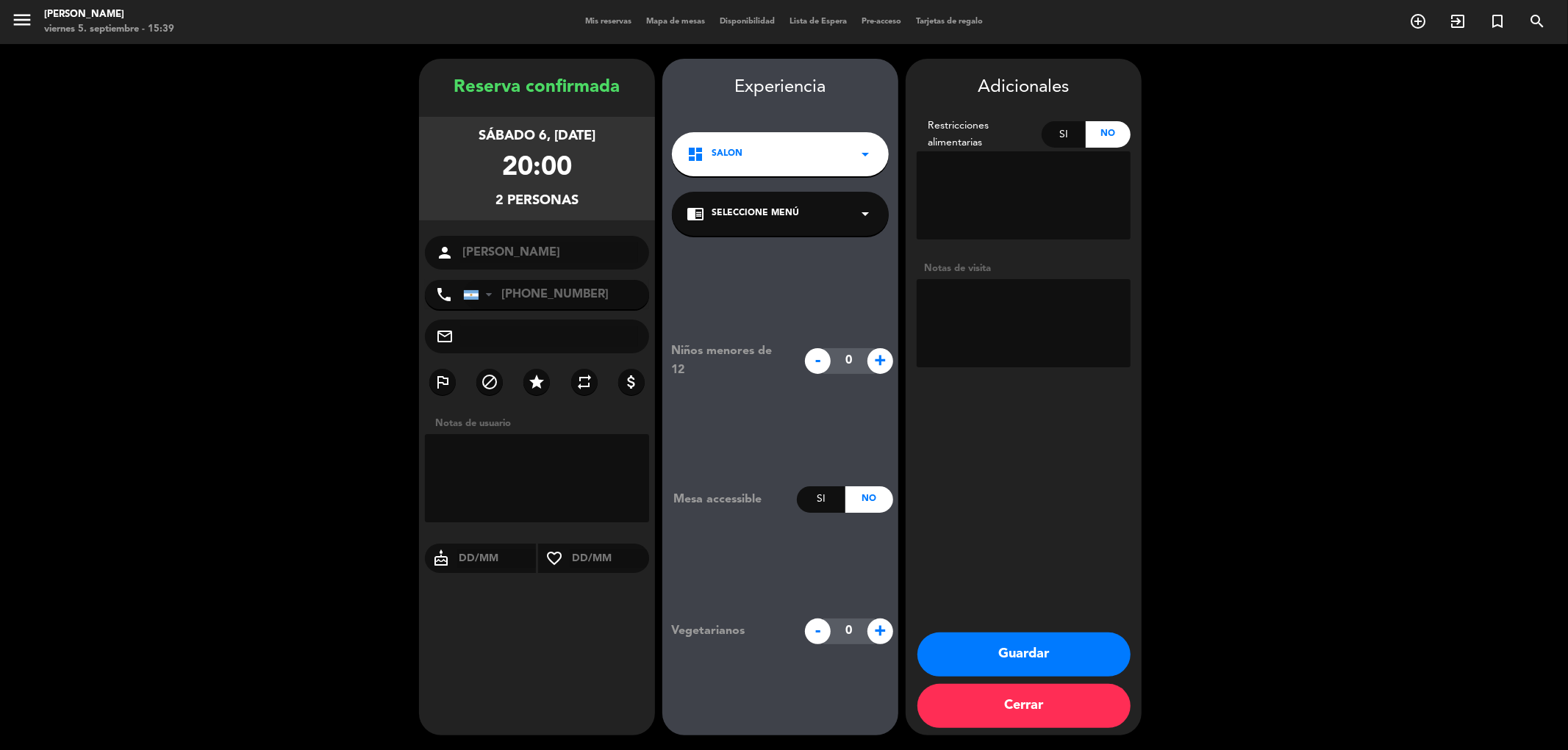
click at [839, 217] on div "chrome_reader_mode Seleccione Menú arrow_drop_down" at bounding box center [780, 213] width 217 height 44
click at [806, 254] on div "SALON" at bounding box center [780, 254] width 188 height 14
click at [1005, 622] on div "Adicionales Restricciones alimentarias Si No Notas de visita Guardar Cerrar" at bounding box center [1023, 396] width 236 height 676
click at [1001, 639] on button "Guardar" at bounding box center [1023, 654] width 213 height 44
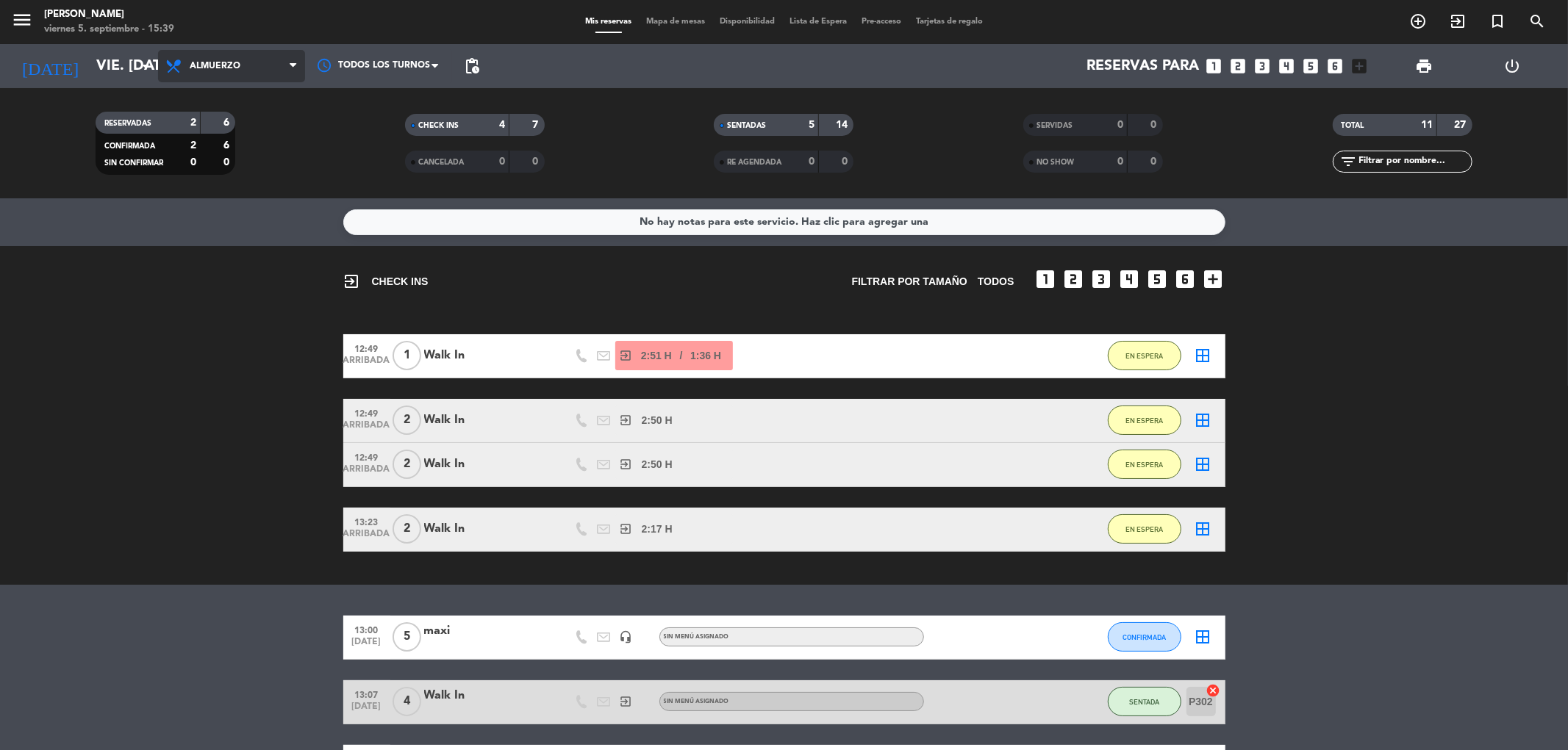
click at [284, 72] on span "Almuerzo" at bounding box center [232, 66] width 147 height 33
click at [258, 74] on span "Almuerzo" at bounding box center [232, 66] width 147 height 33
click at [260, 50] on span "Almuerzo" at bounding box center [232, 66] width 147 height 33
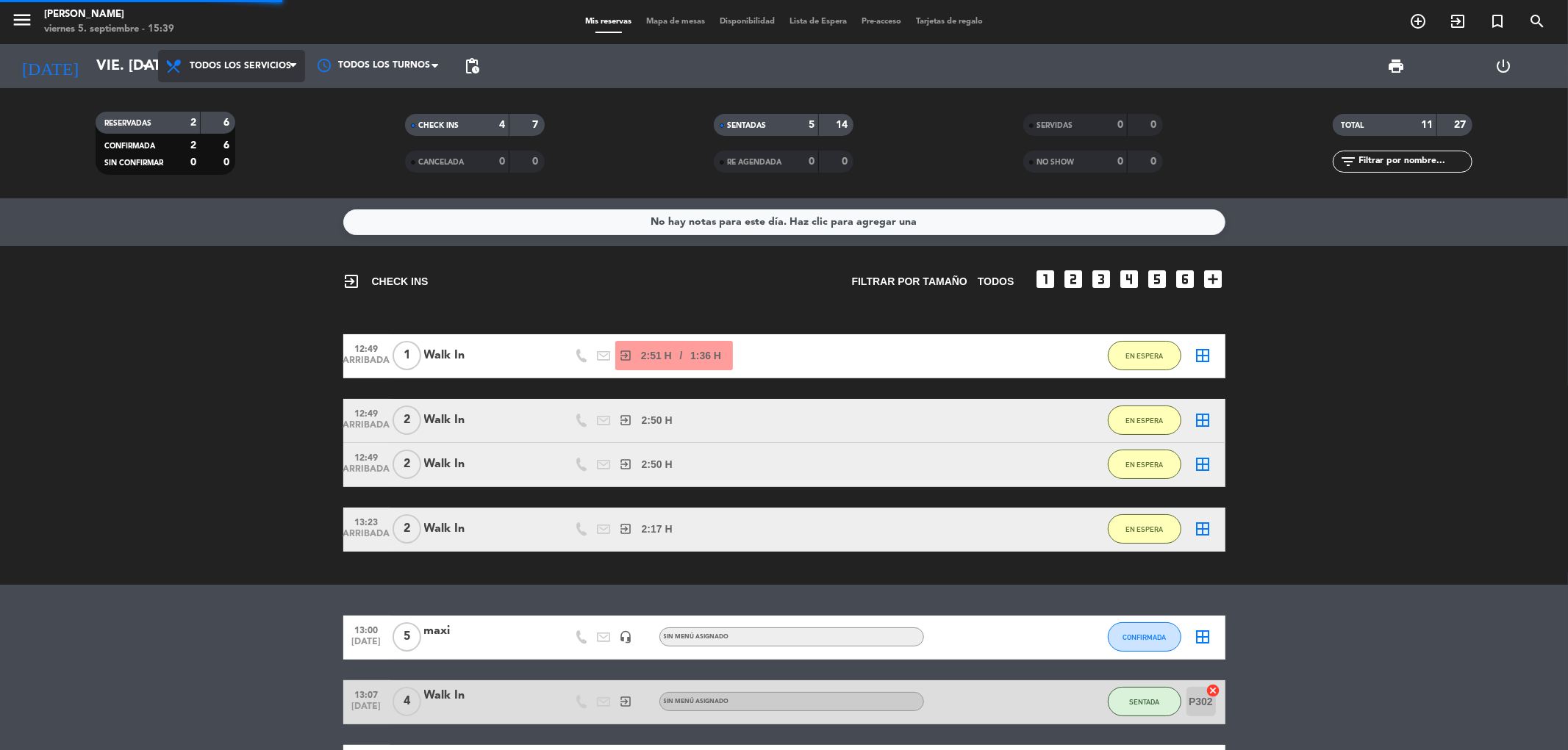
click at [262, 108] on div "menu [PERSON_NAME] viernes 5. septiembre - 15:39 Mis reservas Mapa de mesas Dis…" at bounding box center [784, 99] width 1568 height 198
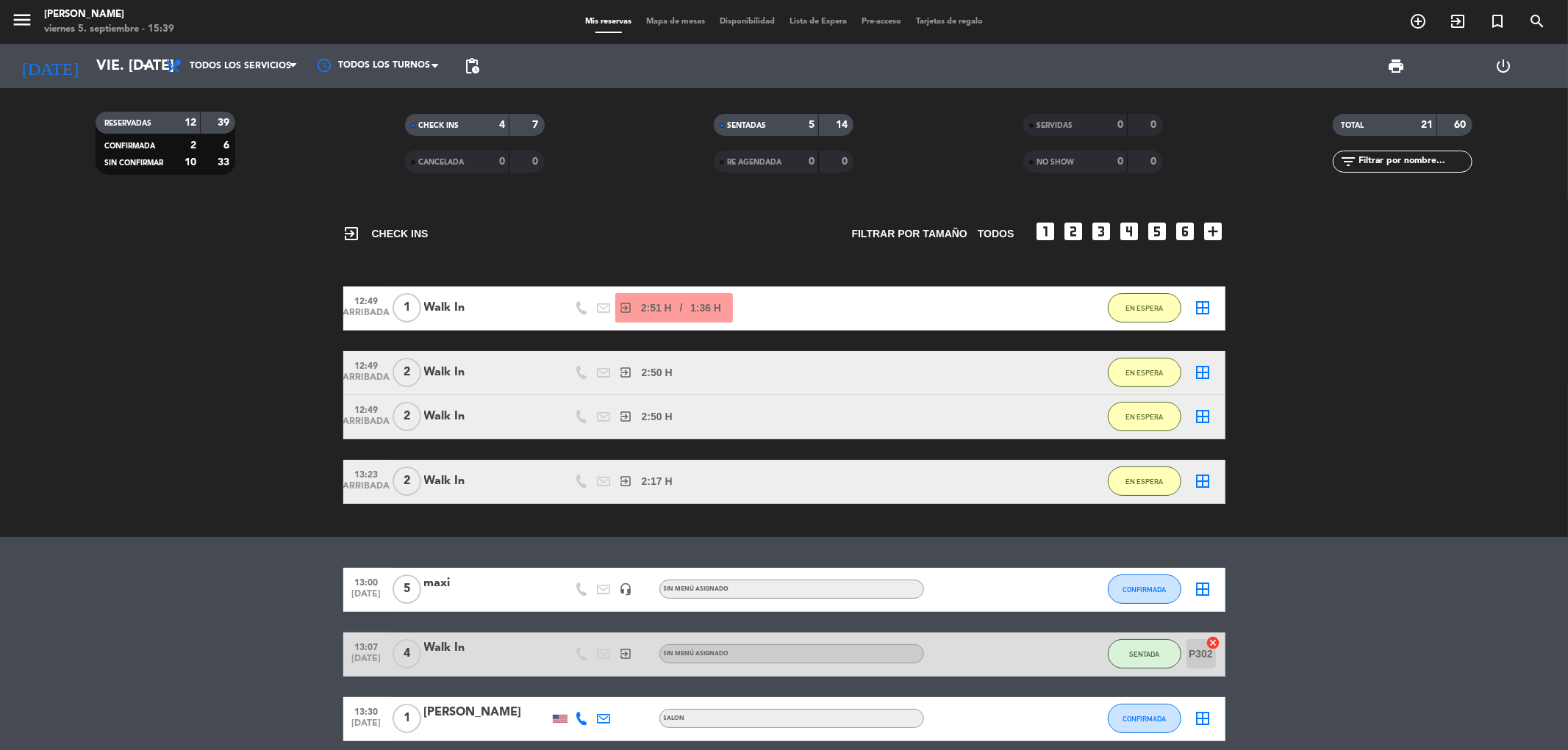
drag, startPoint x: 146, startPoint y: 62, endPoint x: 154, endPoint y: 92, distance: 31.0
click at [154, 85] on div "[DATE] vie. [DATE] arrow_drop_down" at bounding box center [85, 66] width 147 height 44
click at [91, 71] on input "vie. [DATE]" at bounding box center [182, 66] width 187 height 33
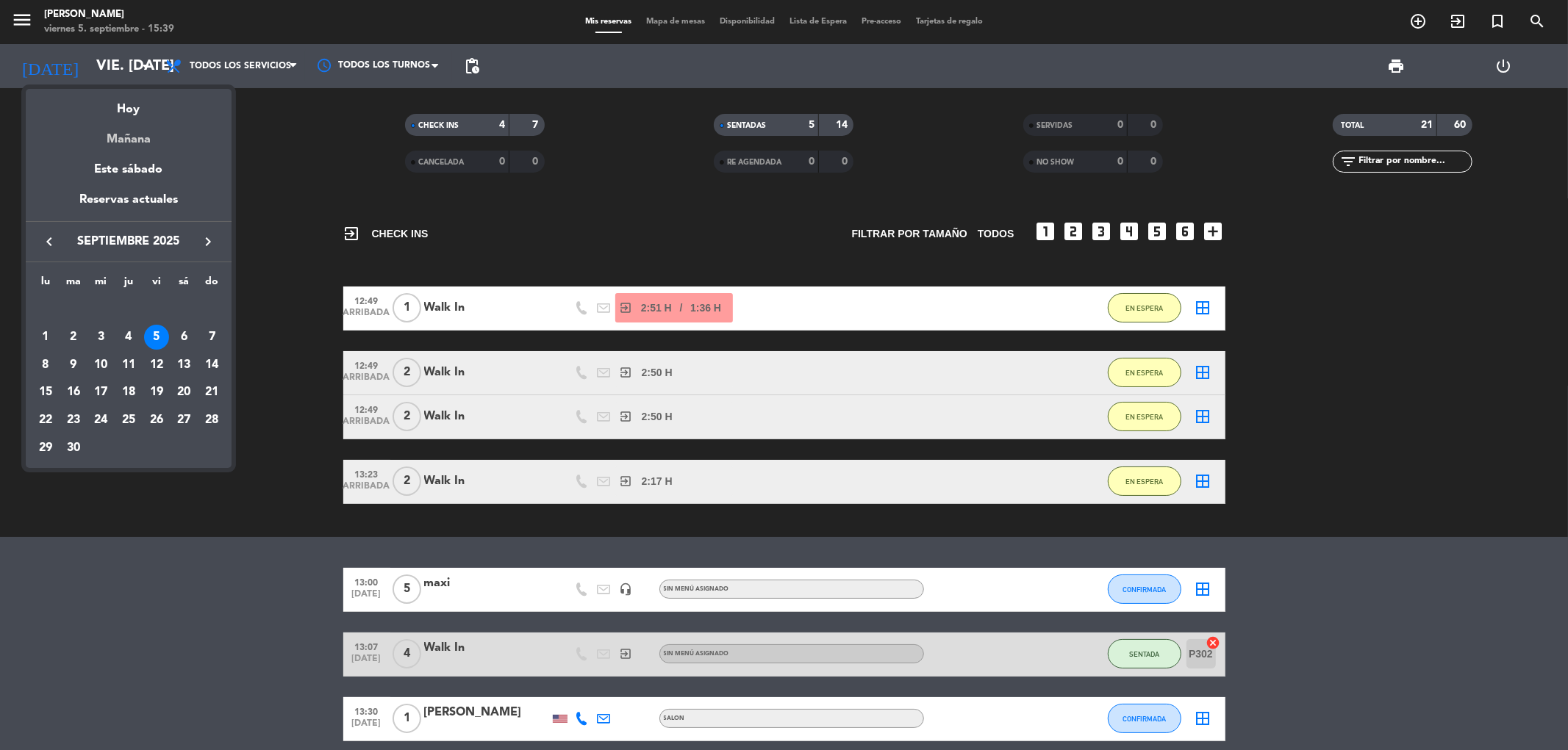
click at [182, 129] on div "Mañana" at bounding box center [128, 133] width 206 height 30
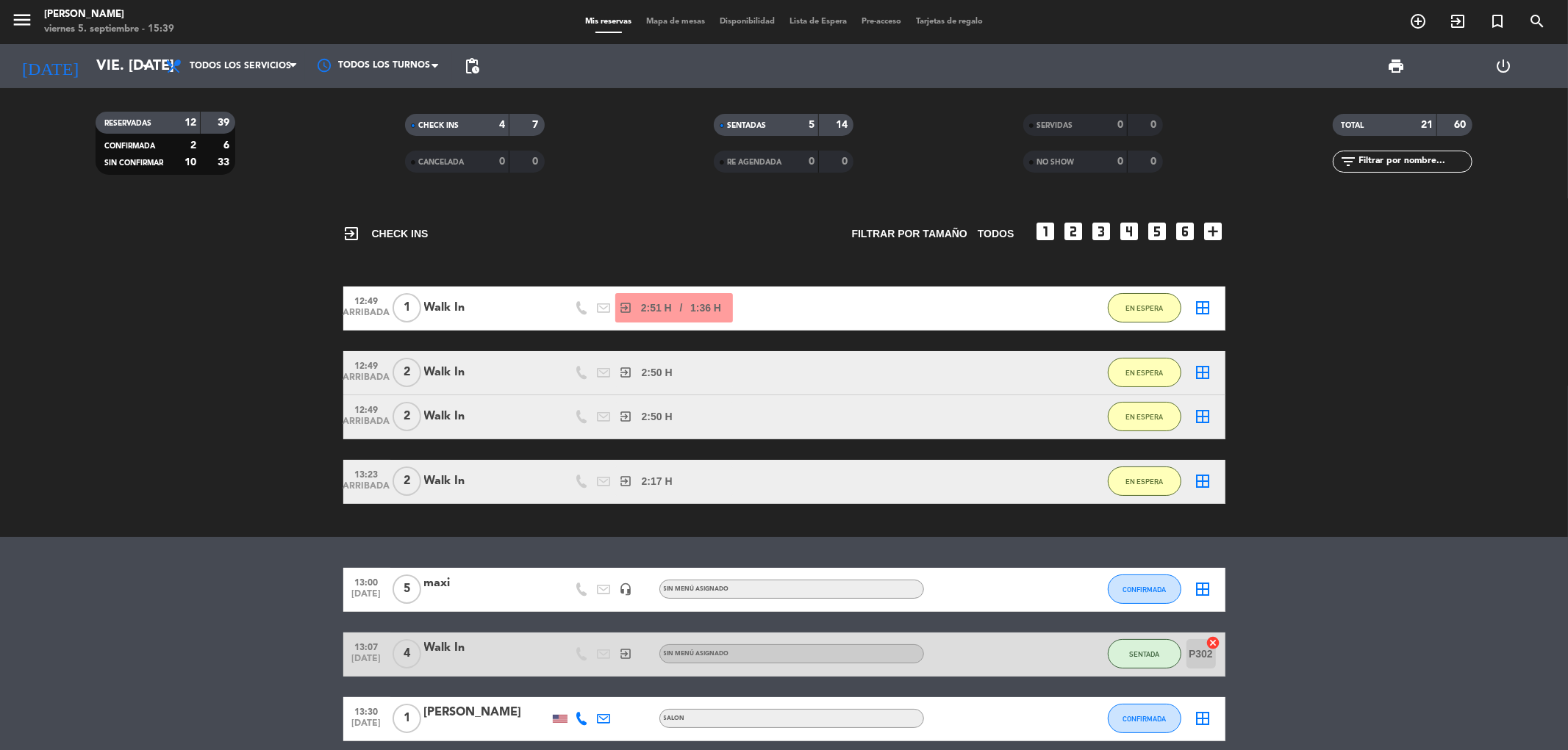
type input "sáb. [DATE]"
